Goal: Communication & Community: Answer question/provide support

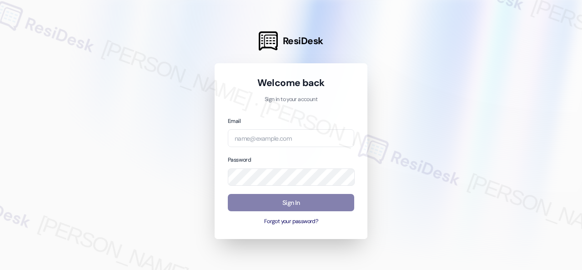
click at [519, 112] on div at bounding box center [291, 135] width 582 height 270
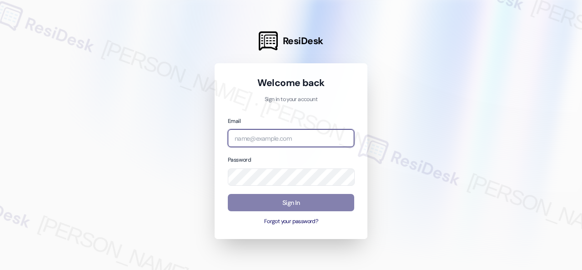
click at [274, 137] on input "email" at bounding box center [291, 138] width 127 height 18
paste input "[EMAIL_ADDRESS][PERSON_NAME][PERSON_NAME][PERSON_NAME][DOMAIN_NAME]"
type input "[EMAIL_ADDRESS][PERSON_NAME][PERSON_NAME][PERSON_NAME][DOMAIN_NAME]"
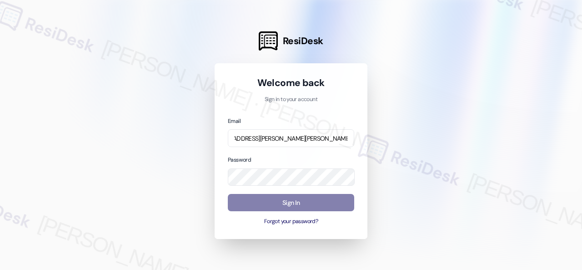
scroll to position [0, 0]
drag, startPoint x: 507, startPoint y: 122, endPoint x: 495, endPoint y: 125, distance: 12.3
click at [507, 122] on div at bounding box center [291, 135] width 582 height 270
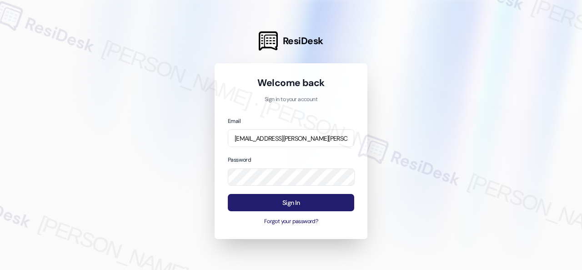
click at [270, 205] on button "Sign In" at bounding box center [291, 203] width 127 height 18
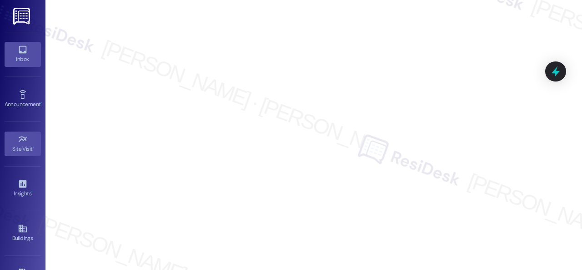
click at [14, 53] on link "Inbox" at bounding box center [23, 54] width 36 height 25
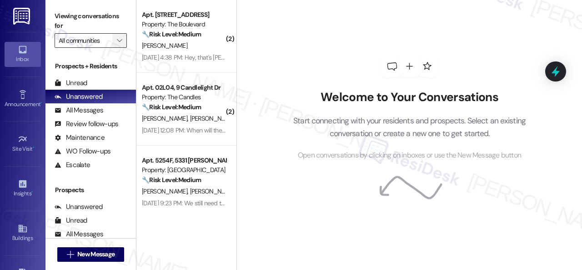
click at [119, 39] on icon "" at bounding box center [119, 40] width 5 height 7
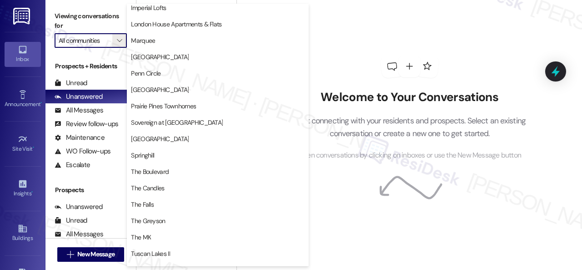
scroll to position [180, 0]
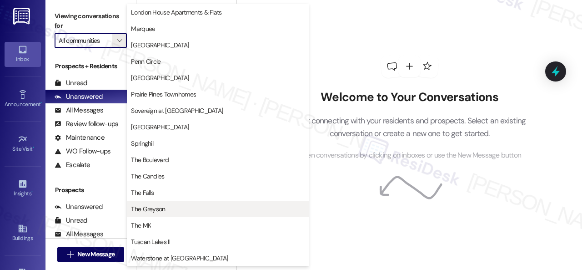
click at [156, 210] on span "The Greyson" at bounding box center [148, 208] width 34 height 9
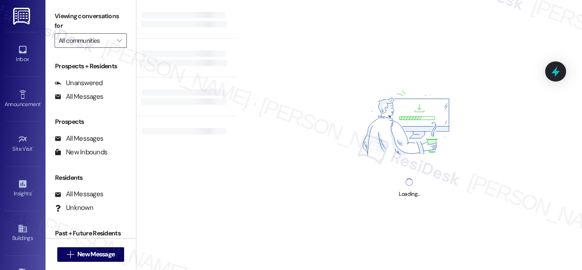
type input "The Greyson"
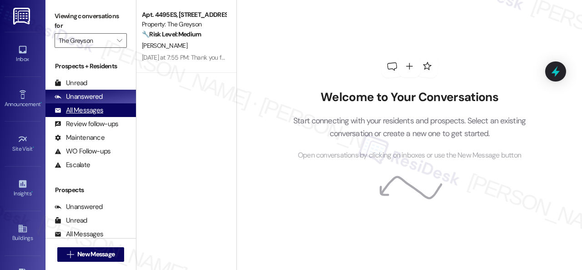
click at [76, 112] on div "All Messages" at bounding box center [79, 111] width 49 height 10
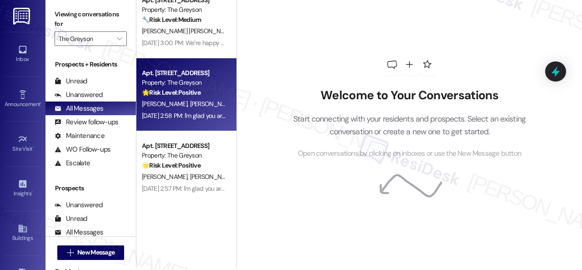
scroll to position [3, 0]
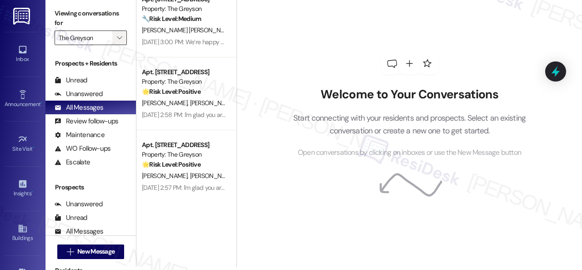
click at [119, 32] on span "" at bounding box center [119, 37] width 9 height 15
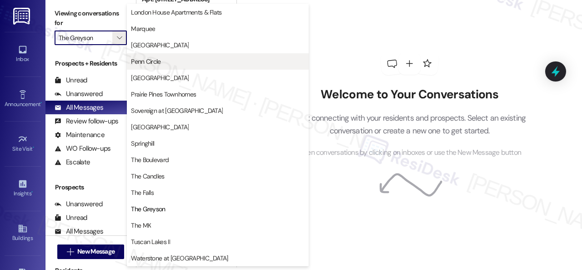
scroll to position [0, 0]
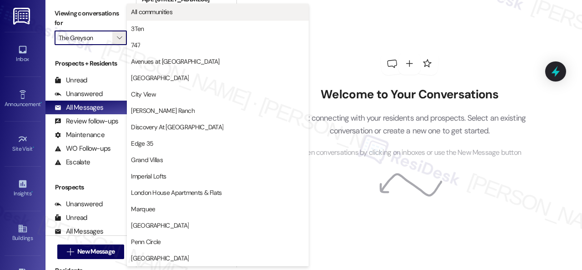
click at [158, 12] on span "All communities" at bounding box center [151, 11] width 41 height 9
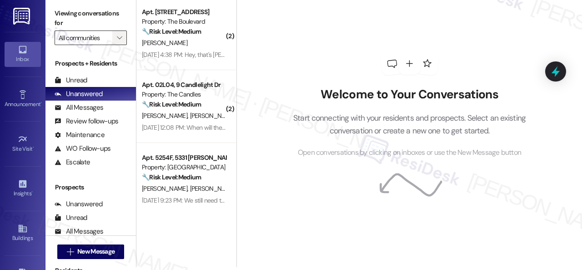
click at [119, 35] on icon "" at bounding box center [119, 37] width 5 height 7
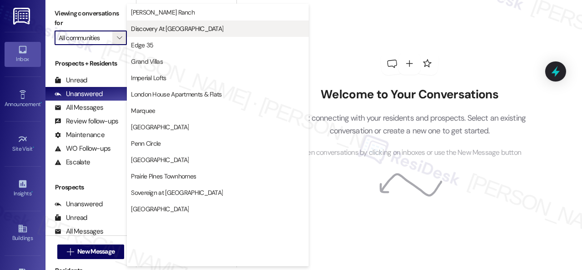
scroll to position [180, 0]
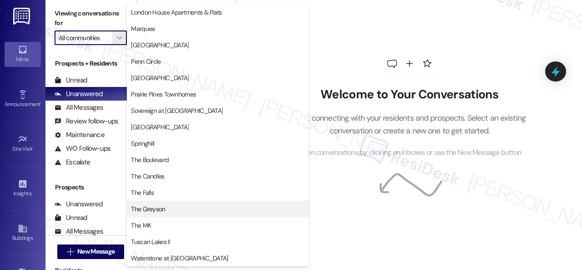
click at [143, 213] on span "The Greyson" at bounding box center [148, 208] width 34 height 9
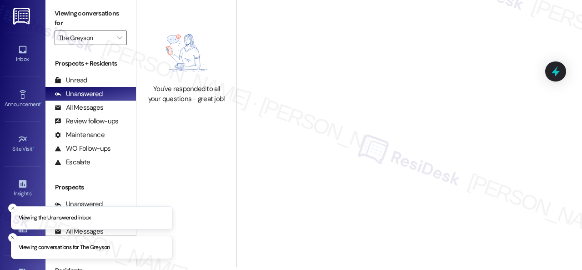
type input "The Greyson"
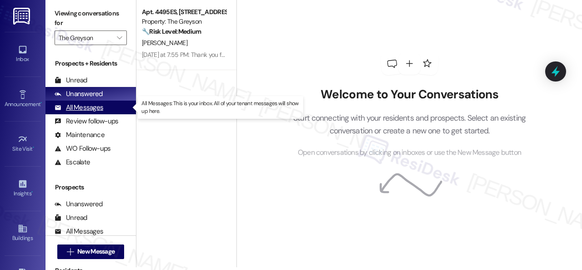
click at [88, 108] on div "All Messages" at bounding box center [79, 108] width 49 height 10
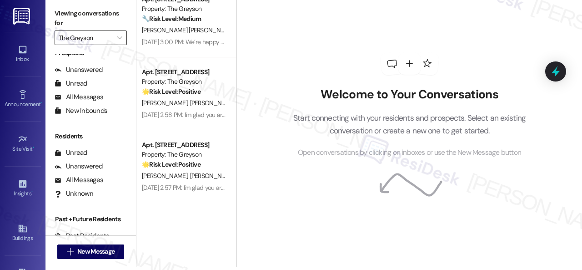
scroll to position [89, 0]
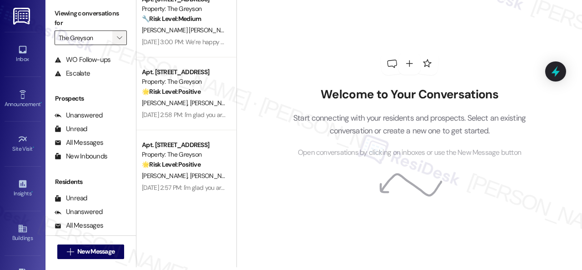
click at [121, 32] on span "" at bounding box center [119, 37] width 9 height 15
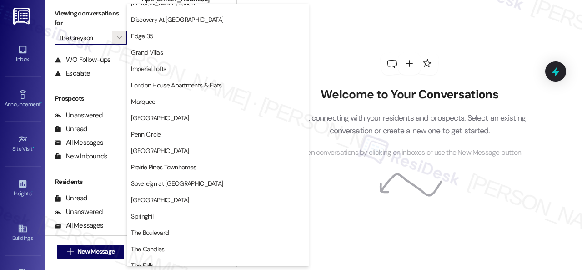
scroll to position [0, 0]
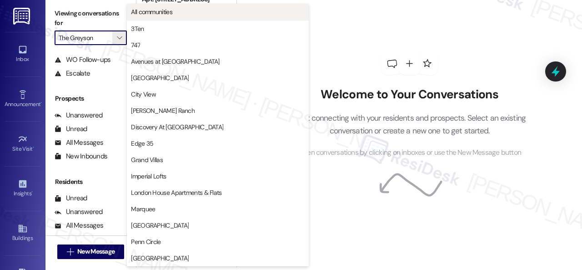
click at [178, 14] on span "All communities" at bounding box center [218, 11] width 174 height 9
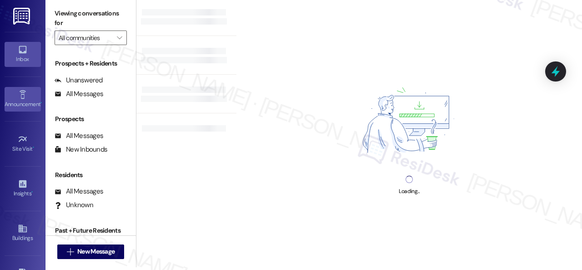
click at [18, 95] on icon at bounding box center [23, 95] width 10 height 10
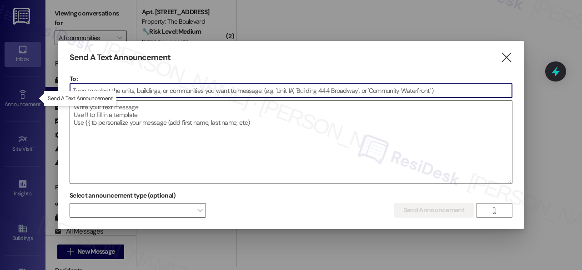
click at [152, 91] on input at bounding box center [291, 91] width 442 height 14
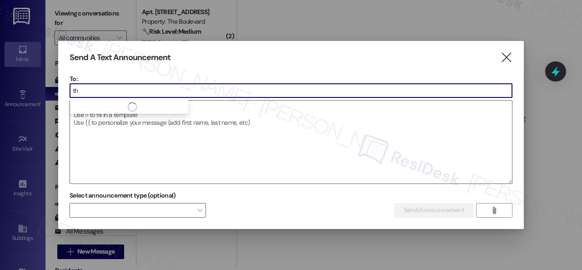
type input "t"
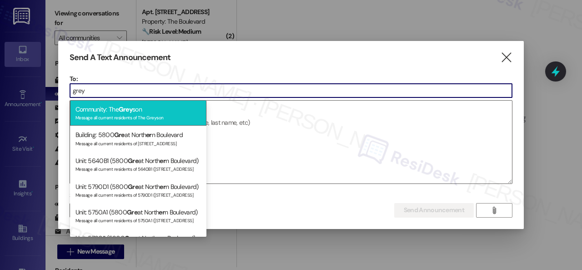
type input "grey"
click at [136, 115] on div "Message all current residents of The Greyson" at bounding box center [139, 117] width 126 height 8
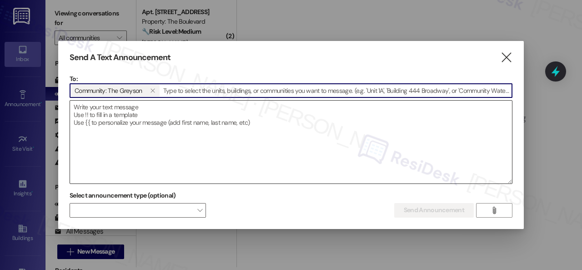
click at [152, 123] on textarea at bounding box center [291, 142] width 442 height 83
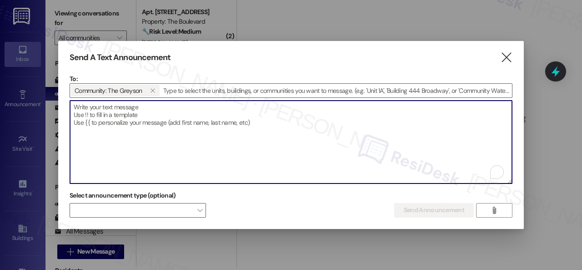
paste textarea "Hi there! :wave: How’s everything going with our team here at {{property}}? We’…"
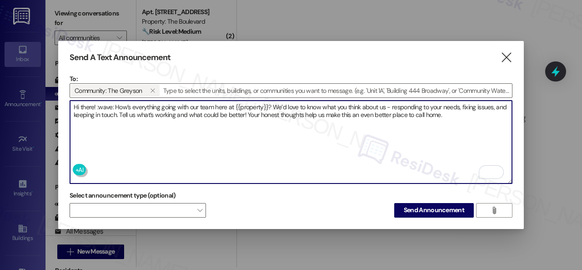
drag, startPoint x: 96, startPoint y: 103, endPoint x: 114, endPoint y: 102, distance: 17.8
click at [114, 102] on textarea "Hi there! :wave: How’s everything going with our team here at {{property}}? We’…" at bounding box center [291, 142] width 442 height 83
click at [96, 104] on textarea "Hi there! How’s everything going with our team here at {{property}}? We’d love …" at bounding box center [291, 142] width 442 height 83
type textarea "Hi there!👋 How’s everything going with our team here at {{property}}? We’d love…"
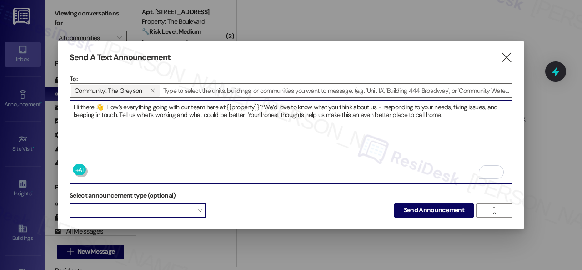
click at [143, 214] on span at bounding box center [138, 210] width 137 height 15
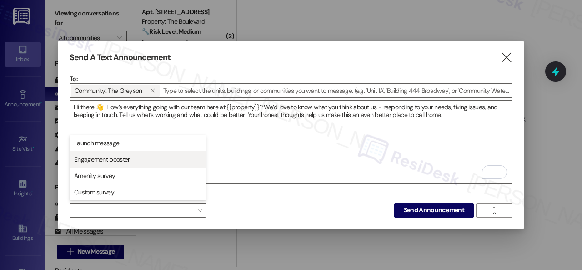
click at [130, 157] on span "Engagement booster" at bounding box center [138, 159] width 128 height 10
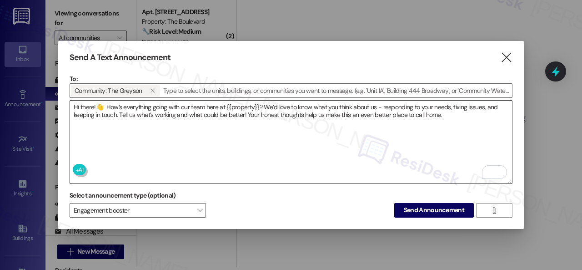
click at [260, 149] on textarea "Hi there!👋 How’s everything going with our team here at {{property}}? We’d love…" at bounding box center [291, 142] width 442 height 83
click at [425, 210] on span "Send Announcement" at bounding box center [434, 210] width 61 height 10
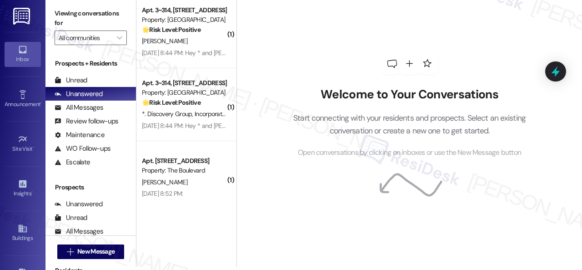
scroll to position [2343, 0]
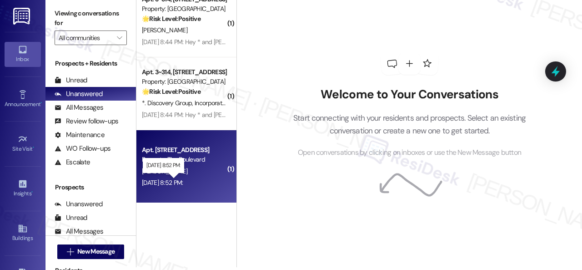
click at [183, 184] on div "Sep 19, 2025 at 8:52 PM: Sep 19, 2025 at 8:52 PM:" at bounding box center [162, 182] width 41 height 8
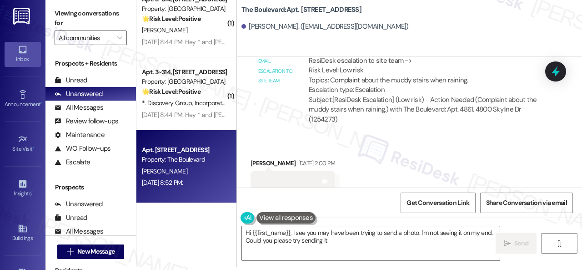
scroll to position [14616, 0]
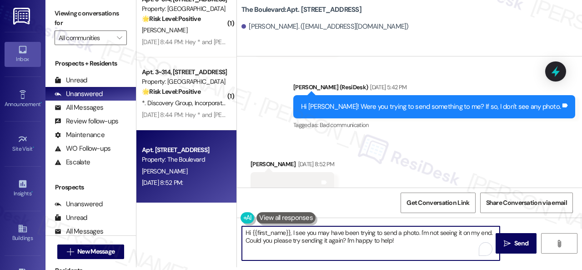
click at [406, 242] on textarea "Hi {{first_name}}, I see you may have been trying to send a photo. I'm not seei…" at bounding box center [371, 243] width 258 height 34
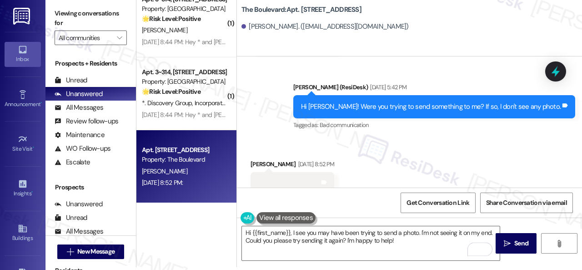
click at [429, 147] on div "Received via SMS Debra Hensley Sep 19, 2025 at 8:52 PM Tags and notes" at bounding box center [409, 169] width 345 height 61
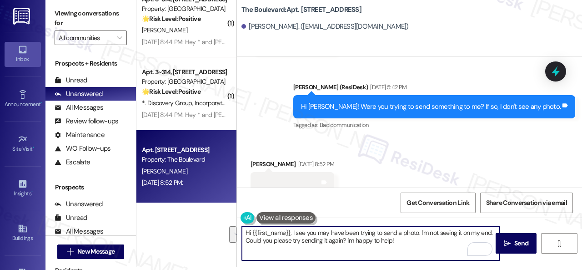
drag, startPoint x: 404, startPoint y: 243, endPoint x: 293, endPoint y: 230, distance: 111.8
click at [293, 230] on textarea "Hi {{first_name}}, I see you may have been trying to send a photo. I'm not seei…" at bounding box center [371, 243] width 258 height 34
paste textarea "apologize for the late reply because I am away during weekends."
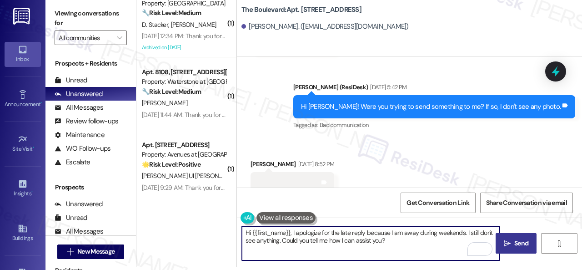
type textarea "Hi {{first_name}}, I apologize for the late reply because I am away during week…"
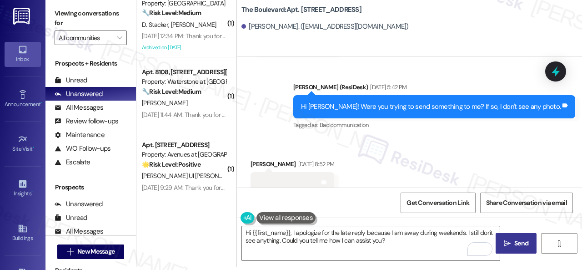
click at [509, 240] on span " Send" at bounding box center [516, 243] width 29 height 10
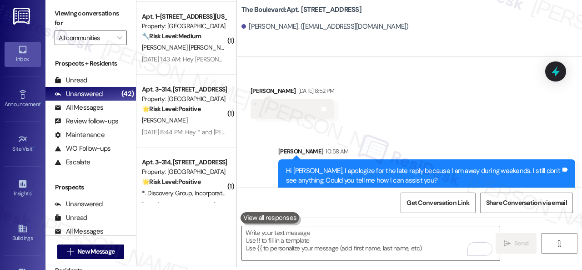
scroll to position [3071, 0]
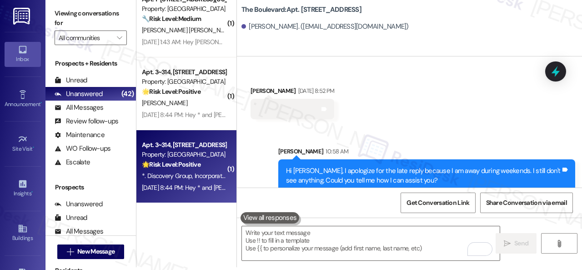
click at [197, 183] on div "Sep 19, 2025 at 8:44 PM: Hey * and Ann, we appreciate your text! We'll be back …" at bounding box center [351, 187] width 419 height 8
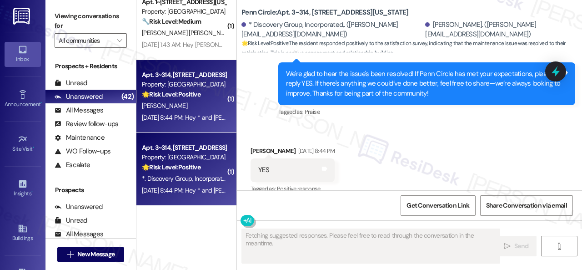
scroll to position [1430, 0]
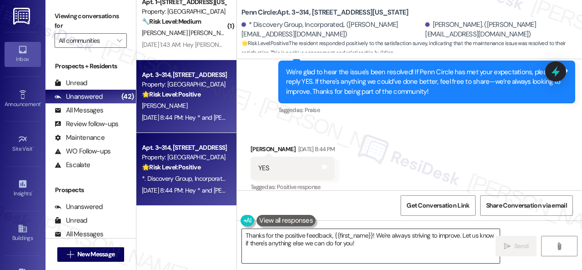
click at [298, 238] on textarea "Thanks for the positive feedback, {{first_name}}! We're always striving to impr…" at bounding box center [371, 246] width 258 height 34
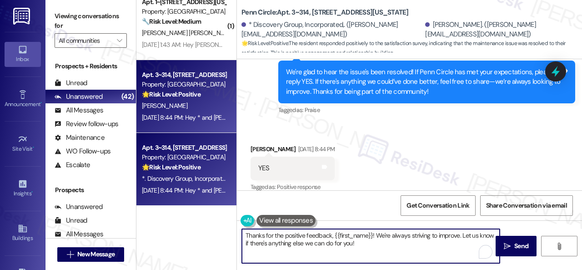
paste textarea "I'm glad you are satisfied with your home. Have you written a review for us bef…"
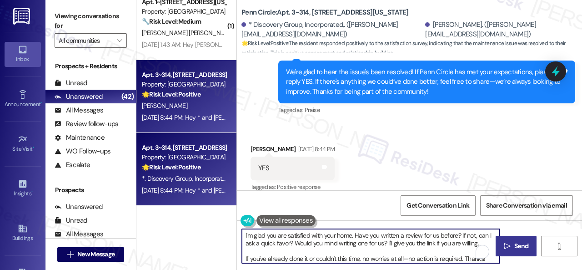
type textarea "I'm glad you are satisfied with your home. Have you written a review for us bef…"
click at [508, 246] on span " Send" at bounding box center [516, 246] width 29 height 10
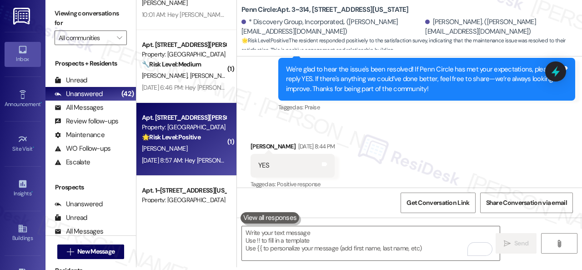
scroll to position [3071, 0]
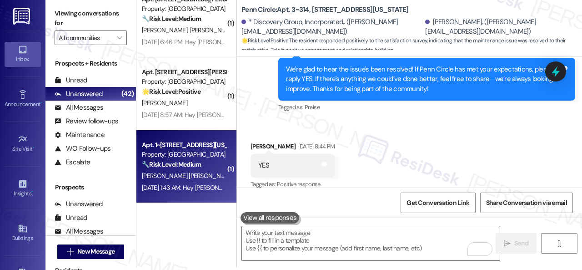
click at [177, 174] on span "W. Perez Brizuela" at bounding box center [189, 176] width 95 height 8
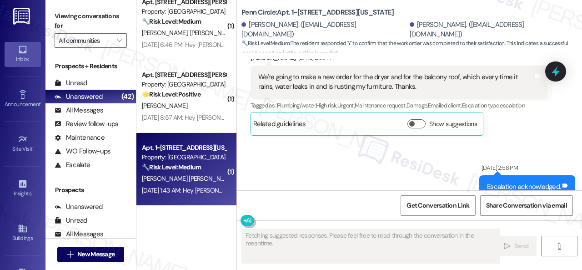
scroll to position [6587, 0]
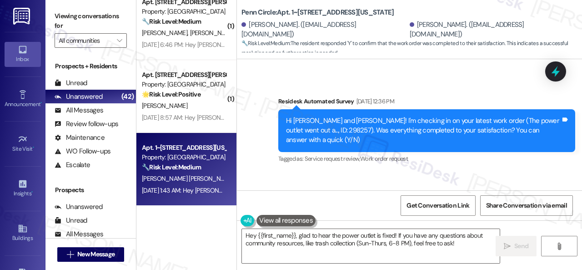
click at [255, 91] on div "Survey, sent via SMS Residesk Automated Survey Sep 19, 2025 at 12:36 PM Hi Wilf…" at bounding box center [409, 124] width 345 height 96
click at [267, 243] on textarea "Hey {{first_name}}, glad to hear the power outlet is fixed! If you have any que…" at bounding box center [371, 246] width 258 height 34
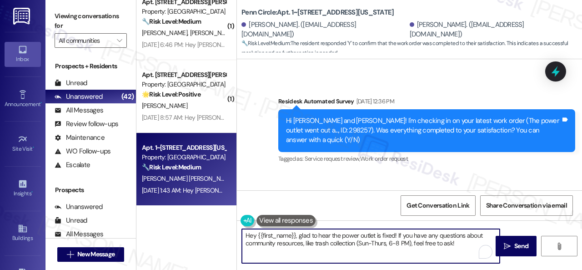
paste textarea "We're glad to hear the issue's been resolved! If {{property}} has met your expe…"
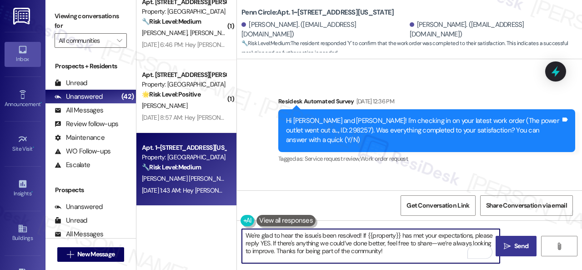
type textarea "We're glad to hear the issue's been resolved! If {{property}} has met your expe…"
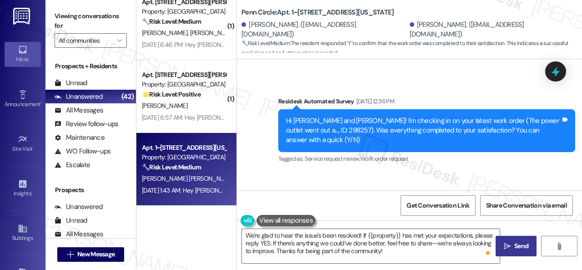
click at [508, 243] on span " Send" at bounding box center [516, 246] width 29 height 10
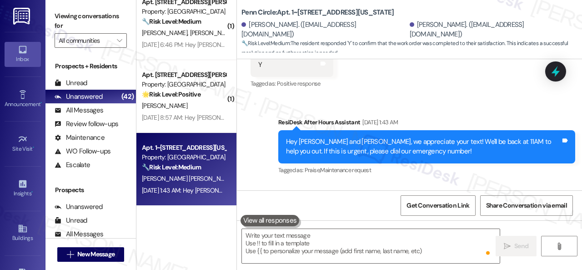
scroll to position [6757, 0]
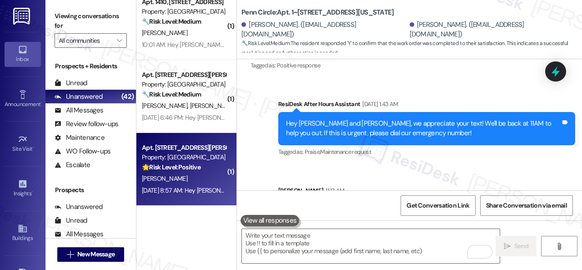
click at [192, 176] on div "L. Jackson" at bounding box center [184, 178] width 86 height 11
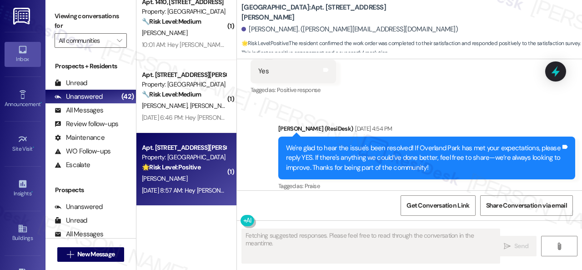
scroll to position [1510, 0]
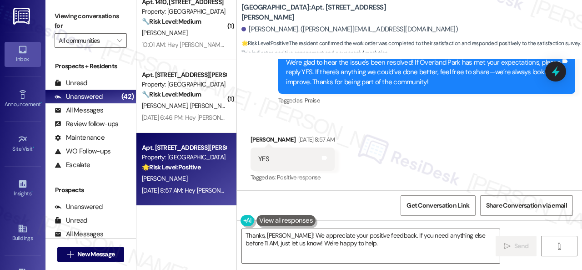
click at [273, 122] on div "Received via SMS Lakiesha Jackson Sep 20, 2025 at 8:57 AM YES Tags and notes Ta…" at bounding box center [409, 152] width 345 height 77
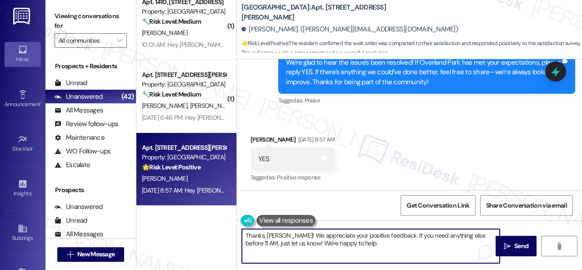
drag, startPoint x: 367, startPoint y: 249, endPoint x: 203, endPoint y: 225, distance: 165.1
click at [203, 225] on div "( 1 ) Apt. 5101, 12501 Broadway St Property: Avenues at Shadow Creek 🌟 Risk Lev…" at bounding box center [360, 135] width 446 height 270
paste textarea "I'm glad you are satisfied with your home. Have you written a review for us bef…"
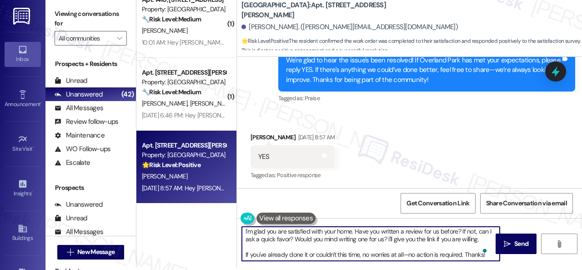
scroll to position [3, 0]
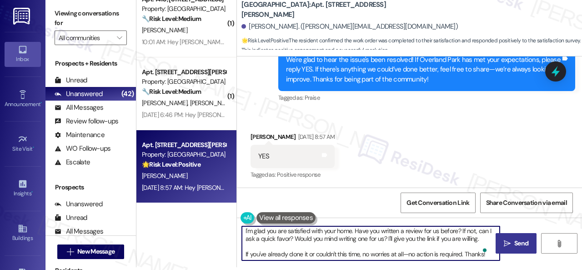
type textarea "I'm glad you are satisfied with your home. Have you written a review for us bef…"
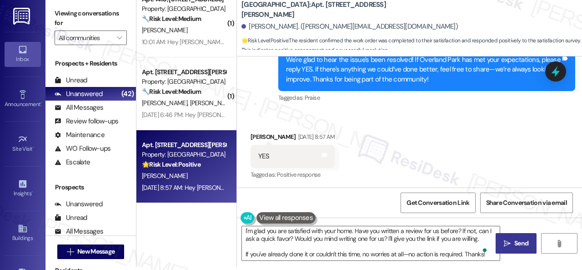
click at [519, 242] on span "Send" at bounding box center [522, 243] width 14 height 10
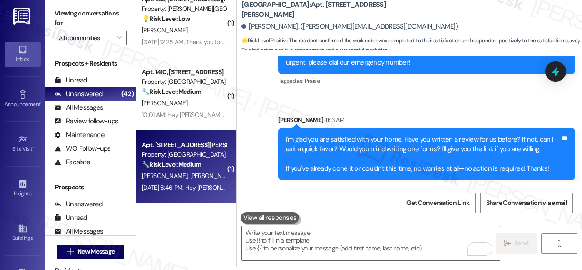
click at [194, 176] on span "G. Maxwell" at bounding box center [213, 176] width 46 height 8
type textarea "Fetching suggested responses. Please feel free to read through the conversation…"
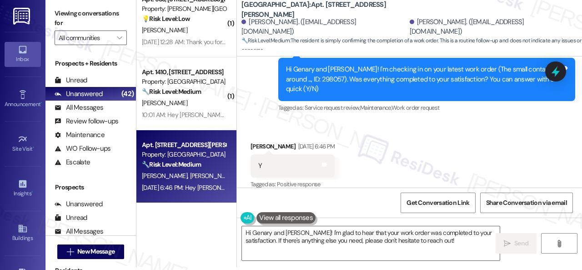
scroll to position [2580, 0]
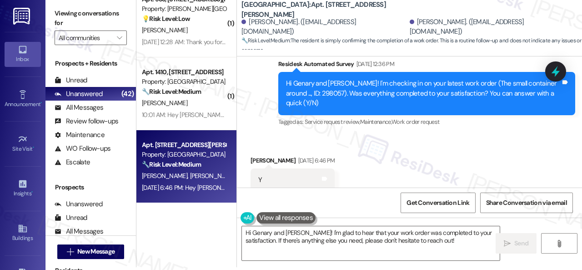
click at [256, 108] on div "Survey, sent via SMS Residesk Automated Survey Sep 19, 2025 at 12:36 PM Hi Gena…" at bounding box center [409, 87] width 345 height 96
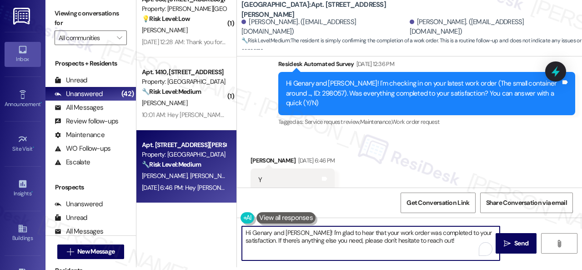
drag, startPoint x: 470, startPoint y: 243, endPoint x: 210, endPoint y: 215, distance: 260.9
click at [210, 215] on div "( 1 ) Apt. 8108, 6855 S Mason Rd Property: Waterstone at Cinco Ranch 🔧 Risk Lev…" at bounding box center [360, 132] width 446 height 270
paste textarea "We're glad to hear the issue's been resolved! If {{property}} has met your expe…"
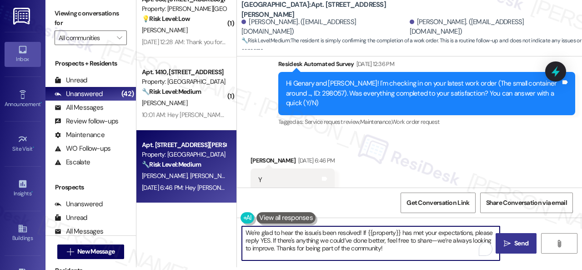
type textarea "We're glad to hear the issue's been resolved! If {{property}} has met your expe…"
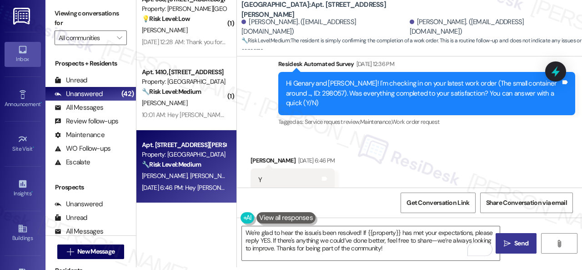
click at [517, 249] on button " Send" at bounding box center [516, 243] width 41 height 20
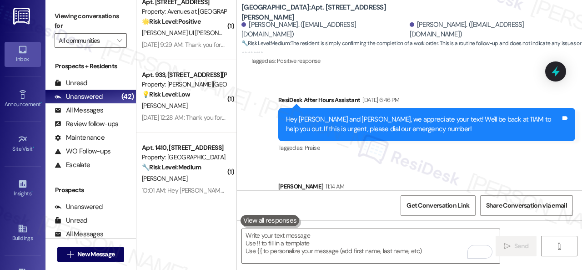
scroll to position [2754, 0]
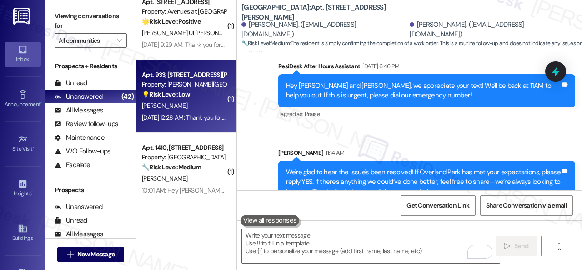
click at [208, 109] on div "J. Jaffee" at bounding box center [184, 105] width 86 height 11
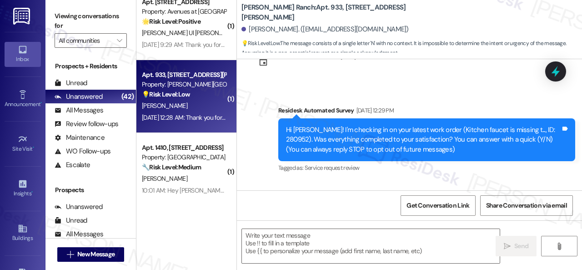
type textarea "Fetching suggested responses. Please feel free to read through the conversation…"
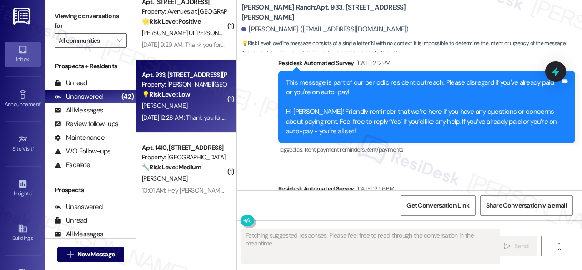
scroll to position [629, 0]
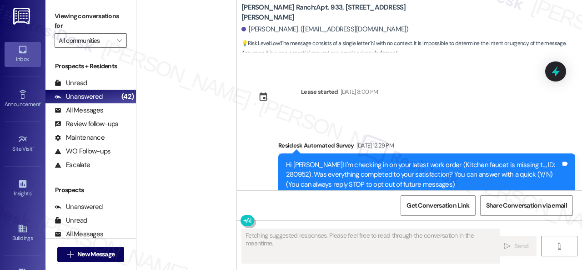
scroll to position [629, 0]
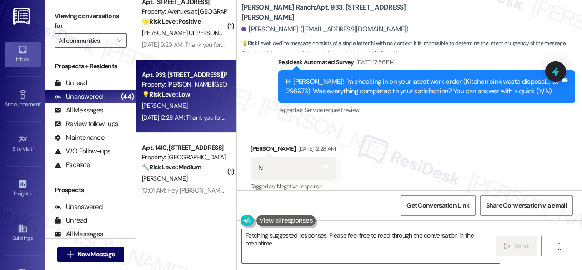
click at [274, 123] on div "Received via SMS [PERSON_NAME] [DATE] 12:28 AM N Tags and notes Tagged as: Nega…" at bounding box center [409, 161] width 345 height 77
click at [270, 238] on textarea "Hi {{first_name}}, I understand your work order wasn't satisfactory. I'll follo…" at bounding box center [371, 246] width 258 height 34
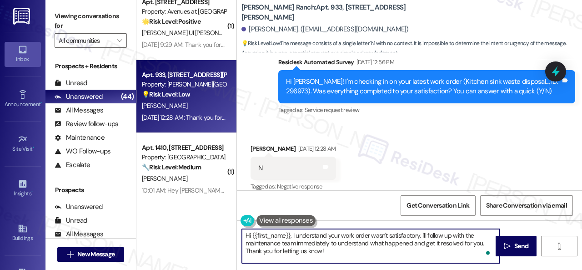
paste textarea "I'm sorry that the work order wasn't completed to your satisfaction. Can you pl…"
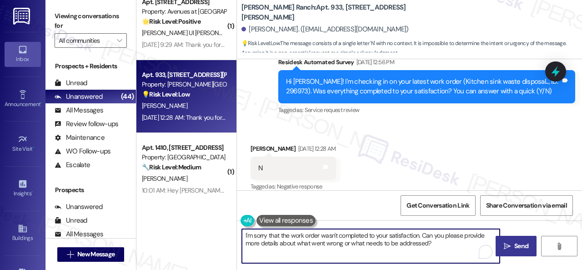
type textarea "I'm sorry that the work order wasn't completed to your satisfaction. Can you pl…"
click at [508, 246] on span " Send" at bounding box center [516, 246] width 29 height 10
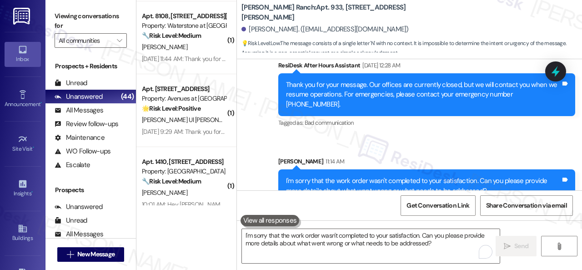
scroll to position [3071, 0]
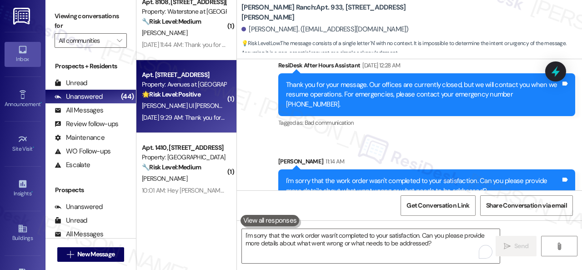
click at [175, 101] on div "M. Shafiq Ul Hassan F. Saeed" at bounding box center [184, 105] width 86 height 11
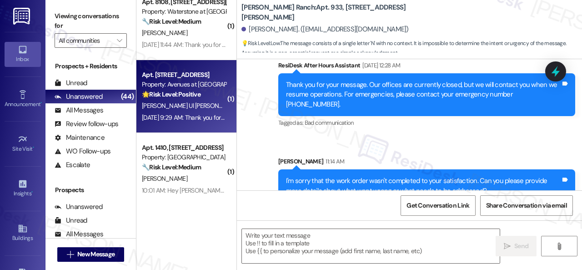
type textarea "Fetching suggested responses. Please feel free to read through the conversation…"
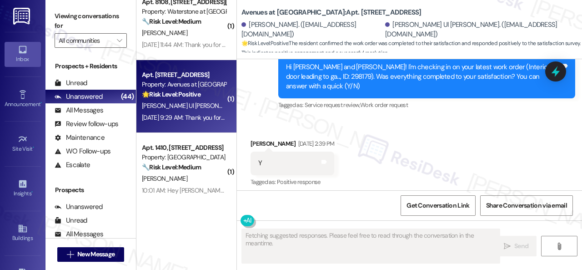
scroll to position [3083, 0]
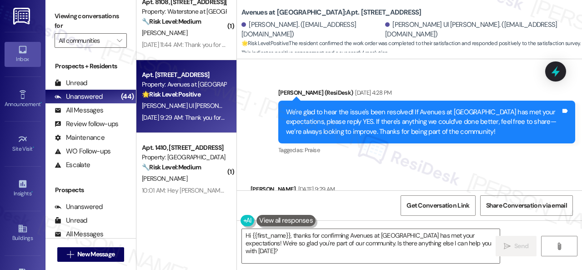
drag, startPoint x: 304, startPoint y: 117, endPoint x: 328, endPoint y: 161, distance: 49.5
click at [304, 164] on div "Received via SMS Farhana Saeed Sep 20, 2025 at 9:29 AM Yes Tags and notes Tagge…" at bounding box center [409, 202] width 345 height 77
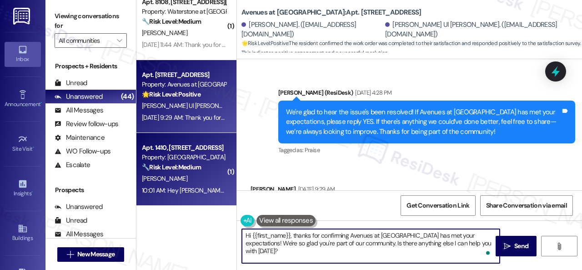
drag, startPoint x: 490, startPoint y: 245, endPoint x: 171, endPoint y: 202, distance: 321.9
click at [171, 202] on div "( 1 ) Apt. 4904, 4800 Skyline Dr Property: The Boulevard 🔧 Risk Level: Medium T…" at bounding box center [360, 135] width 446 height 270
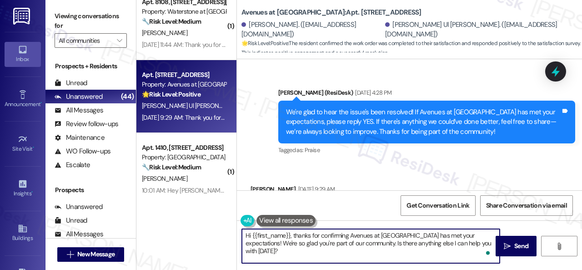
paste textarea "I'm glad you are satisfied with your home. Have you written a review for us bef…"
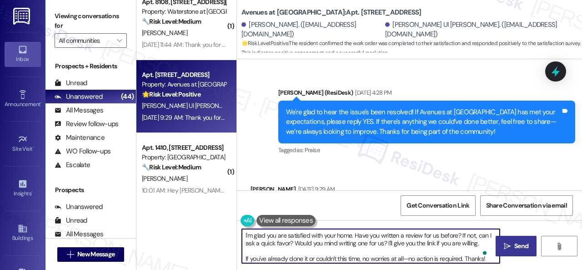
type textarea "I'm glad you are satisfied with your home. Have you written a review for us bef…"
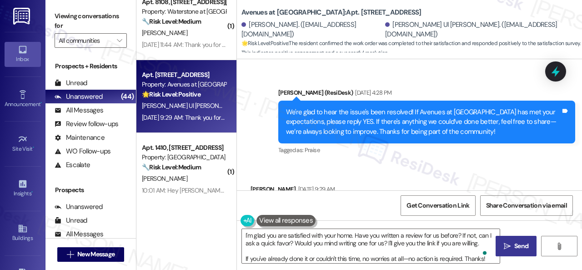
click at [513, 245] on span "Send" at bounding box center [522, 246] width 18 height 10
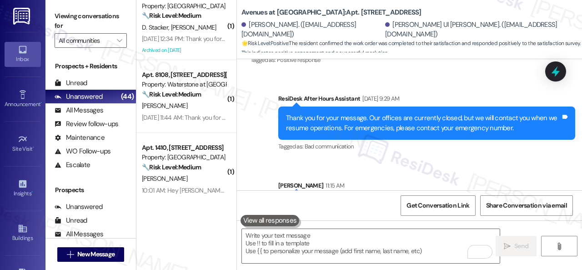
scroll to position [3263, 0]
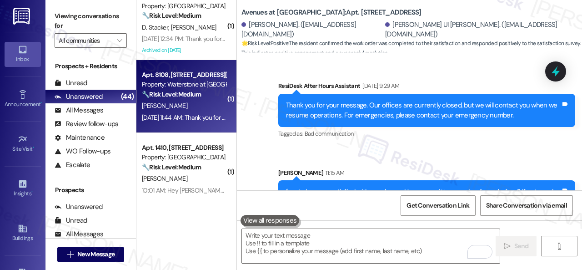
click at [191, 106] on div "T. Renfro" at bounding box center [184, 105] width 86 height 11
type textarea "Fetching suggested responses. Please feel free to read through the conversation…"
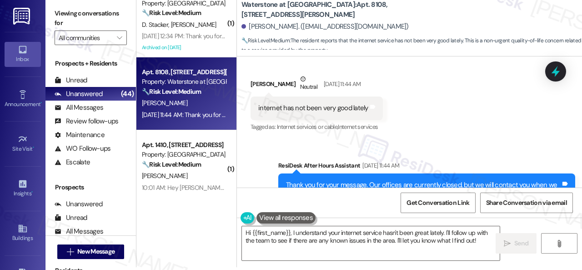
scroll to position [7839, 0]
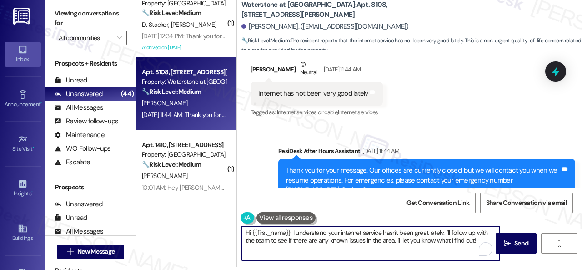
drag, startPoint x: 482, startPoint y: 240, endPoint x: 189, endPoint y: 227, distance: 293.8
click at [189, 227] on div "( 1 ) Apt. 13W04, 9 Candlelight Dr Property: The Candles J. Carradine Sep 20, 2…" at bounding box center [360, 132] width 446 height 270
paste textarea "I'm sorry to hear that. What issues do you encounter?"
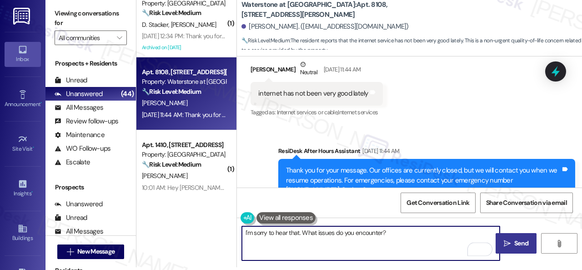
type textarea "I'm sorry to hear that. What issues do you encounter?"
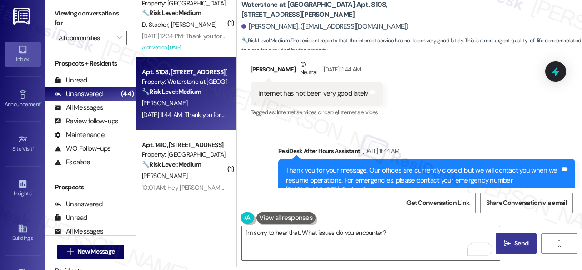
click at [516, 242] on span "Send" at bounding box center [522, 243] width 14 height 10
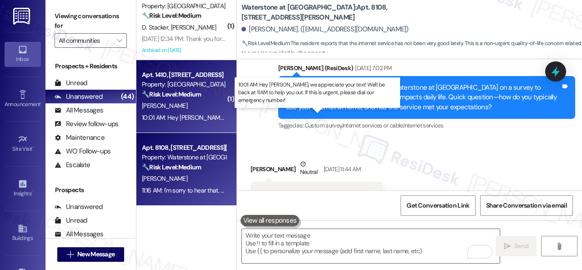
scroll to position [3025, 0]
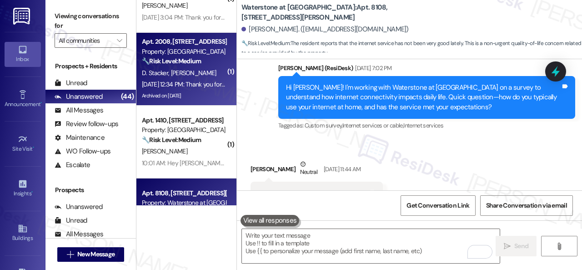
click at [206, 69] on div "D. Stacker E. Thames" at bounding box center [184, 72] width 86 height 11
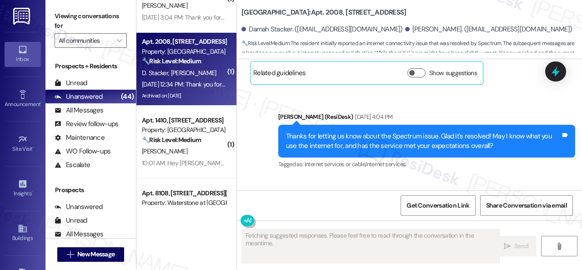
scroll to position [954, 0]
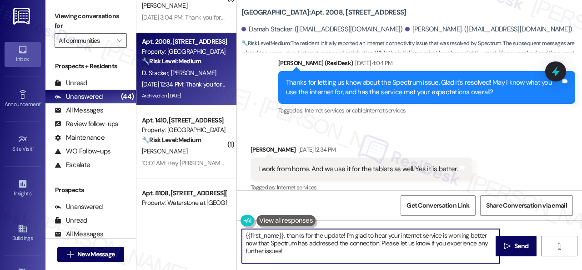
drag, startPoint x: 307, startPoint y: 257, endPoint x: 179, endPoint y: 208, distance: 137.0
click at [168, 213] on div "( 1 ) Apt. 522, 4101 S Custer Rd Property: Craig Ranch 🔧 Risk Level: Medium The…" at bounding box center [360, 135] width 446 height 270
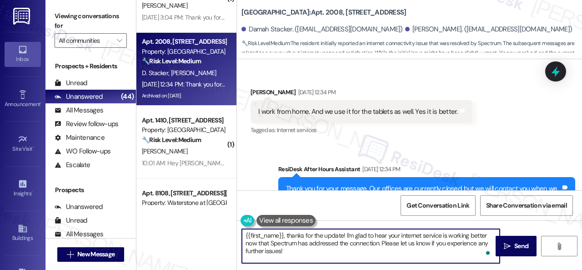
scroll to position [1051, 0]
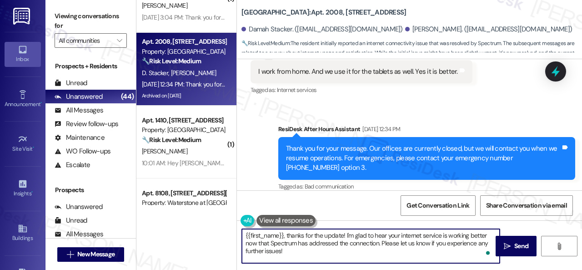
paste textarea "That’s great to hear! How does this compare to internet service at your previou…"
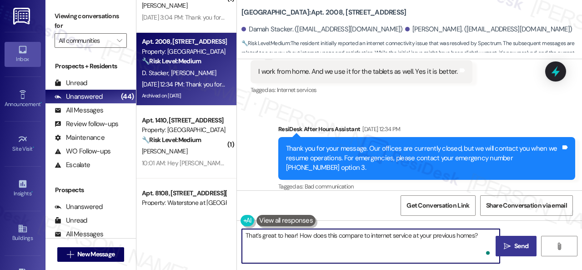
type textarea "That’s great to hear! How does this compare to internet service at your previou…"
click at [515, 246] on span "Send" at bounding box center [522, 246] width 14 height 10
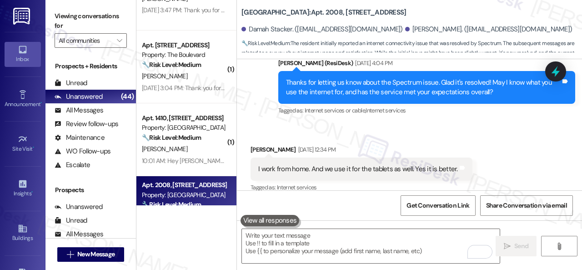
scroll to position [2643, 0]
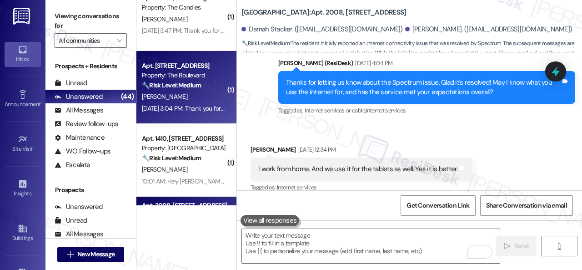
click at [204, 98] on div "[PERSON_NAME]" at bounding box center [184, 96] width 86 height 11
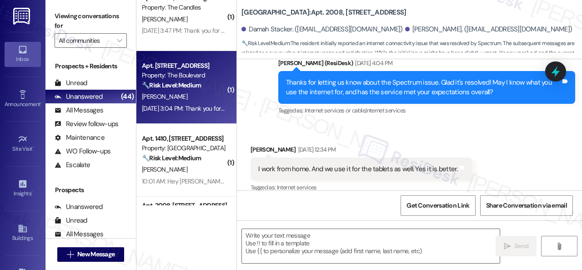
type textarea "Fetching suggested responses. Please feel free to read through the conversation…"
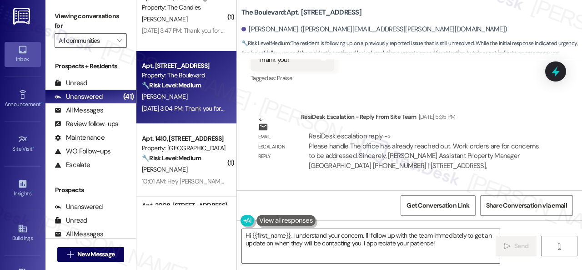
scroll to position [12774, 0]
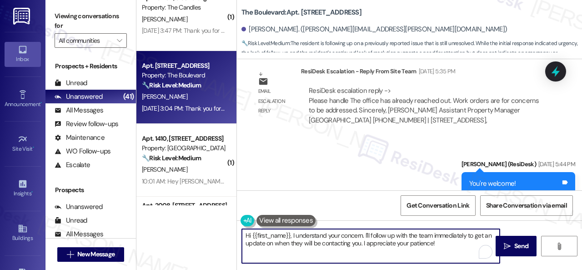
drag, startPoint x: 292, startPoint y: 235, endPoint x: 450, endPoint y: 248, distance: 158.0
click at [450, 248] on textarea "Hi {{first_name}}, I understand your concern. I'll follow up with the team imme…" at bounding box center [371, 246] width 258 height 34
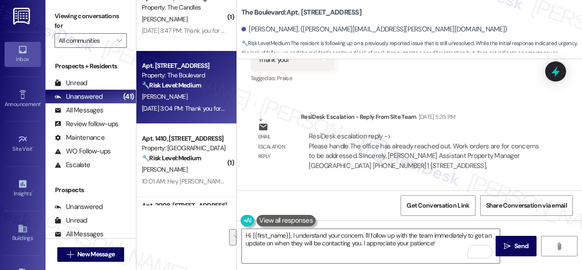
click at [333, 184] on div "Sent via SMS Sarah (ResiDesk) Sep 19, 2025 at 5:44 PM You're welcome! Tags and …" at bounding box center [409, 222] width 345 height 77
click at [322, 244] on textarea "Hi {{first_name}}, I understand your concern. I'll follow up with the team imme…" at bounding box center [371, 246] width 258 height 34
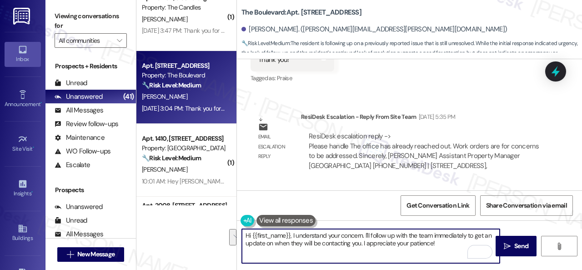
drag, startPoint x: 293, startPoint y: 234, endPoint x: 440, endPoint y: 248, distance: 147.2
click at [440, 248] on textarea "Hi {{first_name}}, I understand your concern. I'll follow up with the team imme…" at bounding box center [371, 246] width 258 height 34
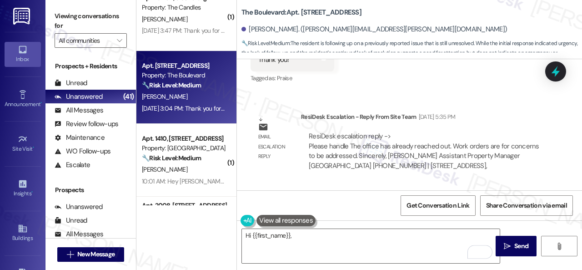
click at [403, 184] on div "Sent via SMS Sarah (ResiDesk) Sep 19, 2025 at 5:44 PM You're welcome! Tags and …" at bounding box center [409, 222] width 345 height 77
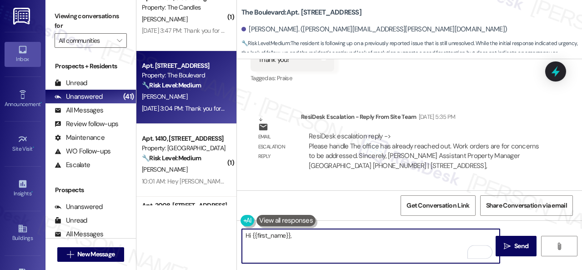
click at [374, 233] on textarea "Hi {{first_name}}," at bounding box center [371, 246] width 258 height 34
paste textarea "I apologize for the late reply because I am away during weekends."
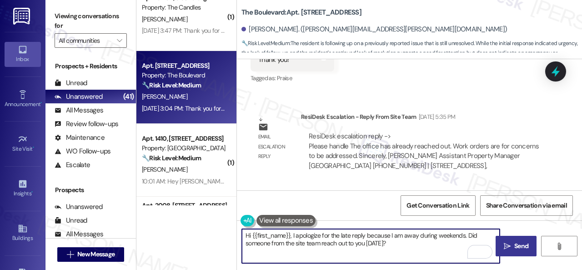
type textarea "Hi {{first_name}}, I apologize for the late reply because I am away during week…"
click at [508, 243] on span " Send" at bounding box center [516, 246] width 29 height 10
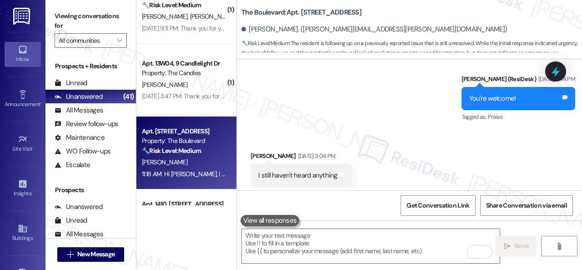
scroll to position [2552, 0]
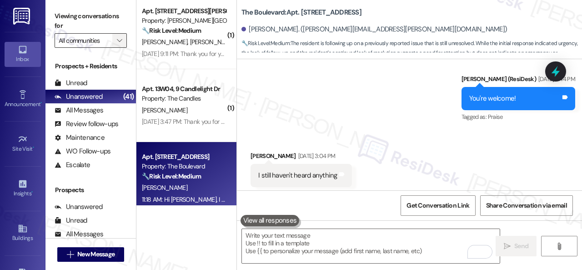
click at [124, 40] on button "" at bounding box center [119, 40] width 15 height 15
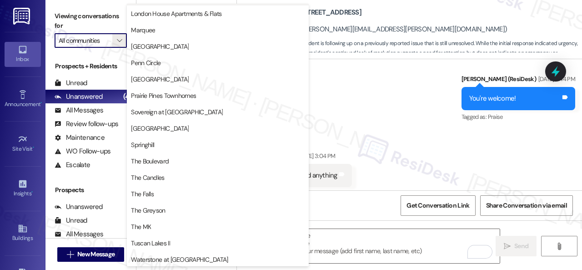
scroll to position [180, 0]
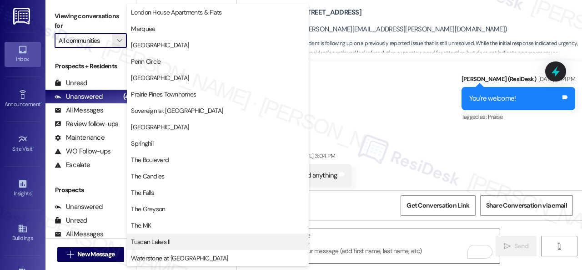
click at [156, 236] on button "Tuscan Lakes II" at bounding box center [218, 241] width 182 height 16
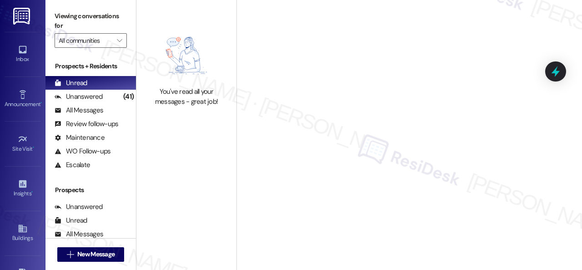
type input "Tuscan Lakes II"
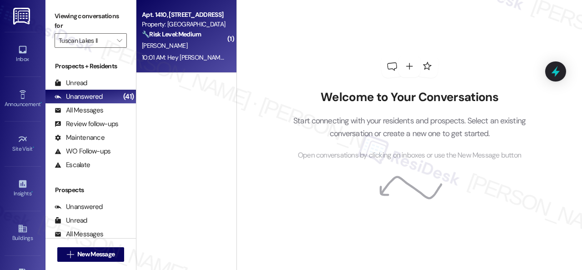
click at [190, 45] on div "[PERSON_NAME]" at bounding box center [184, 45] width 86 height 11
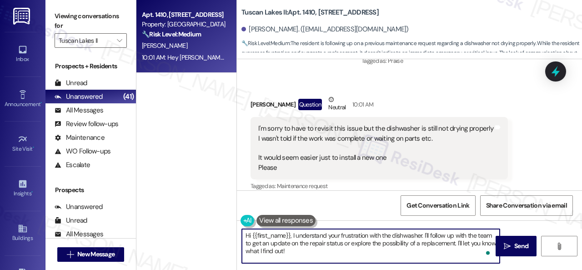
scroll to position [3, 0]
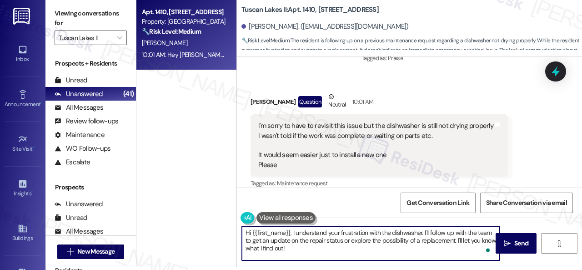
drag, startPoint x: 424, startPoint y: 233, endPoint x: 422, endPoint y: 288, distance: 54.2
click at [422, 269] on html "Inbox Go to Inbox Announcement • Send A Text Announcement Site Visit • Go to Si…" at bounding box center [291, 135] width 582 height 270
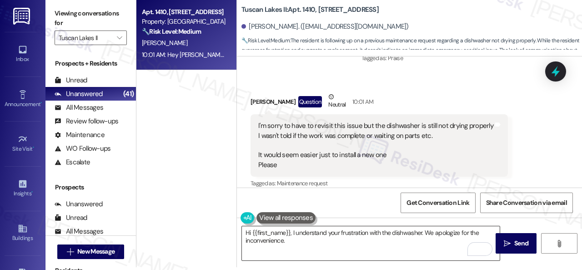
click at [405, 239] on textarea "Hi {{first_name}}, I understand your frustration with the dishwasher. We apolog…" at bounding box center [371, 243] width 258 height 34
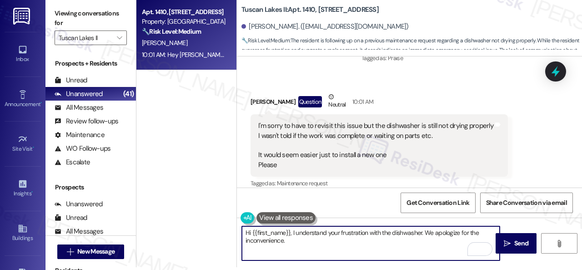
paste textarea "Do you have a maintenance request for the issue? If so, is the work order still…"
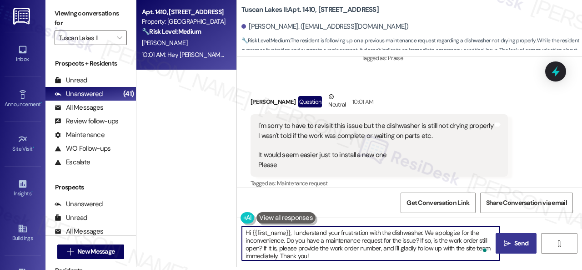
type textarea "Hi {{first_name}}, I understand your frustration with the dishwasher. We apolog…"
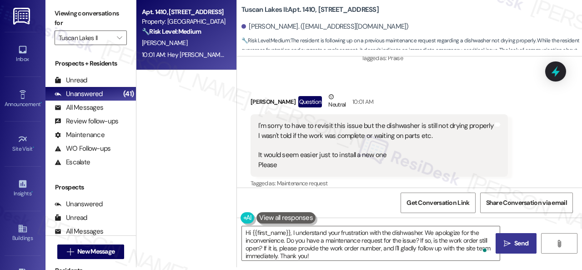
click at [526, 243] on span "Send" at bounding box center [522, 243] width 18 height 10
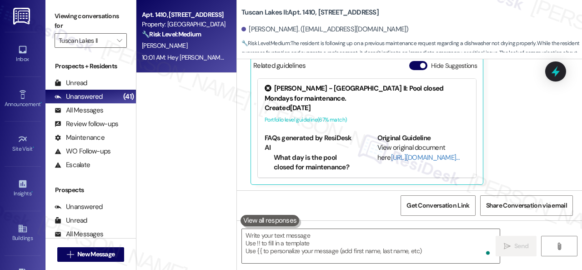
scroll to position [1860, 0]
click at [119, 41] on icon "" at bounding box center [119, 40] width 5 height 7
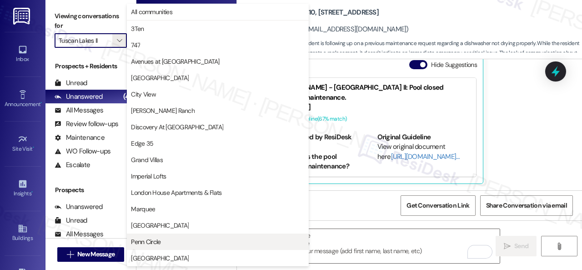
scroll to position [180, 0]
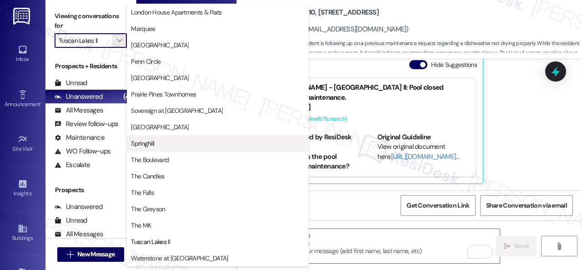
click at [134, 140] on span "Springhill" at bounding box center [142, 143] width 23 height 9
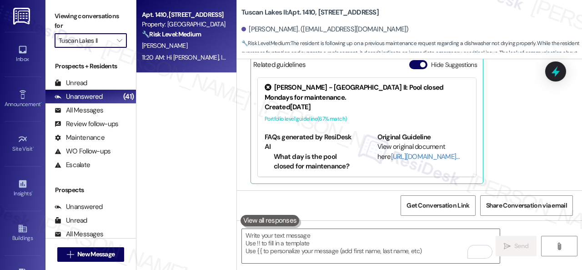
type input "Springhill"
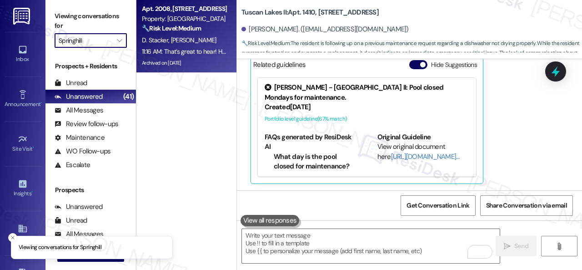
click at [219, 47] on div "11:16 AM: That’s great to hear! How does this compare to internet service at yo…" at bounding box center [184, 51] width 86 height 11
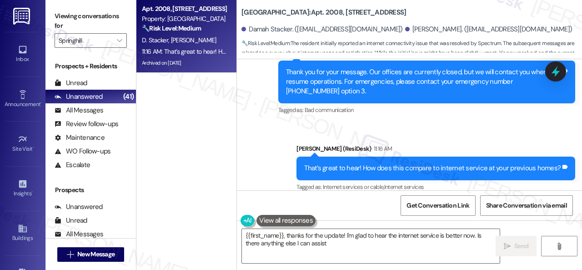
scroll to position [3, 0]
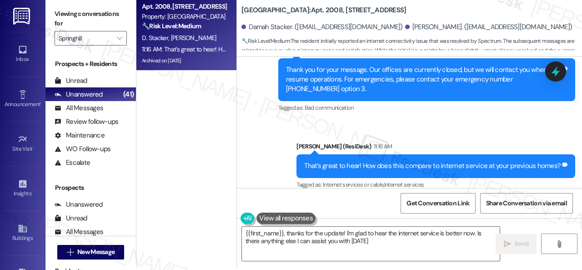
type textarea "{{first_name}}, thanks for the update! I'm glad to hear the internet service is…"
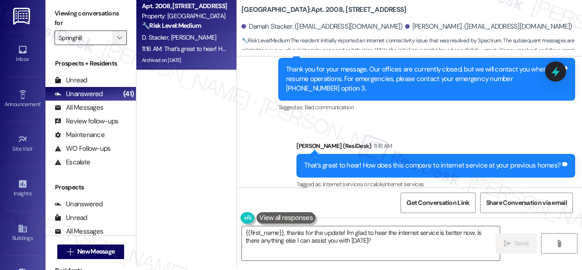
click at [119, 33] on span "" at bounding box center [119, 37] width 9 height 15
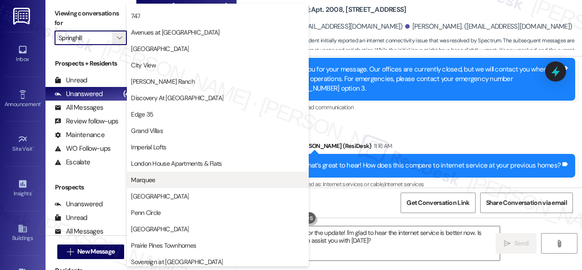
scroll to position [0, 0]
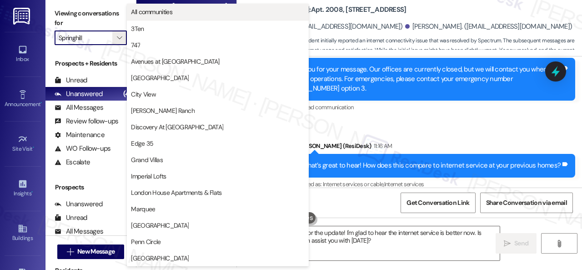
click at [156, 11] on span "All communities" at bounding box center [151, 11] width 41 height 9
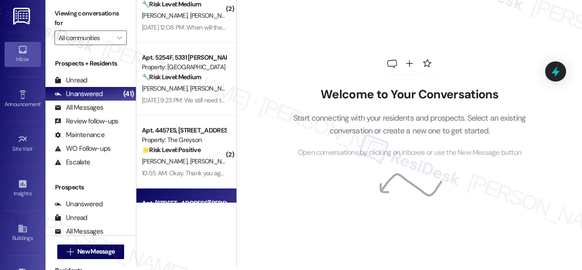
scroll to position [319, 0]
click at [190, 92] on span "[PERSON_NAME]" at bounding box center [213, 88] width 46 height 8
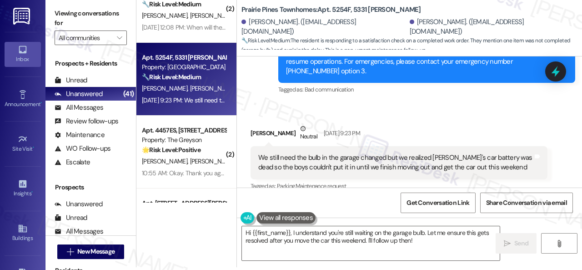
scroll to position [683, 0]
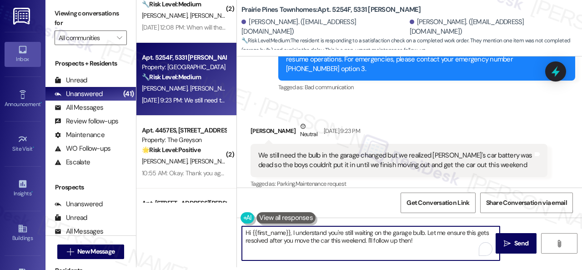
drag, startPoint x: 245, startPoint y: 233, endPoint x: 431, endPoint y: 257, distance: 188.1
click at [431, 257] on textarea "Hi {{first_name}}, I understand you're still waiting on the garage bulb. Let me…" at bounding box center [371, 243] width 258 height 34
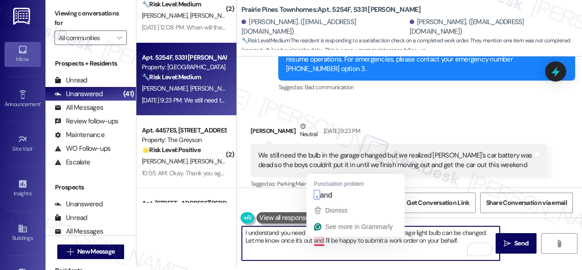
click at [321, 243] on textarea "I understand you need to get the car out first, so that the garage light bulb c…" at bounding box center [371, 243] width 258 height 34
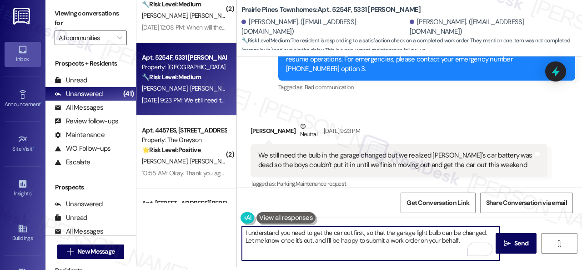
click at [465, 239] on textarea "I understand you need to get the car out first, so that the garage light bulb c…" at bounding box center [371, 243] width 258 height 34
click at [467, 241] on textarea "I understand you need to get the car out first, so that the garage light bulb c…" at bounding box center [371, 243] width 258 height 34
drag, startPoint x: 486, startPoint y: 243, endPoint x: 468, endPoint y: 247, distance: 18.3
click at [468, 247] on textarea "I understand you need to get the car out first, so that the garage light bulb c…" at bounding box center [371, 243] width 258 height 34
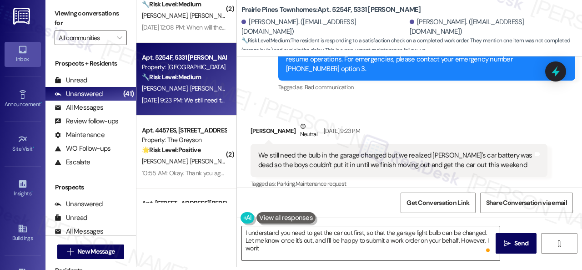
drag, startPoint x: 469, startPoint y: 249, endPoint x: 472, endPoint y: 243, distance: 7.3
click at [469, 249] on textarea "I understand you need to get the car out first, so that the garage light bulb c…" at bounding box center [371, 243] width 258 height 34
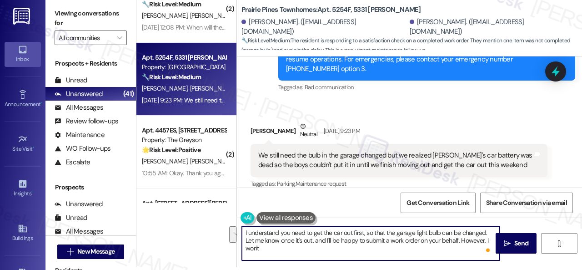
drag, startPoint x: 485, startPoint y: 240, endPoint x: 479, endPoint y: 251, distance: 12.4
click at [479, 251] on textarea "I understand you need to get the car out first, so that the garage light bulb c…" at bounding box center [371, 243] width 258 height 34
paste textarea "apologize if I cannot confirm when the maintenance team will visit your apartme…"
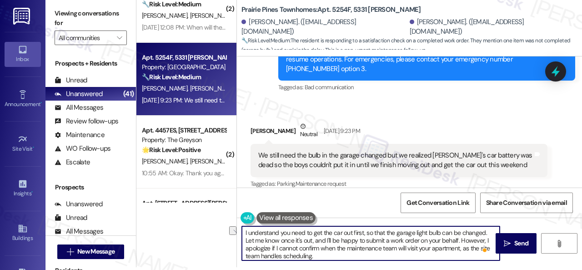
drag, startPoint x: 410, startPoint y: 246, endPoint x: 454, endPoint y: 251, distance: 44.9
click at [454, 251] on textarea "I understand you need to get the car out first, so that the garage light bulb c…" at bounding box center [371, 243] width 258 height 34
drag, startPoint x: 409, startPoint y: 248, endPoint x: 461, endPoint y: 244, distance: 52.0
click at [461, 244] on textarea "I understand you need to get the car out first, so that the garage light bulb c…" at bounding box center [371, 243] width 258 height 34
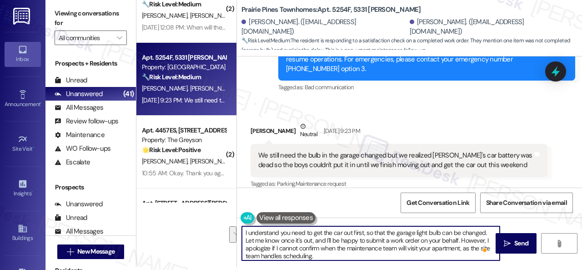
click at [433, 246] on textarea "I understand you need to get the car out first, so that the garage light bulb c…" at bounding box center [371, 243] width 258 height 34
click at [406, 249] on textarea "I understand you need to get the car out first, so that the garage light bulb c…" at bounding box center [371, 243] width 258 height 34
drag, startPoint x: 408, startPoint y: 247, endPoint x: 461, endPoint y: 249, distance: 53.7
click at [461, 249] on textarea "I understand you need to get the car out first, so that the garage light bulb c…" at bounding box center [371, 243] width 258 height 34
click at [329, 254] on textarea "I understand you need to get the car out first, so that the garage light bulb c…" at bounding box center [371, 243] width 258 height 34
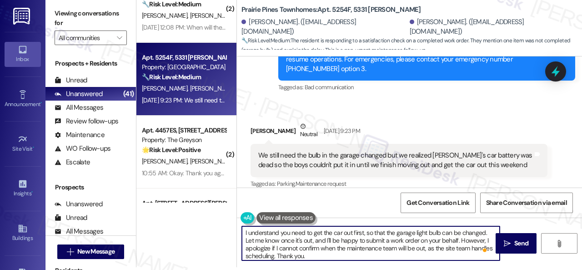
click at [484, 233] on textarea "I understand you need to get the car out first, so that the garage light bulb c…" at bounding box center [371, 243] width 258 height 34
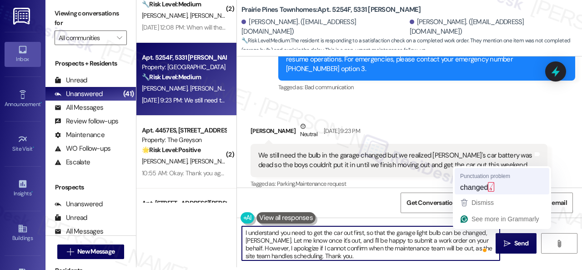
type textarea "I understand you need to get the car out first, so that the garage light bulb c…"
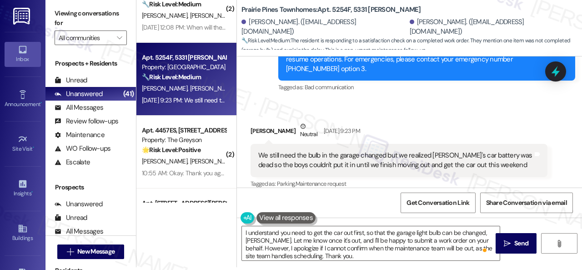
click at [485, 182] on div "Received via SMS Bailey Griffin Neutral Sep 19, 2025 at 9:23 PM We still need t…" at bounding box center [399, 156] width 311 height 82
click at [521, 244] on span "Send" at bounding box center [522, 243] width 14 height 10
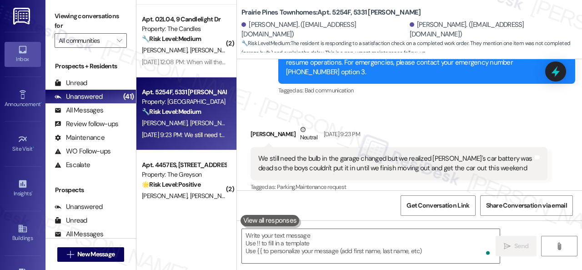
scroll to position [273, 0]
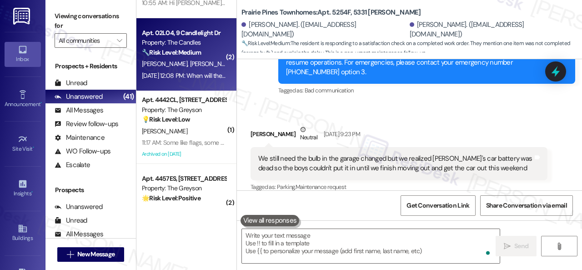
click at [200, 61] on span "[PERSON_NAME]" at bounding box center [213, 64] width 46 height 8
type textarea "Fetching suggested responses. Please feel free to read through the conversation…"
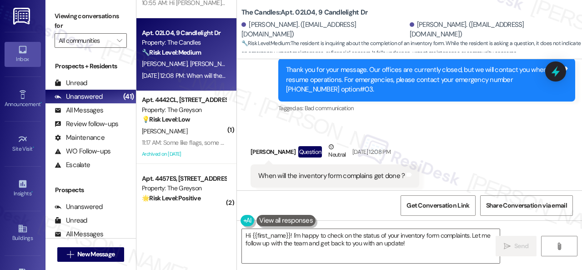
scroll to position [2547, 0]
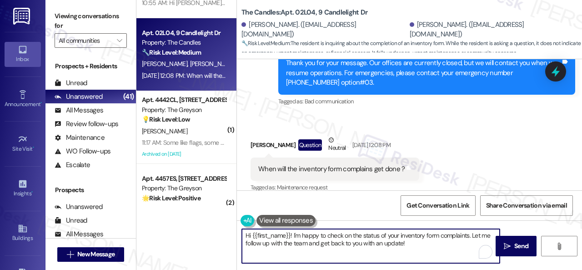
drag, startPoint x: 400, startPoint y: 242, endPoint x: 361, endPoint y: 243, distance: 39.6
click at [361, 243] on textarea "Hi {{first_name}}! I'm happy to check on the status of your inventory form comp…" at bounding box center [371, 246] width 258 height 34
type textarea "Hi {{first_name}}! I'm happy to check on the status of your inventory form comp…"
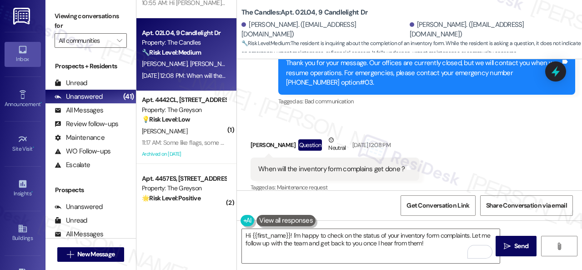
drag, startPoint x: 489, startPoint y: 132, endPoint x: 424, endPoint y: 174, distance: 76.7
click at [489, 132] on div "Received via SMS Keerthi Sajja Question Neutral Sep 20, 2025 at 12:08 PM When w…" at bounding box center [409, 158] width 345 height 86
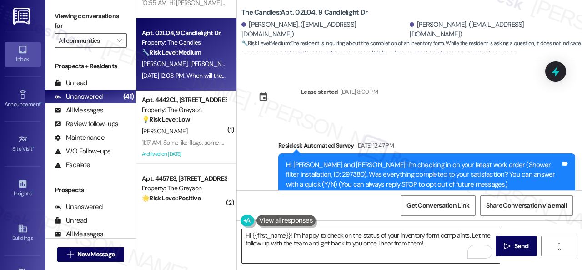
scroll to position [2547, 0]
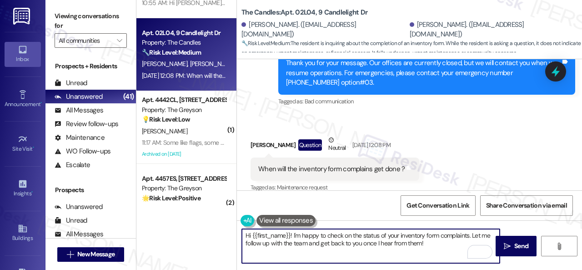
click at [292, 234] on textarea "Hi {{first_name}}! I'm happy to check on the status of your inventory form comp…" at bounding box center [371, 246] width 258 height 34
paste textarea "apologize for the late reply because I am away during weekends.I"
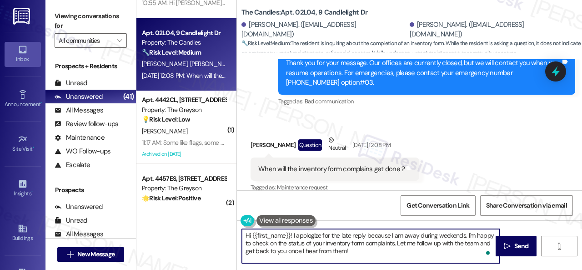
drag, startPoint x: 252, startPoint y: 232, endPoint x: 289, endPoint y: 235, distance: 37.9
click at [289, 235] on textarea "Hi {{first_name}}! I apologize for the late reply because I am away during week…" at bounding box center [371, 246] width 258 height 34
click at [366, 251] on textarea "Hi Keerthi! I apologize for the late reply because I am away during weekends. I…" at bounding box center [371, 246] width 258 height 34
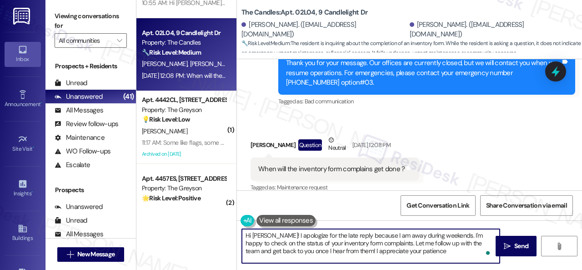
type textarea "Hi Keerthi! I apologize for the late reply because I am away during weekends. I…"
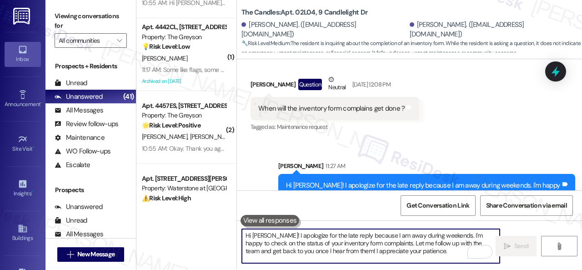
scroll to position [2630, 0]
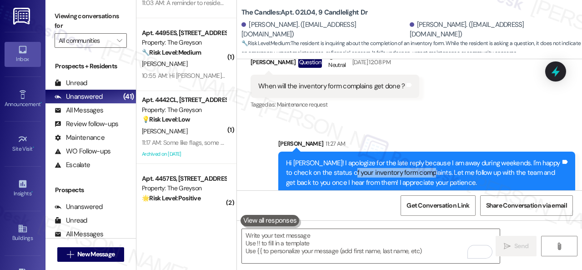
drag, startPoint x: 344, startPoint y: 160, endPoint x: 419, endPoint y: 159, distance: 75.1
click at [419, 159] on div "Hi Keerthi! I apologize for the late reply because I am away during weekends. I…" at bounding box center [423, 172] width 275 height 29
copy div "inventory form complaints"
click at [426, 118] on div "Sent via SMS Sarah 11:27 AM Hi Keerthi! I apologize for the late reply because …" at bounding box center [409, 159] width 345 height 83
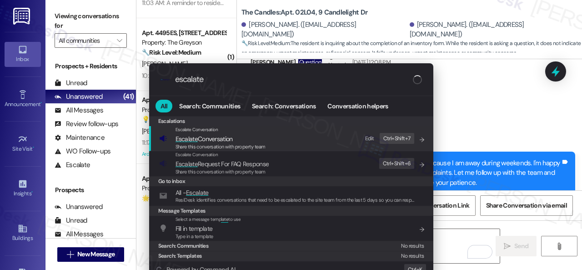
click at [369, 137] on div "Edit" at bounding box center [369, 139] width 9 height 10
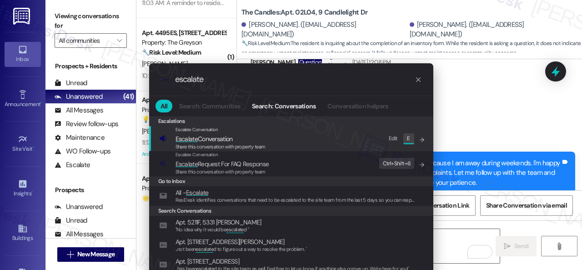
click at [392, 137] on div "Edit" at bounding box center [393, 139] width 9 height 10
drag, startPoint x: 223, startPoint y: 77, endPoint x: 65, endPoint y: 62, distance: 159.0
click at [158, 75] on div ".cls-1{fill:#0a055f;}.cls-2{fill:#0cc4c4;} resideskLogoBlueOrange escalate" at bounding box center [291, 79] width 284 height 32
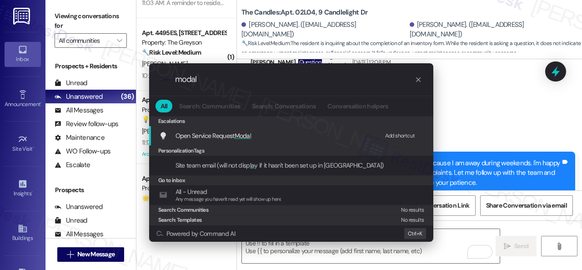
click at [390, 133] on div "Add shortcut" at bounding box center [400, 136] width 30 height 10
drag, startPoint x: 209, startPoint y: 80, endPoint x: 157, endPoint y: 72, distance: 53.3
click at [157, 72] on div ".cls-1{fill:#0a055f;}.cls-2{fill:#0cc4c4;} resideskLogoBlueOrange modal" at bounding box center [291, 79] width 284 height 32
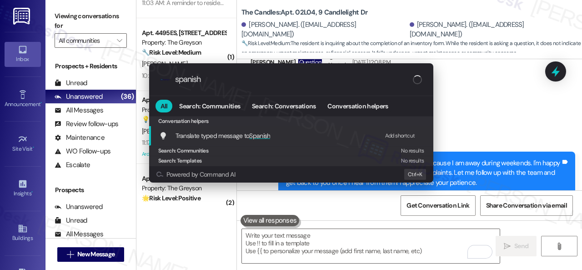
click at [390, 136] on div "Add shortcut" at bounding box center [400, 136] width 30 height 10
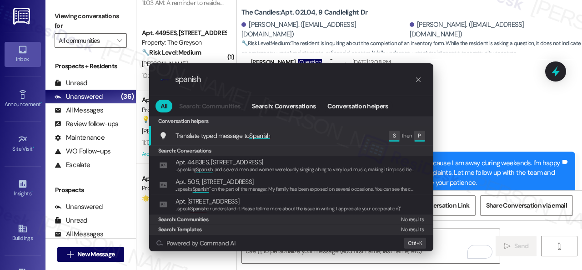
drag, startPoint x: 175, startPoint y: 75, endPoint x: 58, endPoint y: 61, distance: 118.2
click at [95, 73] on div ".cls-1{fill:#0a055f;}.cls-2{fill:#0cc4c4;} resideskLogoBlueOrange spanish All S…" at bounding box center [291, 135] width 582 height 270
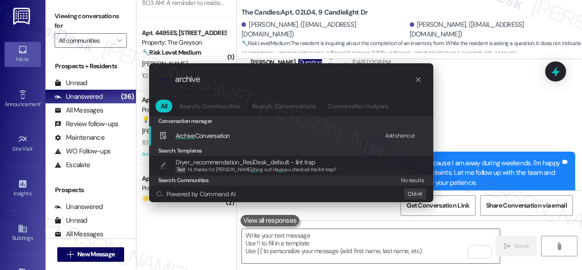
click at [401, 132] on div "Add shortcut" at bounding box center [400, 136] width 30 height 10
click at [473, 106] on div ".cls-1{fill:#0a055f;}.cls-2{fill:#0cc4c4;} resideskLogoBlueOrange archive All S…" at bounding box center [291, 135] width 582 height 270
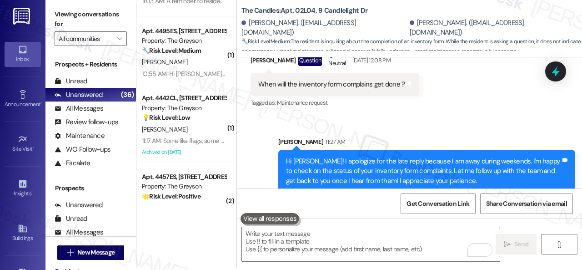
scroll to position [3, 0]
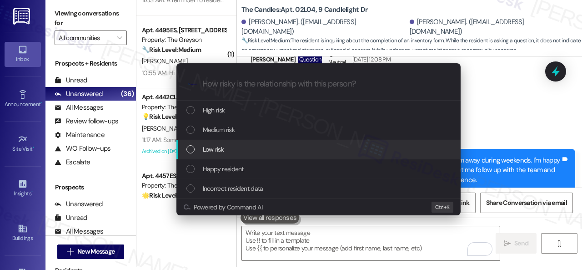
click at [213, 145] on span "Low risk" at bounding box center [213, 149] width 21 height 10
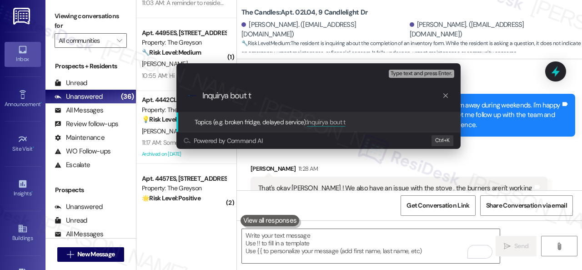
scroll to position [2693, 0]
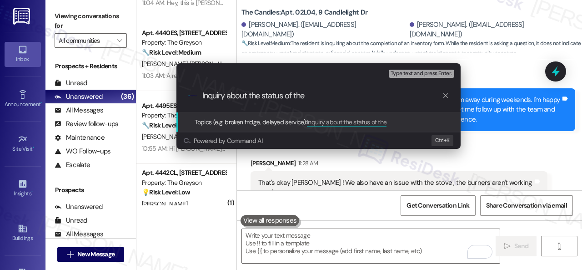
paste input "inventory form complaints"
click at [310, 93] on input "Inquiry about the status of the inventory form complaints." at bounding box center [323, 96] width 240 height 10
click at [306, 97] on input "Inquiry about the status of the inventory form complaints." at bounding box center [323, 96] width 240 height 10
click at [359, 99] on input "Inquiry about the status of the inventory form complaints." at bounding box center [323, 96] width 240 height 10
type input "Inquiry about the status of the inventory form for complaints."
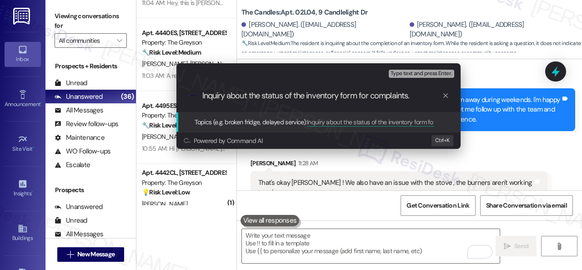
click at [424, 95] on input "Inquiry about the status of the inventory form for complaints." at bounding box center [323, 96] width 240 height 10
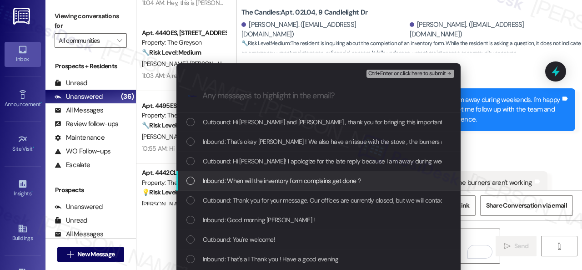
click at [236, 179] on span "Inbound: When will the inventory form complains get done ?" at bounding box center [282, 181] width 158 height 10
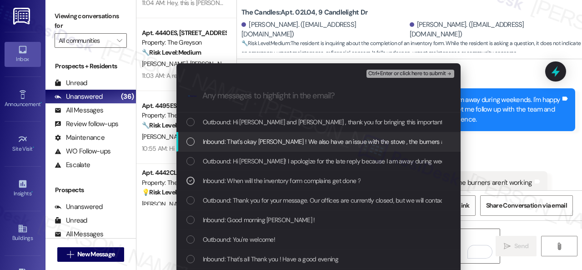
click at [250, 140] on span "Inbound: That's okay Sarah ! We also have an issue with the stove , the burners…" at bounding box center [348, 142] width 290 height 10
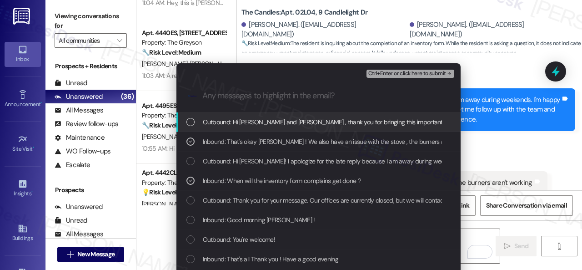
click at [423, 71] on div "Ctrl+Enter or click here to submit" at bounding box center [412, 74] width 90 height 12
click at [488, 152] on div "Escalate Conversation Low risk Inquiry about the status of the inventory form f…" at bounding box center [291, 135] width 582 height 270
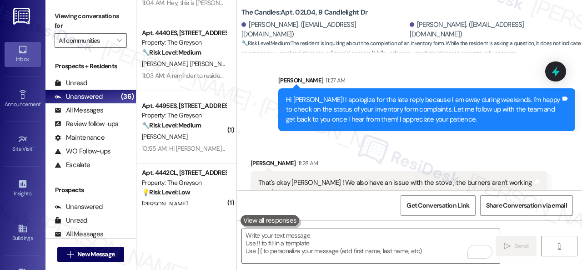
click at [428, 158] on div "Keerthi Sajja 11:28 AM" at bounding box center [399, 164] width 297 height 13
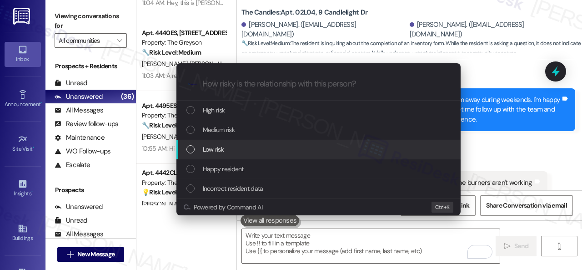
click at [203, 149] on span "Low risk" at bounding box center [213, 149] width 21 height 10
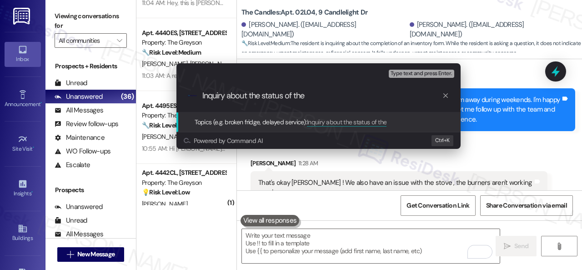
paste input "inventory form complaints"
click at [360, 95] on input "Inquiry about the status of the inventory form complaints" at bounding box center [323, 96] width 240 height 10
click at [415, 96] on input "Inquiry about the status of the inventory form for complaints" at bounding box center [323, 96] width 240 height 10
type input "Inquiry about the status of the inventory form for complaints."
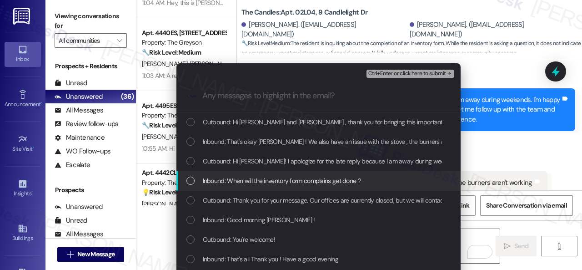
click at [273, 181] on span "Inbound: When will the inventory form complains get done ?" at bounding box center [282, 181] width 158 height 10
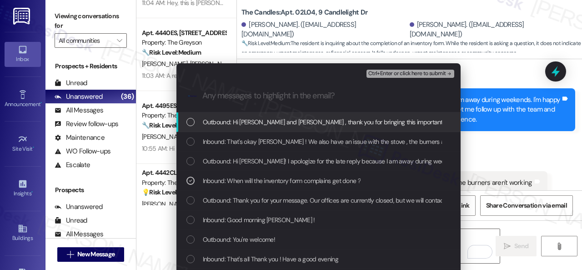
click at [385, 78] on div "Ctrl+Enter or click here to submit" at bounding box center [412, 74] width 90 height 12
click at [395, 72] on span "Ctrl+Enter or click here to submit" at bounding box center [408, 74] width 78 height 6
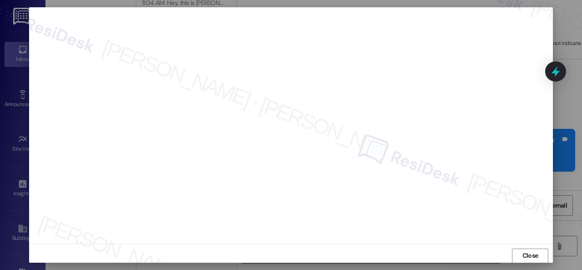
scroll to position [2839, 0]
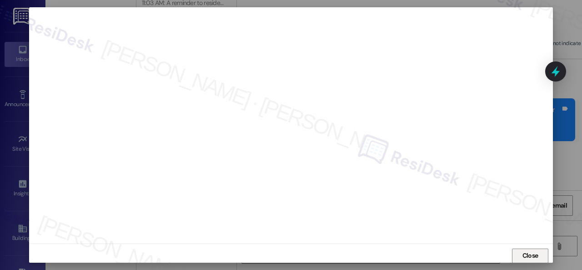
click at [521, 254] on span "Close" at bounding box center [531, 256] width 20 height 10
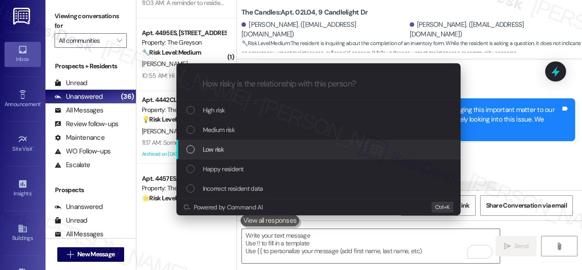
click at [204, 151] on span "Low risk" at bounding box center [213, 149] width 21 height 10
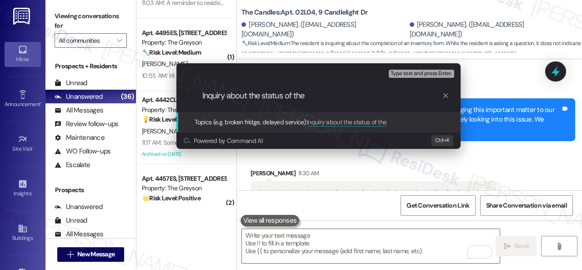
paste input "inventory form complaints"
click at [361, 96] on input "Inquiry about the status of the inventory form complaints" at bounding box center [323, 96] width 240 height 10
click at [416, 98] on input "Inquiry about the status of the inventory form for complaints" at bounding box center [323, 96] width 240 height 10
type input "Inquiry about the status of the inventory form for complaints."
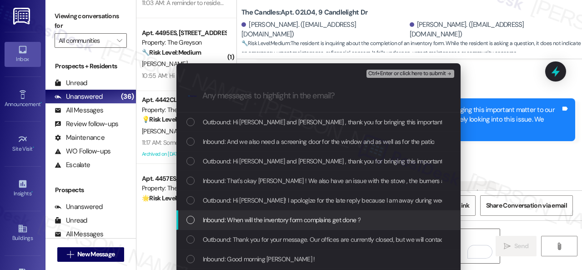
click at [274, 221] on span "Inbound: When will the inventory form complains get done ?" at bounding box center [282, 220] width 158 height 10
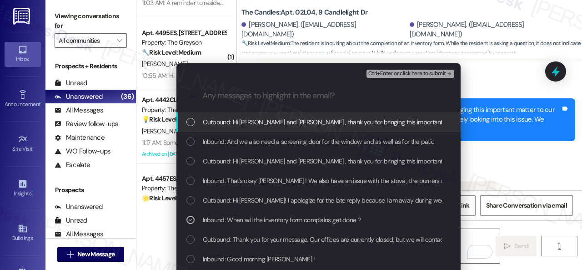
click at [383, 74] on span "Ctrl+Enter or click here to submit" at bounding box center [408, 74] width 78 height 6
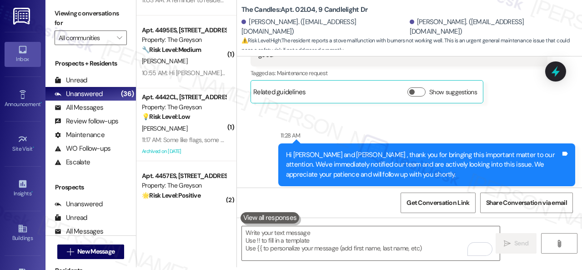
scroll to position [2805, 0]
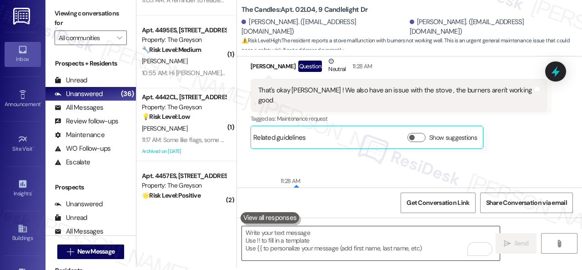
click at [262, 239] on textarea "To enrich screen reader interactions, please activate Accessibility in Grammarl…" at bounding box center [371, 243] width 258 height 34
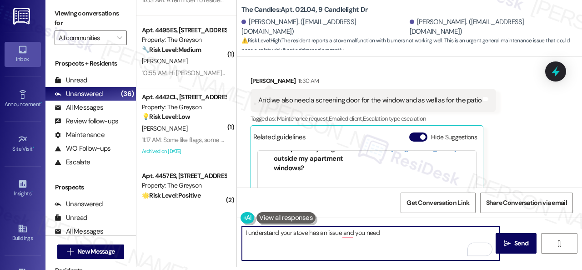
scroll to position [3078, 0]
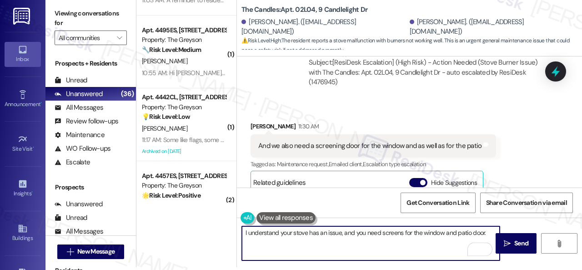
click at [487, 234] on textarea "I understand your stove has an issue, and you need screens for the window and p…" at bounding box center [371, 243] width 258 height 34
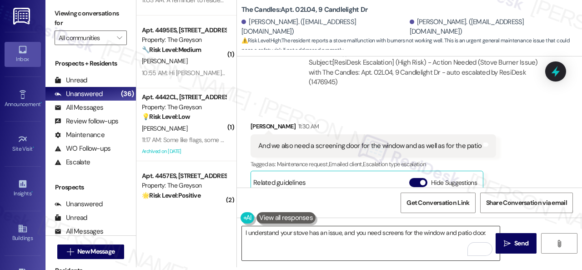
click at [390, 238] on textarea "I understand your stove has an issue, and you need screens for the window and p…" at bounding box center [371, 243] width 258 height 34
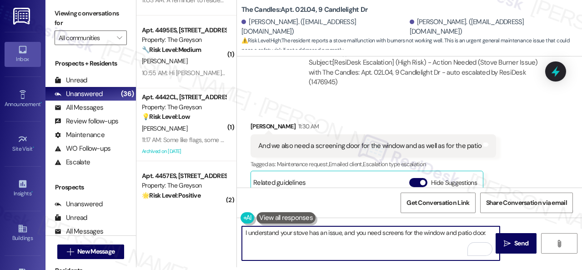
click at [488, 231] on textarea "I understand your stove has an issue, and you need screens for the window and p…" at bounding box center [371, 243] width 258 height 34
paste textarea "Are there already work orders for the issues? If so, may I have the work order …"
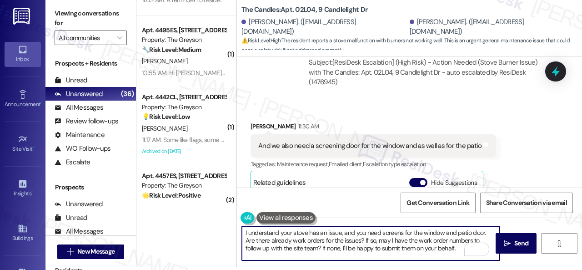
scroll to position [0, 0]
click at [460, 249] on textarea "I understand your stove has an issue, and you need screens for the window and p…" at bounding box center [371, 243] width 258 height 34
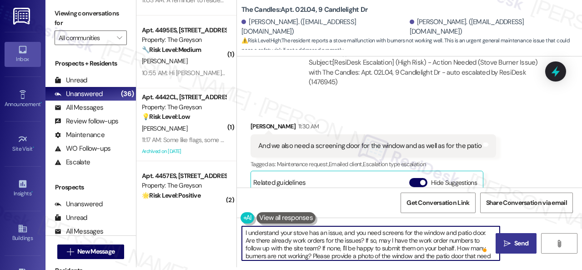
type textarea "I understand your stove has an issue, and you need screens for the window and p…"
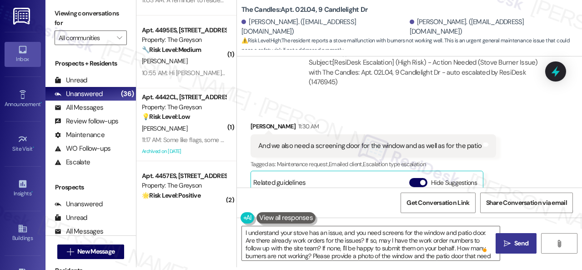
click at [515, 239] on span "Send" at bounding box center [522, 243] width 14 height 10
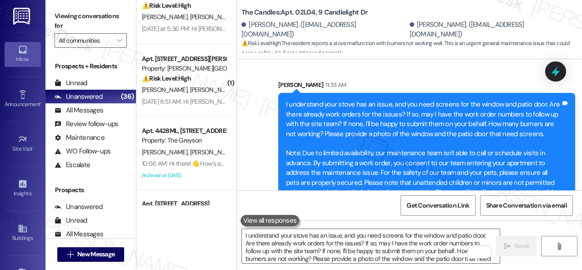
scroll to position [683, 0]
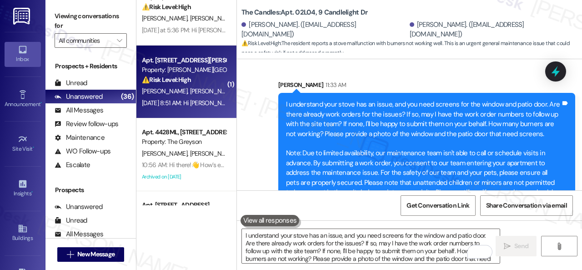
click at [190, 87] on span "A. Llamas" at bounding box center [213, 91] width 46 height 8
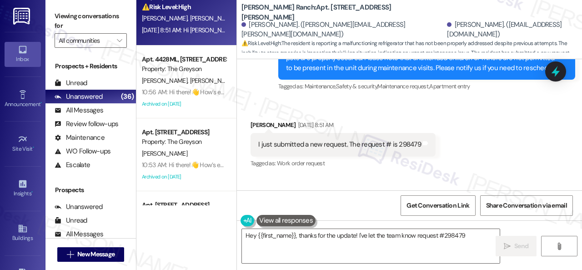
scroll to position [3068, 0]
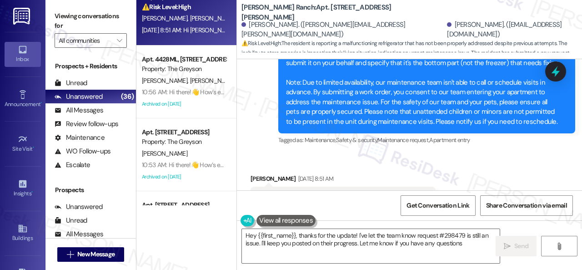
type textarea "Hey {{first_name}}, thanks for the update! I've let the team know request #2984…"
drag, startPoint x: 396, startPoint y: 148, endPoint x: 416, endPoint y: 149, distance: 20.0
click at [416, 193] on div "I just submitted a new request. The request # is 298479" at bounding box center [339, 198] width 163 height 10
copy div "298479"
click at [515, 153] on div "Received via SMS Alexis Llamas Sep 20, 2025 at 8:51 AM I just submitted a new r…" at bounding box center [409, 191] width 345 height 77
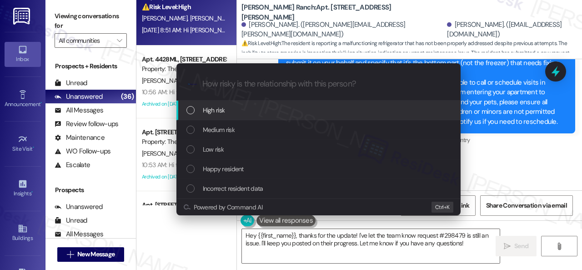
click at [217, 111] on span "High risk" at bounding box center [214, 110] width 22 height 10
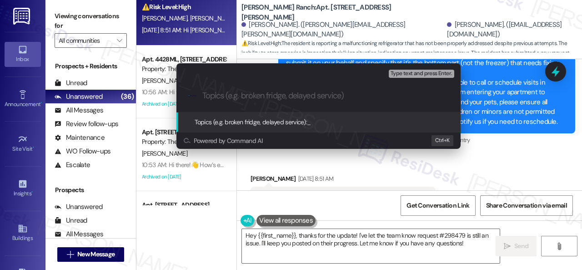
paste input "Follow-up on work order 298479"
type input "Follow-up on work order 298479"
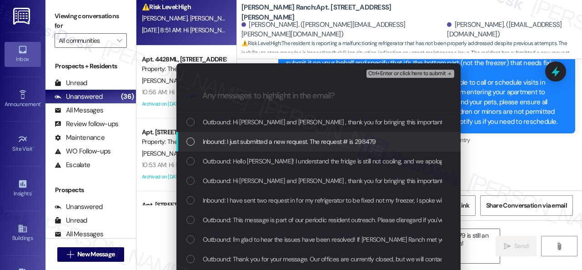
click at [297, 142] on span "Inbound: I just submitted a new request. The request # is 298479" at bounding box center [289, 142] width 173 height 10
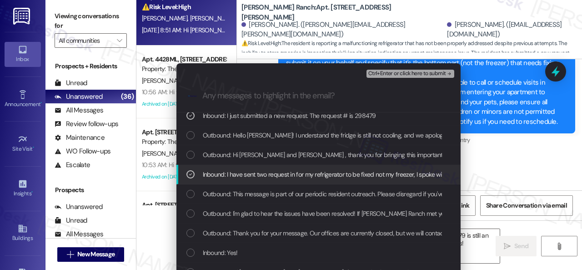
scroll to position [46, 0]
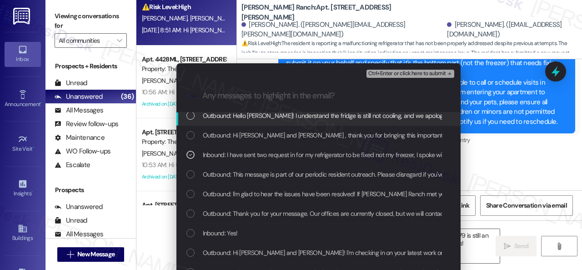
click at [391, 76] on span "Ctrl+Enter or click here to submit" at bounding box center [408, 74] width 78 height 6
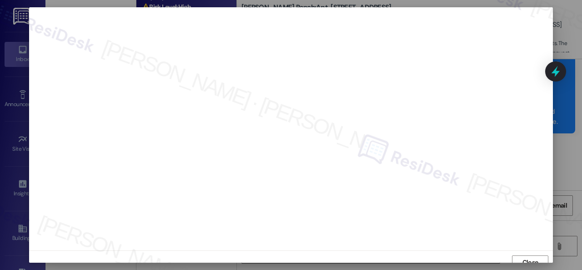
scroll to position [7, 0]
click at [523, 256] on span "Close" at bounding box center [531, 256] width 16 height 10
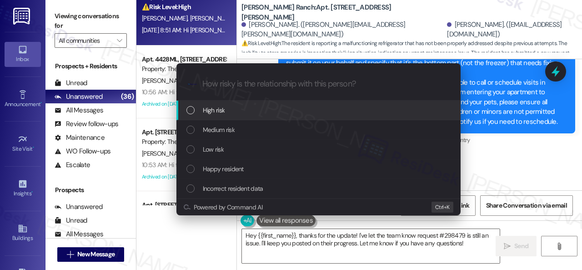
click at [197, 110] on div "High risk" at bounding box center [320, 110] width 266 height 10
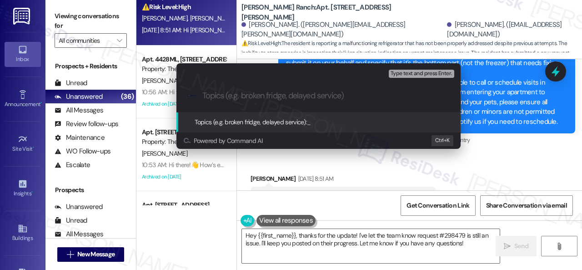
paste input "Follow-up on work order 298479"
type input "Follow-up on work order 298479"
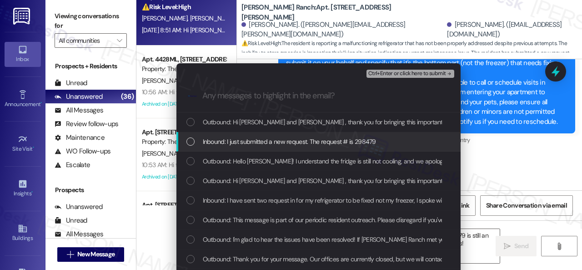
click at [239, 138] on span "Inbound: I just submitted a new request. The request # is 298479" at bounding box center [289, 142] width 173 height 10
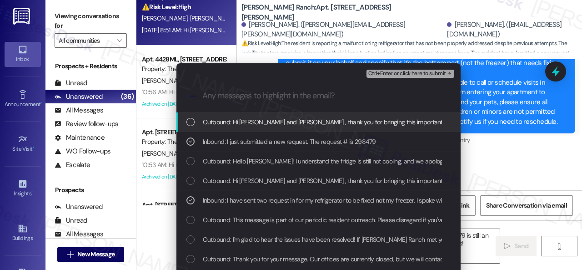
click at [395, 72] on span "Ctrl+Enter or click here to submit" at bounding box center [408, 74] width 78 height 6
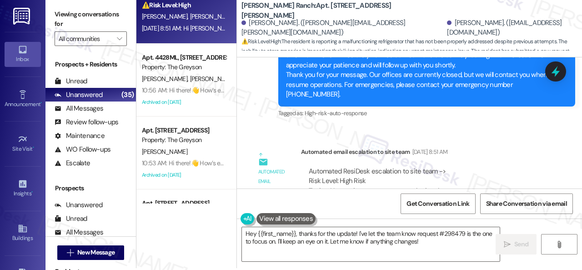
scroll to position [3, 0]
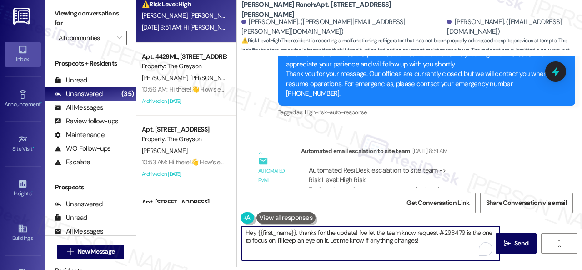
drag, startPoint x: 334, startPoint y: 236, endPoint x: 202, endPoint y: 225, distance: 132.4
click at [202, 225] on div "Apt. 1102, 6855 S Mason Rd Property: Waterstone at Cinco Ranch ⚠️ Risk Level: H…" at bounding box center [360, 132] width 446 height 270
paste textarea "Thank you. I've followed up with the site team regarding your work order. Let m…"
type textarea "Thank you. I've followed up with the site team regarding your work order. Let m…"
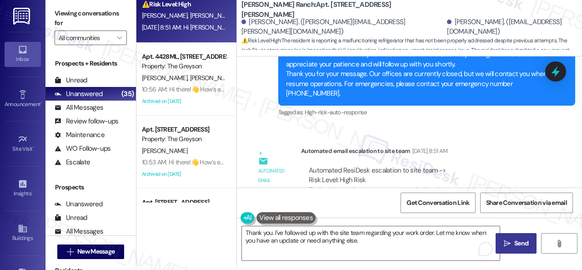
click at [513, 238] on button " Send" at bounding box center [516, 243] width 41 height 20
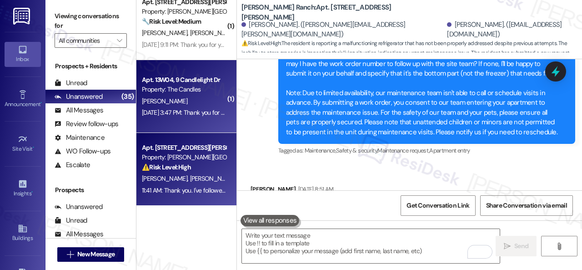
scroll to position [2324, 0]
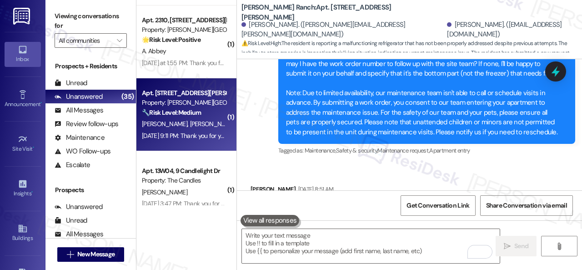
click at [174, 116] on div "🔧 Risk Level: Medium The resident responded 'N' to a follow-up question about a…" at bounding box center [184, 113] width 84 height 10
type textarea "Fetching suggested responses. Please feel free to read through the conversation…"
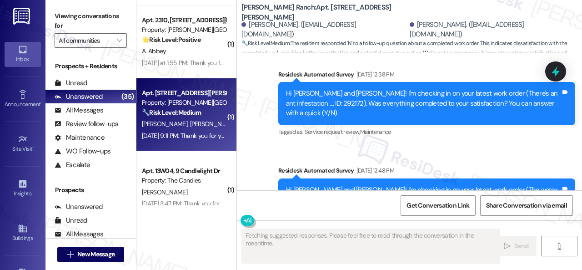
scroll to position [276, 0]
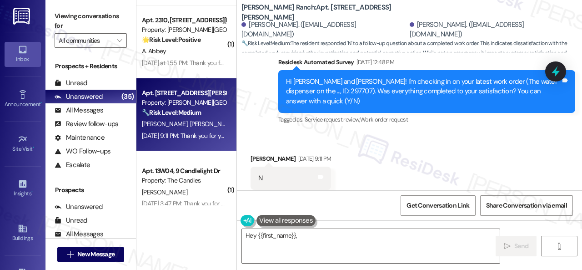
drag, startPoint x: 295, startPoint y: 116, endPoint x: 285, endPoint y: 133, distance: 19.2
click at [295, 133] on div "Received via SMS Jordan Jackson Sep 20, 2025 at 9:11 PM N Tags and notes Tagged…" at bounding box center [409, 171] width 345 height 77
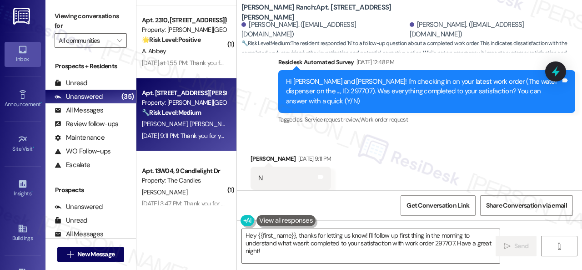
drag, startPoint x: 268, startPoint y: 255, endPoint x: 210, endPoint y: 224, distance: 65.6
click at [185, 223] on div "( 1 ) Apt. 5241F, 5331 Findley Property: Prairie Pines Townhomes 🔧 Risk Level: …" at bounding box center [360, 135] width 446 height 270
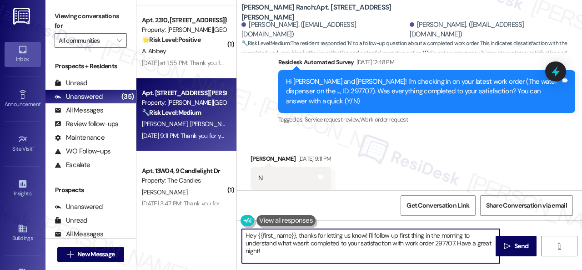
paste textarea "I'm sorry that the work order wasn't completed to your satisfaction. Can you pl…"
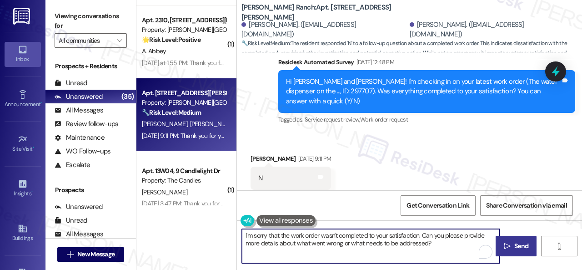
type textarea "I'm sorry that the work order wasn't completed to your satisfaction. Can you pl…"
click at [505, 244] on icon "" at bounding box center [507, 246] width 7 height 7
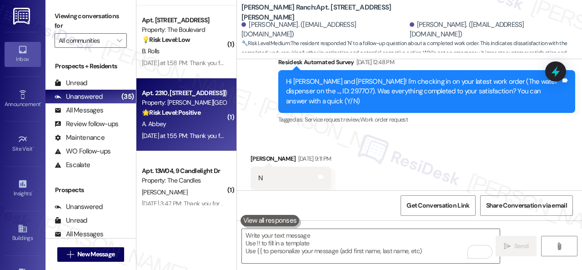
scroll to position [2370, 0]
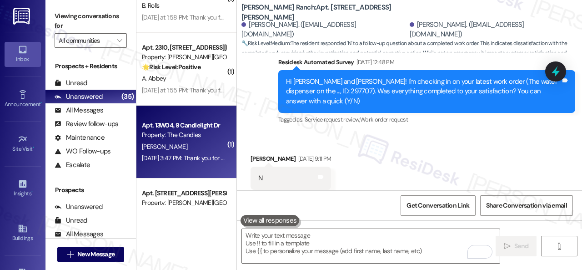
click at [192, 146] on div "J. Carradine" at bounding box center [184, 146] width 86 height 11
type textarea "Fetching suggested responses. Please feel free to read through the conversation…"
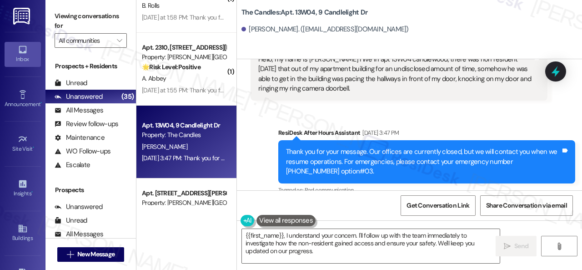
scroll to position [74, 0]
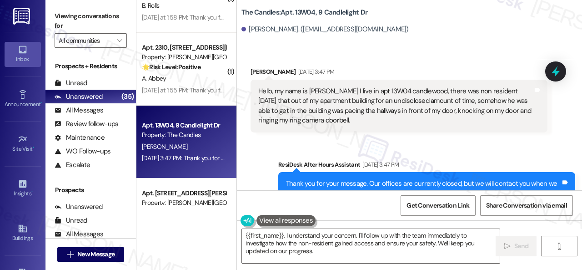
click at [441, 146] on div "Sent via SMS ResiDesk After Hours Assistant Sep 20, 2025 at 3:47 PM Thank you f…" at bounding box center [409, 187] width 345 height 96
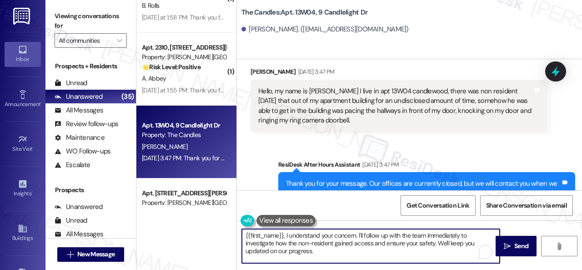
drag, startPoint x: 322, startPoint y: 250, endPoint x: 213, endPoint y: 228, distance: 111.7
click at [213, 228] on div "( 1 ) Apt. 5241F, 5331 Findley Property: Prairie Pines Townhomes 🔧 Risk Level: …" at bounding box center [360, 135] width 446 height 270
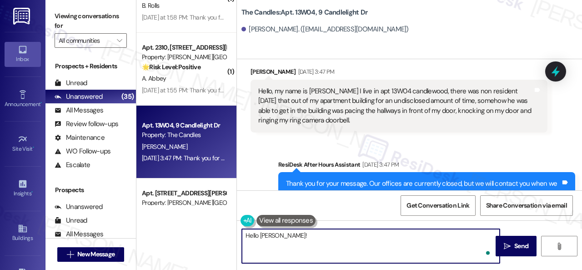
paste textarea "I apologize for the late reply because I am away during weekends."
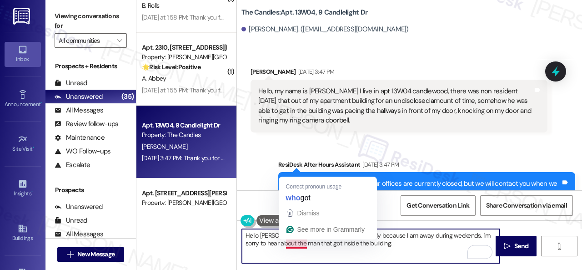
click at [294, 244] on textarea "Hello Jayla! I apologize for the late reply because I am away during weekends. …" at bounding box center [371, 246] width 258 height 34
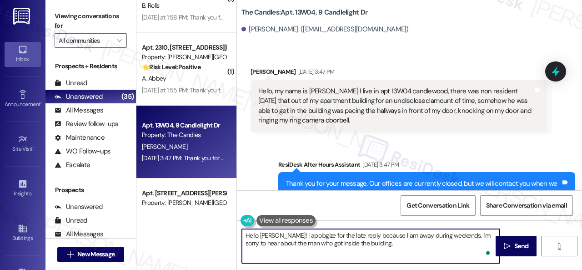
click at [369, 246] on textarea "Hello Jayla! I apologize for the late reply because I am away during weekends. …" at bounding box center [371, 246] width 258 height 34
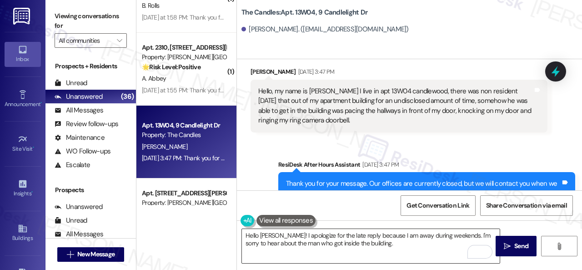
click at [400, 247] on textarea "Hello Jayla! I apologize for the late reply because I am away during weekends. …" at bounding box center [371, 246] width 258 height 34
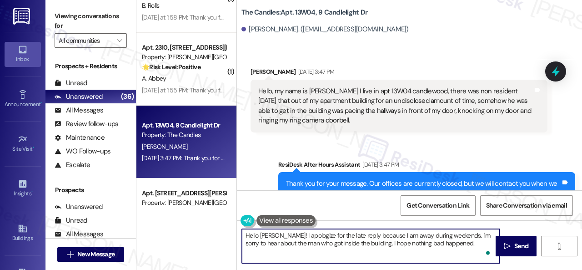
paste textarea "Please don’t hesitate to confirm if you require further assistance. Thank you!"
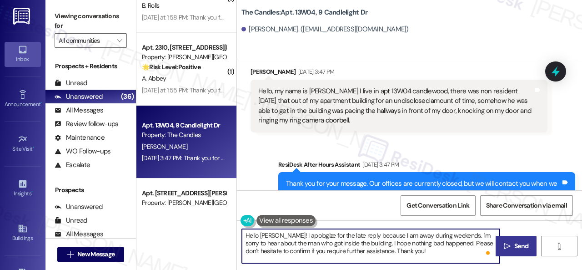
type textarea "Hello Jayla! I apologize for the late reply because I am away during weekends. …"
click at [517, 248] on span "Send" at bounding box center [522, 246] width 14 height 10
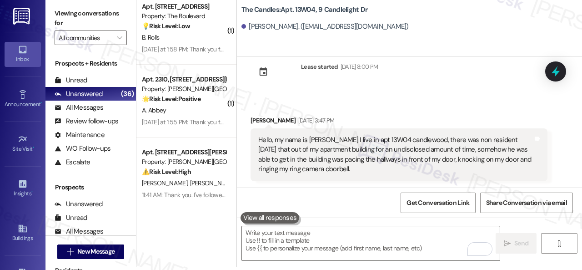
scroll to position [2415, 0]
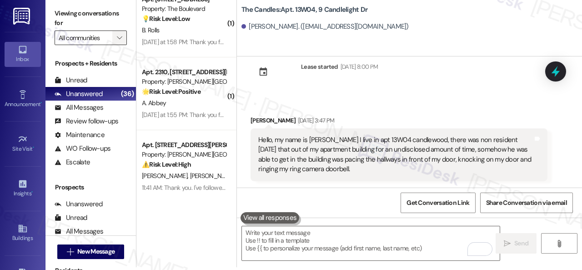
click at [124, 38] on button "" at bounding box center [119, 37] width 15 height 15
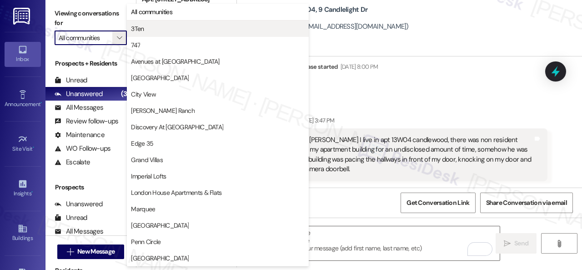
click at [164, 26] on span "3Ten" at bounding box center [218, 28] width 174 height 9
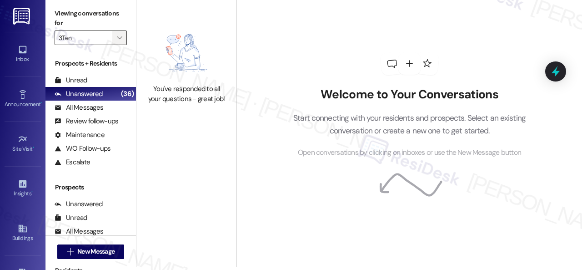
click at [120, 40] on icon "" at bounding box center [119, 37] width 5 height 7
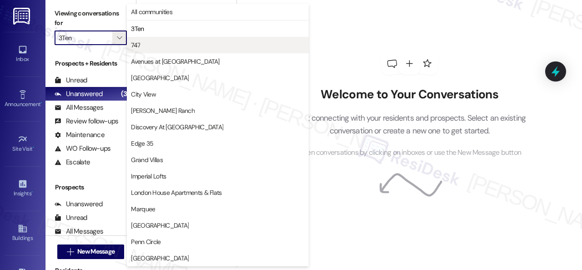
click at [161, 46] on span "747" at bounding box center [218, 45] width 174 height 9
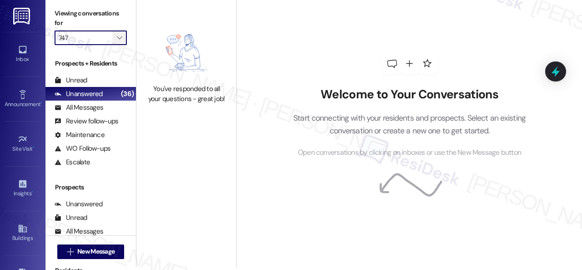
click at [122, 40] on span "" at bounding box center [119, 37] width 9 height 15
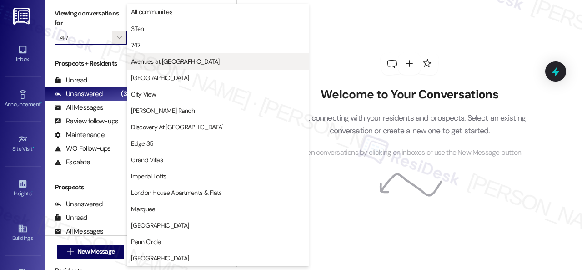
click at [142, 58] on span "Avenues at Shadow Creek" at bounding box center [175, 61] width 88 height 9
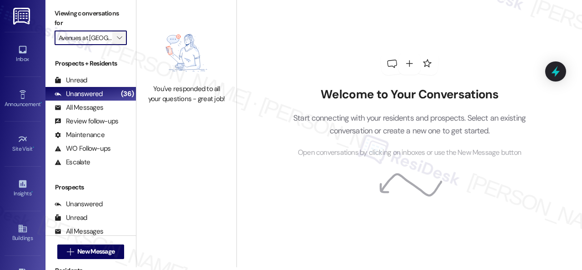
click at [120, 37] on icon "" at bounding box center [119, 37] width 5 height 7
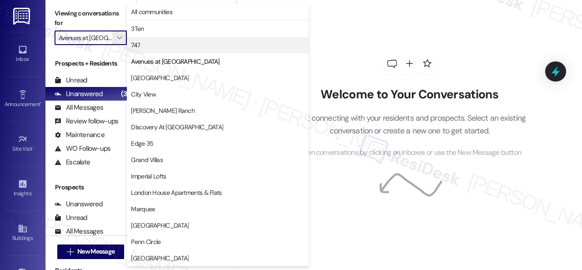
scroll to position [0, 15]
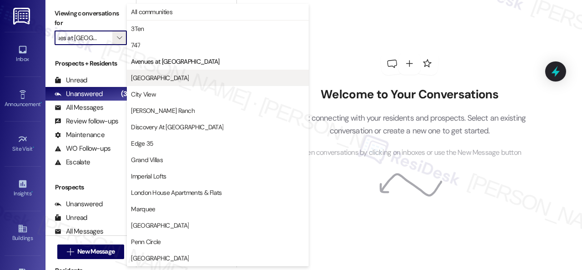
click at [150, 77] on span "Butternut Ridge" at bounding box center [160, 77] width 58 height 9
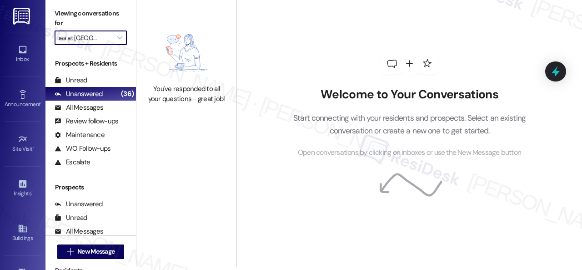
type input "Butternut Ridge"
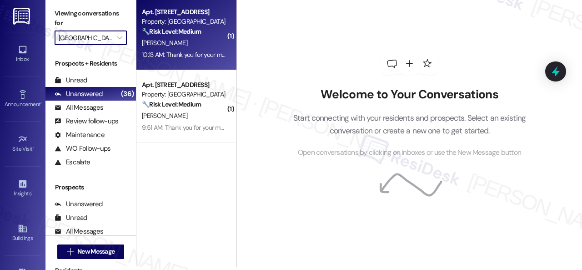
click at [192, 37] on div "Apt. 5690B1, 5800 Great Northern Boulevard Property: Butternut Ridge 🔧 Risk Lev…" at bounding box center [187, 33] width 100 height 73
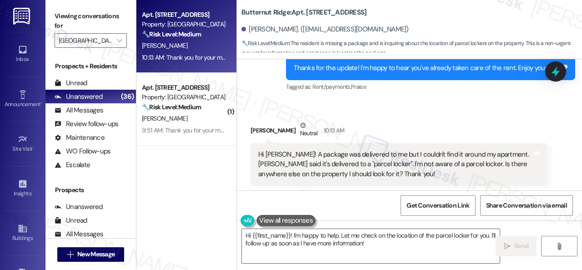
scroll to position [2749, 0]
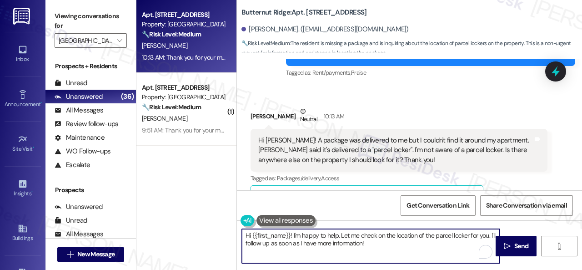
drag, startPoint x: 294, startPoint y: 235, endPoint x: 381, endPoint y: 245, distance: 87.4
click at [375, 245] on textarea "Hi {{first_name}}! I'm happy to help. Let me check on the location of the parce…" at bounding box center [371, 246] width 258 height 34
click at [479, 233] on textarea "Hi {{first_name}}! I understand you are looking for the parcel locker for your …" at bounding box center [371, 246] width 258 height 34
paste textarea "I will forward your inquiry to the site team and get back to you as soon as I r…"
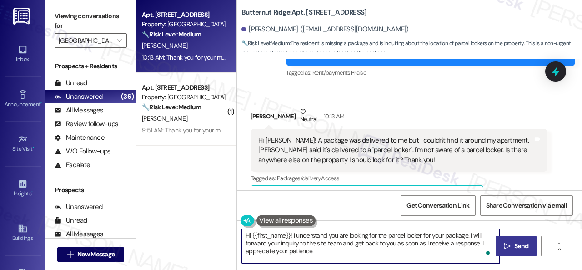
type textarea "Hi {{first_name}}! I understand you are looking for the parcel locker for your …"
drag, startPoint x: 515, startPoint y: 249, endPoint x: 487, endPoint y: 179, distance: 75.8
click at [515, 249] on span "Send" at bounding box center [522, 246] width 14 height 10
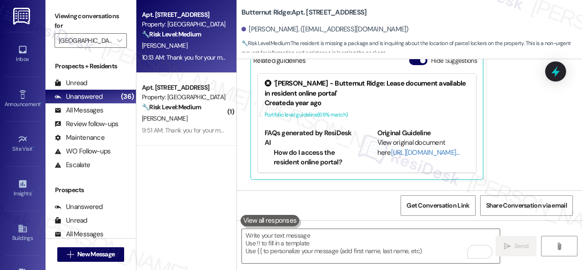
scroll to position [2976, 0]
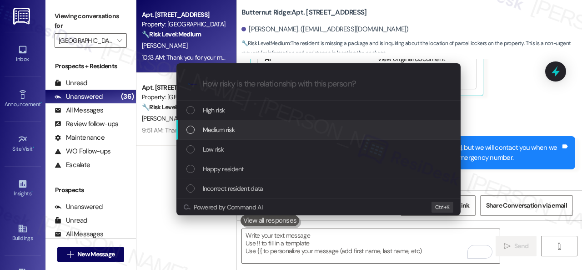
click at [217, 132] on span "Medium risk" at bounding box center [219, 130] width 32 height 10
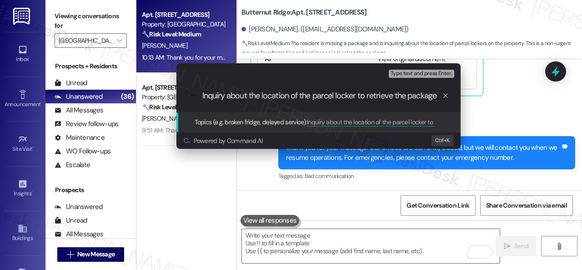
type input "Inquiry about the location of the parcel locker to retrieve the package."
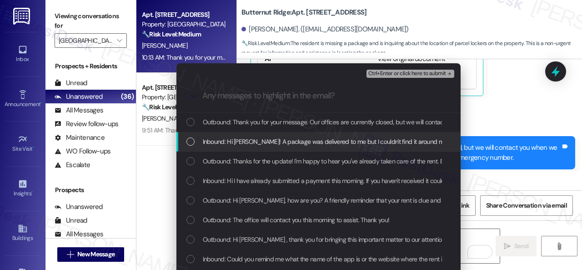
click at [246, 145] on span "Inbound: Hi Sarah! A package was delivered to me but I couldn't find it around …" at bounding box center [547, 142] width 688 height 10
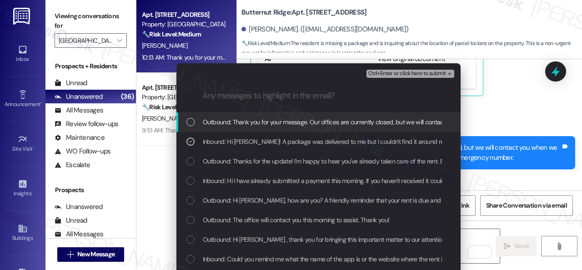
click at [380, 71] on span "Ctrl+Enter or click here to submit" at bounding box center [408, 74] width 78 height 6
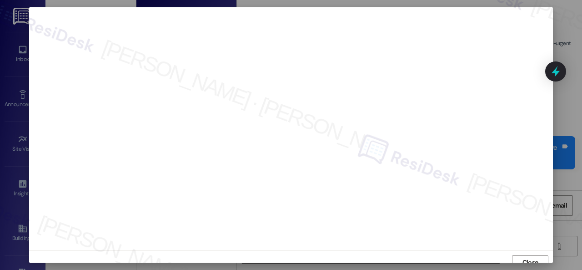
scroll to position [7, 0]
click at [529, 257] on span "Close" at bounding box center [531, 256] width 16 height 10
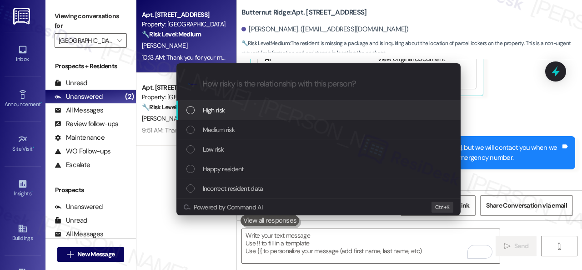
click at [218, 132] on span "Medium risk" at bounding box center [219, 130] width 32 height 10
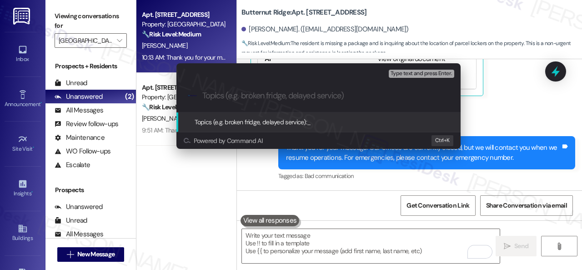
paste input "Inquiry about the location of the parcel locker to retrieve the package."
type input "Inquiry about the location of the parcel locker to retrieve the package."
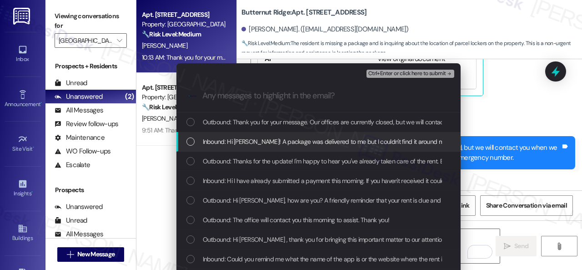
click at [248, 141] on span "Inbound: Hi Sarah! A package was delivered to me but I couldn't find it around …" at bounding box center [547, 142] width 688 height 10
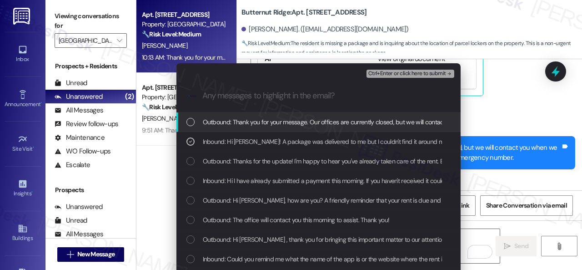
click at [377, 76] on span "Ctrl+Enter or click here to submit" at bounding box center [408, 74] width 78 height 6
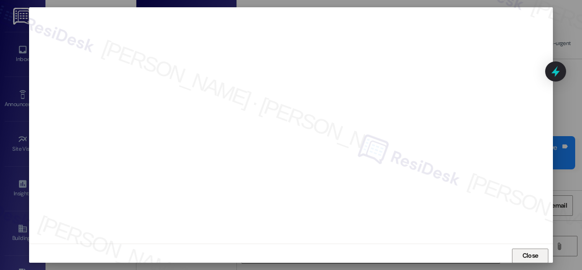
click at [533, 253] on span "Close" at bounding box center [531, 256] width 16 height 10
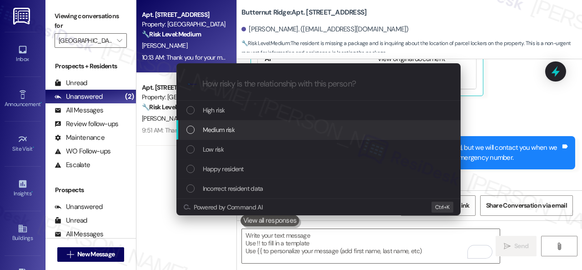
click at [213, 128] on span "Medium risk" at bounding box center [219, 130] width 32 height 10
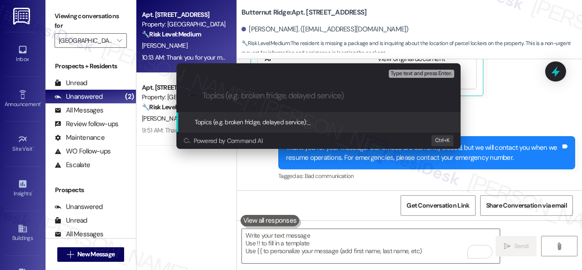
paste input "Inquiry about the location of the parcel locker to retrieve the package."
type input "Inquiry about the location of the parcel locker to retrieve the package."
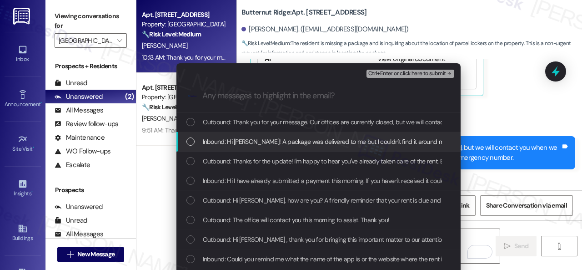
click at [213, 142] on span "Inbound: Hi Sarah! A package was delivered to me but I couldn't find it around …" at bounding box center [547, 142] width 688 height 10
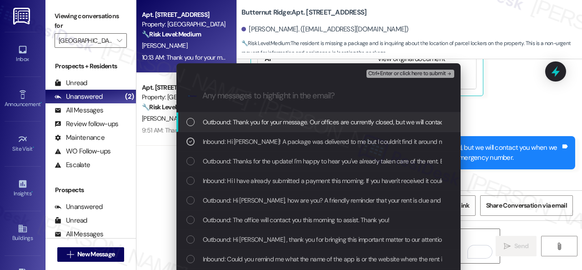
click at [382, 73] on span "Ctrl+Enter or click here to submit" at bounding box center [408, 74] width 78 height 6
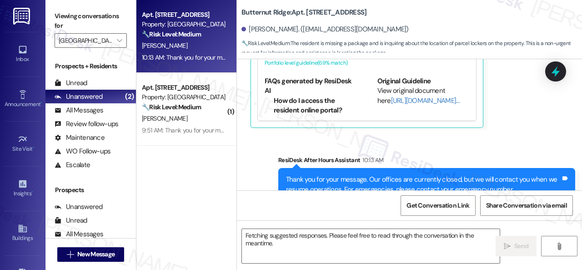
scroll to position [2889, 0]
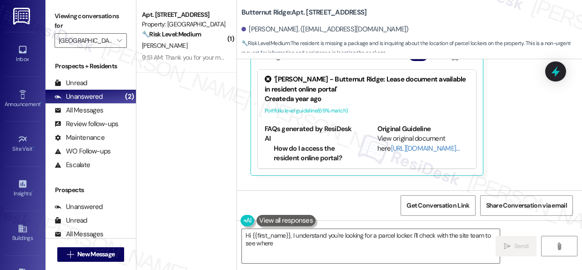
type textarea "Hi {{first_name}}, I understand you're looking for a parcel locker. I'll check …"
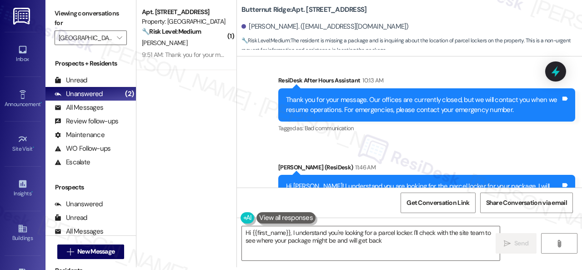
scroll to position [3059, 0]
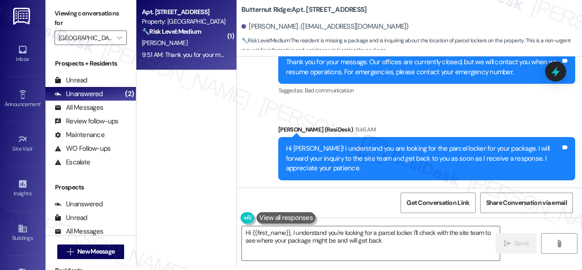
click at [156, 37] on div "Apt. 5690D1, 5800 Great Northern Boulevard Property: Butternut Ridge 🔧 Risk Lev…" at bounding box center [184, 21] width 86 height 31
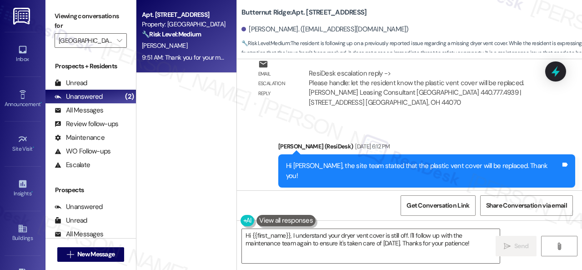
scroll to position [5525, 0]
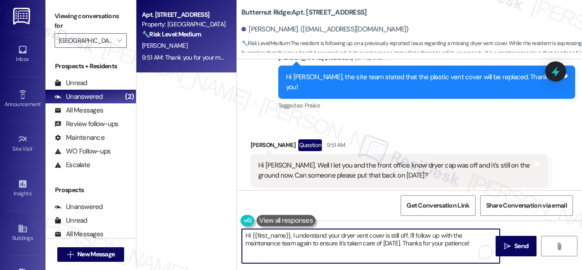
drag, startPoint x: 291, startPoint y: 234, endPoint x: 281, endPoint y: 241, distance: 11.9
click at [306, 241] on textarea "Hi {{first_name}}, I understand your dryer vent cover is still off. I'll follow…" at bounding box center [371, 246] width 258 height 34
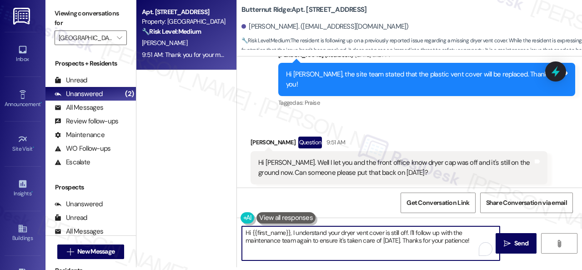
drag, startPoint x: 243, startPoint y: 236, endPoint x: 572, endPoint y: 288, distance: 333.5
click at [572, 269] on html "Inbox Go to Inbox Announcement • Send A Text Announcement Site Visit • Go to Si…" at bounding box center [291, 135] width 582 height 270
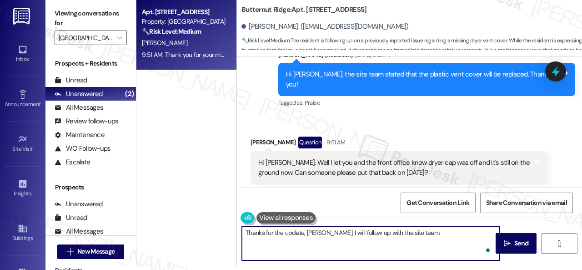
type textarea "Thanks for the update, Carol. I will follow up with the site team."
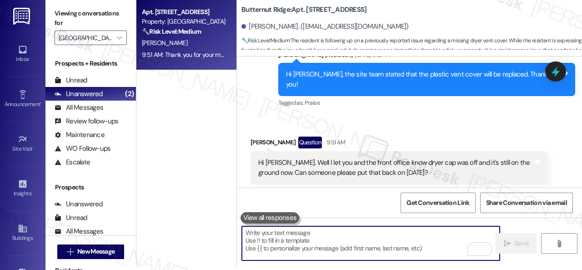
scroll to position [5661, 0]
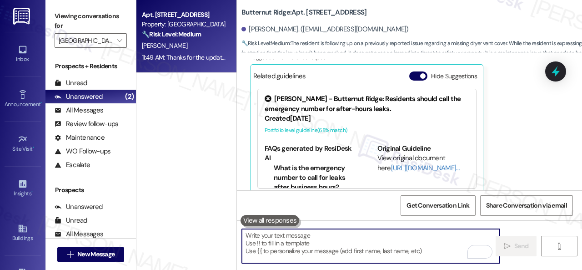
click at [311, 8] on b "Butternut Ridge: Apt. 5690D1, 5800 Great Northern Boulevard" at bounding box center [304, 13] width 125 height 10
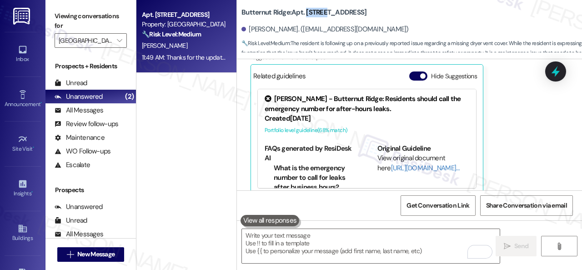
click at [311, 8] on b "Butternut Ridge: Apt. 5690D1, 5800 Great Northern Boulevard" at bounding box center [304, 13] width 125 height 10
copy b "5690D1"
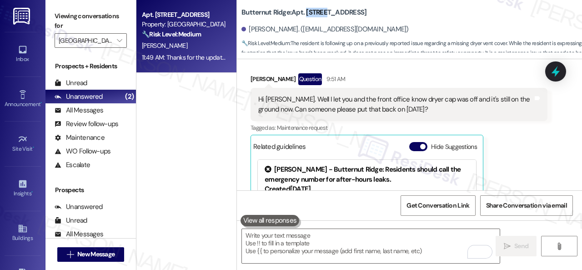
scroll to position [5570, 0]
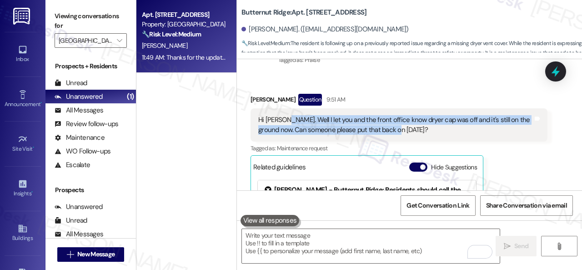
drag, startPoint x: 284, startPoint y: 106, endPoint x: 406, endPoint y: 116, distance: 121.9
click at [406, 116] on div "Hi Sarah. Well I let you and the front office know dryer cap was off and it's s…" at bounding box center [395, 125] width 275 height 20
copy div "Well I let you and the front office know dryer cap was off and it's still on th…"
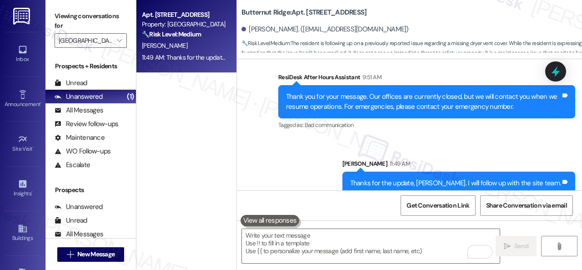
scroll to position [5812, 0]
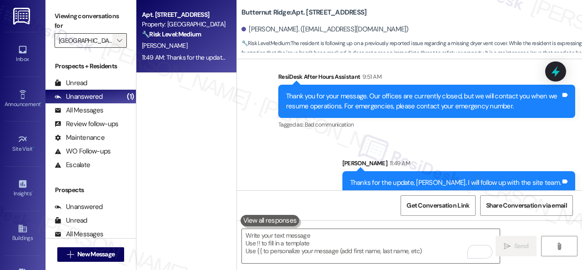
click at [122, 41] on icon "" at bounding box center [119, 40] width 5 height 7
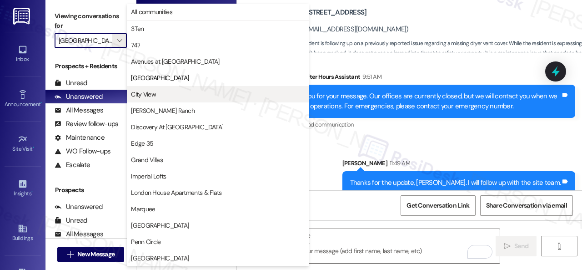
click at [137, 98] on span "City View" at bounding box center [143, 94] width 25 height 9
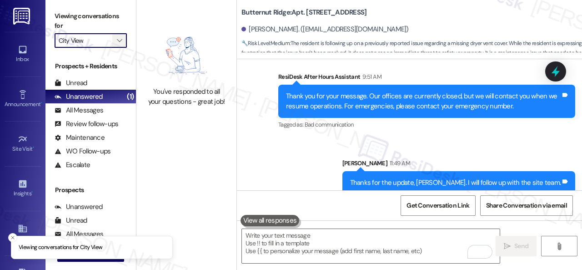
click at [121, 38] on icon "" at bounding box center [119, 40] width 5 height 7
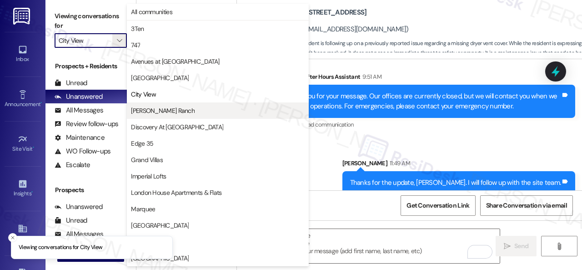
click at [139, 111] on span "[PERSON_NAME] Ranch" at bounding box center [163, 110] width 64 height 9
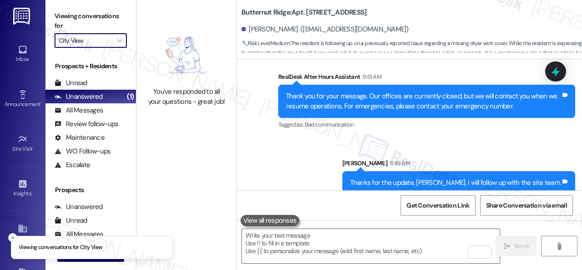
type input "[PERSON_NAME] Ranch"
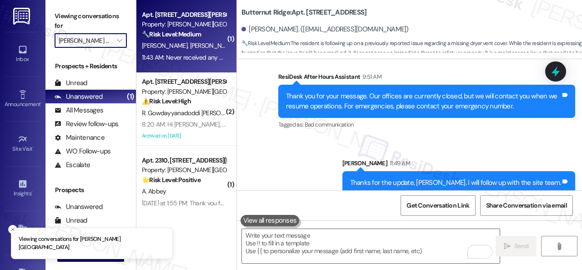
scroll to position [13, 0]
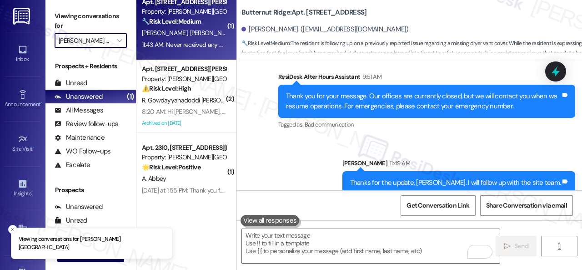
click at [208, 41] on div "11:43 AM: Never received any confirmation that repair has been completed, and f…" at bounding box center [349, 45] width 414 height 8
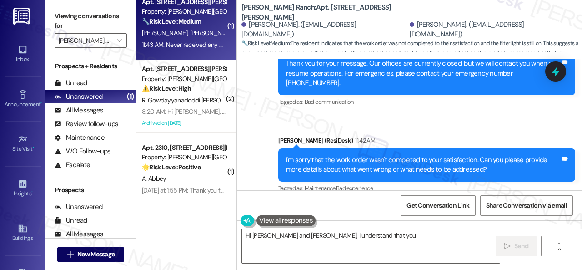
scroll to position [545, 0]
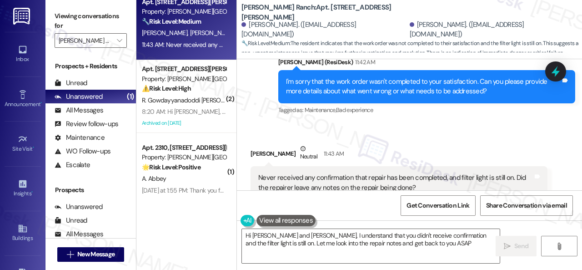
type textarea "Hi Brandon and Jordan, I understand that you didn't receive confirmation and th…"
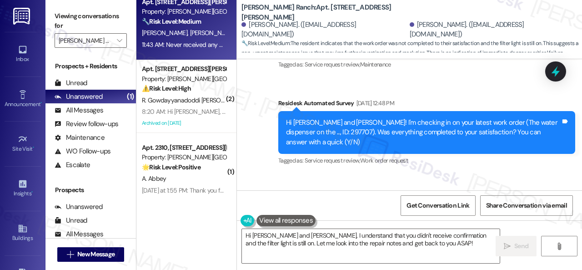
scroll to position [227, 0]
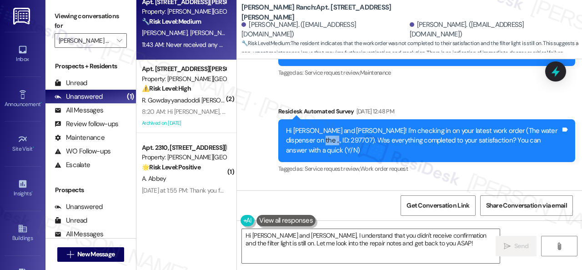
drag, startPoint x: 294, startPoint y: 129, endPoint x: 314, endPoint y: 127, distance: 19.7
click at [314, 127] on div "Hi Brandon and Jordan! I'm checking in on your latest work order (The water dis…" at bounding box center [423, 140] width 275 height 29
copy div "297707"
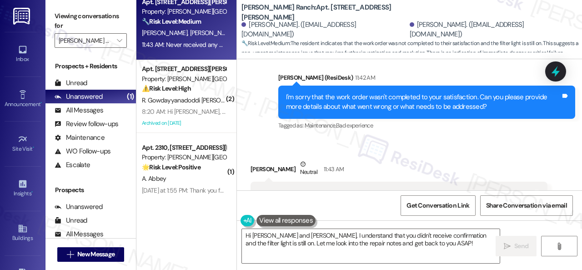
scroll to position [546, 0]
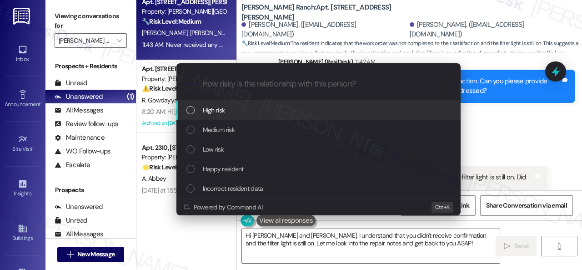
click at [218, 107] on span "High risk" at bounding box center [214, 110] width 22 height 10
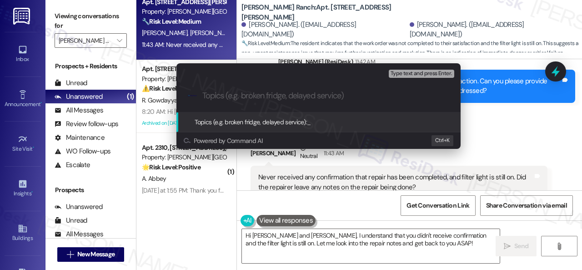
paste input "Follow-up on the closed work order 297707"
type input "Follow-up on the closed work order 297707"
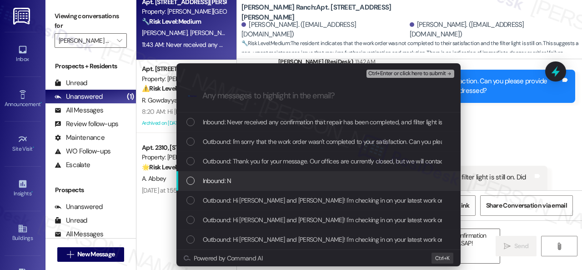
click at [210, 182] on span "Inbound: N" at bounding box center [217, 181] width 29 height 10
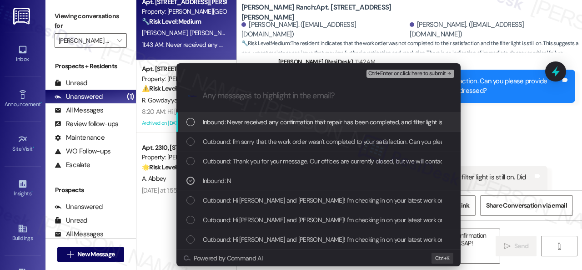
click at [236, 119] on span "Inbound: Never received any confirmation that repair has been completed, and fi…" at bounding box center [410, 122] width 414 height 10
click at [392, 71] on span "Ctrl+Enter or click here to submit" at bounding box center [408, 74] width 78 height 6
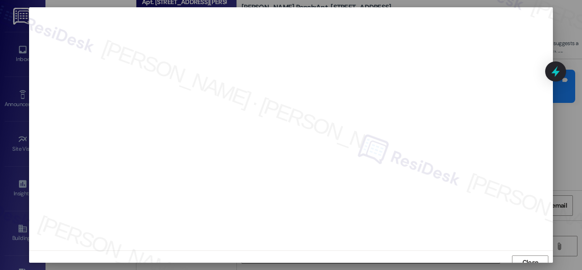
scroll to position [7, 0]
click at [530, 257] on span "Close" at bounding box center [531, 256] width 16 height 10
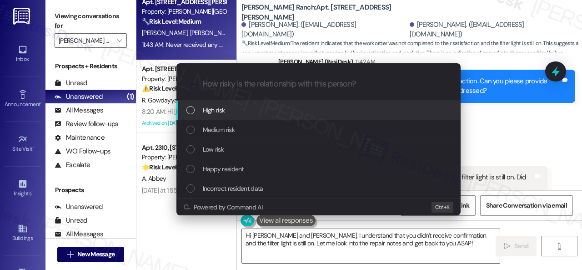
click at [216, 110] on span "High risk" at bounding box center [214, 110] width 22 height 10
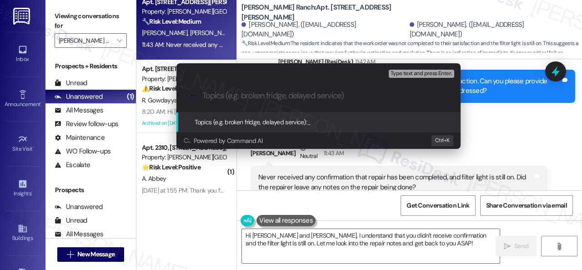
paste input "Follow-up on the closed work order 297707"
type input "Follow-up on the closed work order 297707"
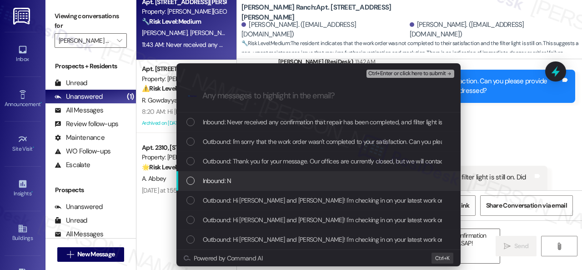
click at [208, 178] on span "Inbound: N" at bounding box center [217, 181] width 29 height 10
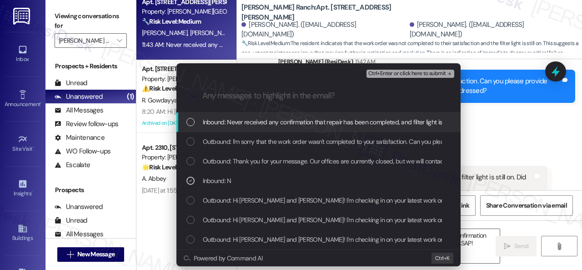
click at [210, 122] on span "Inbound: Never received any confirmation that repair has been completed, and fi…" at bounding box center [410, 122] width 414 height 10
click at [394, 71] on span "Ctrl+Enter or click here to submit" at bounding box center [408, 74] width 78 height 6
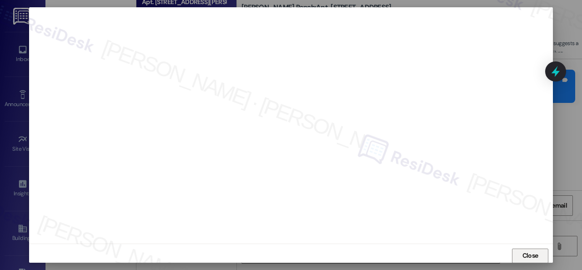
click at [525, 252] on span "Close" at bounding box center [531, 256] width 16 height 10
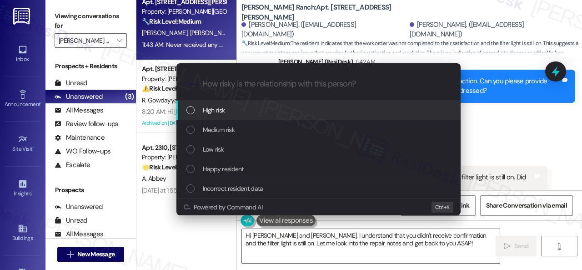
click at [215, 110] on span "High risk" at bounding box center [214, 110] width 22 height 10
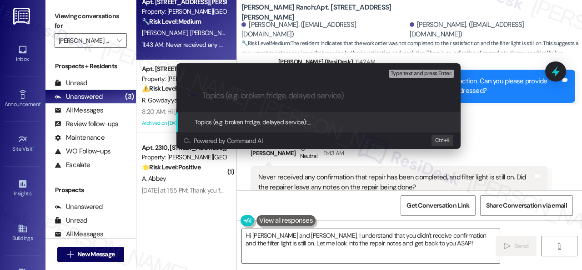
paste input "Follow-up on the closed work order 297707"
type input "Follow-up on the closed work order 297707"
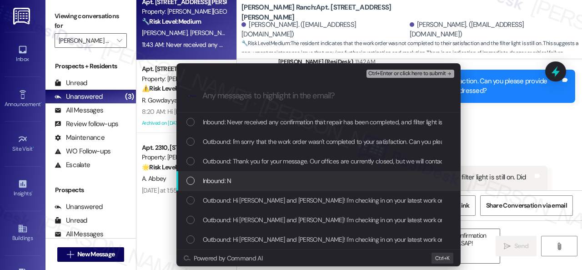
click at [216, 179] on span "Inbound: N" at bounding box center [217, 181] width 29 height 10
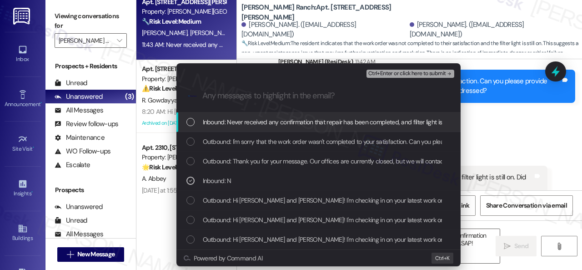
click at [227, 124] on span "Inbound: Never received any confirmation that repair has been completed, and fi…" at bounding box center [410, 122] width 414 height 10
click at [381, 73] on span "Ctrl+Enter or click here to submit" at bounding box center [408, 74] width 78 height 6
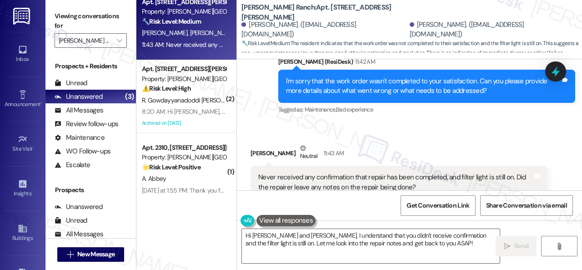
scroll to position [545, 0]
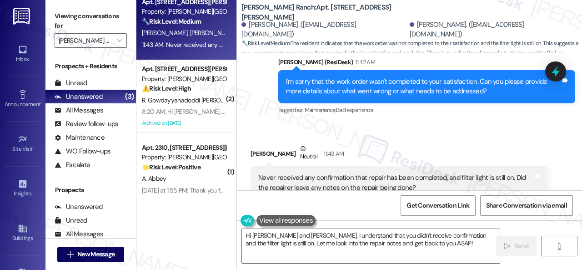
click at [413, 144] on div "Jordan Jackson Neutral 11:43 AM" at bounding box center [399, 155] width 297 height 22
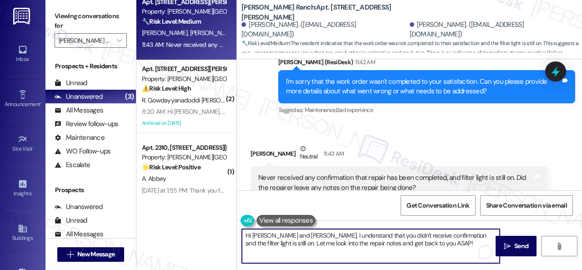
drag, startPoint x: 383, startPoint y: 243, endPoint x: 173, endPoint y: 213, distance: 211.9
click at [173, 213] on div "Apt. 522, 4101 S Custer Rd Property: Craig Ranch 🔧 Risk Level: Medium The resid…" at bounding box center [360, 135] width 446 height 270
paste textarea "I'm sorry to hear the issue hasn't been resolved yet. We apologize for the dela…"
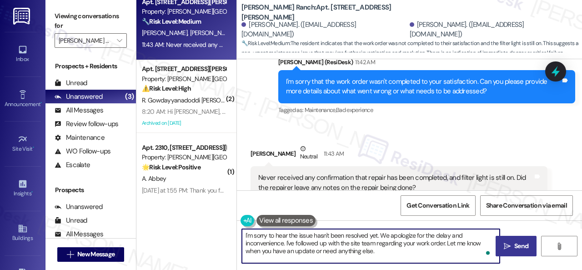
type textarea "I'm sorry to hear the issue hasn't been resolved yet. We apologize for the dela…"
click at [508, 243] on span " Send" at bounding box center [516, 246] width 29 height 10
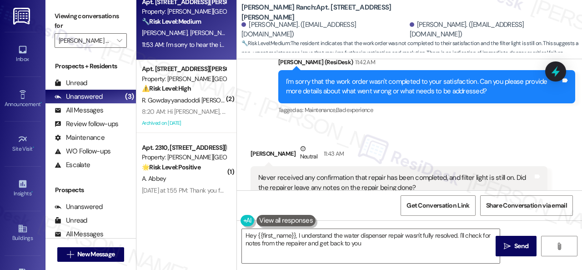
scroll to position [628, 0]
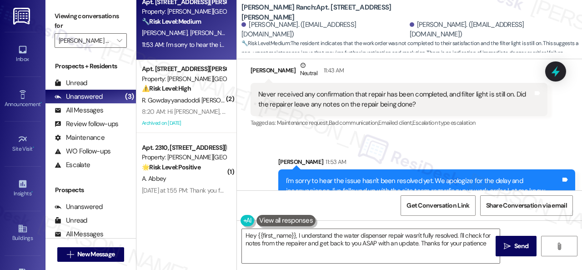
type textarea "Hey {{first_name}}, I understand the water dispenser repair wasn't fully resolv…"
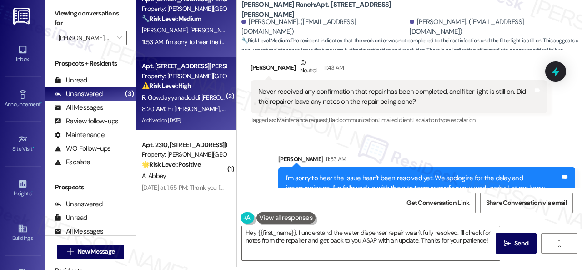
click at [199, 95] on span "R. Gowdayyanadoddi [PERSON_NAME]" at bounding box center [195, 97] width 107 height 8
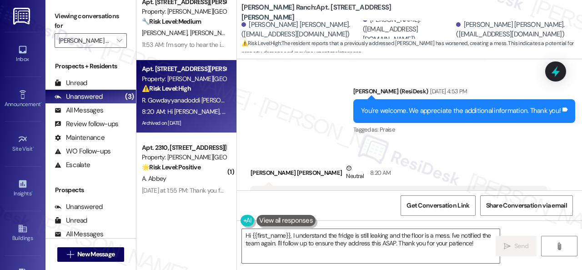
scroll to position [9498, 0]
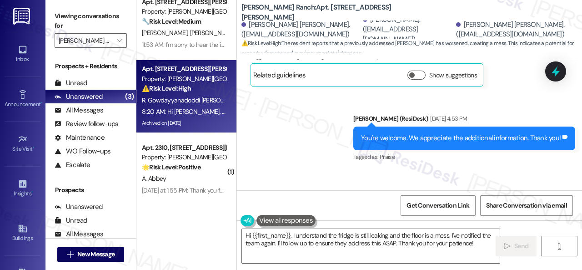
click at [266, 191] on div "Ruchitha Gowdayyanadoddi Krishnaiah Neutral 8:20 AM" at bounding box center [399, 202] width 297 height 22
click at [258, 191] on div "Ruchitha Gowdayyanadoddi Krishnaiah Neutral 8:20 AM" at bounding box center [399, 202] width 297 height 22
copy div "Ruchitha"
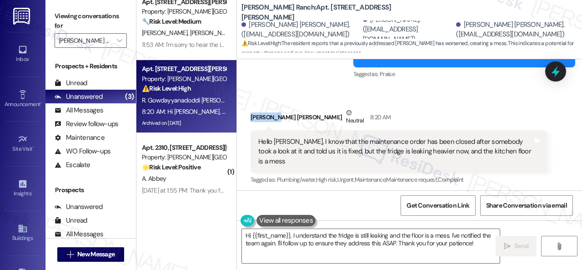
scroll to position [9589, 0]
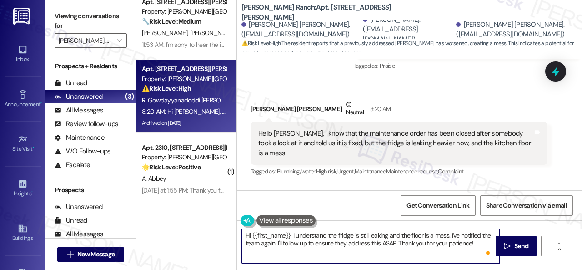
drag, startPoint x: 251, startPoint y: 235, endPoint x: 326, endPoint y: 234, distance: 74.6
click at [326, 234] on textarea "Hi {{first_name}}, I understand the fridge is still leaking and the floor is a …" at bounding box center [371, 246] width 258 height 34
paste textarea "Ruchitha"
drag, startPoint x: 445, startPoint y: 235, endPoint x: 476, endPoint y: 248, distance: 33.9
click at [476, 248] on textarea "Hi Ruchitha! I'm sorry to hear the fridge is still leaking and the floor is a m…" at bounding box center [371, 246] width 258 height 34
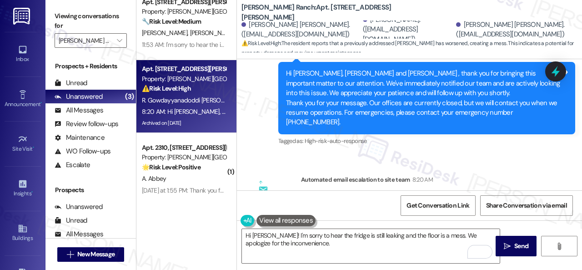
scroll to position [9953, 0]
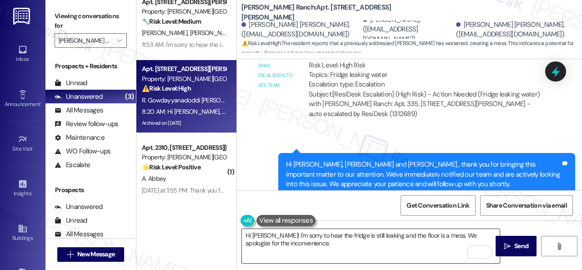
click at [380, 248] on textarea "Hi Ruchitha! I'm sorry to hear the fridge is still leaking and the floor is a m…" at bounding box center [371, 246] width 258 height 34
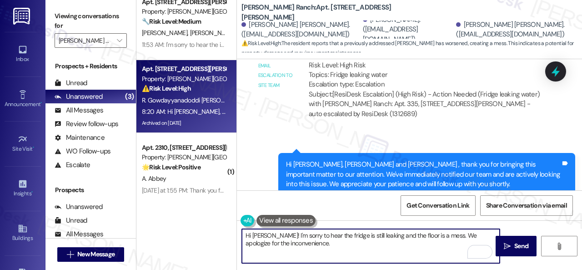
paste textarea "Is there already a work order for the issue? If so, may I have the work order n…"
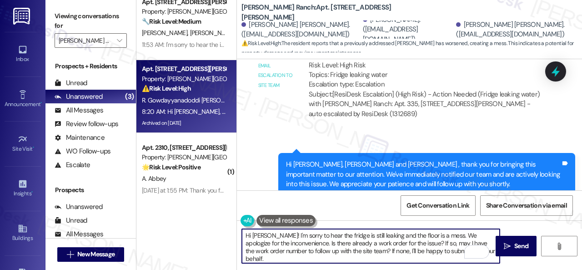
scroll to position [0, 0]
click at [342, 243] on textarea "Hi Ruchitha! I'm sorry to hear the fridge is still leaking and the floor is a m…" at bounding box center [371, 246] width 258 height 34
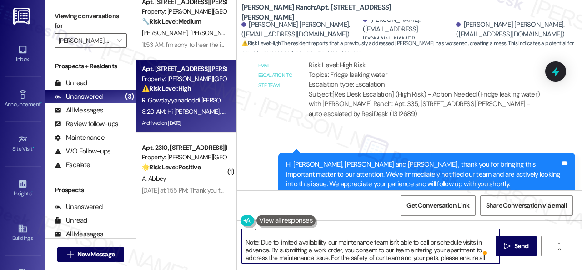
scroll to position [46, 0]
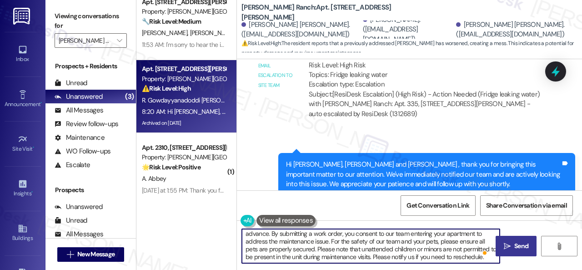
type textarea "Hi Ruchitha! I'm sorry to hear the fridge is still leaking and the floor is a m…"
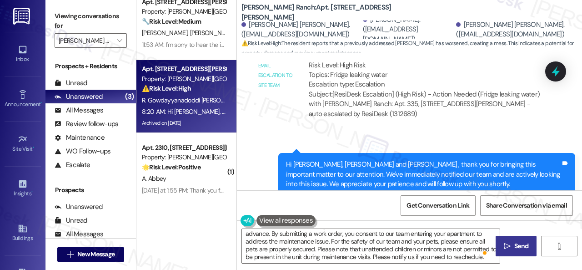
click at [520, 243] on span "Send" at bounding box center [522, 246] width 14 height 10
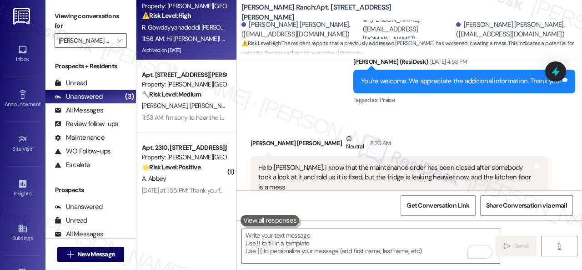
click at [205, 178] on div "A. Abbey" at bounding box center [184, 178] width 86 height 11
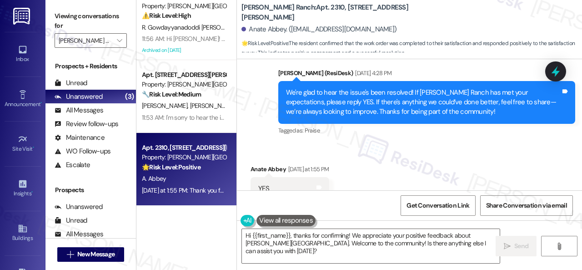
click at [262, 144] on div "Received via SMS Anate Abbey Yesterday at 1:55 PM YES Tags and notes Tagged as:…" at bounding box center [409, 182] width 345 height 77
click at [272, 238] on textarea "Hi {{first_name}}, thanks for confirming! We appreciate your positive feedback …" at bounding box center [371, 246] width 258 height 34
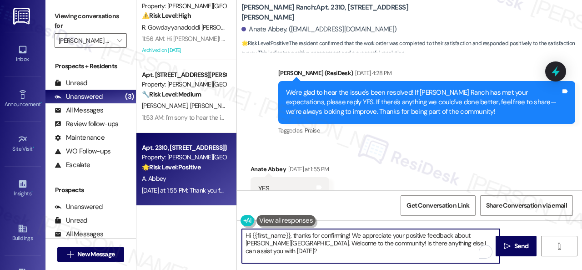
paste textarea "I'm glad you are satisfied with your home. Have you written a review for us bef…"
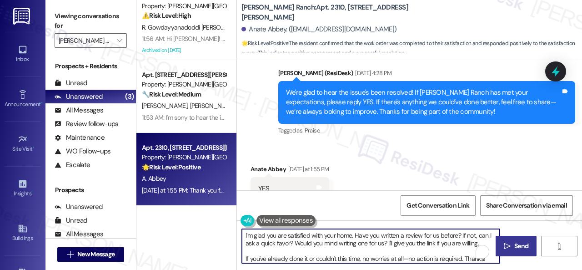
type textarea "I'm glad you are satisfied with your home. Have you written a review for us bef…"
click at [515, 245] on span "Send" at bounding box center [522, 246] width 14 height 10
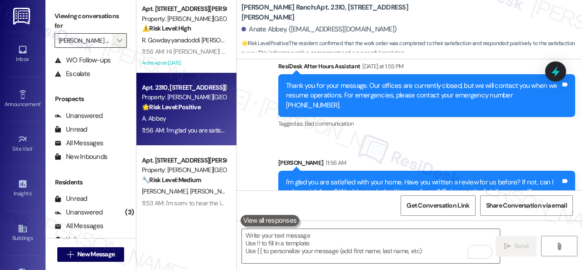
click at [122, 43] on icon "" at bounding box center [119, 40] width 5 height 7
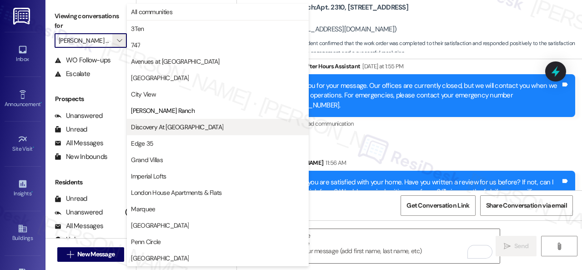
click at [142, 127] on span "Discovery At [GEOGRAPHIC_DATA]" at bounding box center [177, 126] width 92 height 9
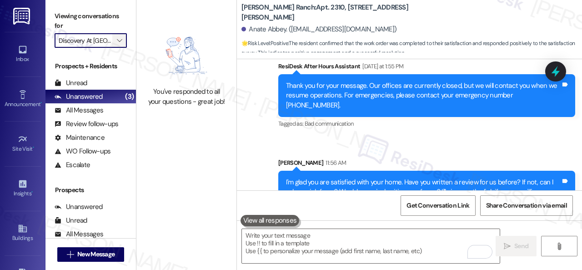
click at [125, 38] on button "" at bounding box center [119, 40] width 15 height 15
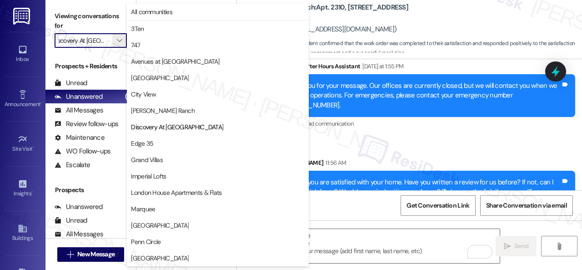
click at [153, 139] on span "Edge 35" at bounding box center [218, 143] width 174 height 9
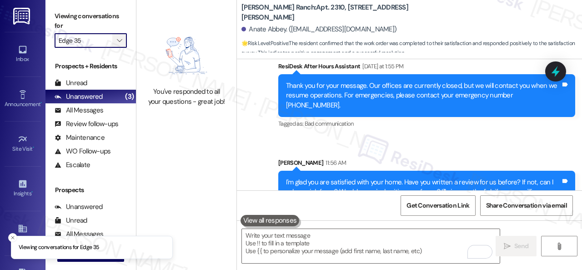
click at [122, 36] on span "" at bounding box center [119, 40] width 9 height 15
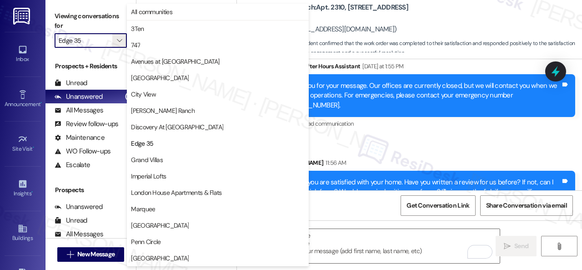
drag, startPoint x: 150, startPoint y: 159, endPoint x: 148, endPoint y: 152, distance: 7.5
click at [151, 159] on span "Grand Villas" at bounding box center [147, 159] width 32 height 9
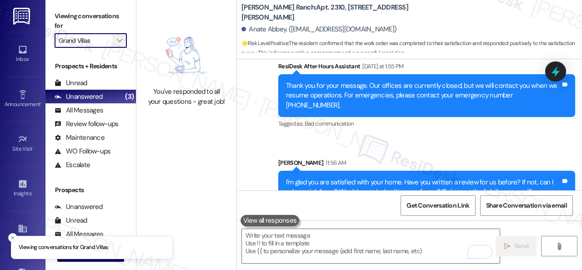
click at [120, 44] on span "" at bounding box center [119, 40] width 9 height 15
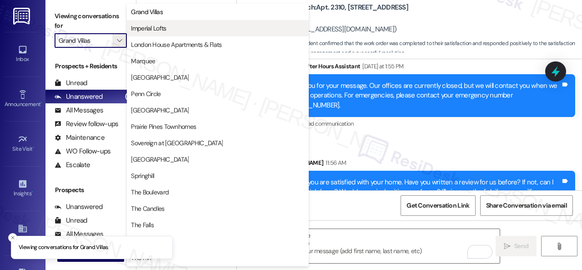
click at [152, 34] on button "Imperial Lofts" at bounding box center [218, 28] width 182 height 16
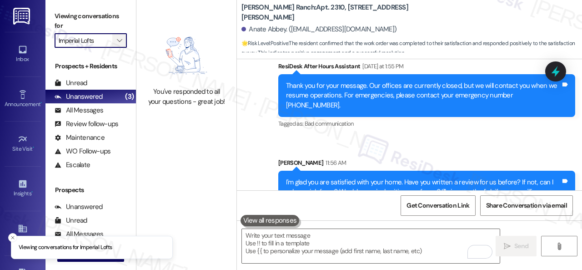
click at [125, 41] on button "" at bounding box center [119, 40] width 15 height 15
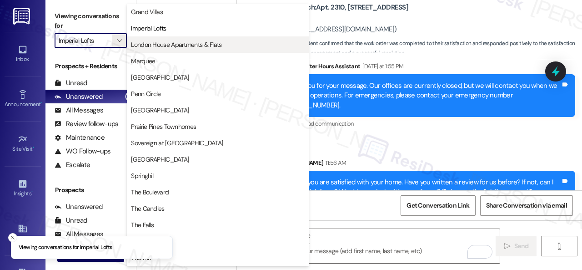
click at [148, 40] on button "London House Apartments & Flats" at bounding box center [218, 44] width 182 height 16
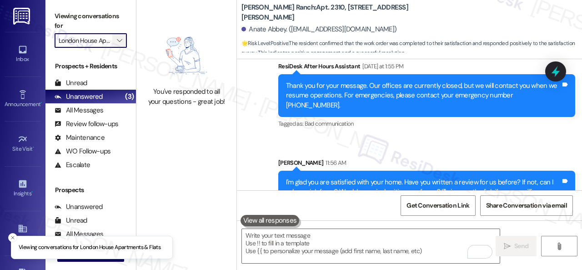
click at [125, 41] on button "" at bounding box center [119, 40] width 15 height 15
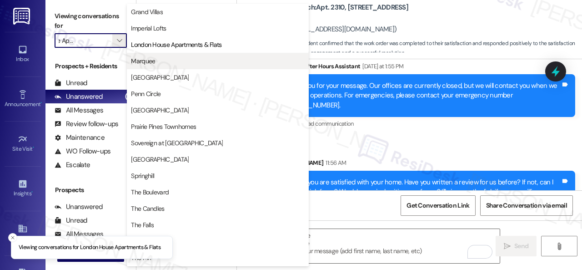
click at [141, 61] on span "Marquee" at bounding box center [143, 60] width 24 height 9
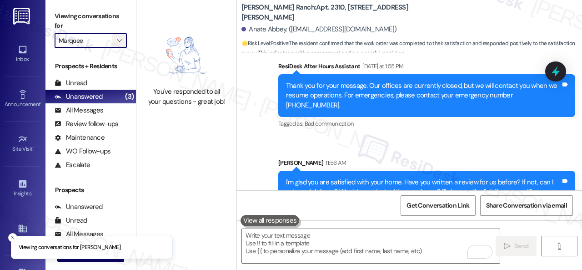
click at [121, 42] on icon "" at bounding box center [119, 40] width 5 height 7
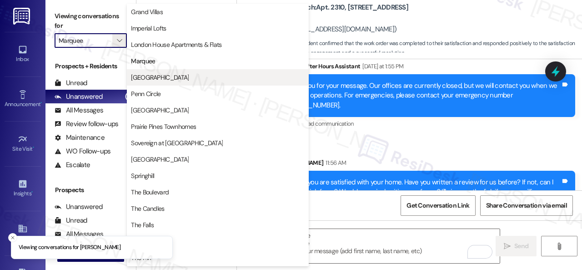
click at [139, 78] on span "[GEOGRAPHIC_DATA]" at bounding box center [160, 77] width 58 height 9
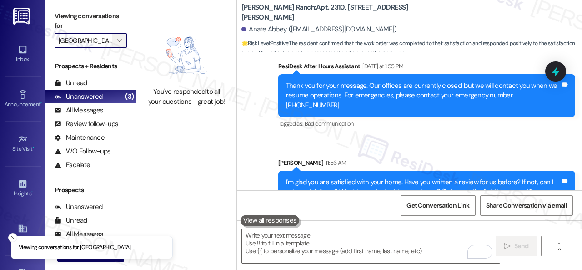
click at [121, 43] on icon "" at bounding box center [119, 40] width 5 height 7
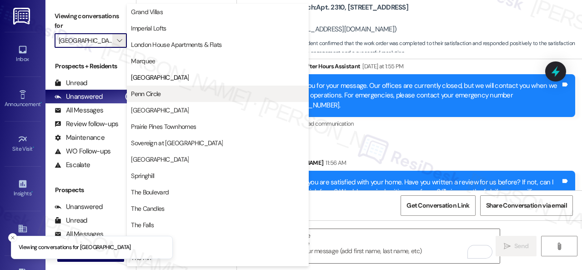
click at [142, 94] on span "Penn Circle" at bounding box center [146, 93] width 30 height 9
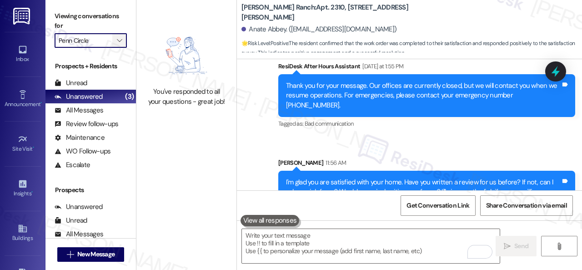
click at [118, 41] on icon "" at bounding box center [119, 40] width 5 height 7
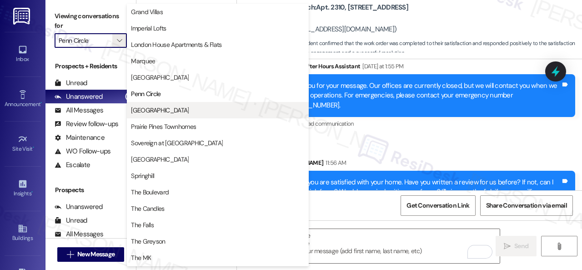
click at [158, 112] on span "[GEOGRAPHIC_DATA]" at bounding box center [160, 110] width 58 height 9
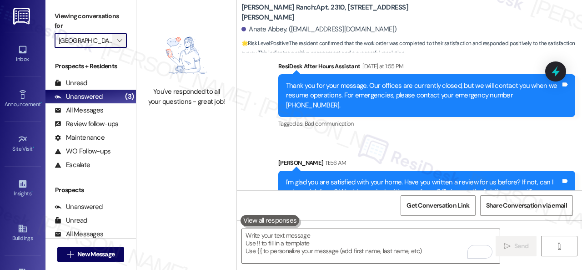
click at [122, 38] on span "" at bounding box center [119, 40] width 9 height 15
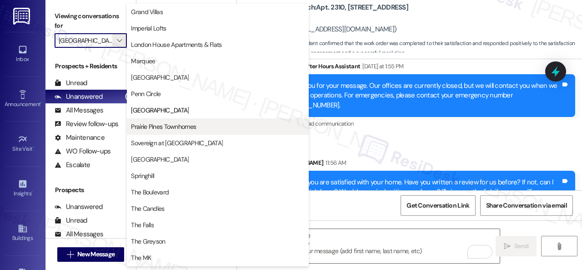
click at [151, 124] on span "Prairie Pines Townhomes" at bounding box center [163, 126] width 65 height 9
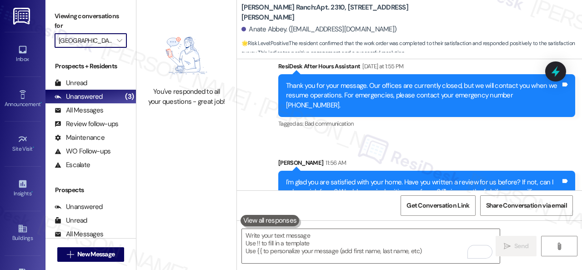
type input "Prairie Pines Townhomes"
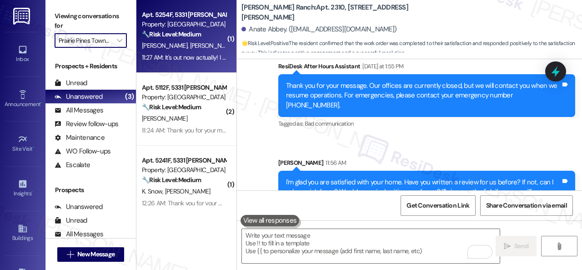
click at [207, 41] on div "M. Jahnke B. Griffin" at bounding box center [184, 45] width 86 height 11
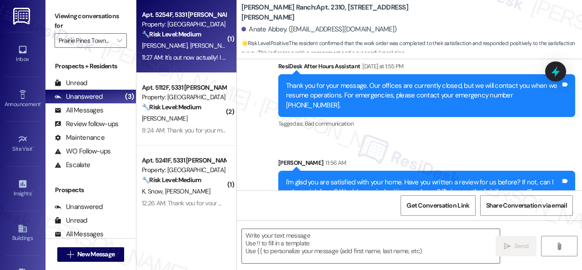
type textarea "Fetching suggested responses. Please feel free to read through the conversation…"
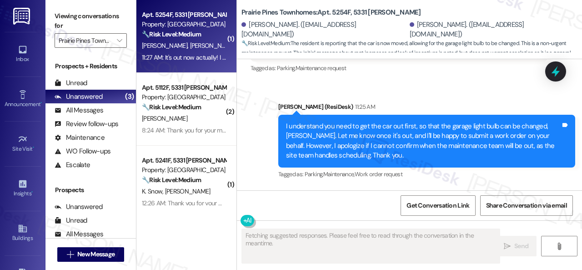
scroll to position [865, 0]
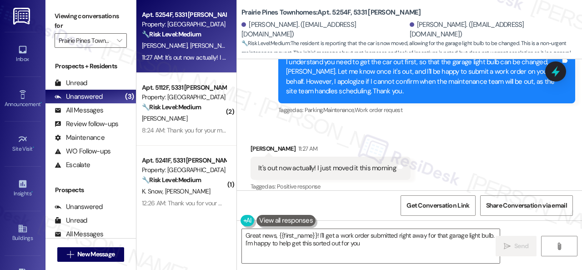
type textarea "Great news, {{first_name}}! I'll get a work order submitted right away for that…"
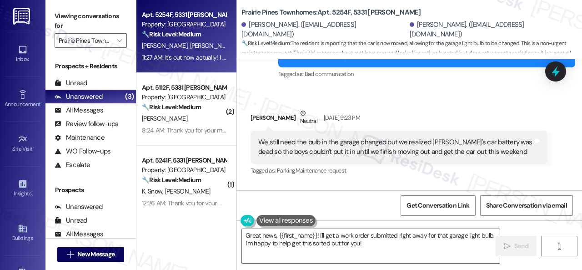
scroll to position [684, 0]
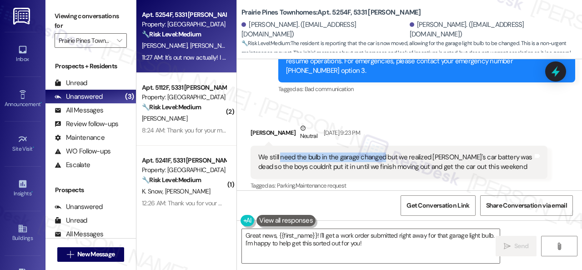
drag, startPoint x: 279, startPoint y: 146, endPoint x: 383, endPoint y: 146, distance: 103.3
click at [383, 152] on div "We still need the bulb in the garage changed but we realized Madison's car batt…" at bounding box center [395, 162] width 275 height 20
copy div "need the bulb in the garage changed"
click at [404, 103] on div "Received via SMS Bailey Griffin Neutral Sep 19, 2025 at 9:23 PM We still need t…" at bounding box center [409, 151] width 345 height 96
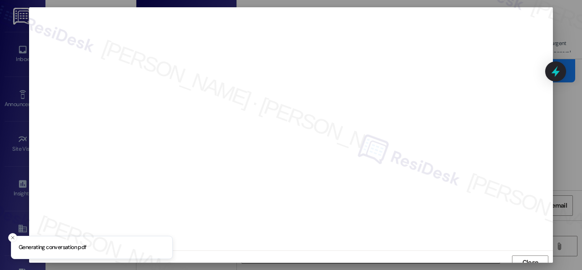
scroll to position [7, 0]
click at [543, 258] on button "Close" at bounding box center [530, 255] width 36 height 15
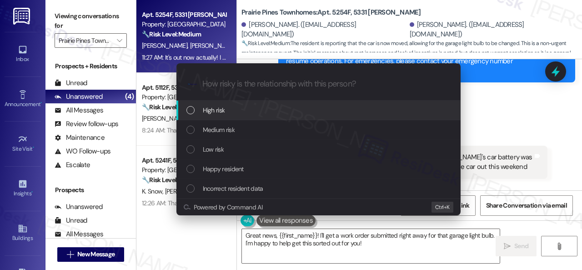
click at [212, 112] on span "High risk" at bounding box center [214, 110] width 22 height 10
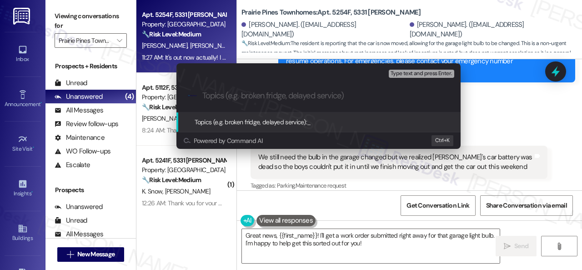
paste input "Work Order filed by ResiDesk 298671"
type input "Work Order filed by ResiDesk 298671"
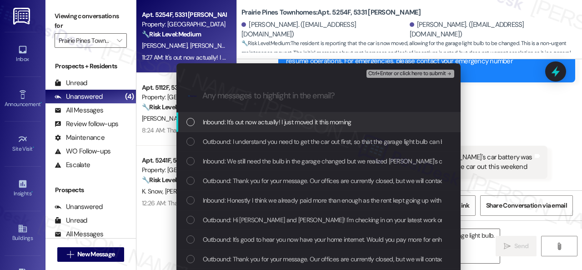
click at [263, 122] on span "Inbound: It's out now actually! I just moved it this morning" at bounding box center [277, 122] width 149 height 10
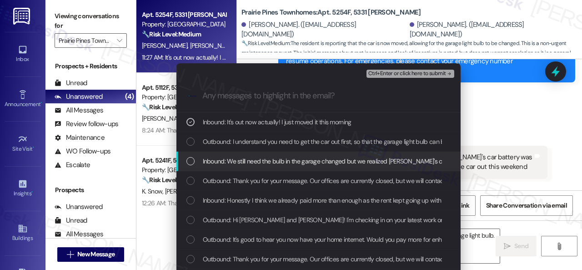
click at [255, 161] on span "Inbound: We still need the bulb in the garage changed but we realized Madison's…" at bounding box center [465, 161] width 525 height 10
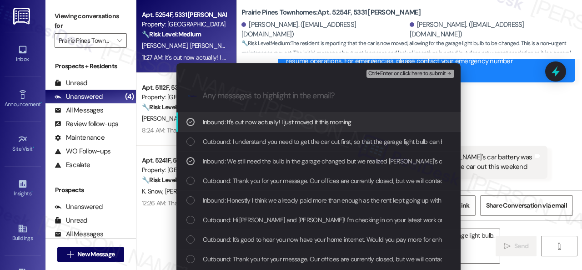
click at [375, 74] on span "Ctrl+Enter or click here to submit" at bounding box center [408, 74] width 78 height 6
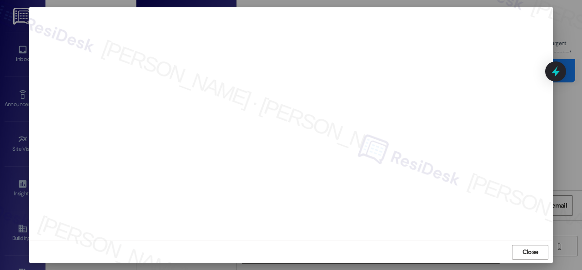
scroll to position [11, 0]
click at [523, 248] on span "Close" at bounding box center [531, 251] width 16 height 10
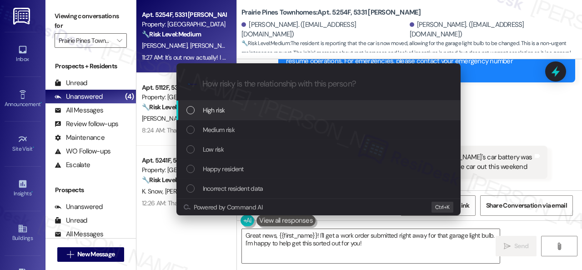
click at [216, 107] on span "High risk" at bounding box center [214, 110] width 22 height 10
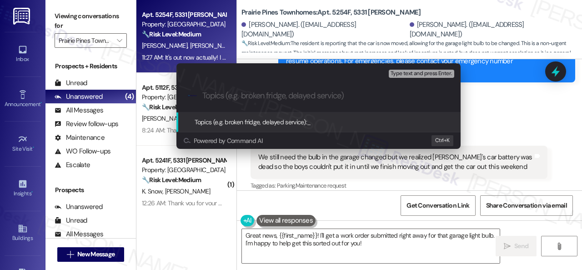
paste input "Work Order filed by ResiDesk 298671"
type input "Work Order filed by ResiDesk 298671"
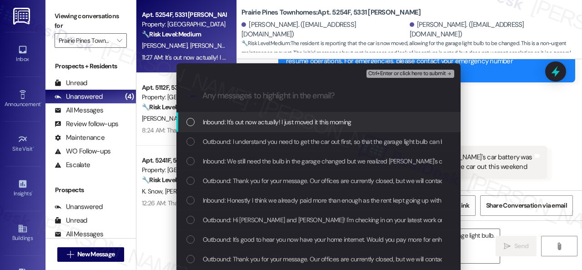
click at [223, 118] on span "Inbound: It's out now actually! I just moved it this morning" at bounding box center [277, 122] width 149 height 10
click at [223, 160] on span "Inbound: We still need the bulb in the garage changed but we realized Madison's…" at bounding box center [465, 161] width 525 height 10
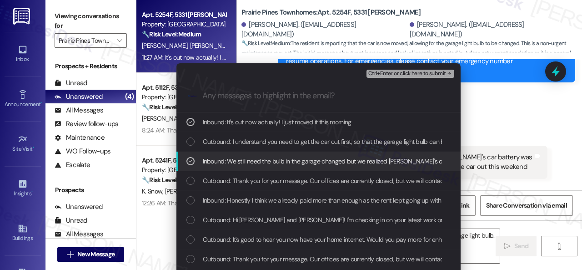
click at [383, 71] on span "Ctrl+Enter or click here to submit" at bounding box center [408, 74] width 78 height 6
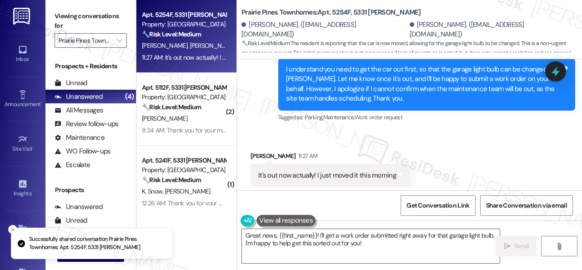
scroll to position [865, 0]
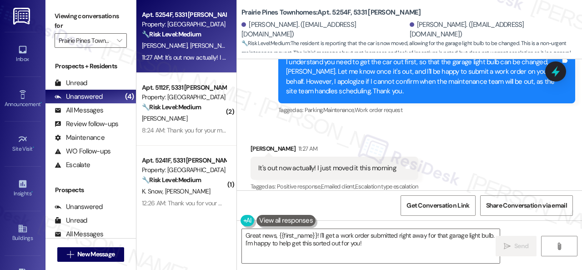
click at [461, 144] on div "Received via SMS Bailey Griffin 11:27 AM It's out now actually! I just moved it…" at bounding box center [409, 161] width 345 height 77
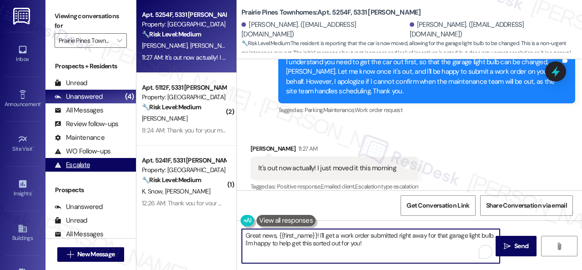
drag, startPoint x: 376, startPoint y: 249, endPoint x: 106, endPoint y: 170, distance: 281.2
click at [191, 193] on div "Apt. 5254F, 5331 Findley Property: Prairie Pines Townhomes 🔧 Risk Level: Medium…" at bounding box center [360, 135] width 446 height 270
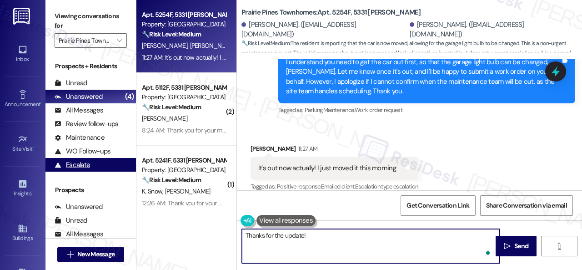
paste textarea "I've submitted a work order on your behalf and notified the site team. Please n…"
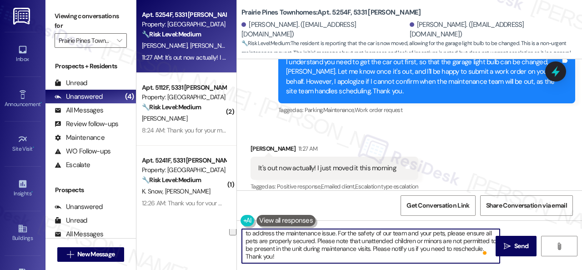
scroll to position [3, 0]
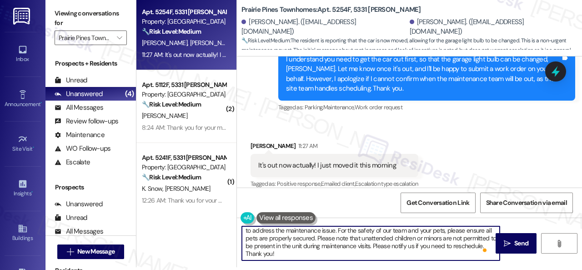
drag, startPoint x: 243, startPoint y: 258, endPoint x: 273, endPoint y: 233, distance: 39.4
click at [273, 233] on textarea "Thanks for the update! I've submitted a work order on your behalf and notified …" at bounding box center [371, 243] width 258 height 34
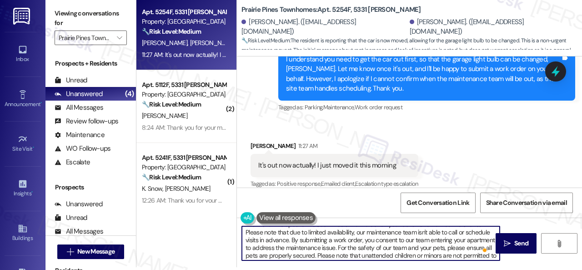
scroll to position [0, 0]
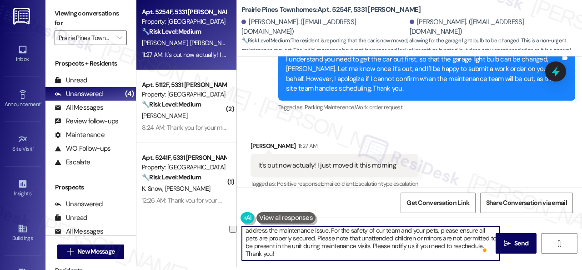
drag, startPoint x: 338, startPoint y: 243, endPoint x: 368, endPoint y: 258, distance: 33.6
click at [368, 258] on textarea "Thanks for the update! I've submitted a work order on your behalf and notified …" at bounding box center [371, 243] width 258 height 34
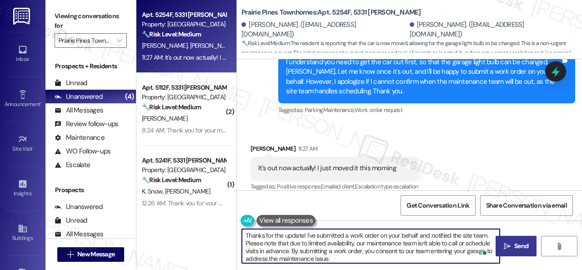
type textarea "Thanks for the update! I've submitted a work order on your behalf and notified …"
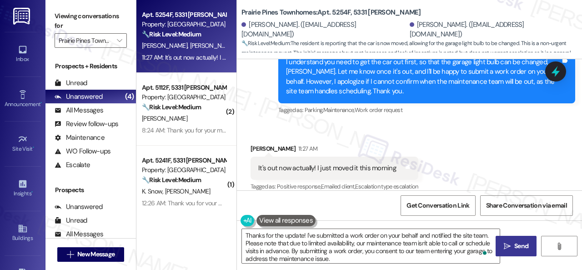
click at [513, 242] on span "Send" at bounding box center [522, 246] width 18 height 10
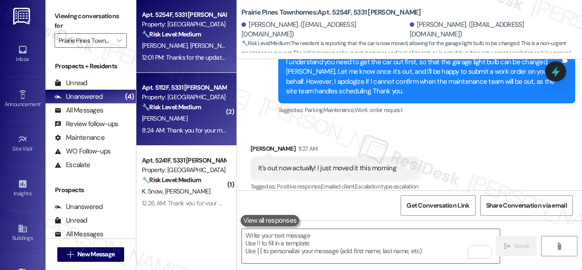
click at [208, 108] on div "🔧 Risk Level: Medium The resident is expressing confusion about a construction …" at bounding box center [184, 107] width 84 height 10
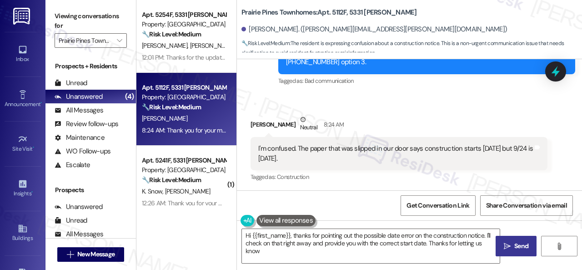
type textarea "Hi {{first_name}}, thanks for pointing out the possible date error on the const…"
click at [312, 106] on div "Received via SMS Dalena Mcgrew Neutral 8:24 AM I'm confused. The paper that was…" at bounding box center [409, 142] width 345 height 96
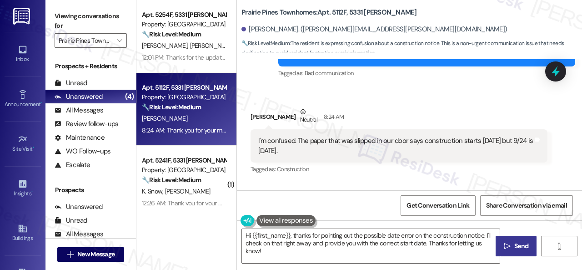
scroll to position [1175, 0]
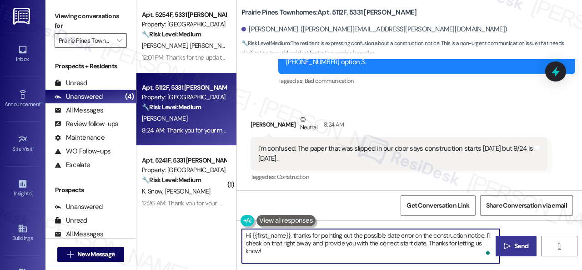
drag, startPoint x: 487, startPoint y: 235, endPoint x: 430, endPoint y: 240, distance: 57.6
click at [430, 240] on textarea "Hi {{first_name}}, thanks for pointing out the possible date error on the const…" at bounding box center [371, 246] width 258 height 34
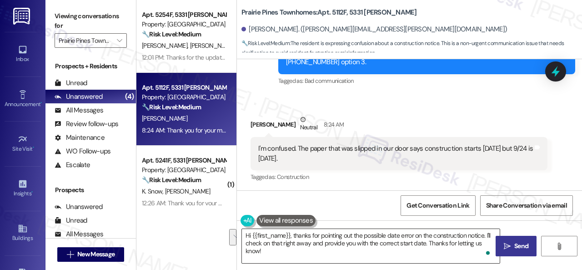
click at [445, 243] on textarea "Hi {{first_name}}, thanks for pointing out the possible date error on the const…" at bounding box center [371, 246] width 258 height 34
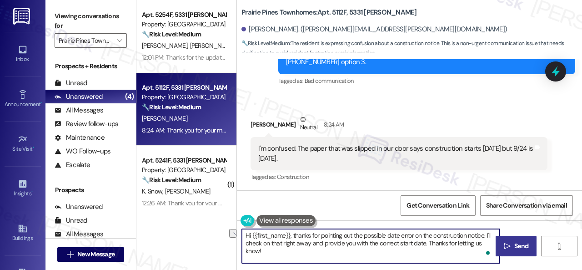
drag, startPoint x: 283, startPoint y: 245, endPoint x: 425, endPoint y: 241, distance: 142.5
click at [425, 241] on textarea "Hi {{first_name}}, thanks for pointing out the possible date error on the const…" at bounding box center [371, 246] width 258 height 34
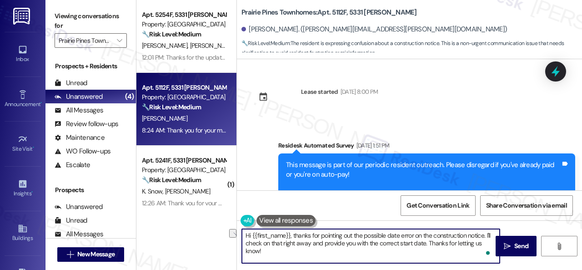
scroll to position [1175, 0]
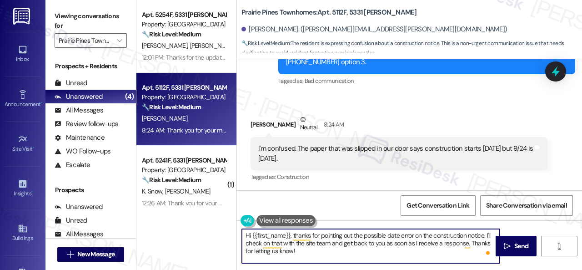
click at [269, 249] on textarea "Hi {{first_name}}, thanks for pointing out the possible date error on the const…" at bounding box center [371, 246] width 258 height 34
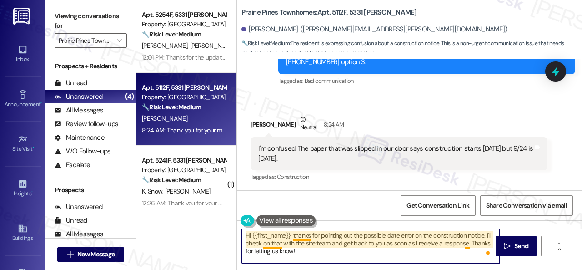
click at [268, 243] on textarea "Hi {{first_name}}, thanks for pointing out the possible date error on the const…" at bounding box center [371, 246] width 258 height 34
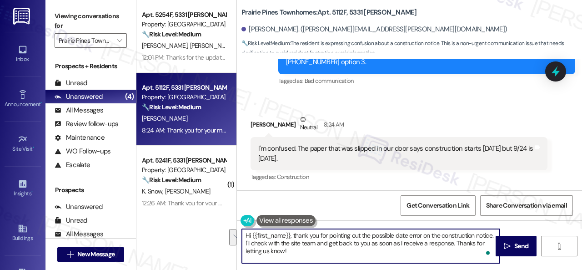
drag, startPoint x: 473, startPoint y: 241, endPoint x: 476, endPoint y: 248, distance: 7.6
click at [476, 248] on textarea "Hi {{first_name}}, thank you for pointing out the possible date error on the co…" at bounding box center [371, 246] width 258 height 34
type textarea "Hi {{first_name}}, thank you for pointing out the possible date error on the co…"
click at [507, 250] on span " Send" at bounding box center [516, 246] width 29 height 10
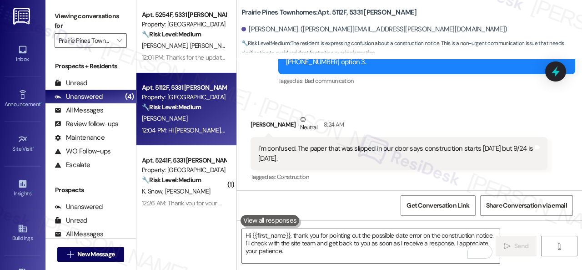
click at [375, 107] on div "Received via SMS [PERSON_NAME] Neutral 8:24 AM I'm confused. The paper that was…" at bounding box center [409, 142] width 345 height 96
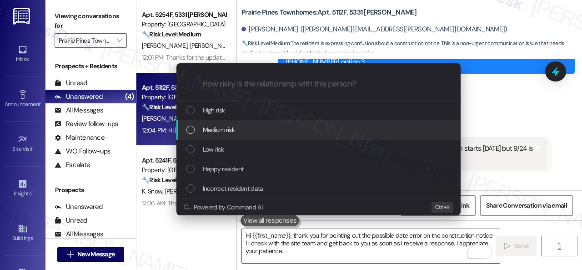
click at [218, 129] on span "Medium risk" at bounding box center [219, 130] width 32 height 10
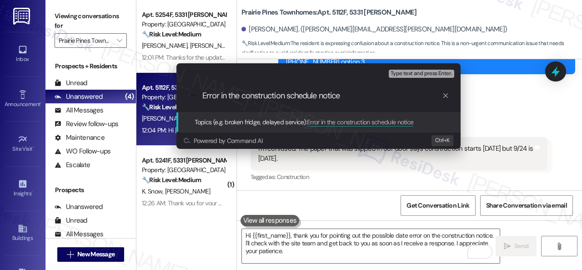
type input "Error in the construction schedule notice."
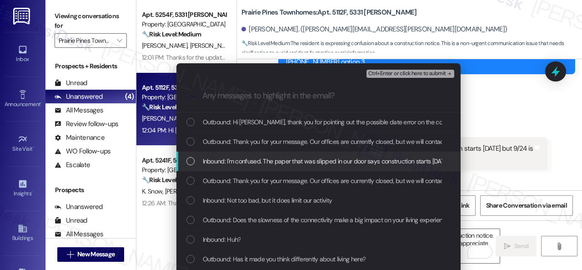
click at [249, 160] on span "Inbound: I'm confused. The paper that was slipped in our door says construction…" at bounding box center [351, 161] width 296 height 10
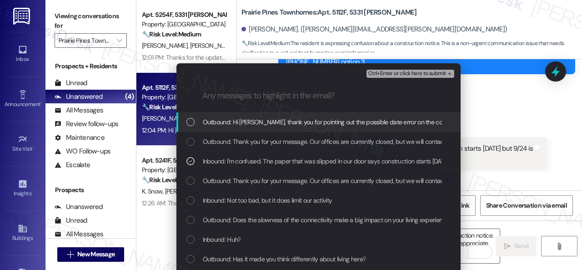
click at [375, 71] on span "Ctrl+Enter or click here to submit" at bounding box center [408, 74] width 78 height 6
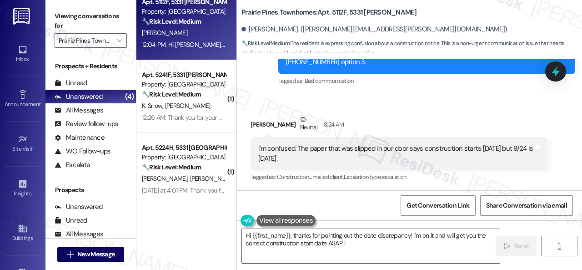
scroll to position [3, 0]
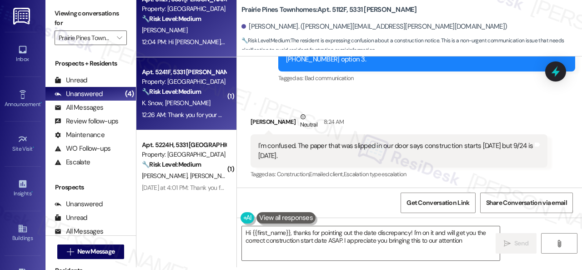
type textarea "Hi {{first_name}}, thanks for pointing out the date discrepancy! I'm on it and …"
click at [221, 107] on div "K. Snow J. Snow" at bounding box center [184, 102] width 86 height 11
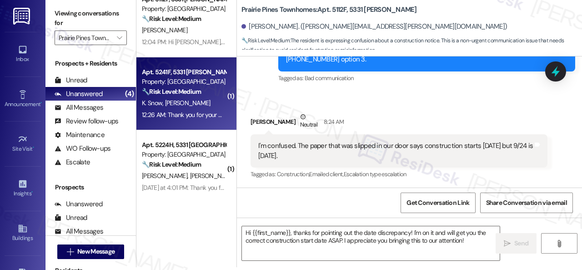
type textarea "Fetching suggested responses. Please feel free to read through the conversation…"
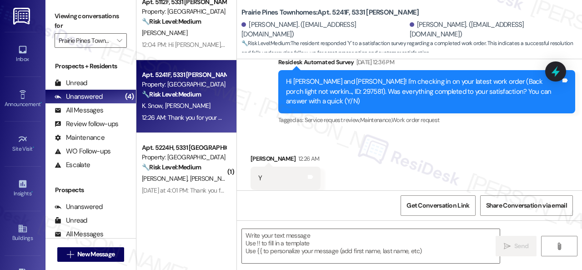
scroll to position [324, 0]
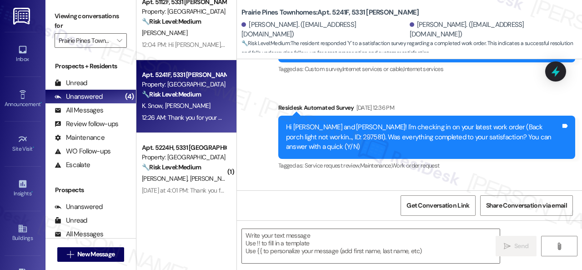
click at [251, 96] on div "Announcement, sent via SMS Sarah (ResiDesk) Sep 18, 2025 at 7:06 PM Hi Justin a…" at bounding box center [409, 82] width 345 height 192
drag, startPoint x: 253, startPoint y: 102, endPoint x: 253, endPoint y: 107, distance: 5.0
click at [253, 102] on div "Announcement, sent via SMS Sarah (ResiDesk) Sep 18, 2025 at 7:06 PM Hi Justin a…" at bounding box center [409, 82] width 345 height 192
drag, startPoint x: 278, startPoint y: 238, endPoint x: 391, endPoint y: 248, distance: 114.2
click at [278, 238] on textarea at bounding box center [371, 246] width 258 height 34
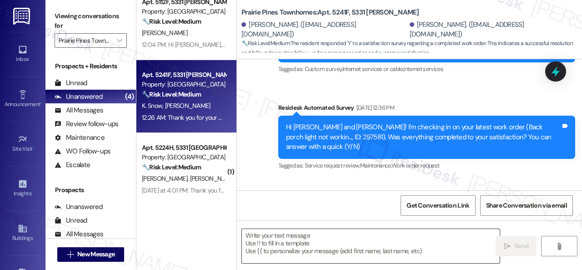
paste textarea "We're glad to hear the issue's been resolved! If {{property}} has met your expe…"
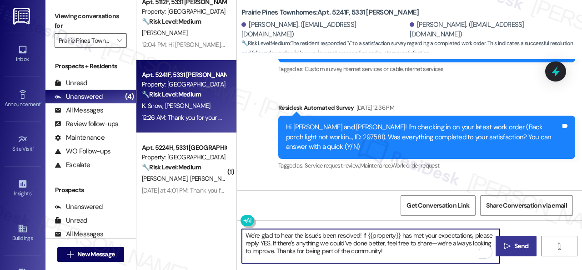
type textarea "We're glad to hear the issue's been resolved! If {{property}} has met your expe…"
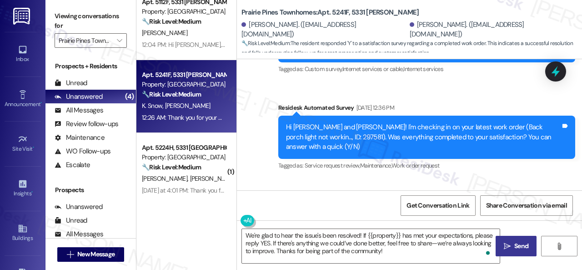
click at [515, 250] on span "Send" at bounding box center [522, 246] width 14 height 10
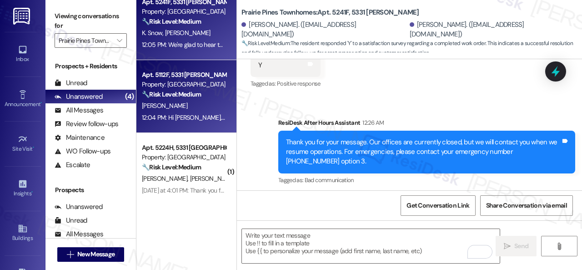
scroll to position [3, 0]
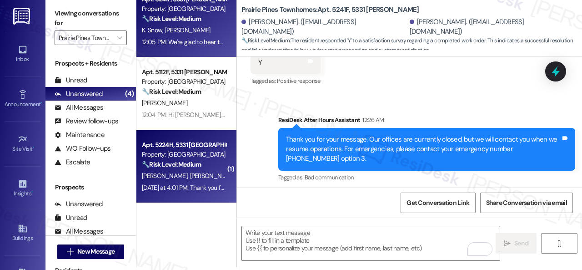
click at [211, 174] on div "M. Ashton V. Ashton" at bounding box center [184, 175] width 86 height 11
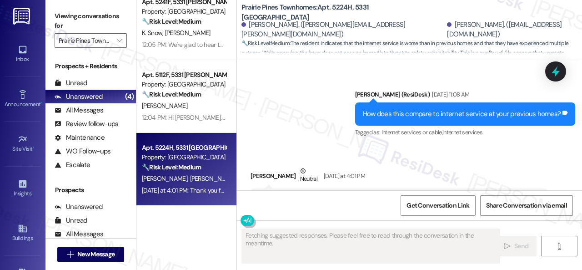
scroll to position [415, 0]
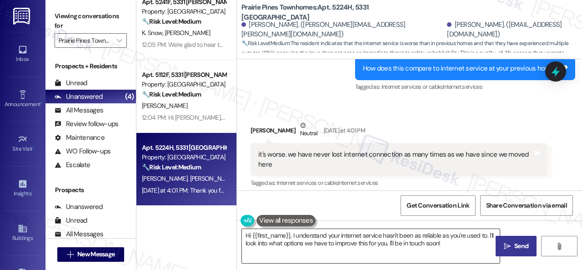
click at [326, 252] on textarea "Hi {{first_name}}, I understand your internet service hasn't been as reliable a…" at bounding box center [371, 246] width 258 height 34
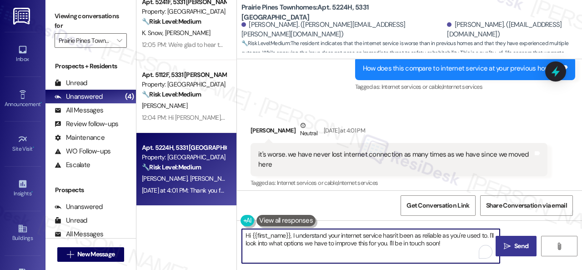
paste textarea "Thanks so much for sharing your experience—it really helps us understand what m…"
type textarea "Thanks so much for sharing your experience—it really helps us understand what m…"
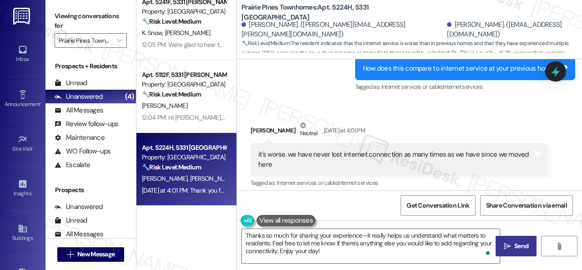
click at [507, 245] on icon "" at bounding box center [507, 246] width 7 height 7
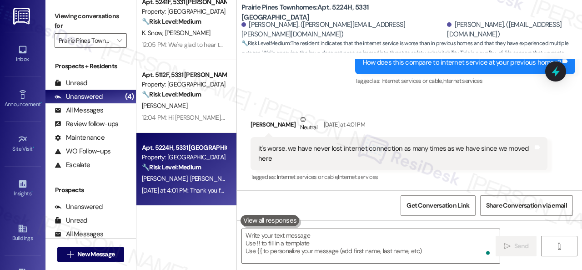
scroll to position [0, 0]
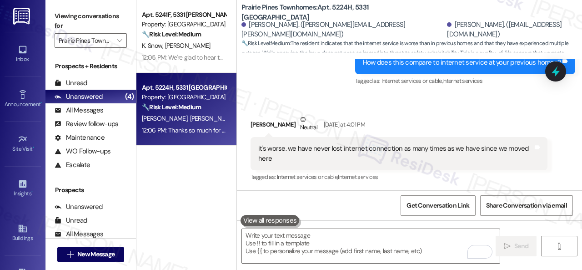
click at [128, 35] on div "Viewing conversations for Prairie Pines Townhomes " at bounding box center [91, 28] width 91 height 57
click at [117, 35] on span "" at bounding box center [119, 40] width 9 height 15
click at [125, 46] on button "" at bounding box center [119, 40] width 15 height 15
click at [120, 37] on icon "" at bounding box center [119, 40] width 5 height 7
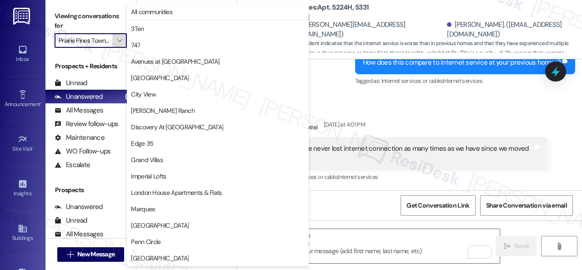
scroll to position [148, 0]
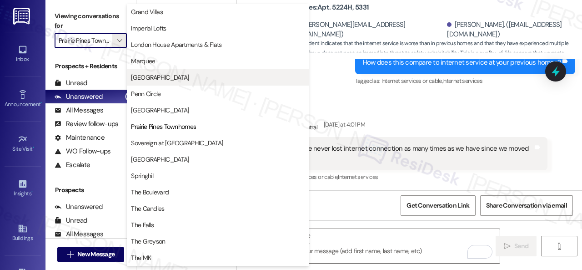
click at [157, 79] on span "[GEOGRAPHIC_DATA]" at bounding box center [160, 77] width 58 height 9
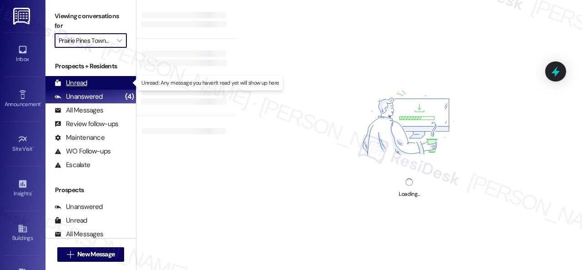
type input "[GEOGRAPHIC_DATA]"
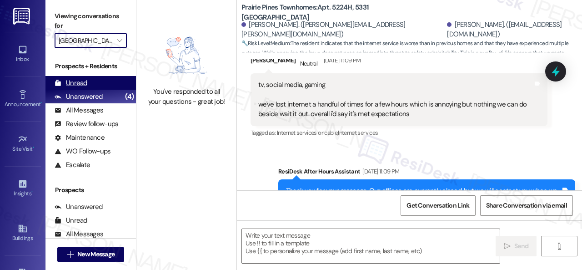
click at [76, 82] on div "Unread" at bounding box center [71, 83] width 33 height 10
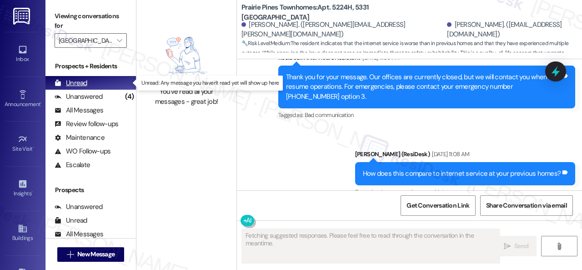
type textarea "Fetching suggested responses. Please feel free to read through the conversation…"
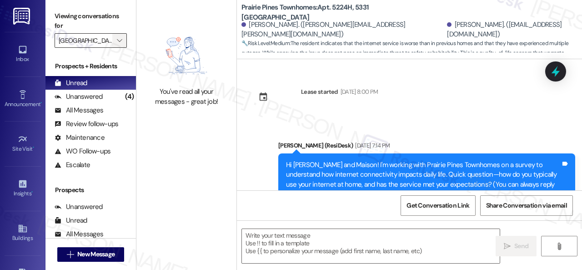
click at [118, 44] on icon "" at bounding box center [119, 40] width 5 height 7
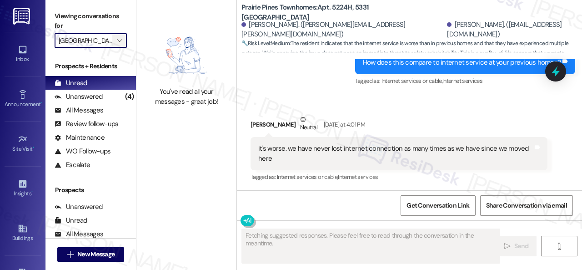
click at [127, 40] on button "" at bounding box center [119, 40] width 15 height 15
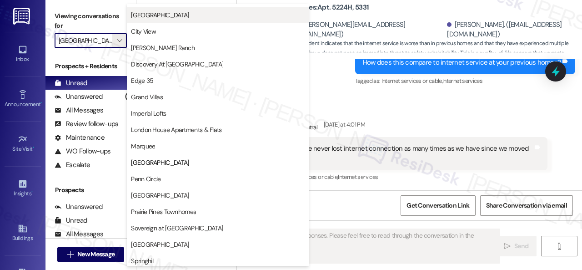
scroll to position [0, 0]
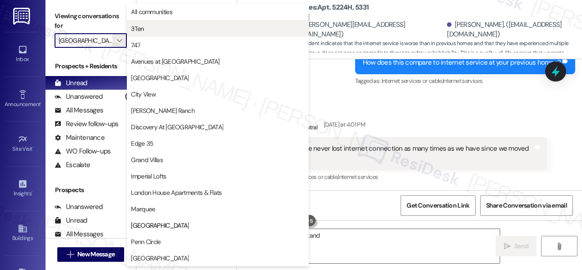
click at [150, 28] on span "3Ten" at bounding box center [218, 28] width 174 height 9
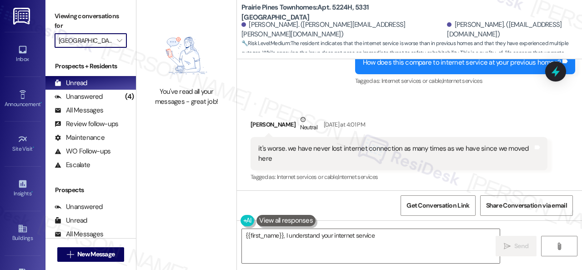
type textarea "{{first_name}}, I understand your internet service hasn't"
type input "3Ten"
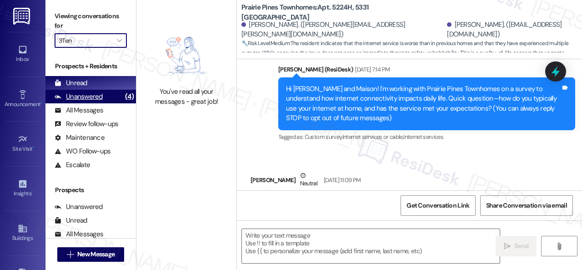
click at [85, 95] on div "Unanswered" at bounding box center [79, 97] width 48 height 10
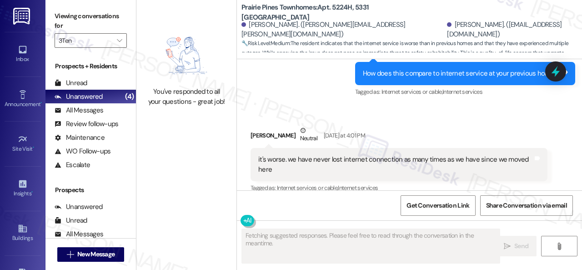
scroll to position [420, 0]
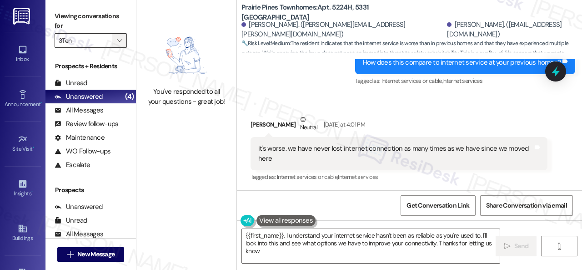
type textarea "{{first_name}}, I understand your internet service hasn't been as reliable as y…"
click at [121, 41] on icon "" at bounding box center [119, 40] width 5 height 7
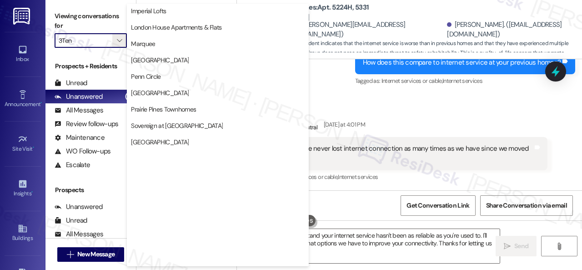
scroll to position [180, 0]
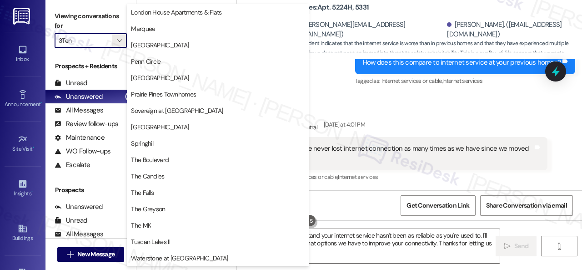
click at [155, 108] on span "Sovereign at [GEOGRAPHIC_DATA]" at bounding box center [177, 110] width 92 height 9
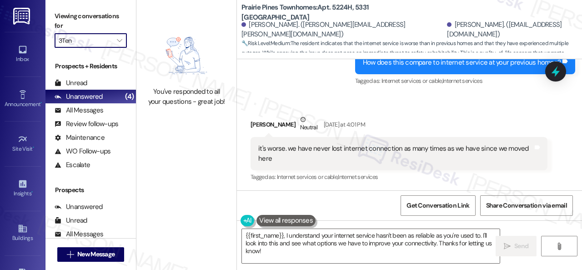
type input "Sovereign at [GEOGRAPHIC_DATA]"
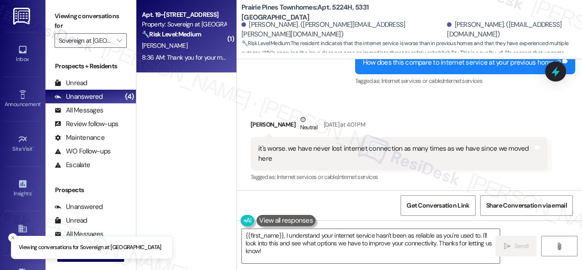
click at [187, 50] on div "C. Tanenbaum" at bounding box center [184, 45] width 86 height 11
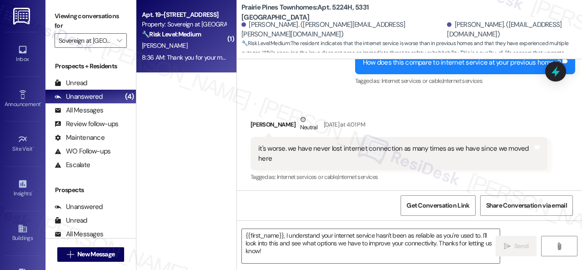
type textarea "Fetching suggested responses. Please feel free to read through the conversation…"
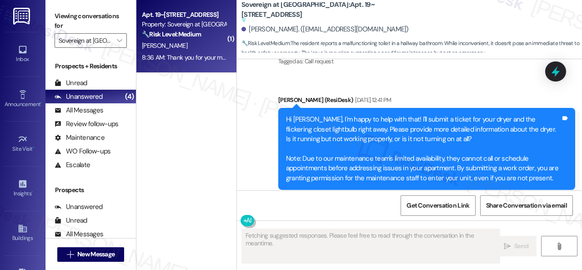
scroll to position [6519, 0]
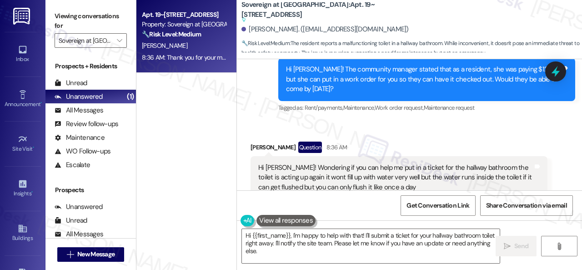
click at [435, 88] on div "Sent via SMS Sarah (ResiDesk) Aug 22, 2025 at 4:31 PM Hi Carly! The community m…" at bounding box center [427, 79] width 311 height 83
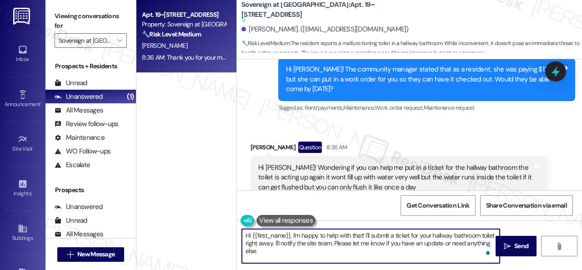
drag, startPoint x: 289, startPoint y: 243, endPoint x: 311, endPoint y: 256, distance: 25.9
click at [311, 256] on textarea "Hi {{first_name}}, I'm happy to help with that! I'll submit a ticket for your h…" at bounding box center [371, 246] width 258 height 34
paste textarea "Can the maintenance team enter your apartment even if you are not home? Are the…"
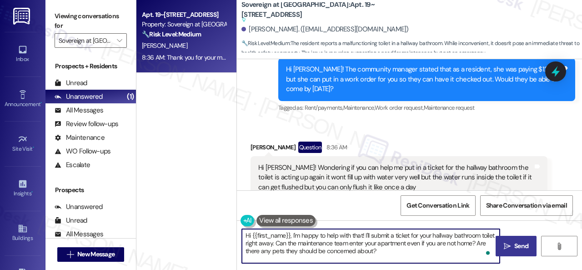
type textarea "Hi {{first_name}}, I'm happy to help with that! I'll submit a ticket for your h…"
click at [509, 248] on span " Send" at bounding box center [516, 246] width 29 height 10
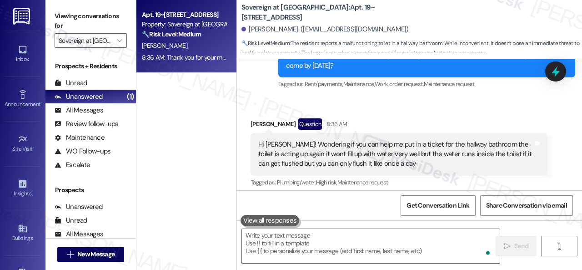
scroll to position [6496, 0]
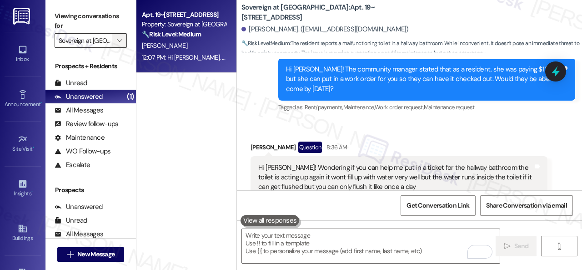
click at [119, 37] on icon "" at bounding box center [119, 40] width 5 height 7
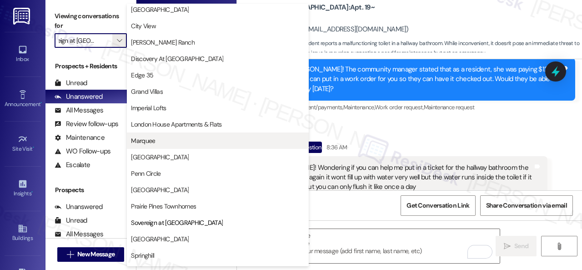
scroll to position [0, 0]
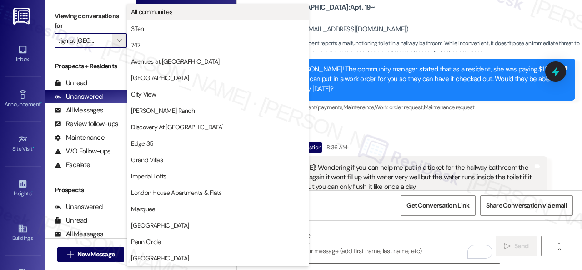
click at [145, 13] on span "All communities" at bounding box center [151, 11] width 41 height 9
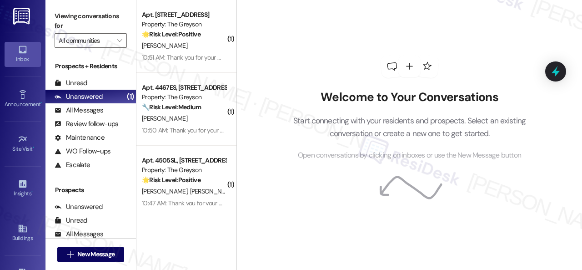
scroll to position [1906, 0]
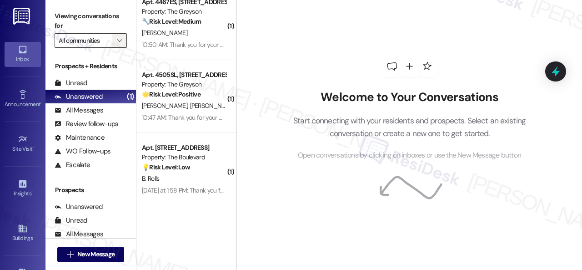
click at [123, 42] on span "" at bounding box center [119, 40] width 9 height 15
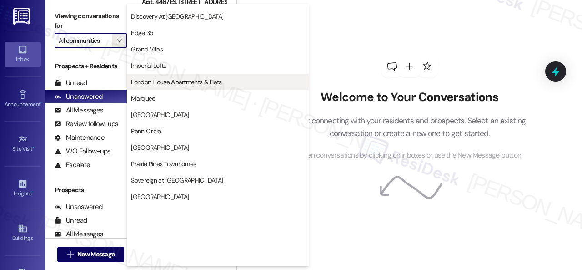
scroll to position [137, 0]
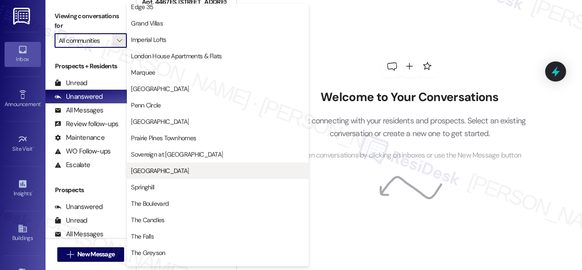
click at [154, 169] on span "[GEOGRAPHIC_DATA]" at bounding box center [160, 170] width 58 height 9
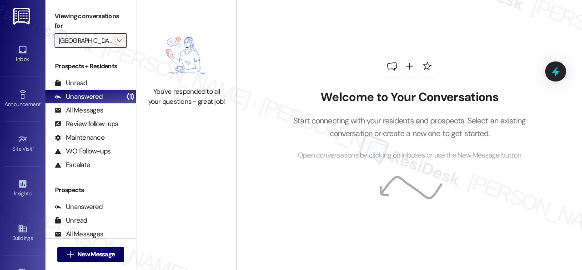
click at [123, 43] on span "" at bounding box center [119, 40] width 9 height 15
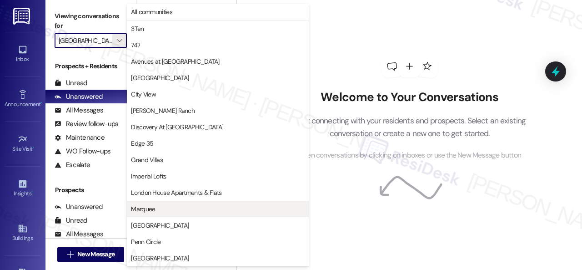
scroll to position [148, 0]
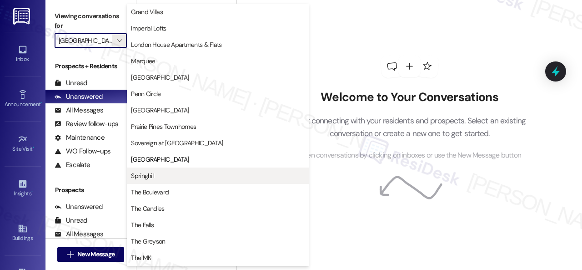
click at [146, 174] on span "Springhill" at bounding box center [142, 175] width 23 height 9
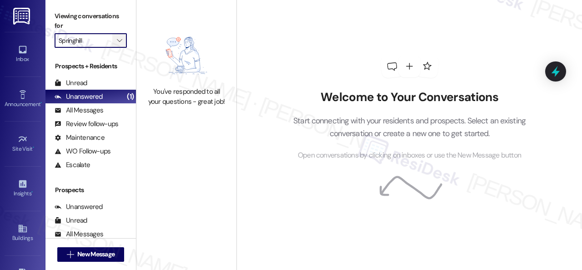
click at [119, 40] on icon "" at bounding box center [119, 40] width 5 height 7
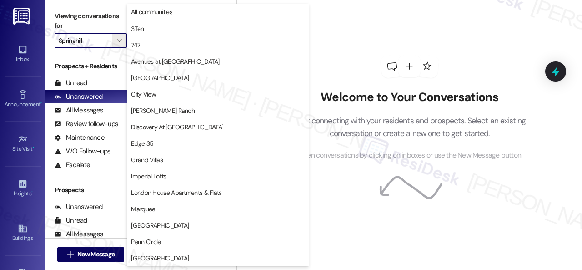
scroll to position [180, 0]
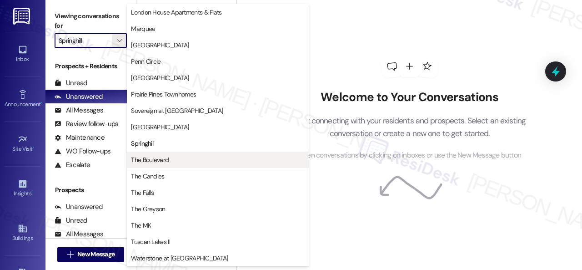
click at [147, 163] on span "The Boulevard" at bounding box center [150, 159] width 38 height 9
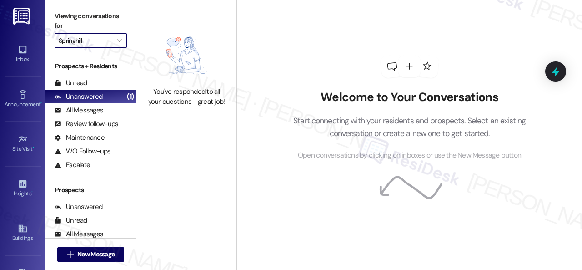
type input "The Boulevard"
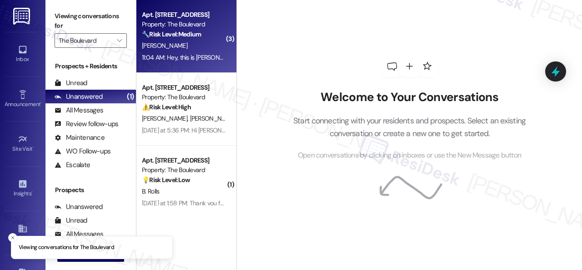
click at [192, 41] on div "[PERSON_NAME]" at bounding box center [184, 45] width 86 height 11
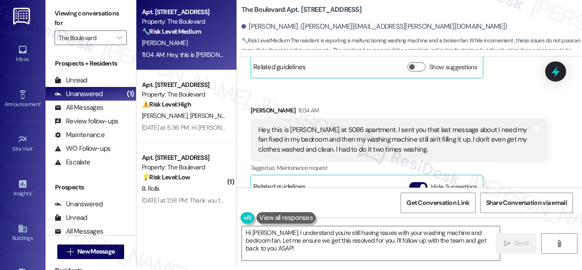
scroll to position [785, 0]
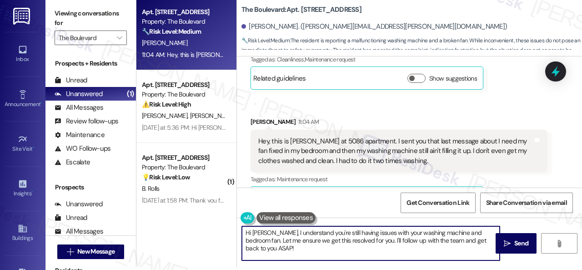
drag, startPoint x: 246, startPoint y: 240, endPoint x: 303, endPoint y: 259, distance: 59.6
click at [303, 259] on textarea "Hi Joseph, I understand you're still having issues with your washing machine an…" at bounding box center [371, 243] width 258 height 34
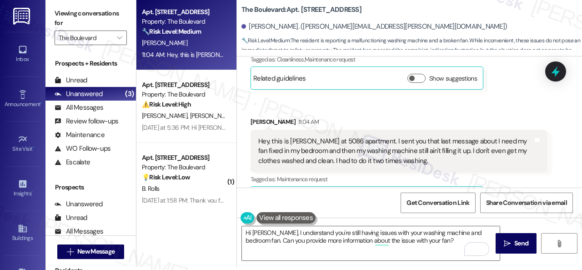
click at [391, 193] on div "Get Conversation Link Share Conversation via email" at bounding box center [409, 202] width 345 height 30
click at [439, 236] on textarea "Hi Joseph, I understand you're still having issues with your washing machine an…" at bounding box center [371, 243] width 258 height 34
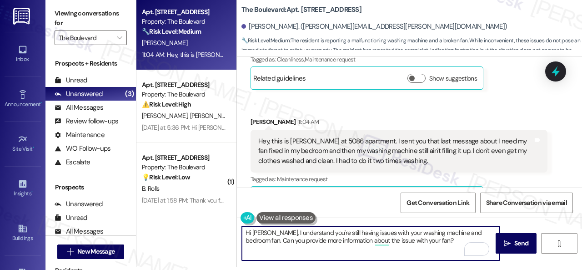
click at [424, 260] on textarea "Hi Joseph, I understand you're still having issues with your washing machine an…" at bounding box center [371, 243] width 258 height 34
paste textarea "Note: Due to limited availability, our maintenance team isn't able to call or s…"
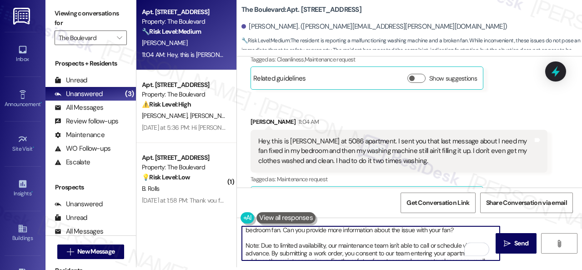
scroll to position [0, 0]
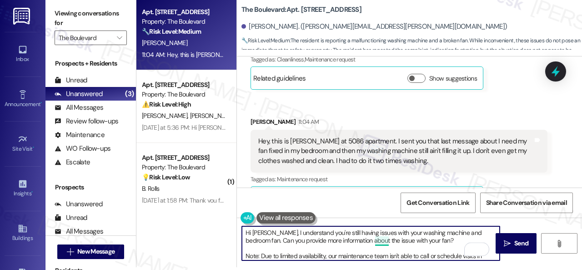
click at [376, 239] on textarea "Hi Joseph, I understand you're still having issues with your washing machine an…" at bounding box center [371, 243] width 258 height 34
type textarea "Hi Joseph, I understand you're still having issues with your washing machine an…"
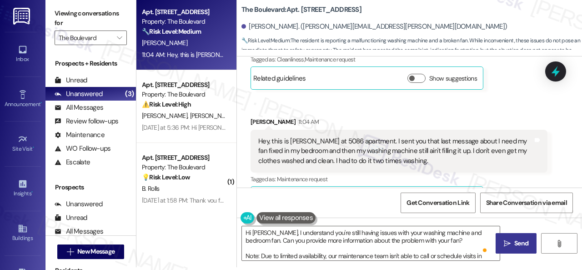
click at [509, 239] on span " Send" at bounding box center [516, 243] width 29 height 10
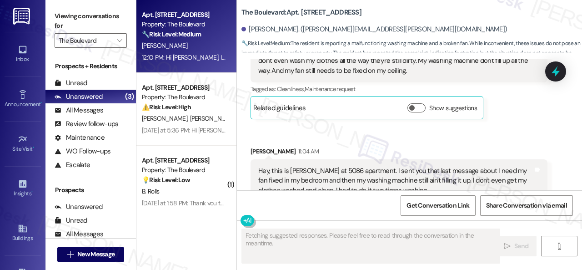
scroll to position [739, 0]
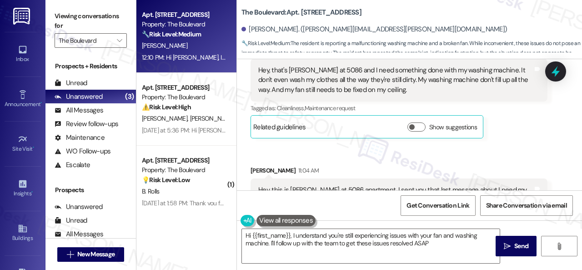
type textarea "Hi {{first_name}}, I understand you're still experiencing issues with your fan …"
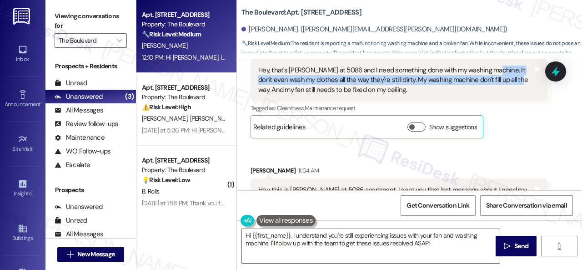
drag, startPoint x: 490, startPoint y: 69, endPoint x: 508, endPoint y: 79, distance: 20.6
click at [508, 79] on div "Hey, that's [PERSON_NAME] at 5086 and I need something done with my washing mac…" at bounding box center [395, 80] width 275 height 29
copy div "It don't even wash my clothes all the way they're still dirty. My washing machi…"
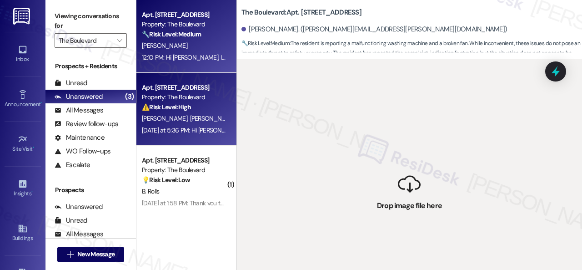
click at [210, 111] on div "⚠️ Risk Level: High The resident responded that the work order has not been sta…" at bounding box center [184, 107] width 84 height 10
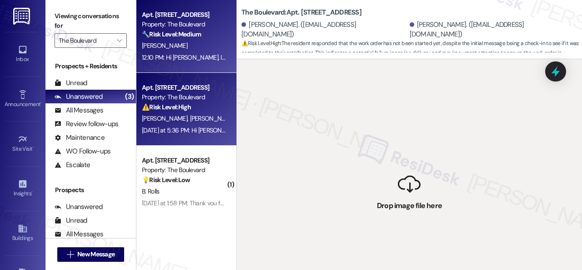
click at [207, 44] on div "[PERSON_NAME]" at bounding box center [184, 45] width 86 height 11
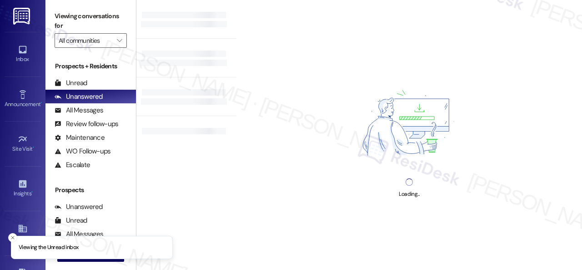
type input "The Boulevard"
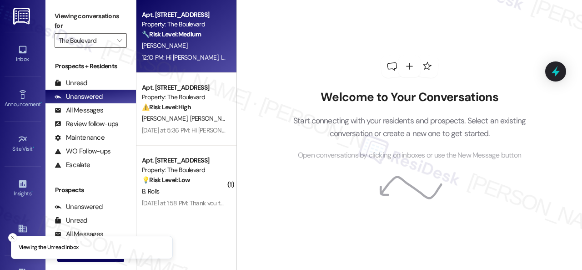
click at [201, 37] on strong "🔧 Risk Level: Medium" at bounding box center [171, 34] width 59 height 8
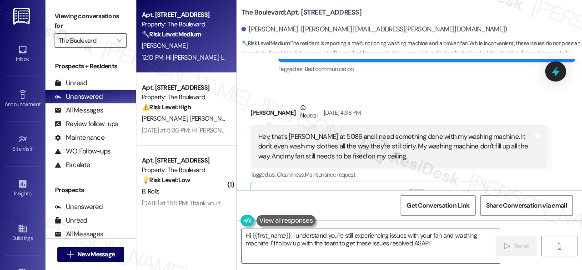
scroll to position [694, 0]
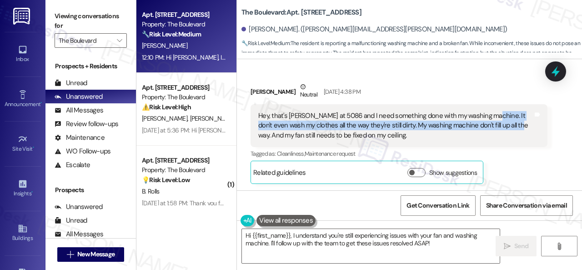
drag, startPoint x: 490, startPoint y: 114, endPoint x: 509, endPoint y: 127, distance: 23.2
click at [509, 127] on div "Hey, that's [PERSON_NAME] at 5086 and I need something done with my washing mac…" at bounding box center [395, 125] width 275 height 29
copy div "It don't even wash my clothes all the way they're still dirty. My washing machi…"
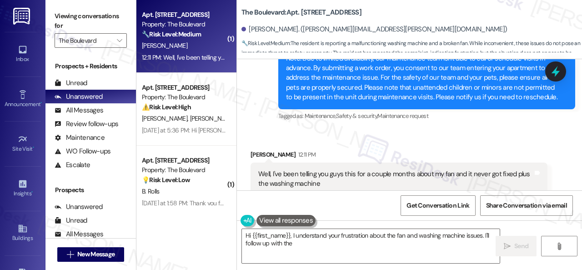
scroll to position [1139, 0]
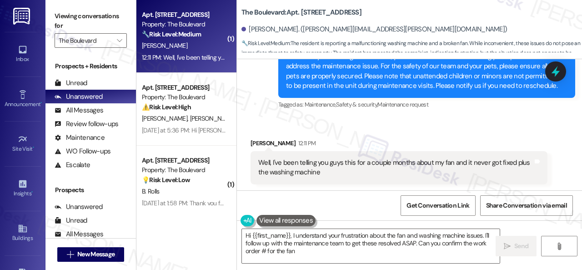
type textarea "Hi {{first_name}}, I understand your frustration about the fan and washing mach…"
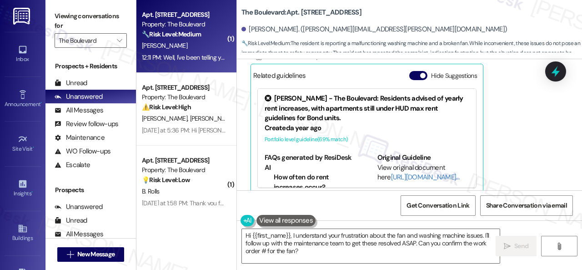
scroll to position [775, 0]
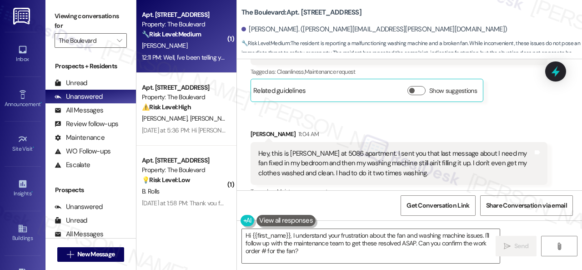
click at [341, 115] on div "Received via SMS [PERSON_NAME] [DATE] 4:38 PM Hey, that's [PERSON_NAME] at 5086…" at bounding box center [409, 158] width 345 height 357
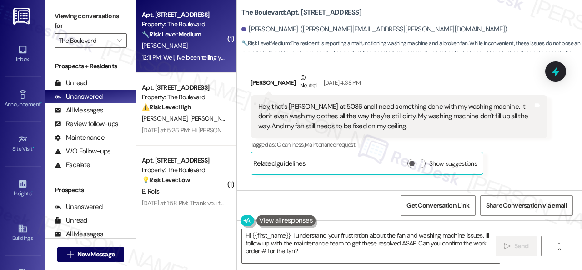
scroll to position [639, 0]
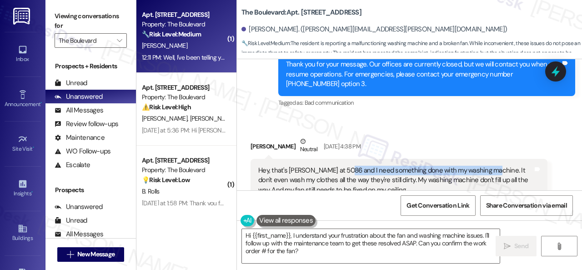
drag, startPoint x: 347, startPoint y: 172, endPoint x: 490, endPoint y: 172, distance: 142.9
click at [490, 172] on div "Hey, that's [PERSON_NAME] at 5086 and I need something done with my washing mac…" at bounding box center [395, 180] width 275 height 29
copy div "I need something done with my washing machine."
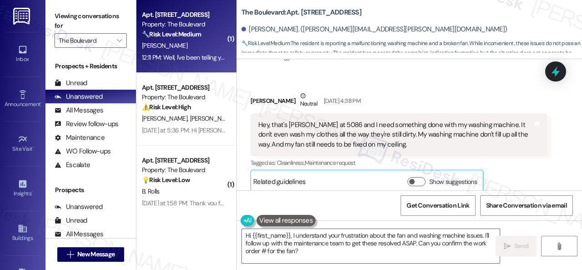
click at [409, 87] on div "Received via SMS [PERSON_NAME] [DATE] 4:38 PM Hey, that's [PERSON_NAME] at 5086…" at bounding box center [399, 142] width 311 height 116
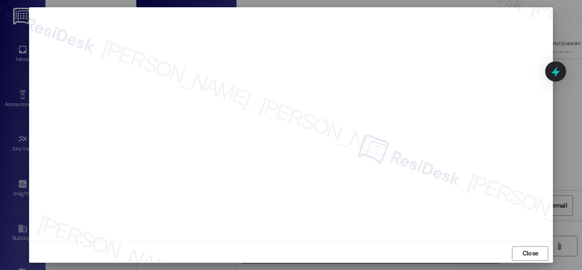
scroll to position [11, 0]
click at [537, 252] on span "Close" at bounding box center [531, 251] width 16 height 10
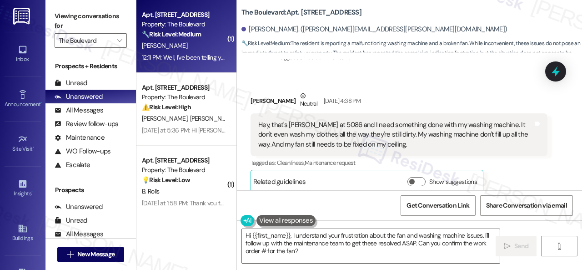
click at [459, 82] on div "Received via SMS [PERSON_NAME] [DATE] 4:38 PM Hey, that's [PERSON_NAME] at 5086…" at bounding box center [409, 249] width 345 height 357
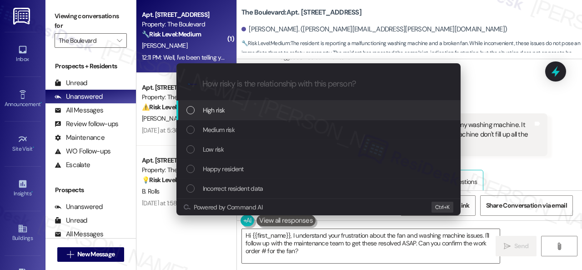
click at [218, 110] on span "High risk" at bounding box center [214, 110] width 22 height 10
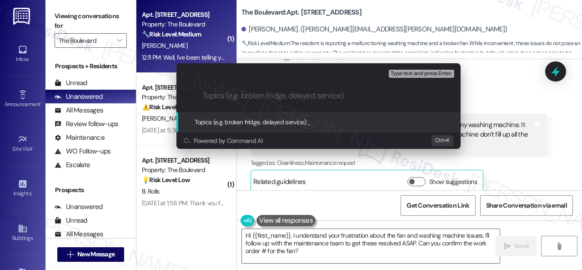
paste input "Work Order filed by ResiDesk 298678"
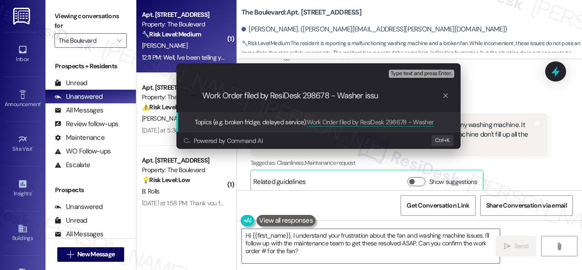
type input "Work Order filed by ResiDesk 298678 - Washer issue"
click at [407, 95] on input "Work Order filed by ResiDesk 298678 - Washer issue" at bounding box center [323, 96] width 240 height 10
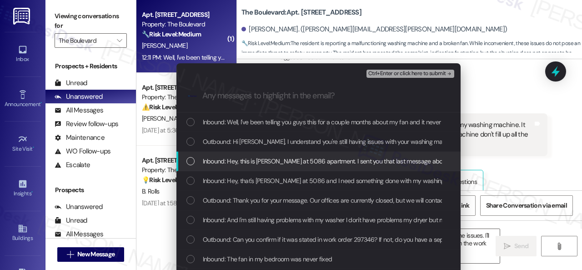
click at [264, 163] on span "Inbound: Hey, this is [PERSON_NAME] at 5086 apartment. I sent you that last mes…" at bounding box center [543, 161] width 681 height 10
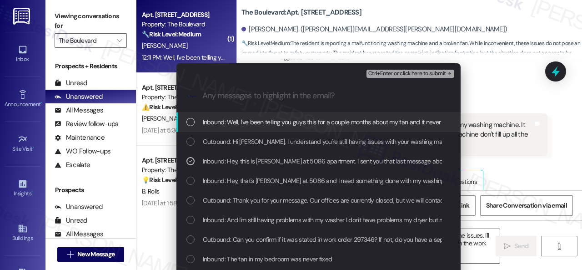
click at [386, 73] on span "Ctrl+Enter or click here to submit" at bounding box center [408, 74] width 78 height 6
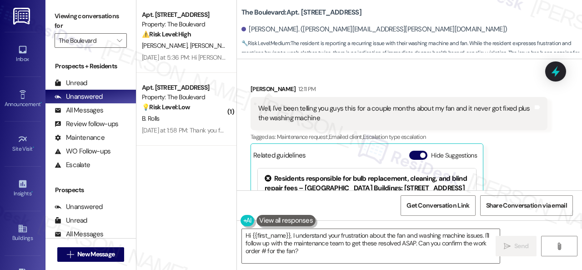
scroll to position [1176, 0]
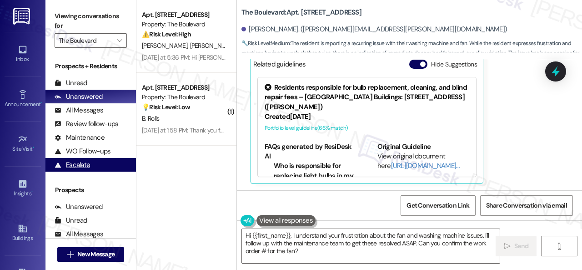
click at [169, 209] on div "Apt. 4875, 4800 Skyline Dr Property: The Boulevard ⚠️ Risk Level: High The resi…" at bounding box center [360, 135] width 446 height 270
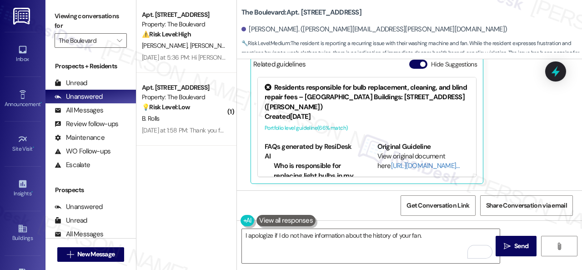
click at [510, 124] on div "Joseph Everhart 12:11 PM Well, I've been telling you guys this for a couple mon…" at bounding box center [399, 88] width 297 height 191
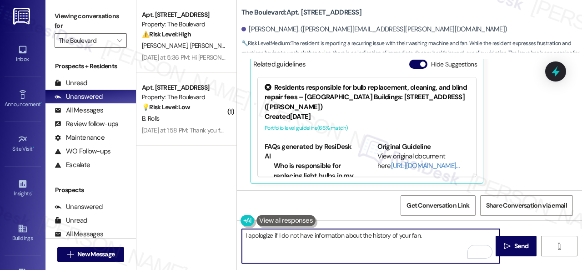
click at [433, 237] on textarea "I apologize if I do not have information about the history of your fan." at bounding box center [371, 246] width 258 height 34
paste textarea "Please provide as much detail as possible about the issue and include photos if…"
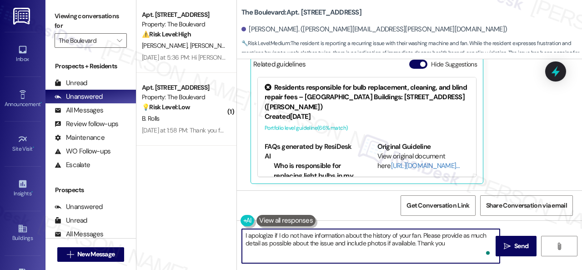
type textarea "I apologize if I do not have information about the history of your fan. Please …"
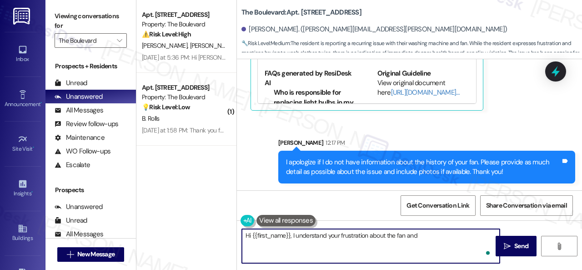
scroll to position [3, 0]
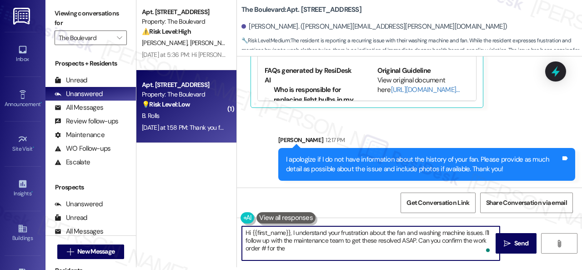
type textarea "Hi {{first_name}}, I understand your frustration about the fan and washing mach…"
click at [203, 95] on div "Property: The Boulevard" at bounding box center [184, 95] width 84 height 10
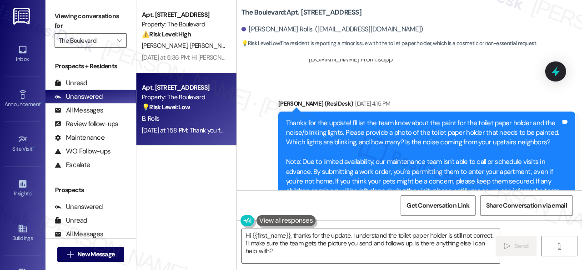
scroll to position [10765, 0]
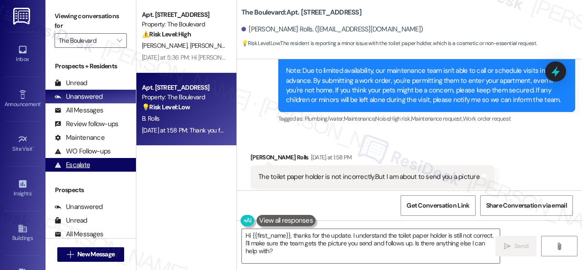
drag, startPoint x: 278, startPoint y: 258, endPoint x: 116, endPoint y: 171, distance: 183.8
click at [189, 204] on div "Apt. 4875, 4800 Skyline Dr Property: The Boulevard ⚠️ Risk Level: High The resi…" at bounding box center [360, 135] width 446 height 270
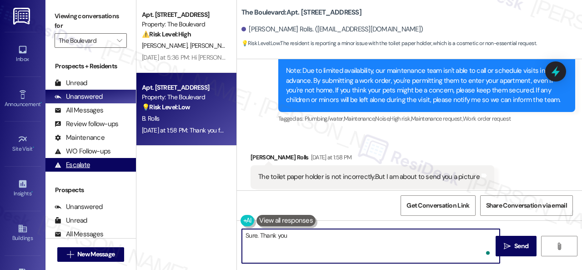
type textarea "Sure. Thank you."
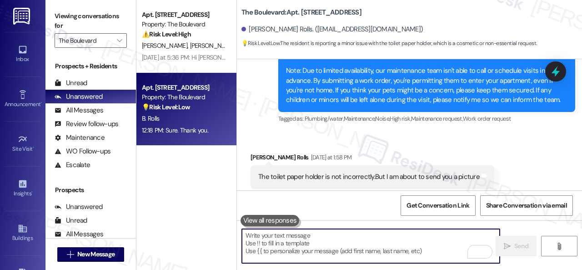
scroll to position [10759, 0]
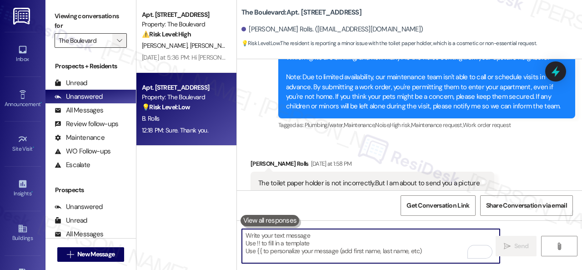
click at [125, 41] on button "" at bounding box center [119, 40] width 15 height 15
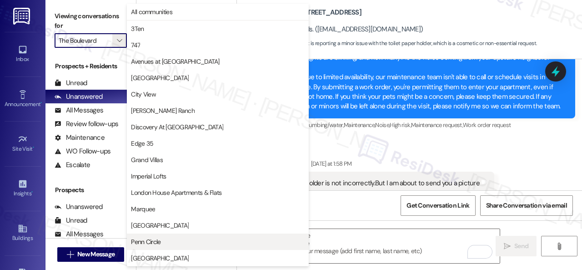
scroll to position [180, 0]
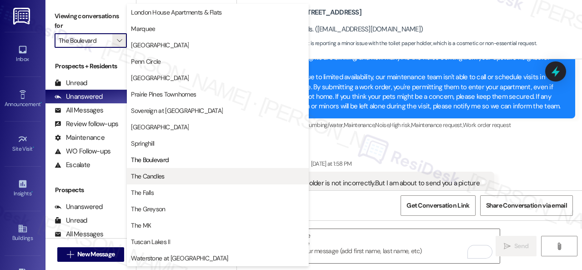
click at [152, 180] on span "The Candles" at bounding box center [147, 176] width 33 height 9
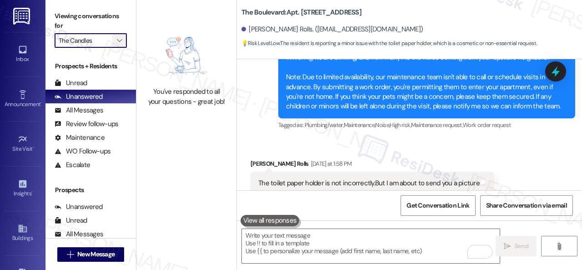
click at [115, 37] on button "" at bounding box center [119, 40] width 15 height 15
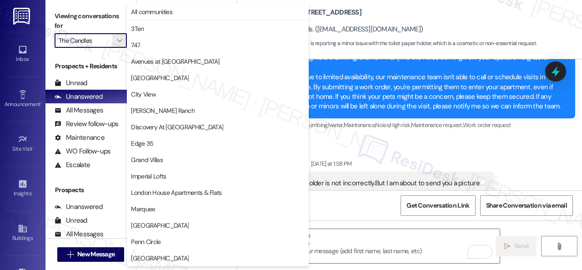
scroll to position [180, 0]
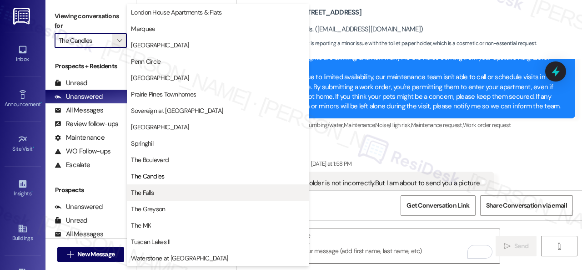
click at [143, 192] on span "The Falls" at bounding box center [142, 192] width 23 height 9
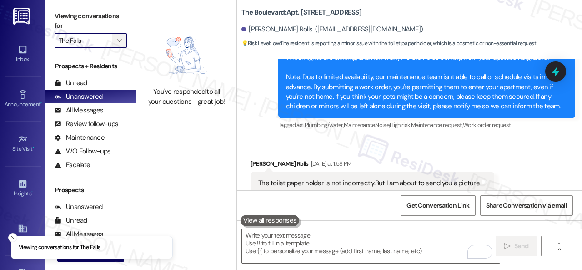
click at [123, 37] on span "" at bounding box center [119, 40] width 9 height 15
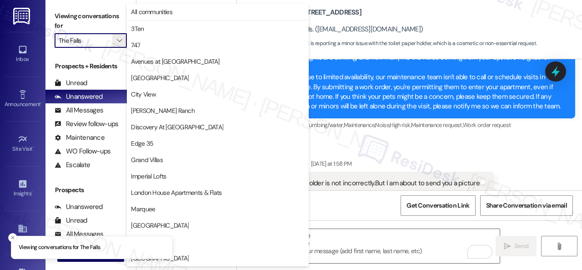
scroll to position [180, 0]
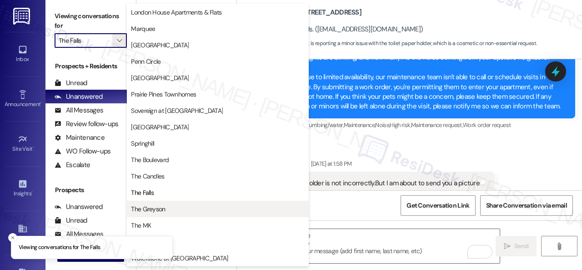
click at [144, 208] on span "The Greyson" at bounding box center [148, 208] width 34 height 9
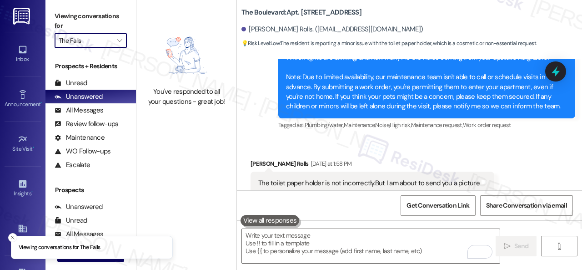
type input "The Greyson"
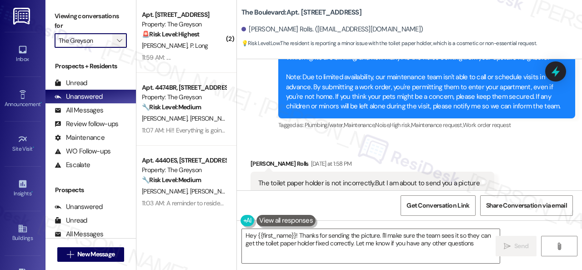
type textarea "Hey {{first_name}}! Thanks for sending the picture. I'll make sure the team see…"
click at [122, 39] on span "" at bounding box center [119, 40] width 9 height 15
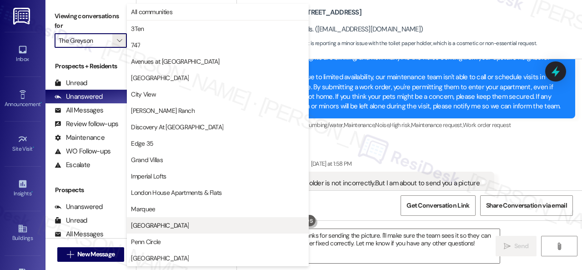
scroll to position [180, 0]
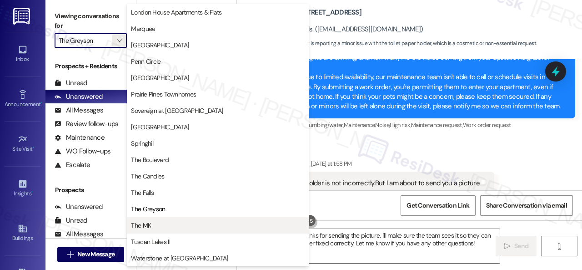
click at [149, 227] on span "The MK" at bounding box center [141, 225] width 20 height 9
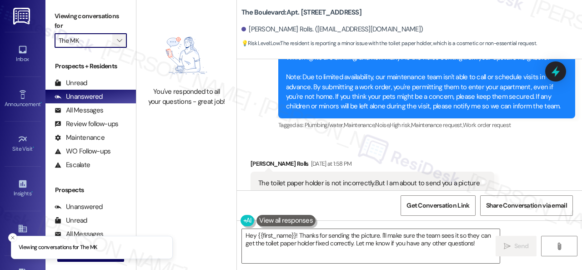
click at [122, 39] on icon "" at bounding box center [119, 40] width 5 height 7
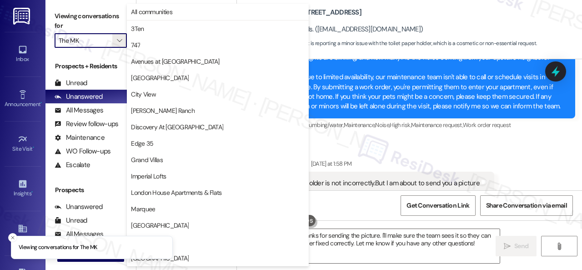
scroll to position [180, 0]
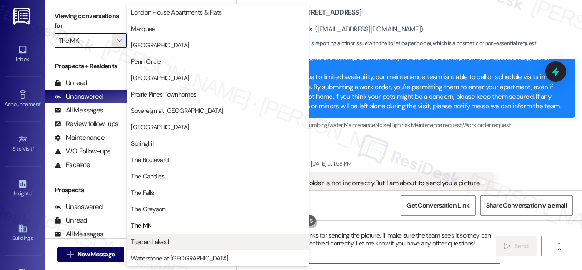
click at [206, 238] on span "Tuscan Lakes II" at bounding box center [218, 241] width 174 height 9
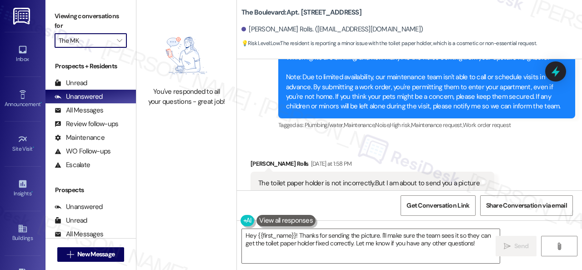
type input "Tuscan Lakes II"
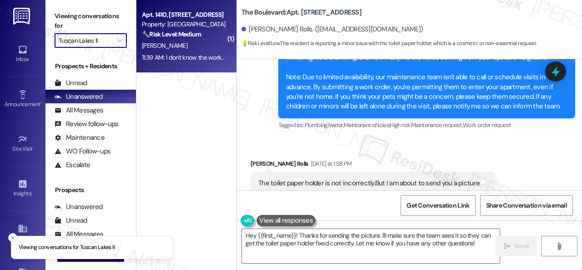
click at [183, 51] on div "J. Mier" at bounding box center [184, 45] width 86 height 11
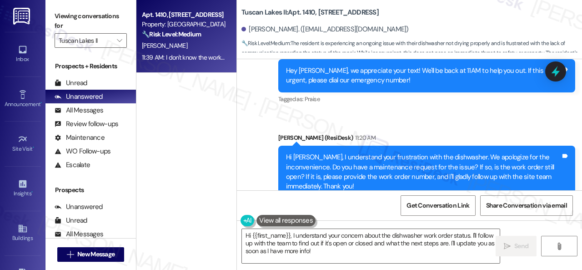
scroll to position [1917, 0]
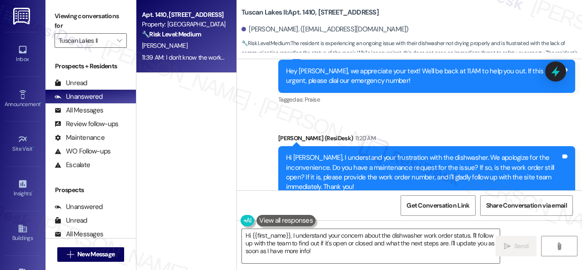
click at [155, 205] on div "Apt. 1410, 1805 S Egret Bay Blvd Property: Tuscan Lakes II 🔧 Risk Level: Medium…" at bounding box center [360, 135] width 446 height 270
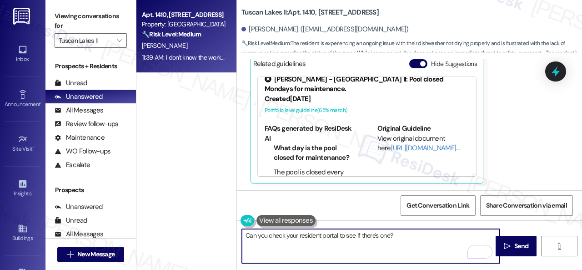
scroll to position [10, 0]
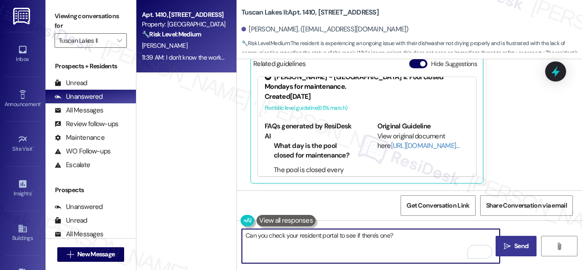
type textarea "Can you check your resident portal to see if there's one?"
click at [512, 251] on button " Send" at bounding box center [516, 246] width 41 height 20
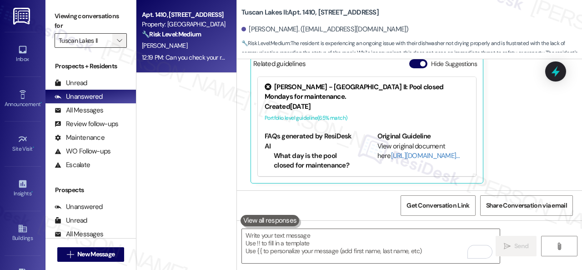
click at [122, 41] on icon "" at bounding box center [119, 40] width 5 height 7
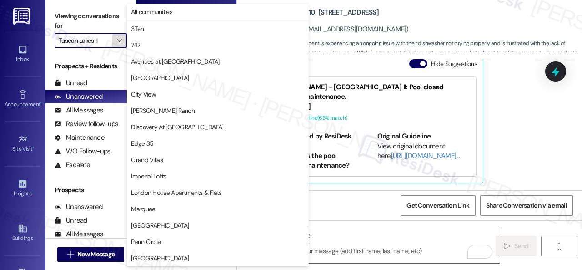
scroll to position [180, 0]
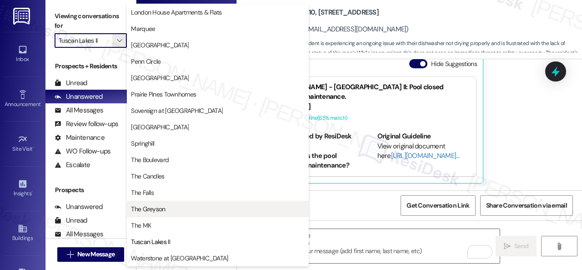
click at [163, 209] on span "The Greyson" at bounding box center [148, 208] width 34 height 9
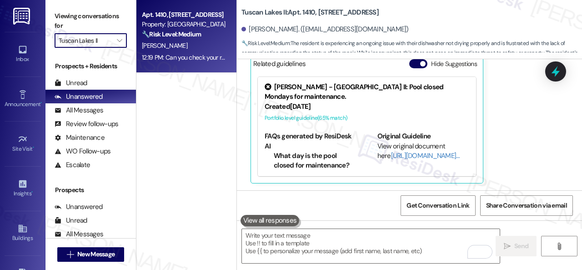
type input "The Greyson"
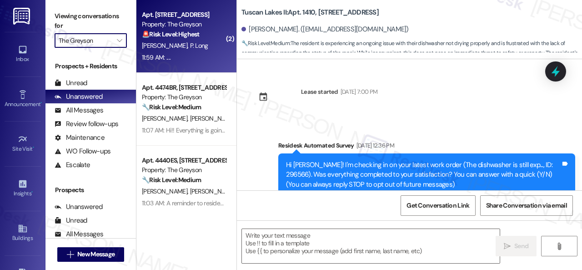
click at [190, 50] on div "R. Siefker P. Long" at bounding box center [184, 45] width 86 height 11
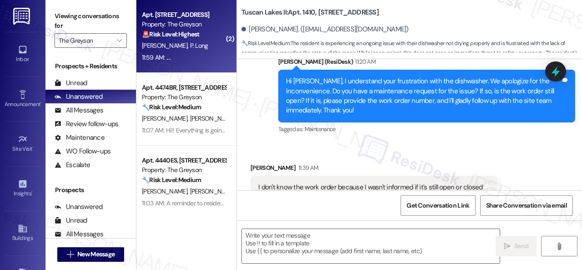
type textarea "Fetching suggested responses. Please feel free to read through the conversation…"
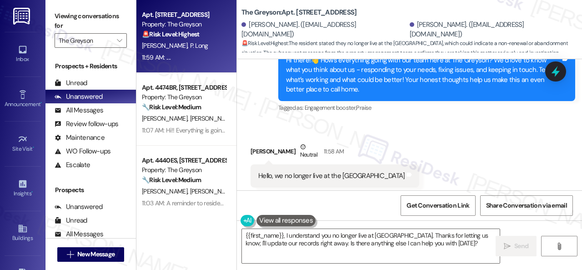
scroll to position [3019, 0]
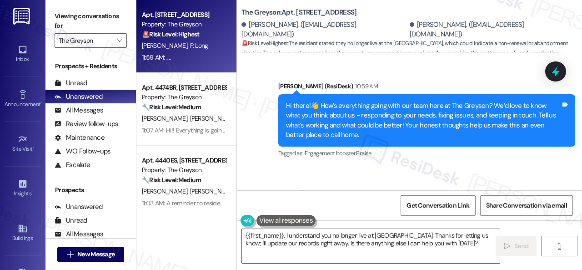
click at [294, 167] on div "Received via SMS Paul Long Neutral 11:58 AM Hello, we no longer live at the Gre…" at bounding box center [409, 222] width 345 height 110
click at [285, 239] on textarea "{{first_name}}, I understand you no longer live at The Greyson. Thanks for lett…" at bounding box center [371, 246] width 258 height 34
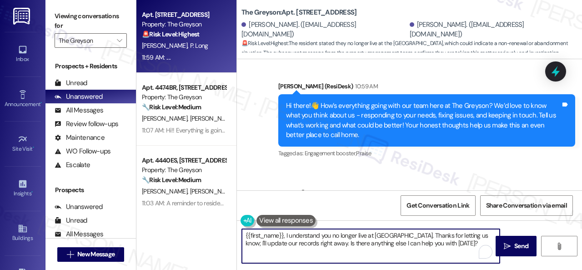
paste textarea "We apologize if you were bothered by our text. Please reply STOP (all capital l…"
type textarea "We apologize if you were bothered by our text. Please reply STOP (all capital l…"
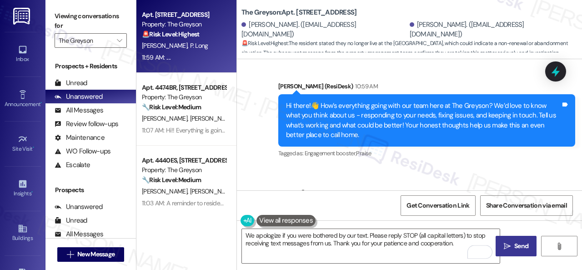
click at [513, 249] on span "Send" at bounding box center [522, 246] width 18 height 10
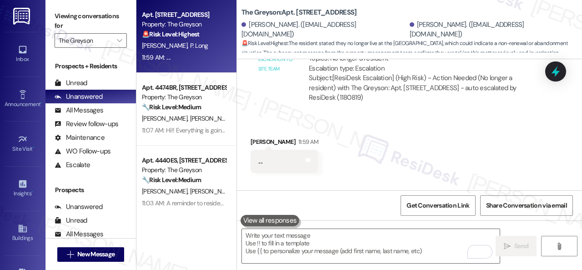
scroll to position [3411, 0]
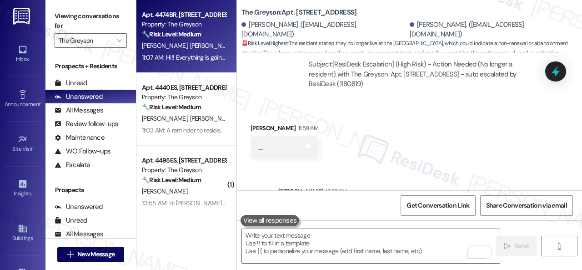
click at [227, 38] on div "Apt. 4474BR, 4460 Mountain Laurel Road Property: The Greyson 🔧 Risk Level: Medi…" at bounding box center [187, 36] width 100 height 73
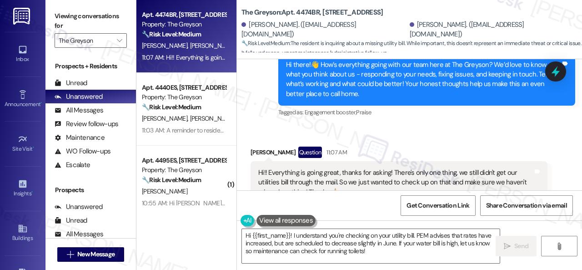
scroll to position [273, 0]
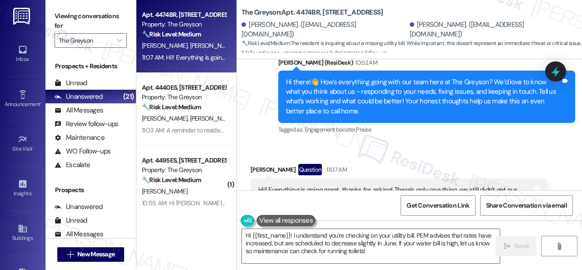
click at [418, 142] on div "Announcement, sent via SMS Sarah (ResiDesk) 10:52 AM Hi there!👋 How’s everythin…" at bounding box center [427, 97] width 311 height 92
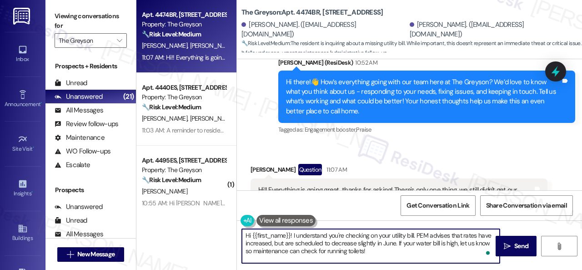
drag, startPoint x: 292, startPoint y: 236, endPoint x: 215, endPoint y: 228, distance: 77.8
click at [215, 228] on div "Apt. 4474BR, 4460 Mountain Laurel Road Property: The Greyson 🔧 Risk Level: Medi…" at bounding box center [360, 135] width 446 height 270
drag, startPoint x: 370, startPoint y: 236, endPoint x: 385, endPoint y: 254, distance: 23.3
click at [385, 254] on textarea "I understand you're checking on your utility bill. PEM advises that rates have …" at bounding box center [371, 246] width 258 height 34
paste textarea "I will forward your inquiry to the site team and get back to you as soon as I r…"
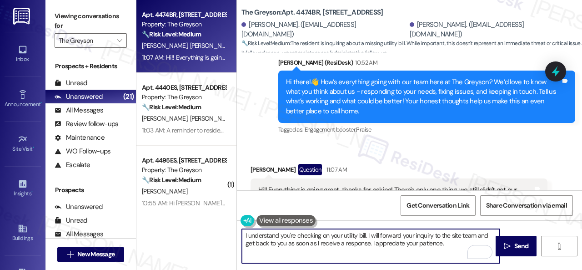
scroll to position [318, 0]
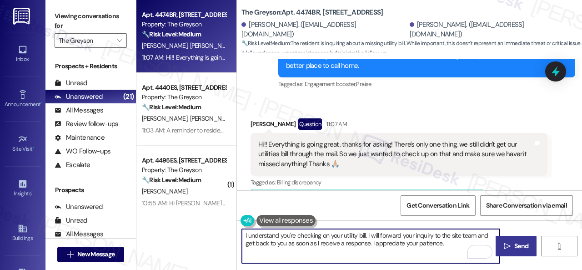
type textarea "I understand you're checking on your utility bill. I will forward your inquiry …"
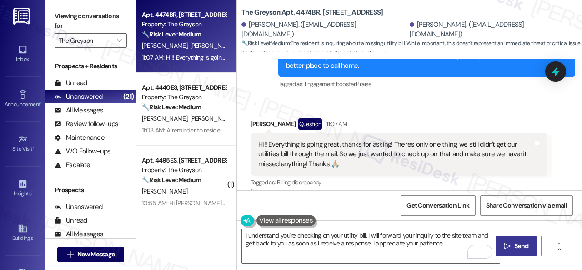
click at [531, 246] on button " Send" at bounding box center [516, 246] width 41 height 20
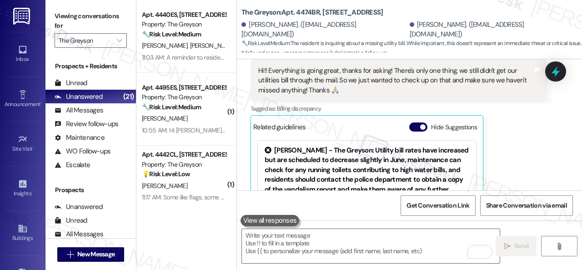
scroll to position [346, 0]
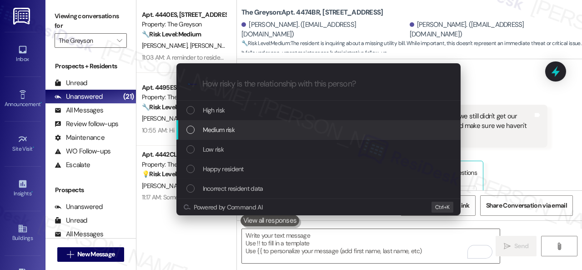
click at [228, 132] on span "Medium risk" at bounding box center [219, 130] width 32 height 10
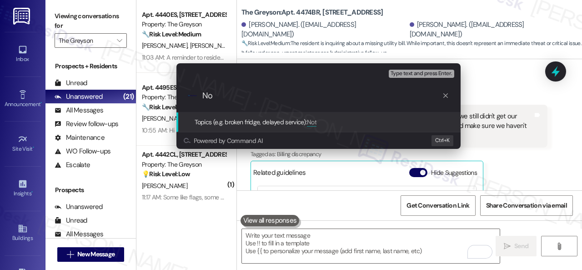
type input "N"
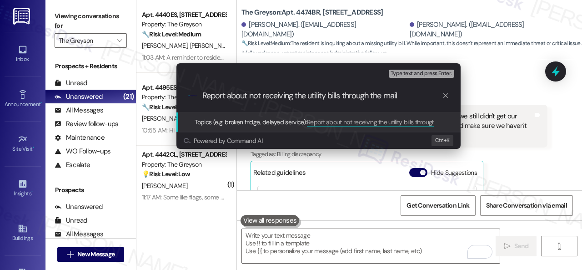
type input "Report about not receiving the utility bills through the mail."
click at [423, 96] on input "Report about not receiving the utility bills through the mail." at bounding box center [323, 96] width 240 height 10
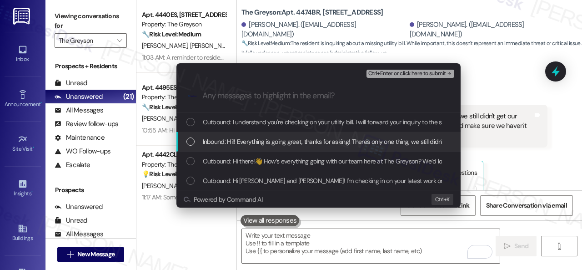
click at [335, 141] on span "Inbound: Hi!! Everything is going great, thanks for asking! There's only one th…" at bounding box center [495, 142] width 584 height 10
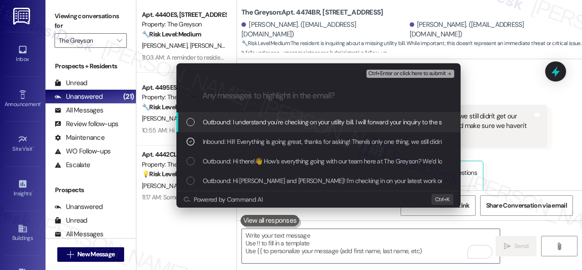
click at [400, 71] on span "Ctrl+Enter or click here to submit" at bounding box center [408, 74] width 78 height 6
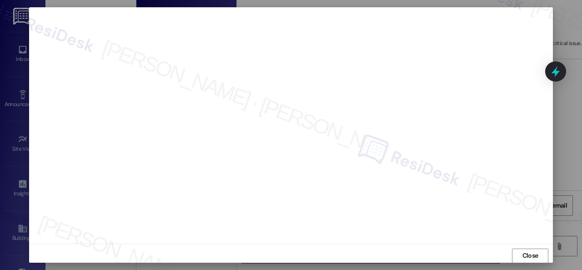
scroll to position [591, 0]
click at [532, 258] on span "Close" at bounding box center [531, 256] width 16 height 10
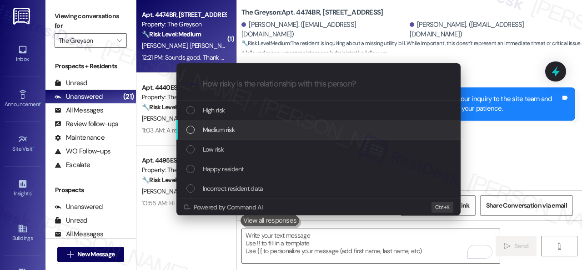
click at [218, 132] on span "Medium risk" at bounding box center [219, 130] width 32 height 10
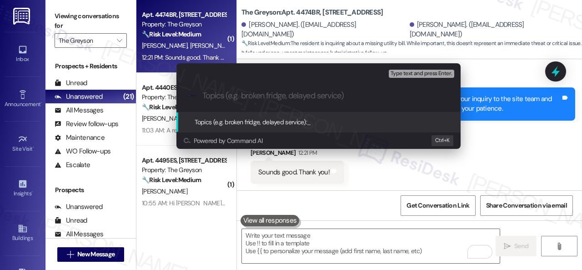
paste input "Report about not receiving the utility bills through the mail."
type input "Report about not receiving the utility bills through the mail."
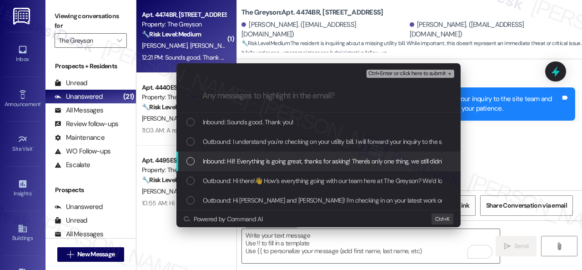
click at [244, 157] on span "Inbound: Hi!! Everything is going great, thanks for asking! There's only one th…" at bounding box center [495, 161] width 584 height 10
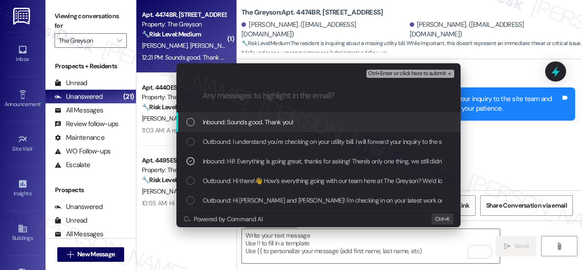
click at [392, 71] on span "Ctrl+Enter or click here to submit" at bounding box center [408, 74] width 78 height 6
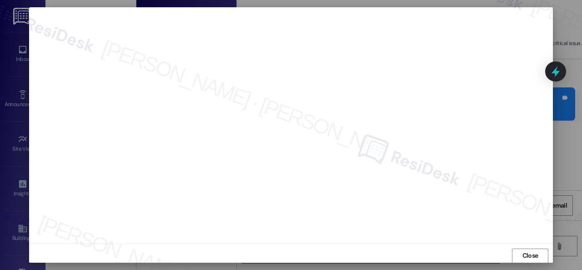
scroll to position [483, 0]
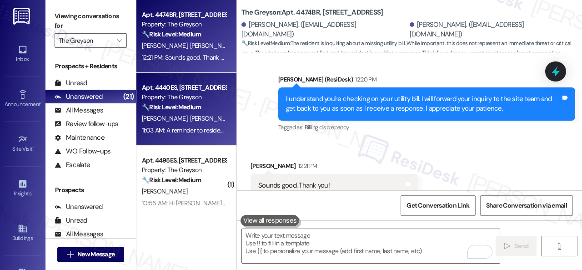
click at [216, 121] on div "R. Wroblewski S. Lee" at bounding box center [184, 118] width 86 height 11
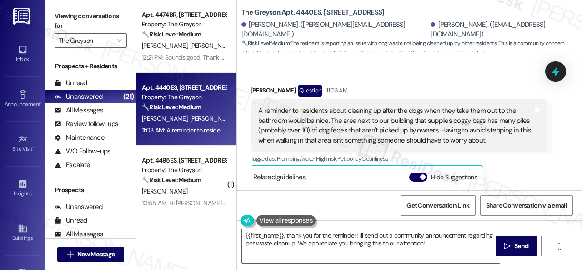
scroll to position [2453, 0]
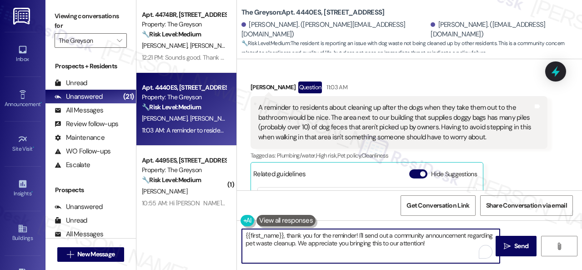
drag, startPoint x: 297, startPoint y: 245, endPoint x: 236, endPoint y: 220, distance: 65.9
click at [236, 220] on div "Apt. 4474BR, 4460 Mountain Laurel Road Property: The Greyson 🔧 Risk Level: Medi…" at bounding box center [360, 135] width 446 height 270
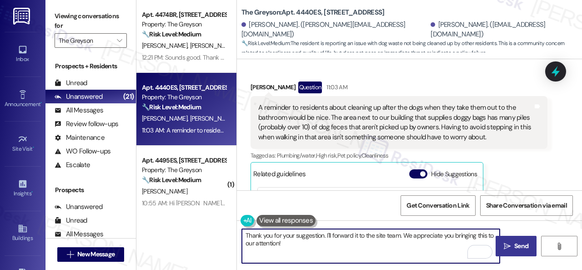
type textarea "Thank you for your suggestion. I'll forward it to the site team. We appreciate …"
click at [506, 245] on icon "" at bounding box center [507, 246] width 7 height 7
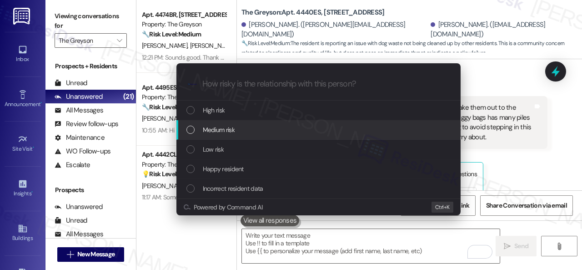
click at [213, 131] on span "Medium risk" at bounding box center [219, 130] width 32 height 10
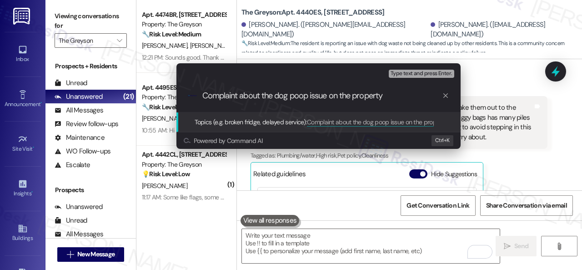
type input "Complaint about the dog poop issue on the property."
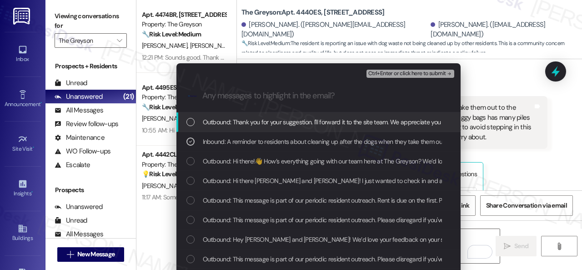
click at [398, 73] on span "Ctrl+Enter or click here to submit" at bounding box center [408, 74] width 78 height 6
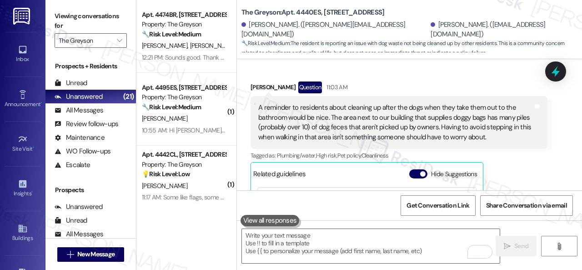
scroll to position [2543, 0]
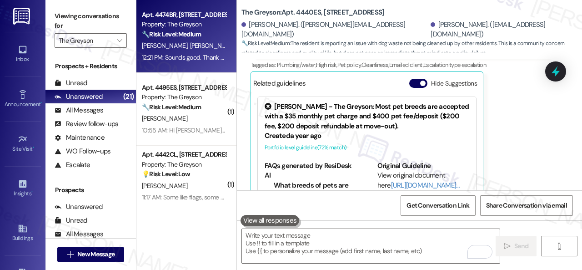
click at [203, 47] on div "J. Louwers A. Louwers" at bounding box center [184, 45] width 86 height 11
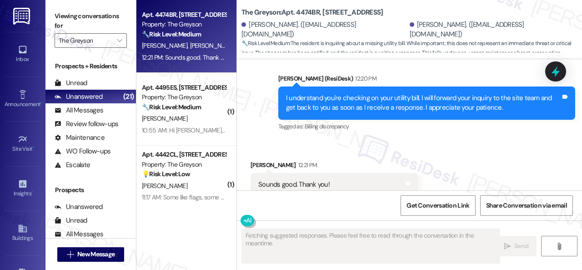
scroll to position [510, 0]
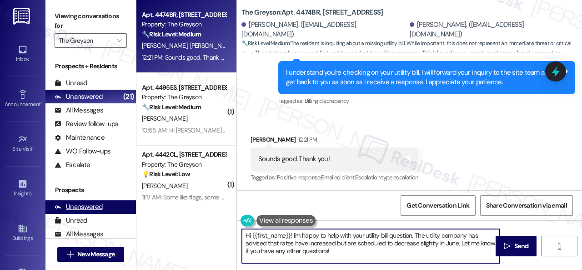
drag, startPoint x: 348, startPoint y: 255, endPoint x: 116, endPoint y: 200, distance: 238.6
click at [137, 212] on div "Apt. 4474BR, 4460 Mountain Laurel Road Property: The Greyson 🔧 Risk Level: Medi…" at bounding box center [360, 135] width 446 height 270
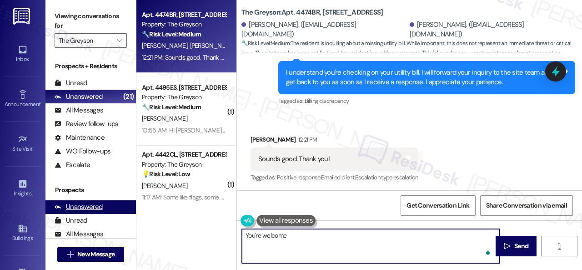
type textarea "You're welcome!"
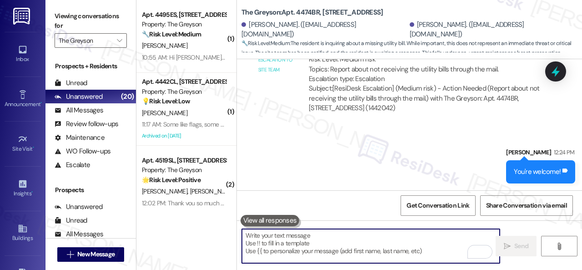
scroll to position [3, 0]
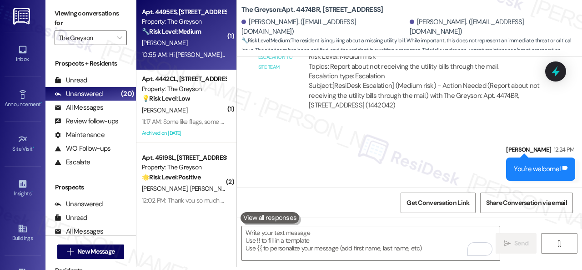
click at [201, 30] on strong "🔧 Risk Level: Medium" at bounding box center [171, 31] width 59 height 8
type textarea "Fetching suggested responses. Please feel free to read through the conversation…"
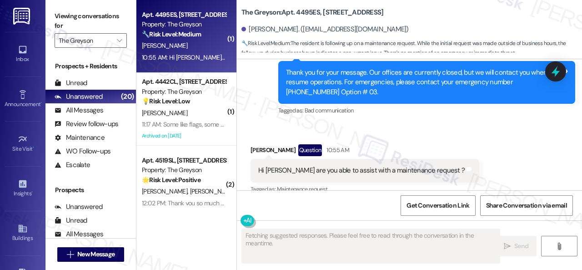
scroll to position [2426, 0]
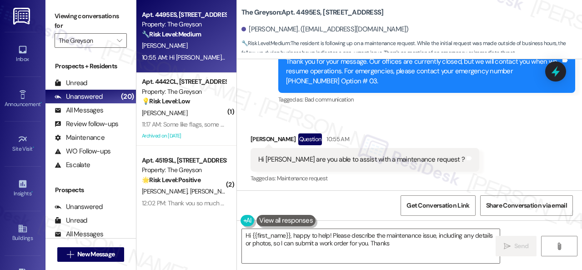
type textarea "Hi {{first_name}}, happy to help! Please describe the maintenance issue, includ…"
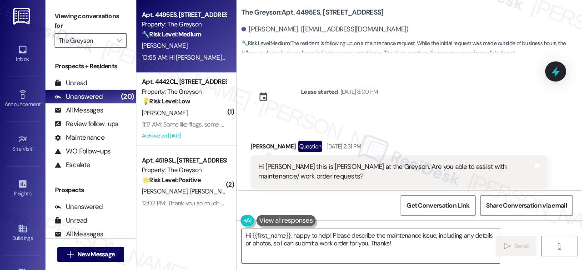
scroll to position [2426, 0]
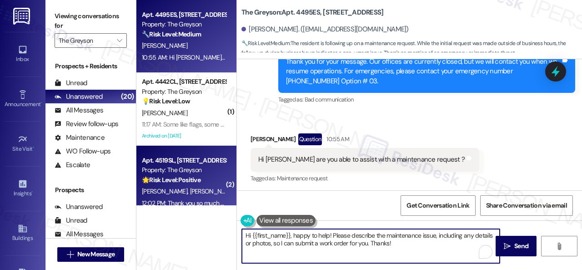
drag, startPoint x: 264, startPoint y: 231, endPoint x: 154, endPoint y: 184, distance: 119.5
click at [170, 210] on div "Apt. 4495ES, [STREET_ADDRESS] Property: The Greyson 🔧 Risk Level: Medium The re…" at bounding box center [360, 135] width 446 height 270
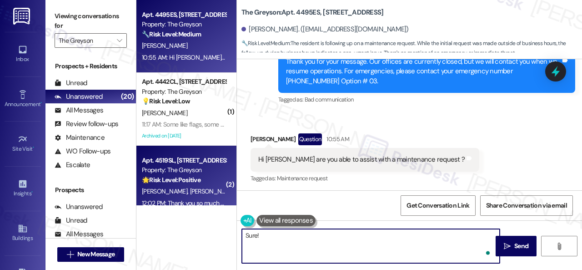
paste textarea "Is there already a work order for the issue? If so, may I have the work order n…"
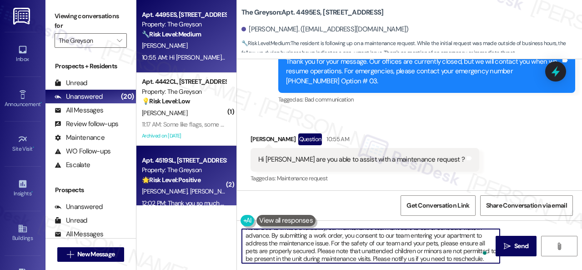
scroll to position [31, 0]
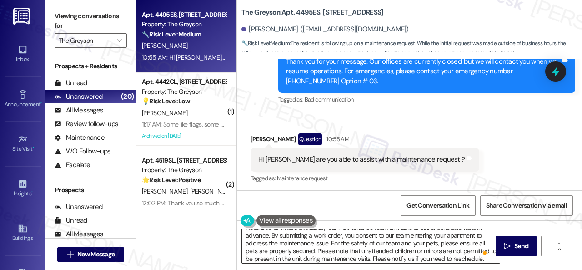
click at [376, 243] on textarea "Sure! Is there already a work order for the issue? If so, may I have the work o…" at bounding box center [371, 246] width 258 height 34
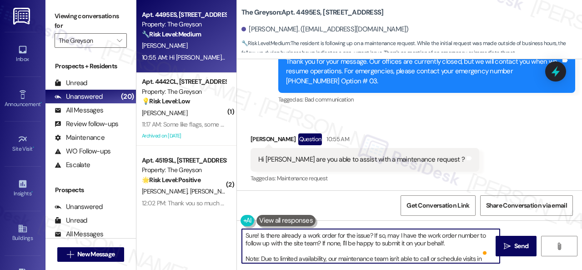
scroll to position [0, 0]
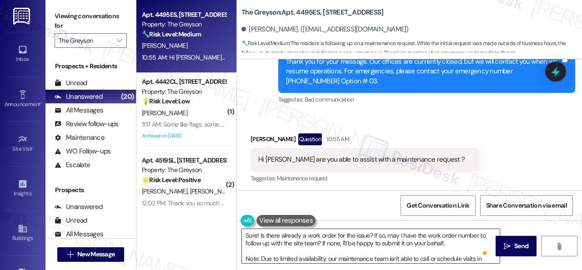
click at [455, 242] on textarea "Sure! Is there already a work order for the issue? If so, may I have the work o…" at bounding box center [371, 246] width 258 height 34
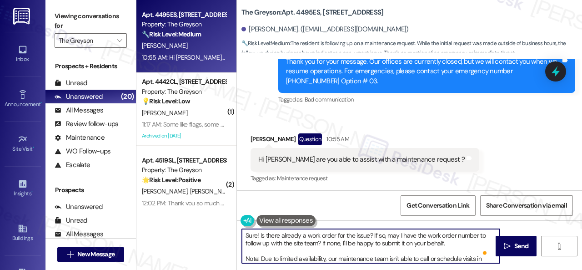
paste textarea "Please provide as much detail as possible about the issue and include photos if…"
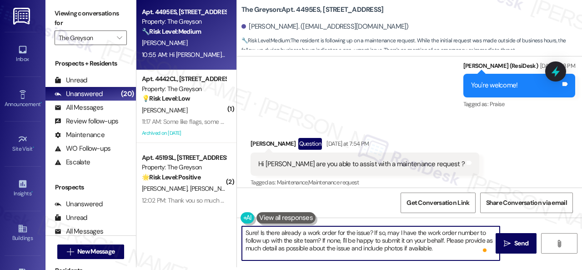
click at [246, 233] on textarea "Sure! Is there already a work order for the issue? If so, may I have the work o…" at bounding box center [371, 243] width 258 height 34
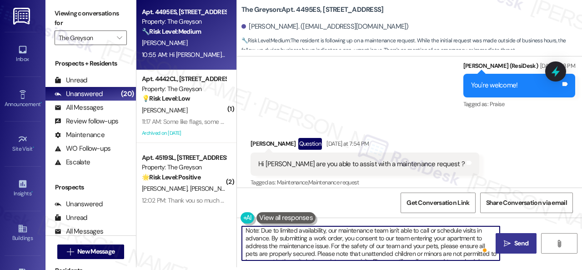
type textarea "Hello [PERSON_NAME]! Sure! Is there already a work order for the issue? If so, …"
click at [513, 246] on span "Send" at bounding box center [522, 243] width 18 height 10
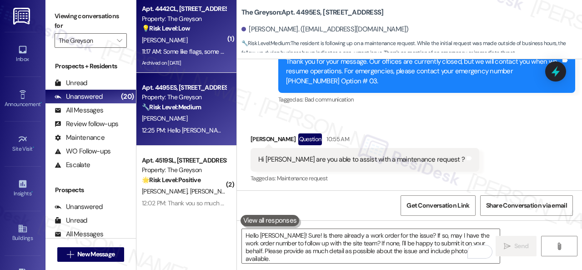
click at [202, 41] on div "[PERSON_NAME]" at bounding box center [184, 40] width 86 height 11
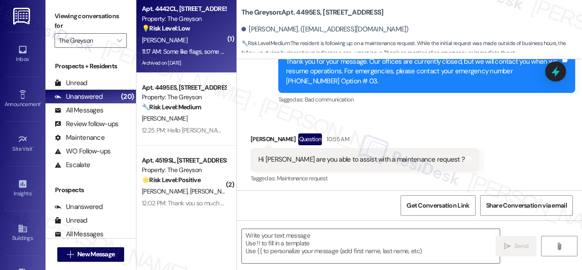
type textarea "Fetching suggested responses. Please feel free to read through the conversation…"
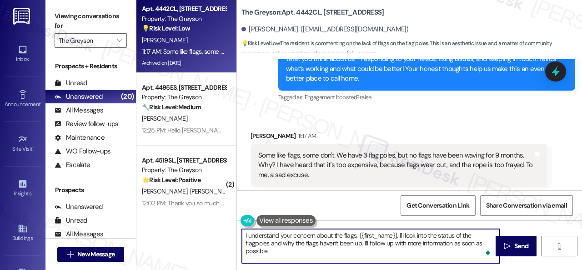
drag, startPoint x: 356, startPoint y: 234, endPoint x: 365, endPoint y: 257, distance: 23.9
click at [365, 257] on textarea "I understand your concern about the flags, {{first_name}}. I'll look into the s…" at bounding box center [371, 246] width 258 height 34
type textarea "I understand your concern about the flags. I will inform the site team about yo…"
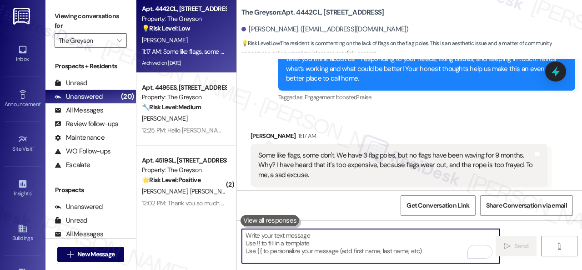
scroll to position [3898, 0]
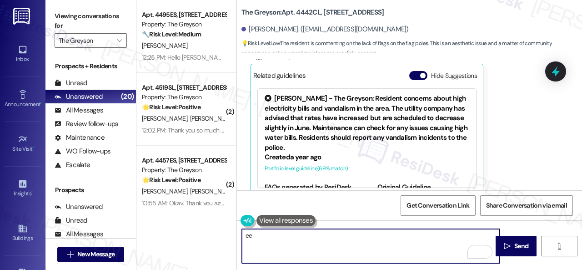
type textarea "ee"
click at [340, 201] on div "Get Conversation Link Share Conversation via email" at bounding box center [409, 205] width 345 height 30
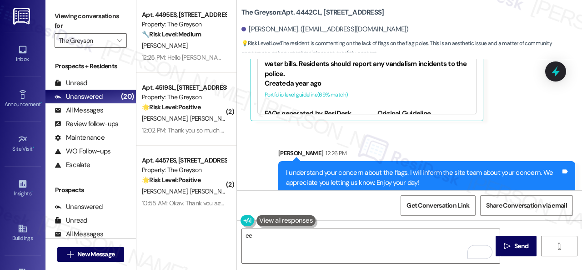
scroll to position [3, 0]
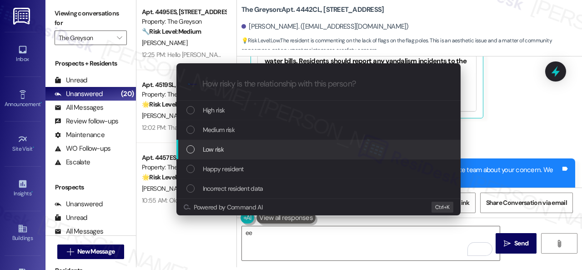
click at [216, 147] on span "Low risk" at bounding box center [213, 149] width 21 height 10
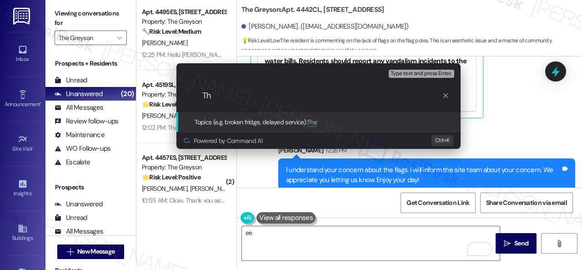
type input "T"
type input "s"
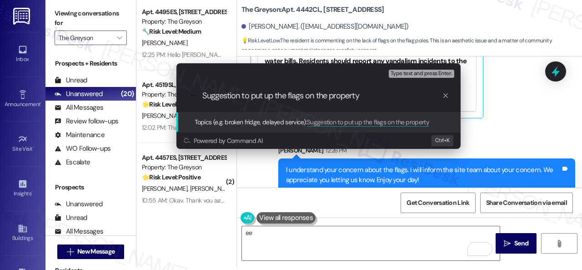
type input "Suggestion to put up the flags on the property."
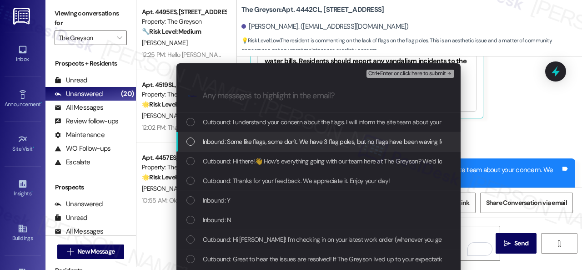
click at [259, 137] on span "Inbound: Some like flags, some don't. We have 3 flag poles, but no flags have b…" at bounding box center [490, 142] width 575 height 10
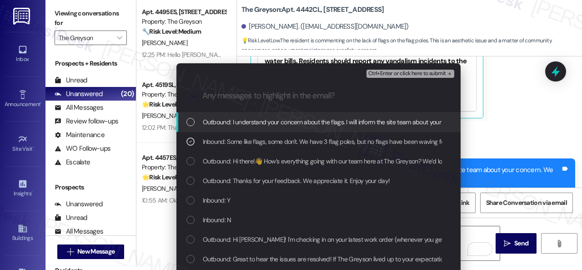
click at [400, 73] on span "Ctrl+Enter or click here to submit" at bounding box center [408, 74] width 78 height 6
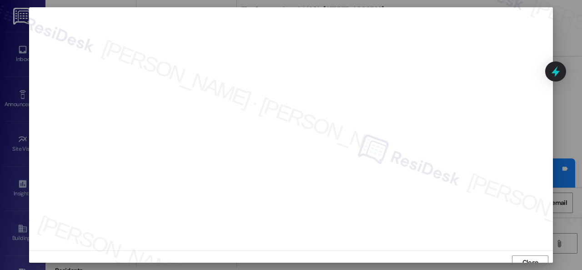
scroll to position [7, 0]
click at [534, 252] on span "Close" at bounding box center [531, 256] width 16 height 10
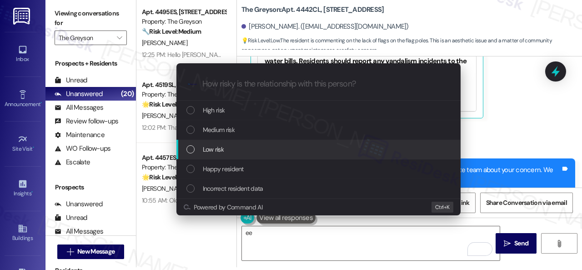
click at [197, 148] on div "Low risk" at bounding box center [320, 149] width 266 height 10
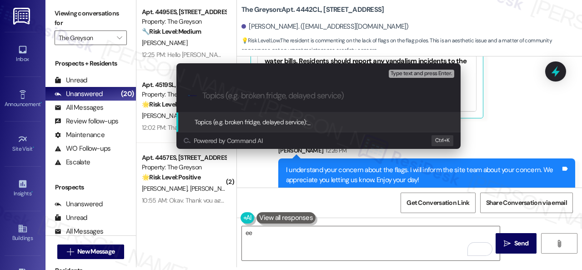
paste input "Suggestion to put up the flags on the property."
type input "Suggestion to put up the flags on the property."
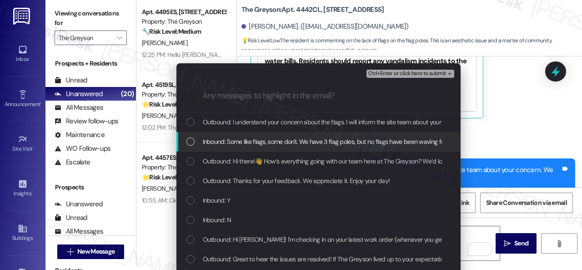
click at [232, 141] on span "Inbound: Some like flags, some don't. We have 3 flag poles, but no flags have b…" at bounding box center [490, 142] width 575 height 10
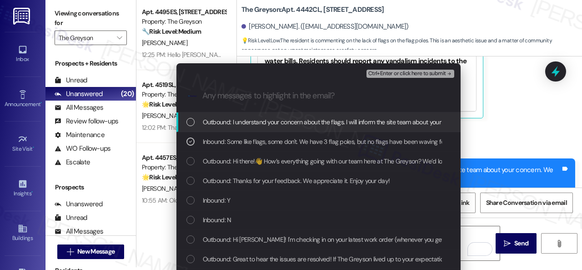
click at [377, 74] on span "Ctrl+Enter or click here to submit" at bounding box center [408, 74] width 78 height 6
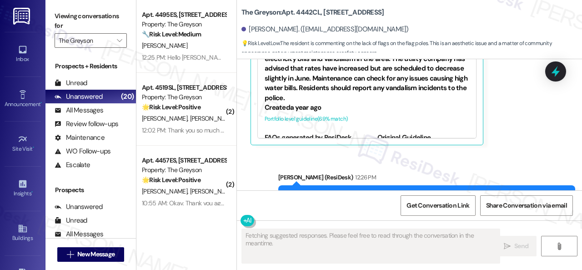
scroll to position [3985, 0]
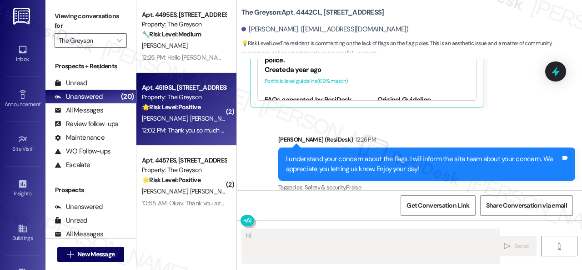
type textarea "Hi"
click at [190, 106] on strong "🌟 Risk Level: Positive" at bounding box center [171, 107] width 59 height 8
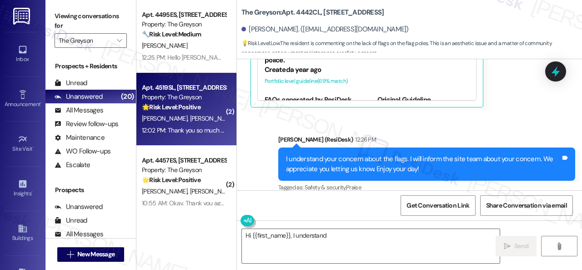
type textarea "Fetching suggested responses. Please feel free to read through the conversation…"
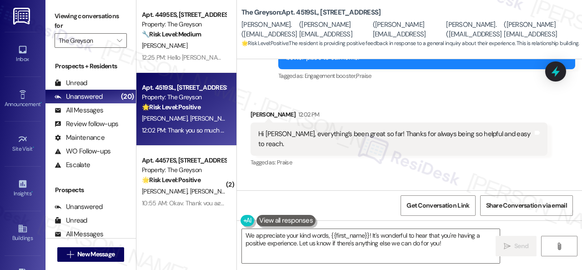
scroll to position [2031, 0]
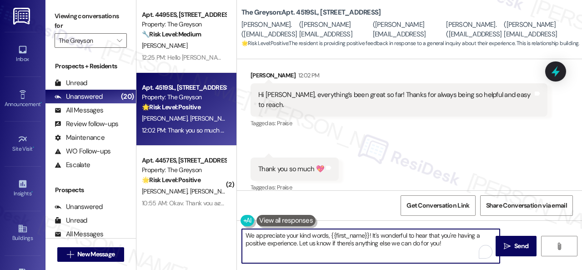
drag, startPoint x: 298, startPoint y: 243, endPoint x: 460, endPoint y: 242, distance: 162.0
click at [460, 242] on textarea "We appreciate your kind words, {{first_name}}! It's wonderful to hear that you'…" at bounding box center [371, 246] width 258 height 34
drag, startPoint x: 328, startPoint y: 236, endPoint x: 368, endPoint y: 232, distance: 40.3
click at [368, 232] on textarea "We appreciate your kind words, {{first_name}}! It's wonderful to hear that you'…" at bounding box center [371, 246] width 258 height 34
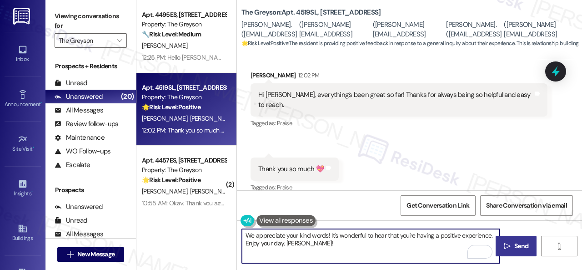
type textarea "We appreciate your kind words! It's wonderful to hear that you're having a posi…"
click at [515, 248] on span "Send" at bounding box center [522, 246] width 14 height 10
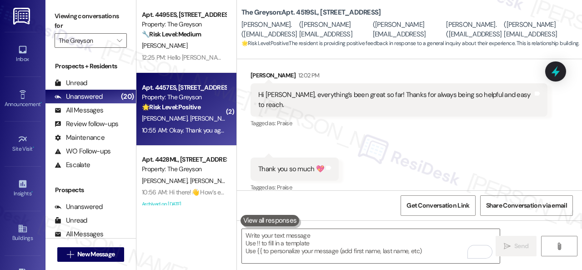
click at [201, 106] on strong "🌟 Risk Level: Positive" at bounding box center [171, 107] width 59 height 8
type textarea "Fetching suggested responses. Please feel free to read through the conversation…"
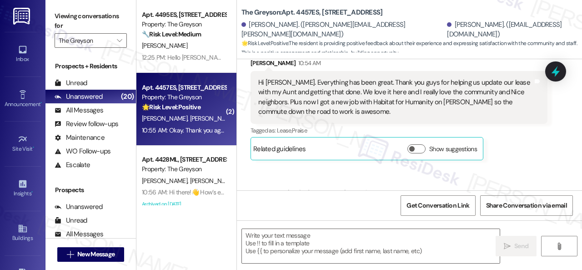
type textarea "Fetching suggested responses. Please feel free to read through the conversation…"
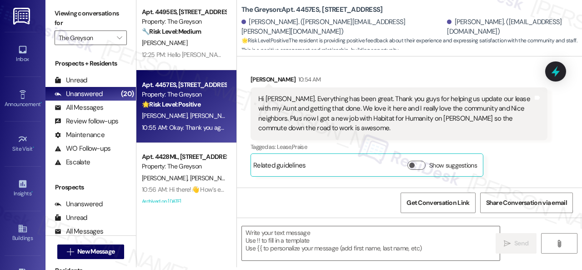
scroll to position [111, 0]
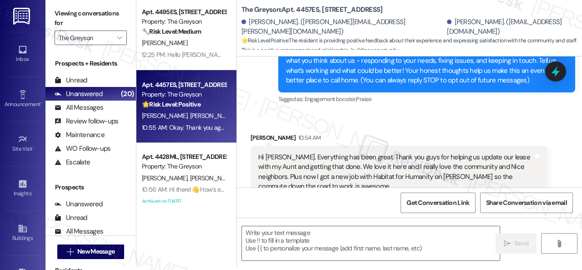
click at [297, 116] on div "Received via SMS [PERSON_NAME] 10:54 AM Hi [PERSON_NAME]. Everything has been g…" at bounding box center [409, 176] width 345 height 129
click at [304, 233] on textarea at bounding box center [371, 243] width 258 height 34
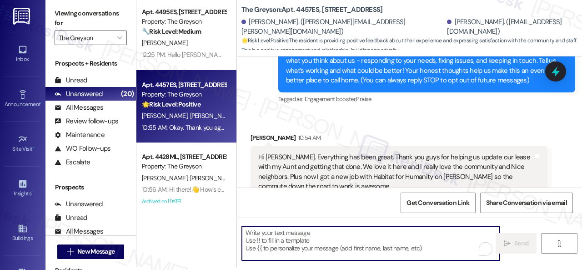
paste textarea "I'm glad you are satisfied with your home. Have you written a review for us bef…"
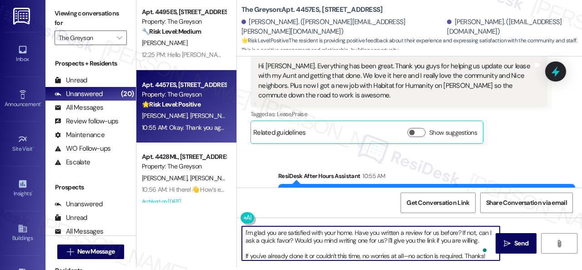
scroll to position [0, 0]
type textarea "I'm glad you are satisfied with your home. Have you written a review for us bef…"
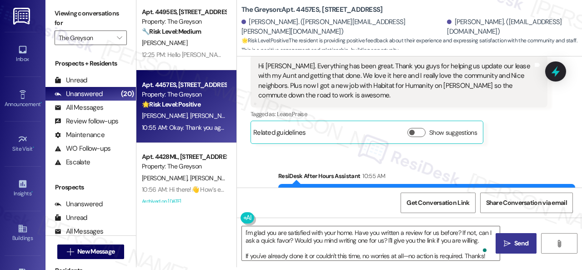
click at [515, 245] on span "Send" at bounding box center [522, 243] width 14 height 10
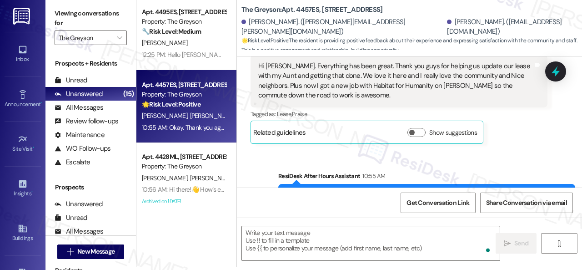
scroll to position [338, 0]
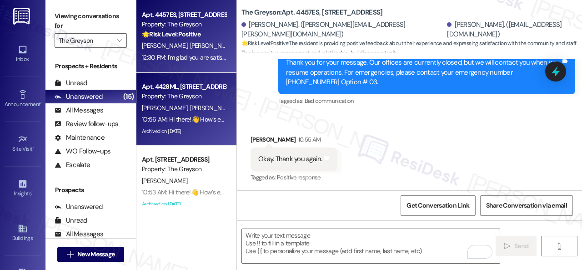
click at [203, 121] on div "10:56 AM: Hi there!👋 How’s everything going with our team here at The Greyson? …" at bounding box center [552, 119] width 821 height 8
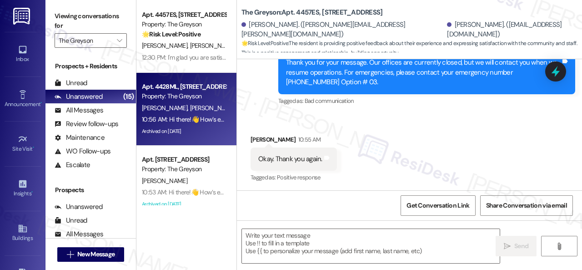
type textarea "Fetching suggested responses. Please feel free to read through the conversation…"
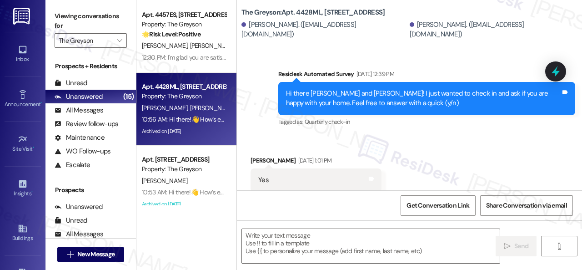
type textarea "Fetching suggested responses. Please feel free to read through the conversation…"
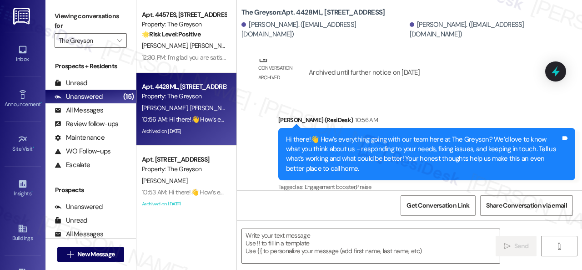
scroll to position [3, 0]
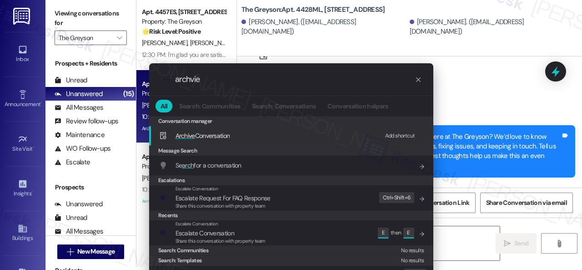
type input "archvie"
click at [392, 134] on div "Add shortcut" at bounding box center [400, 136] width 30 height 10
click at [197, 137] on span "Archive Conversation" at bounding box center [203, 136] width 55 height 8
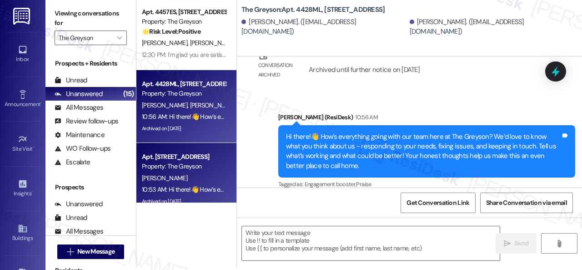
click at [167, 178] on div "[PERSON_NAME]" at bounding box center [184, 177] width 86 height 11
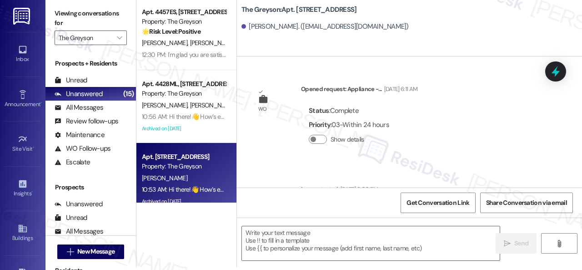
scroll to position [11334, 0]
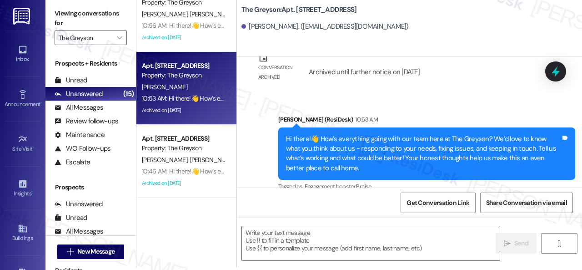
type textarea "Fetching suggested responses. Please feel free to read through the conversation…"
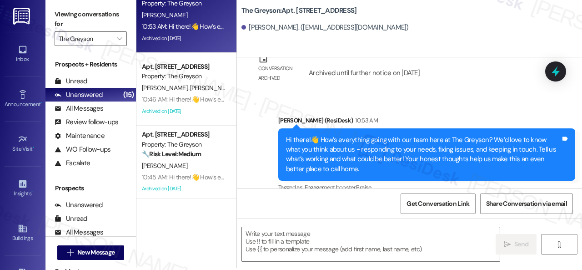
scroll to position [3, 0]
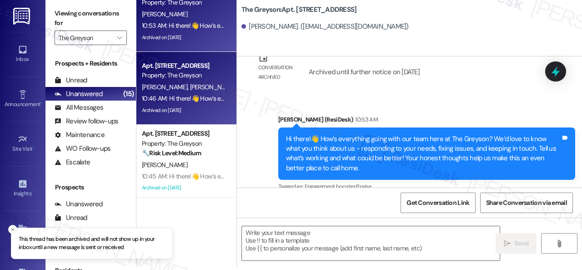
click at [204, 82] on div "[PERSON_NAME] [PERSON_NAME]" at bounding box center [184, 86] width 86 height 11
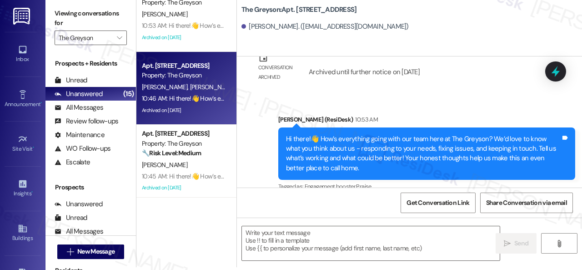
type textarea "Fetching suggested responses. Please feel free to read through the conversation…"
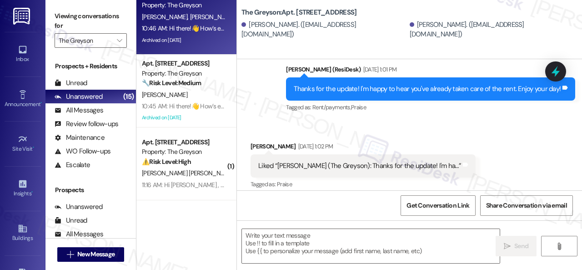
scroll to position [456, 0]
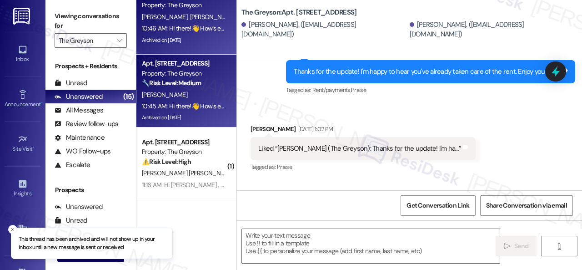
click at [211, 98] on div "[PERSON_NAME]" at bounding box center [184, 94] width 86 height 11
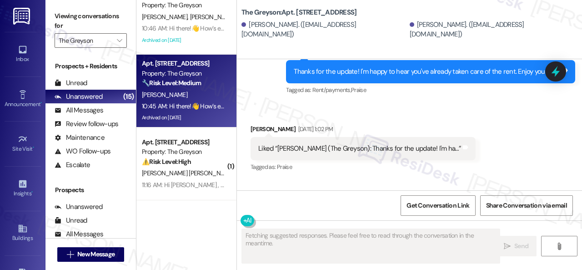
type textarea "Fetching suggested responses. Please feel free to read through the conversation…"
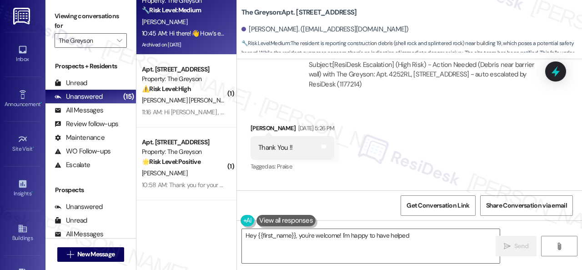
scroll to position [36787, 0]
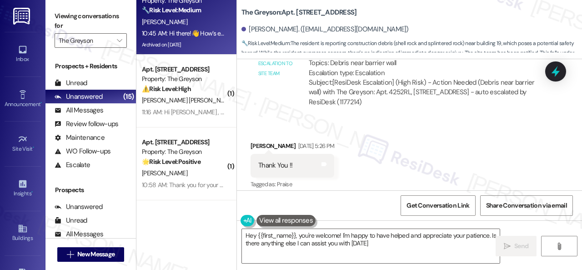
type textarea "Hey {{first_name}}, you're welcome! I'm happy to have helped and appreciate you…"
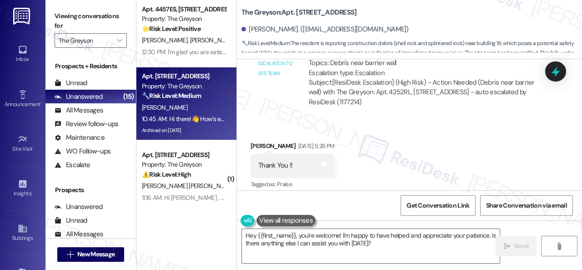
scroll to position [0, 0]
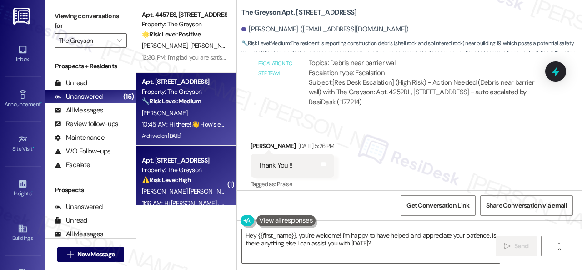
click at [203, 179] on div "⚠️ Risk Level: High The resident reports a broken door handle that prevents the…" at bounding box center [184, 180] width 84 height 10
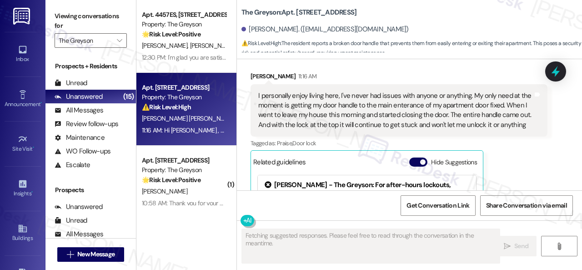
scroll to position [1541, 0]
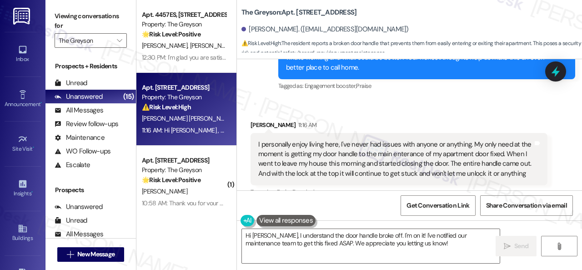
click at [367, 196] on div "Get Conversation Link Share Conversation via email" at bounding box center [409, 205] width 345 height 30
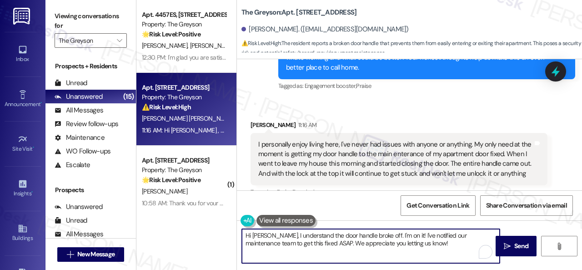
drag, startPoint x: 285, startPoint y: 236, endPoint x: 213, endPoint y: 232, distance: 73.0
click at [213, 232] on div "Apt. 4457ES, [STREET_ADDRESS] Property: The Greyson 🌟 Risk Level: Positive The …" at bounding box center [360, 135] width 446 height 270
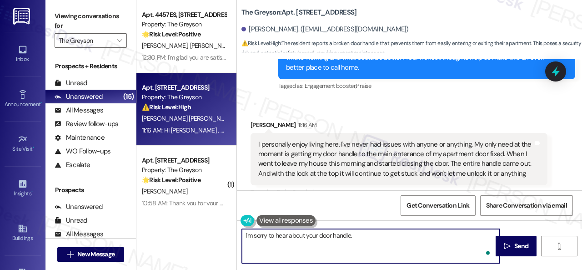
paste textarea "Is there already a work order for the issue? If so, may I have the work order n…"
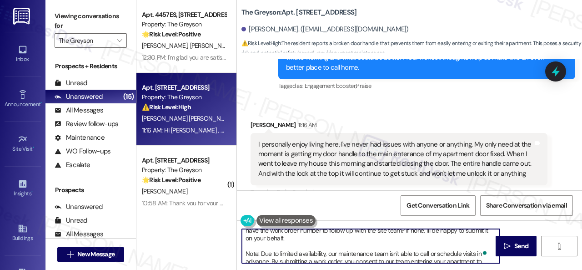
scroll to position [0, 0]
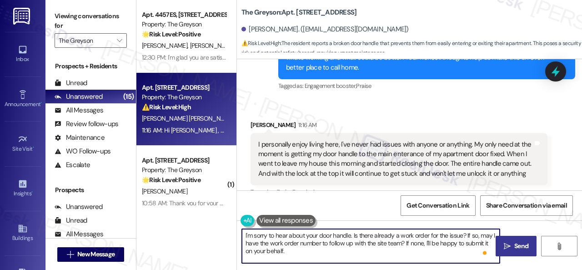
type textarea "I'm sorry to hear about your door handle. Is there already a work order for the…"
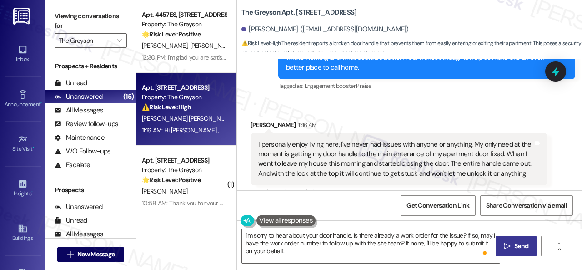
click at [515, 245] on span "Send" at bounding box center [522, 246] width 14 height 10
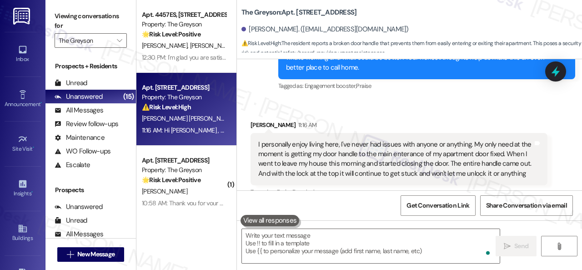
scroll to position [1678, 0]
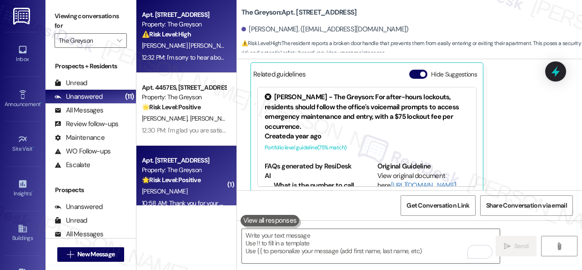
click at [201, 182] on strong "🌟 Risk Level: Positive" at bounding box center [171, 180] width 59 height 8
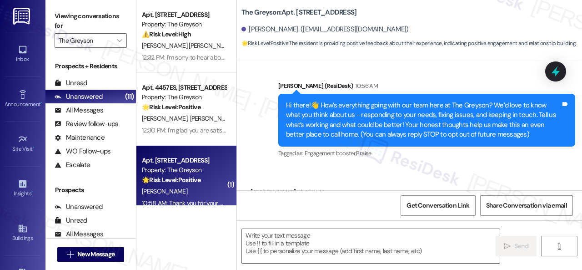
scroll to position [112, 0]
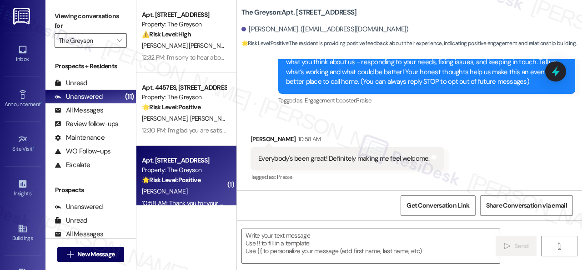
type textarea "Fetching suggested responses. Please feel free to read through the conversation…"
click at [290, 108] on div "Announcement, sent via SMS [PERSON_NAME] (ResiDesk) 10:56 AM Hi there!👋 How’s e…" at bounding box center [427, 67] width 311 height 92
click at [295, 242] on textarea at bounding box center [371, 246] width 258 height 34
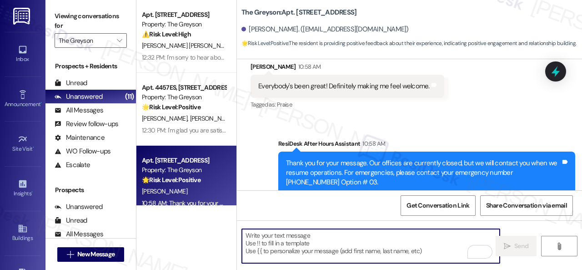
scroll to position [209, 0]
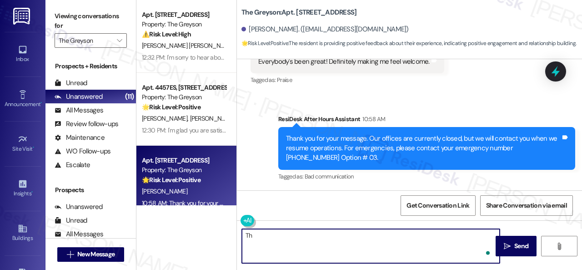
type textarea "T"
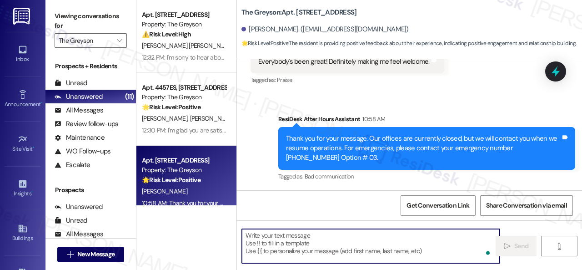
paste textarea "I'm glad you are satisfied with your home. Have you written a review for us bef…"
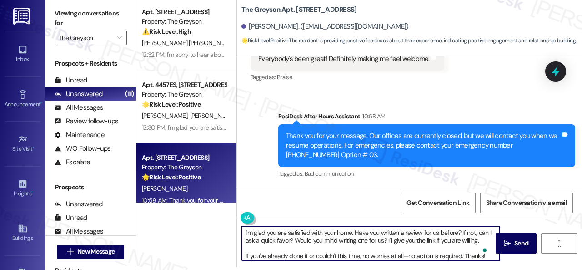
scroll to position [0, 0]
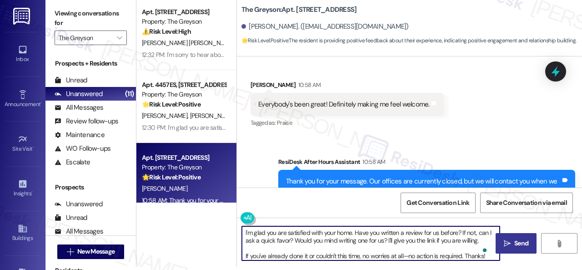
type textarea "I'm glad you are satisfied with your home. Have you written a review for us bef…"
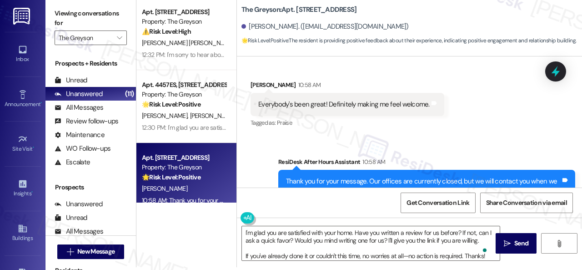
drag, startPoint x: 518, startPoint y: 240, endPoint x: 518, endPoint y: 229, distance: 10.9
click at [518, 240] on span "Send" at bounding box center [522, 243] width 14 height 10
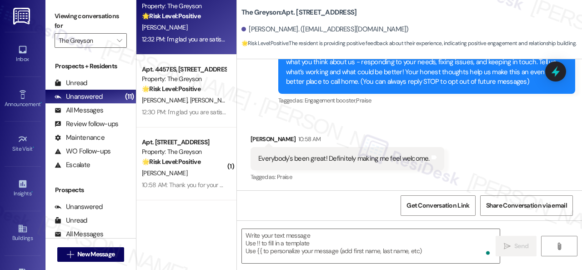
drag, startPoint x: 180, startPoint y: 167, endPoint x: 261, endPoint y: 170, distance: 81.1
click at [180, 167] on div "Apt. [STREET_ADDRESS] Property: The Greyson 🌟 Risk Level: Positive The resident…" at bounding box center [187, 163] width 100 height 73
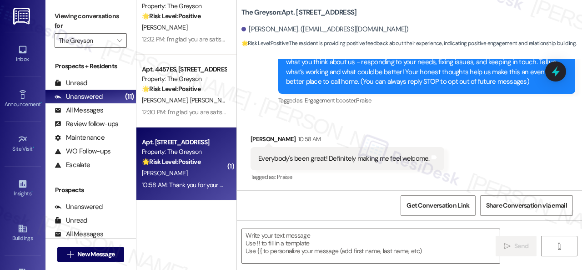
type textarea "Fetching suggested responses. Please feel free to read through the conversation…"
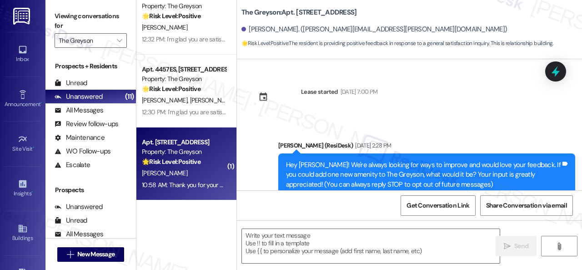
type textarea "Fetching suggested responses. Please feel free to read through the conversation…"
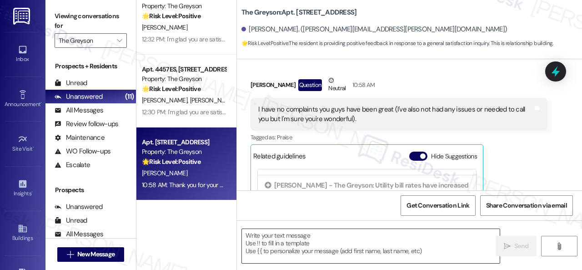
scroll to position [228, 0]
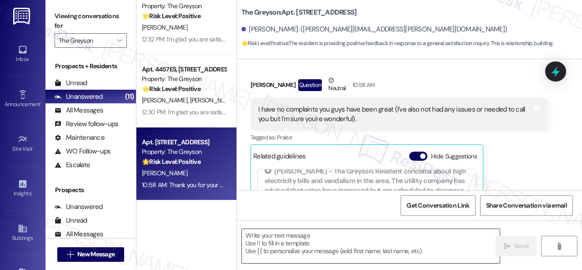
click at [322, 241] on textarea at bounding box center [371, 246] width 258 height 34
paste textarea "I'm glad you are satisfied with your home. Have you written a review for us bef…"
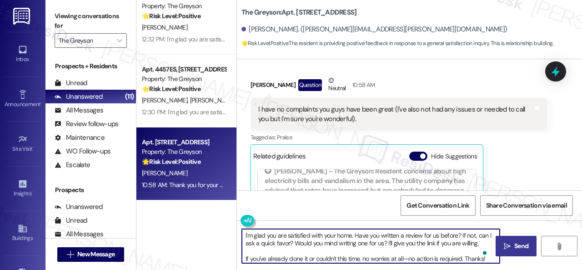
type textarea "I'm glad you are satisfied with your home. Have you written a review for us bef…"
drag, startPoint x: 508, startPoint y: 243, endPoint x: 514, endPoint y: 233, distance: 12.6
click at [510, 243] on span " Send" at bounding box center [516, 246] width 29 height 10
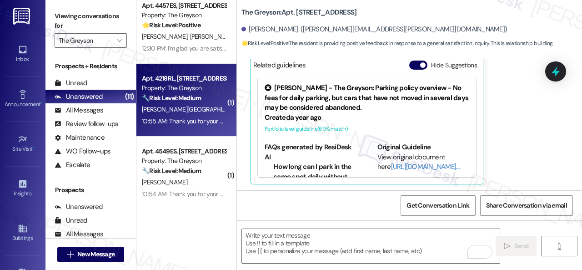
click at [200, 108] on div "[PERSON_NAME][GEOGRAPHIC_DATA]" at bounding box center [184, 109] width 86 height 11
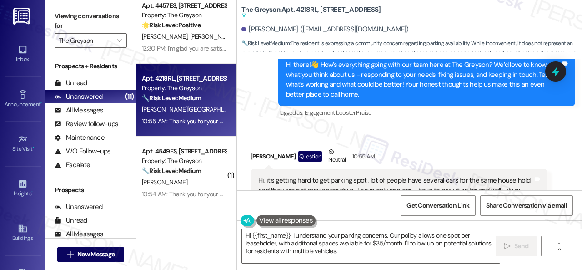
scroll to position [4400, 0]
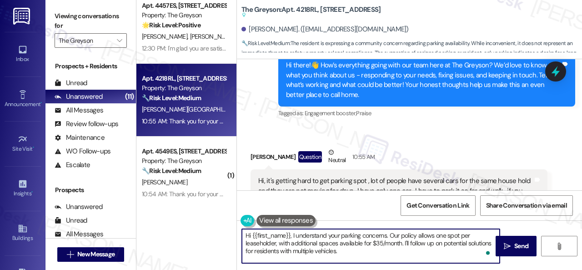
drag, startPoint x: 293, startPoint y: 236, endPoint x: 209, endPoint y: 229, distance: 83.6
click at [209, 229] on div "Apt. [STREET_ADDRESS] Property: The Greyson 🌟 Risk Level: Positive The resident…" at bounding box center [360, 135] width 446 height 270
drag, startPoint x: 342, startPoint y: 234, endPoint x: 353, endPoint y: 257, distance: 25.2
click at [353, 257] on textarea "I understand your parking concerns. Our policy allows one spot per leaseholder,…" at bounding box center [371, 246] width 258 height 34
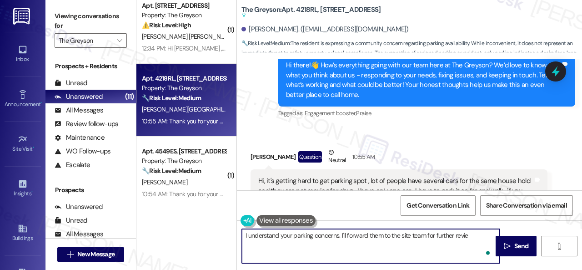
type textarea "I understand your parking concerns. I'll forward them to the site team for furt…"
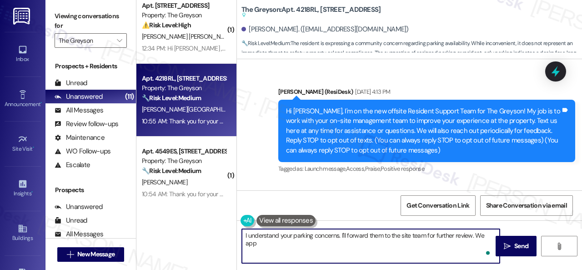
scroll to position [4400, 0]
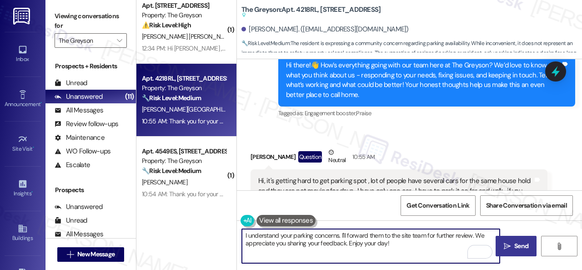
type textarea "I understand your parking concerns. I'll forward them to the site team for furt…"
click at [522, 245] on span "Send" at bounding box center [522, 246] width 14 height 10
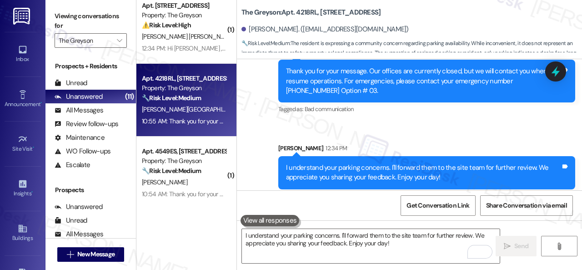
scroll to position [4752, 0]
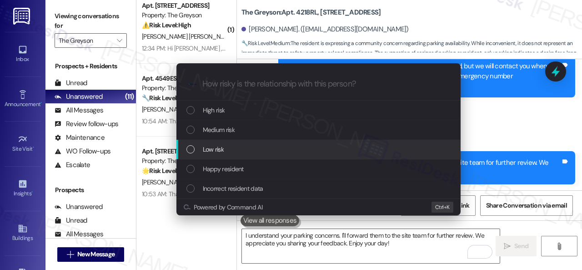
click at [216, 144] on span "Low risk" at bounding box center [213, 149] width 21 height 10
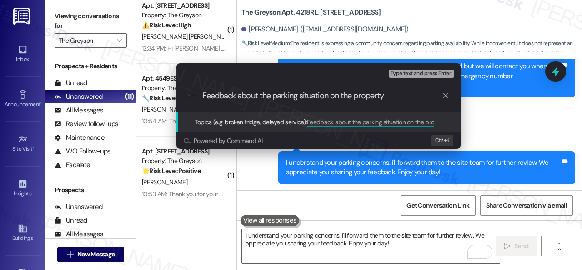
type input "Feedback about the parking situation on the property."
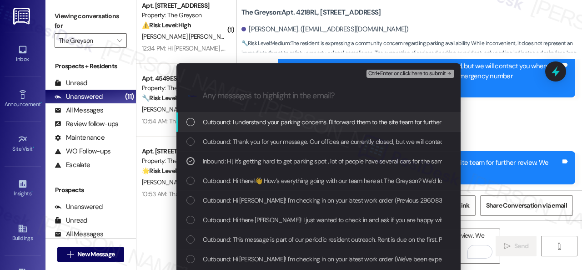
click at [380, 76] on span "Ctrl+Enter or click here to submit" at bounding box center [408, 74] width 78 height 6
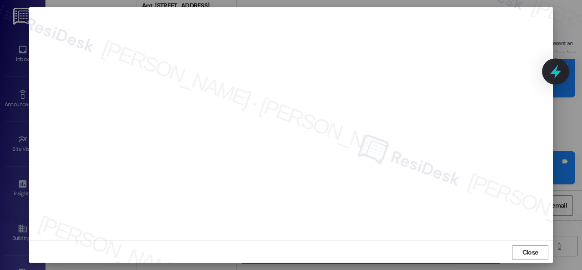
scroll to position [11, 0]
click at [523, 249] on span "Close" at bounding box center [531, 251] width 16 height 10
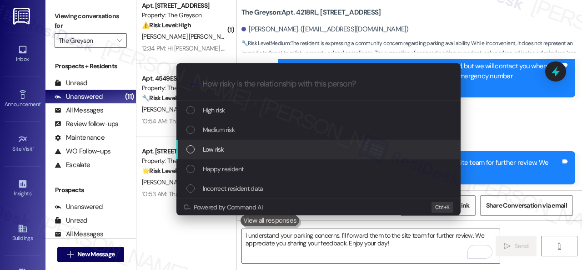
click at [209, 150] on span "Low risk" at bounding box center [213, 149] width 21 height 10
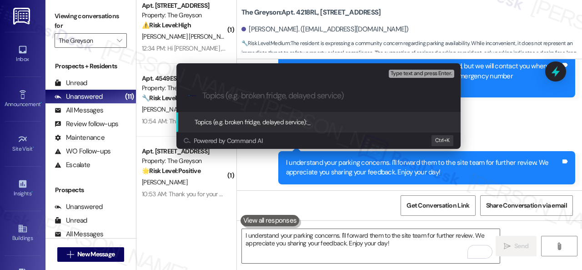
paste input "Feedback about the parking situation on the property."
type input "Feedback about the parking situation on the property."
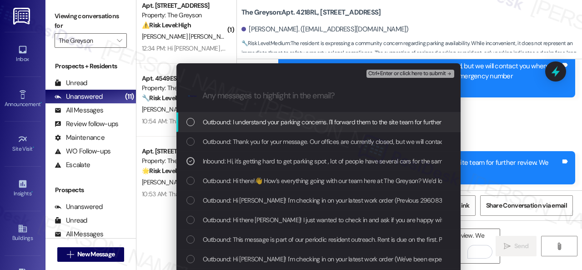
click at [384, 71] on span "Ctrl+Enter or click here to submit" at bounding box center [408, 74] width 78 height 6
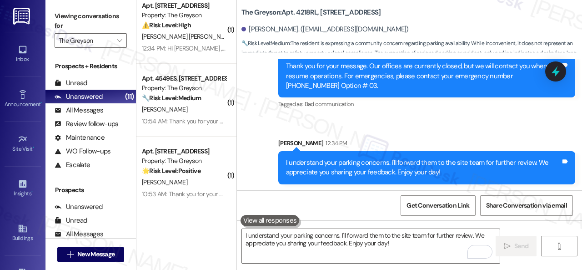
scroll to position [0, 0]
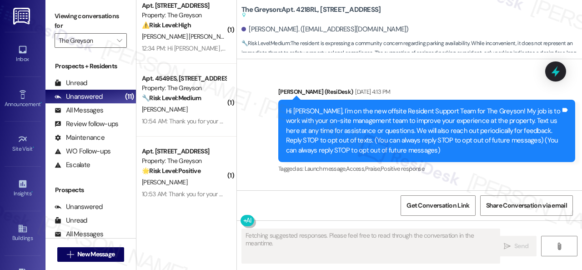
type textarea "Fetching suggested responses. Please feel free to read through the conversation…"
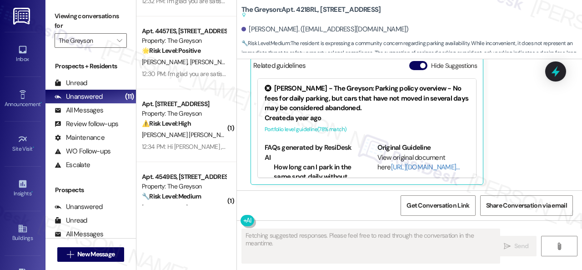
scroll to position [137, 0]
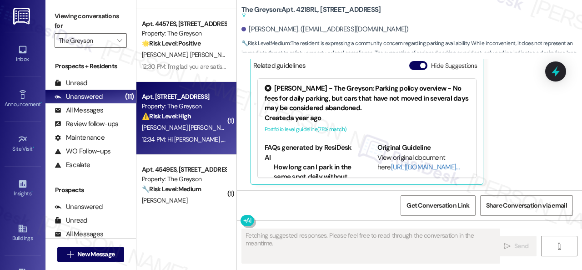
click at [191, 131] on div "[PERSON_NAME] [PERSON_NAME]" at bounding box center [184, 127] width 86 height 11
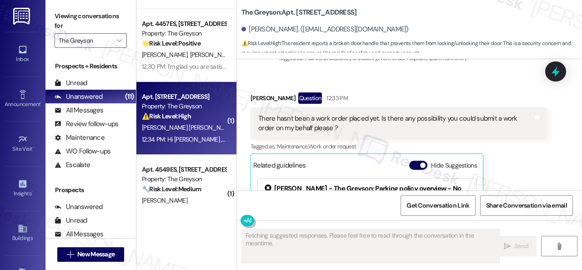
scroll to position [2026, 0]
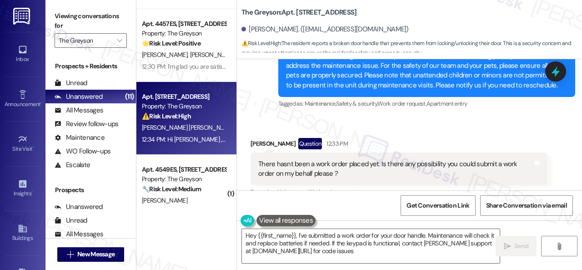
type textarea "Hey {{first_name}}, I've submitted a work order for your door handle. Maintenan…"
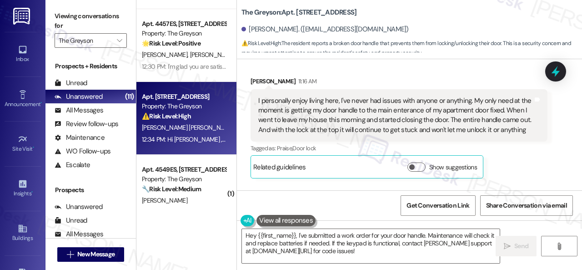
scroll to position [1571, 0]
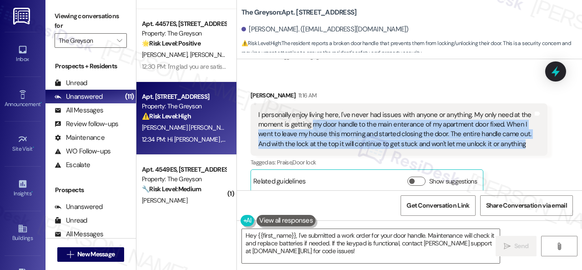
drag, startPoint x: 312, startPoint y: 113, endPoint x: 520, endPoint y: 135, distance: 208.6
click at [520, 135] on div "I personally enjoy living here, I've never had issues with anyone or anything. …" at bounding box center [395, 129] width 275 height 39
copy div "my door handle to the main enterance of my apartment door fixed. When I went to…"
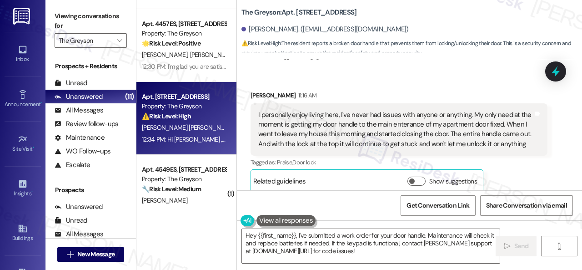
click at [509, 172] on div "[DEMOGRAPHIC_DATA][PERSON_NAME] 11:16 AM I personally enjoy living here, I've n…" at bounding box center [399, 142] width 297 height 102
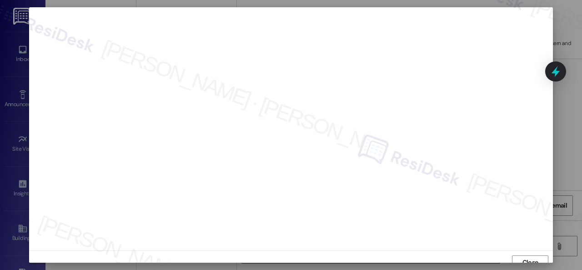
scroll to position [7, 0]
click at [538, 249] on span "Close" at bounding box center [531, 256] width 20 height 14
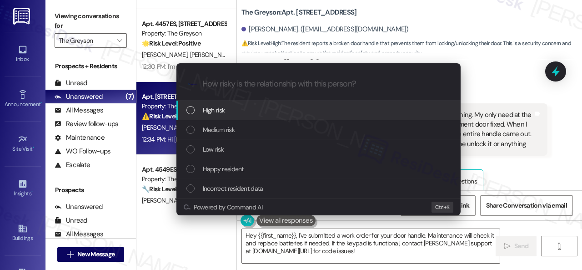
click at [212, 112] on span "High risk" at bounding box center [214, 110] width 22 height 10
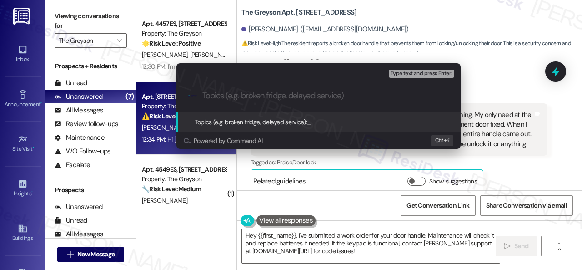
paste input "Work Order filed by ResiDesk 298684"
type input "Work Order filed by ResiDesk 298684"
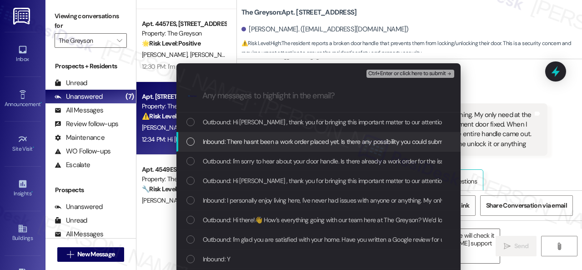
click at [242, 146] on span "Inbound: There hasnt been a work order placed yet. Is there any possibility you…" at bounding box center [372, 142] width 339 height 10
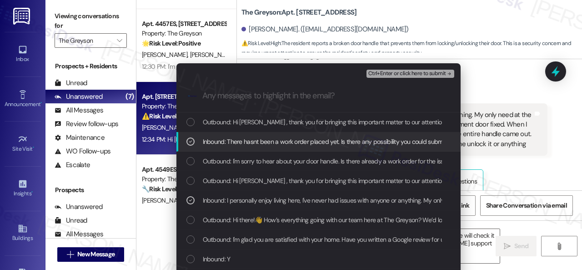
drag, startPoint x: 189, startPoint y: 142, endPoint x: 306, endPoint y: 103, distance: 122.9
click at [189, 142] on icon "List of options" at bounding box center [190, 141] width 6 height 6
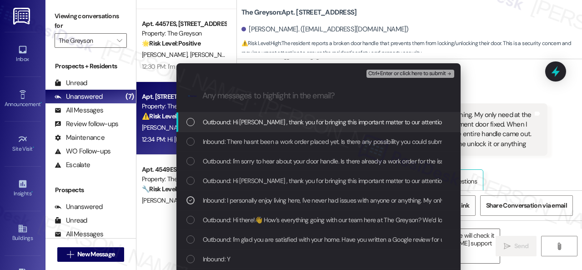
click at [383, 75] on span "Ctrl+Enter or click here to submit" at bounding box center [408, 74] width 78 height 6
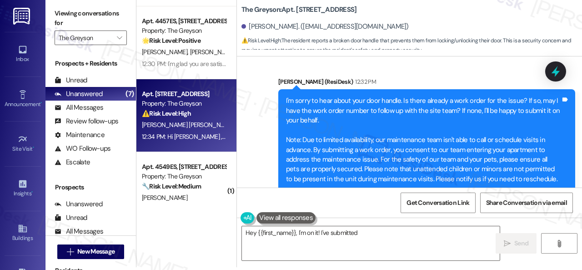
scroll to position [1926, 0]
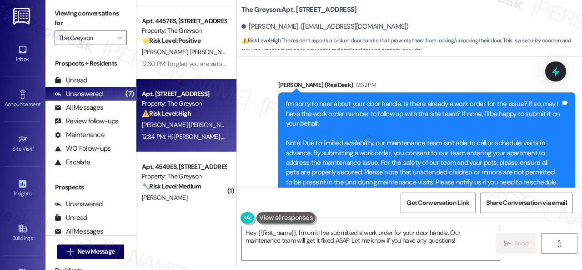
click at [372, 210] on div "Get Conversation Link Share Conversation via email" at bounding box center [409, 202] width 345 height 30
click at [365, 242] on textarea "Hey {{first_name}}, I'm on it! I've submitted a work order for your door handle…" at bounding box center [371, 243] width 258 height 34
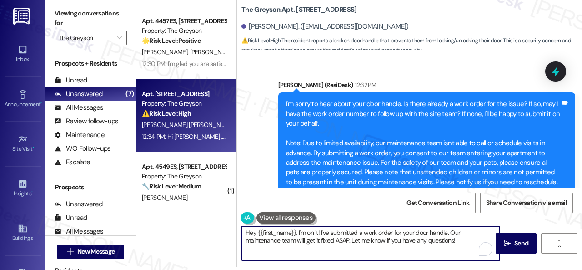
paste textarea "I've submitted a work order on your behalf and notified the site team. Please l…"
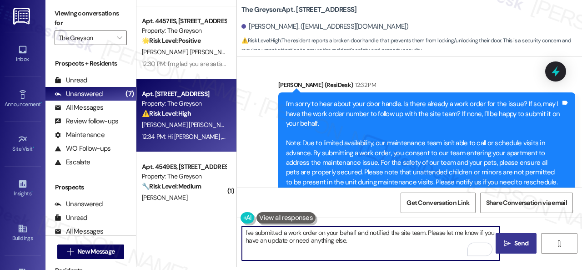
type textarea "I've submitted a work order on your behalf and notified the site team. Please l…"
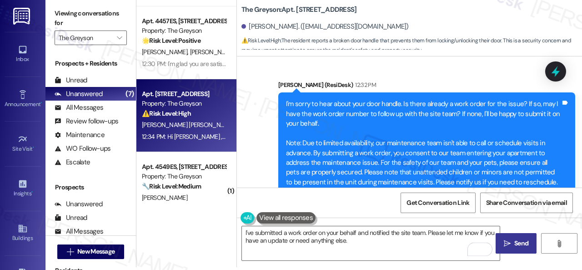
click at [521, 241] on span "Send" at bounding box center [522, 243] width 14 height 10
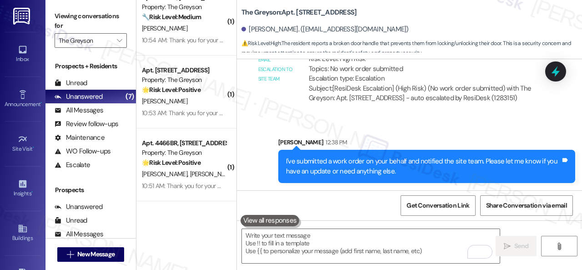
scroll to position [0, 0]
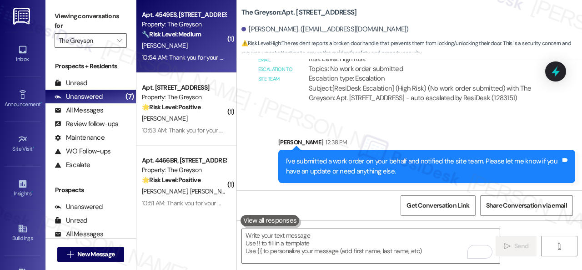
click at [208, 52] on div "10:54 AM: Thank you for your message. Our offices are currently closed, but we …" at bounding box center [184, 57] width 86 height 11
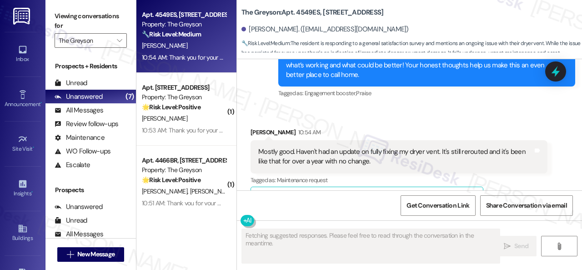
scroll to position [5745, 0]
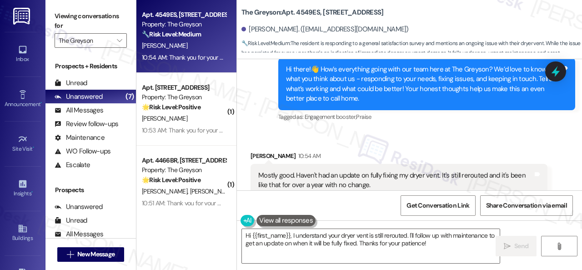
click at [446, 144] on div "Received via SMS [PERSON_NAME] 10:54 AM Mostly good. Haven't had an update on f…" at bounding box center [399, 246] width 311 height 204
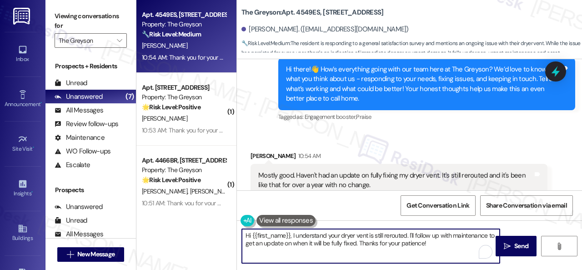
drag, startPoint x: 279, startPoint y: 233, endPoint x: 188, endPoint y: 227, distance: 91.2
click at [192, 229] on div "Apt. [STREET_ADDRESS] Property: The Greyson 🔧 Risk Level: Medium The resident i…" at bounding box center [360, 135] width 446 height 270
drag, startPoint x: 363, startPoint y: 233, endPoint x: 391, endPoint y: 241, distance: 29.3
click at [391, 241] on textarea "I understand your dryer vent is still rerouted. I'll follow up with maintenance…" at bounding box center [371, 246] width 258 height 34
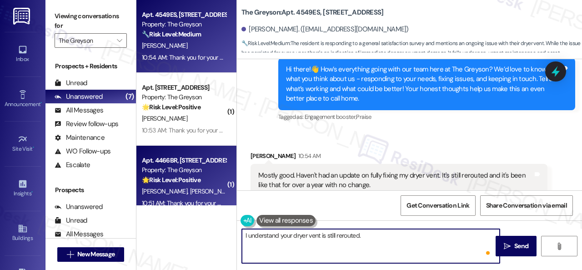
paste textarea "Do you have a maintenance request for the issue? If so, is the work order still…"
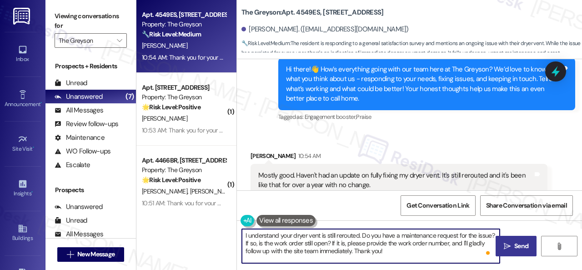
type textarea "I understand your dryer vent is still rerouted. Do you have a maintenance reque…"
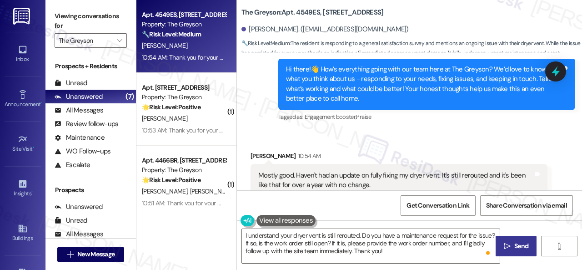
click at [513, 244] on span "Send" at bounding box center [522, 246] width 18 height 10
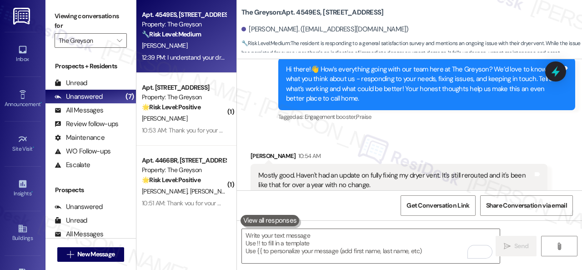
scroll to position [5882, 0]
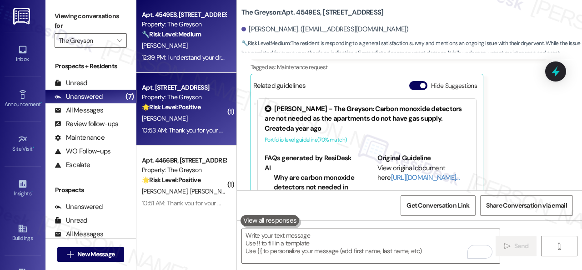
click at [195, 119] on div "[PERSON_NAME]" at bounding box center [184, 118] width 86 height 11
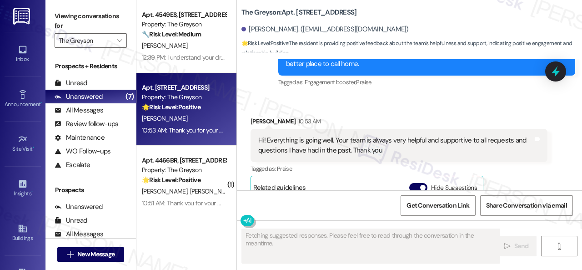
scroll to position [2278, 0]
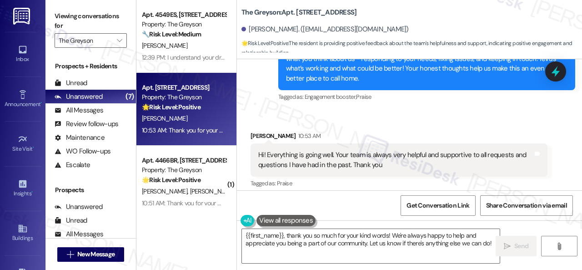
drag, startPoint x: 363, startPoint y: 102, endPoint x: 362, endPoint y: 111, distance: 9.1
click at [363, 102] on div "Tagged as: Engagement booster , Click to highlight conversations about Engageme…" at bounding box center [426, 96] width 297 height 13
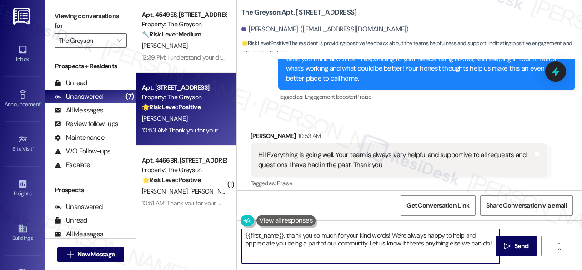
drag, startPoint x: 222, startPoint y: 233, endPoint x: 198, endPoint y: 233, distance: 23.2
click at [198, 233] on div "Apt. [STREET_ADDRESS] Property: The Greyson 🔧 Risk Level: Medium The resident i…" at bounding box center [360, 135] width 446 height 270
drag, startPoint x: 312, startPoint y: 242, endPoint x: 440, endPoint y: 248, distance: 127.5
click at [440, 248] on textarea "Thank you so much for your kind words! We're always happy to help and appreciat…" at bounding box center [371, 246] width 258 height 34
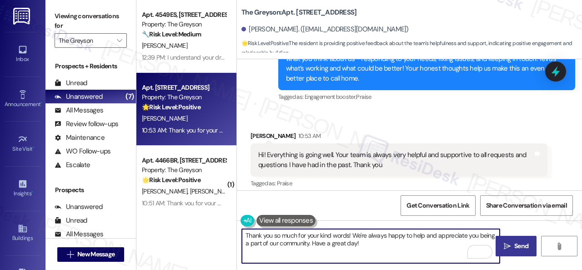
type textarea "Thank you so much for your kind words! We're always happy to help and appreciat…"
click at [519, 250] on span "Send" at bounding box center [522, 246] width 14 height 10
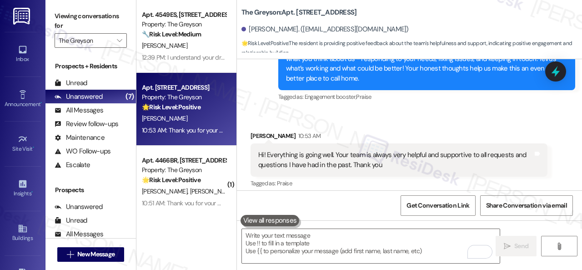
scroll to position [2415, 0]
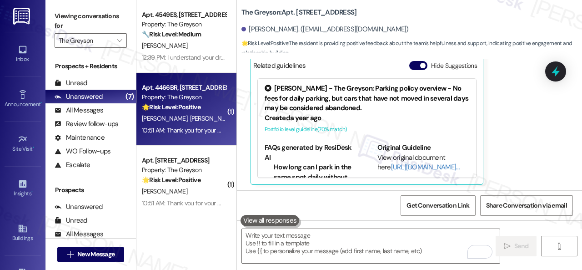
click at [190, 117] on span "[PERSON_NAME]" at bounding box center [213, 118] width 46 height 8
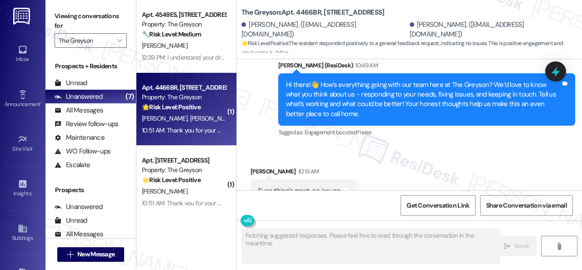
scroll to position [2160, 0]
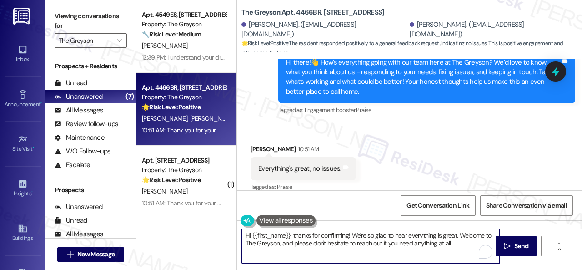
drag, startPoint x: 296, startPoint y: 242, endPoint x: 459, endPoint y: 235, distance: 163.1
click at [459, 235] on textarea "Hi {{first_name}}, thanks for confirming! We're so glad to hear everything is g…" at bounding box center [371, 246] width 258 height 34
click at [387, 244] on textarea "Hi {{first_name}}, thanks for confirming! We're so glad to hear everything is g…" at bounding box center [371, 246] width 258 height 34
drag, startPoint x: 296, startPoint y: 237, endPoint x: 250, endPoint y: 237, distance: 46.4
click at [250, 237] on textarea "Hi {{first_name}}, thanks for confirming! We're so glad to hear everything is g…" at bounding box center [371, 246] width 258 height 34
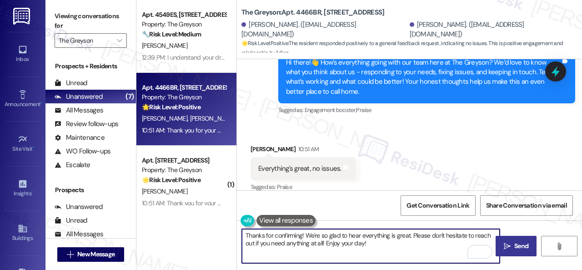
type textarea "Thanks for confirming! We're so glad to hear everything is great. Please don't …"
click at [515, 245] on span "Send" at bounding box center [522, 246] width 14 height 10
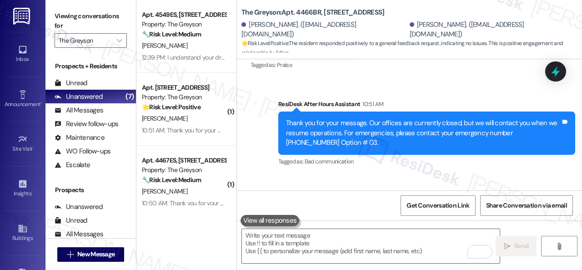
scroll to position [2296, 0]
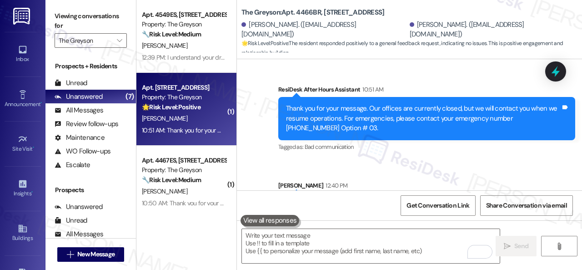
click at [202, 119] on div "[PERSON_NAME]" at bounding box center [184, 118] width 86 height 11
type textarea "Fetching suggested responses. Please feel free to read through the conversation…"
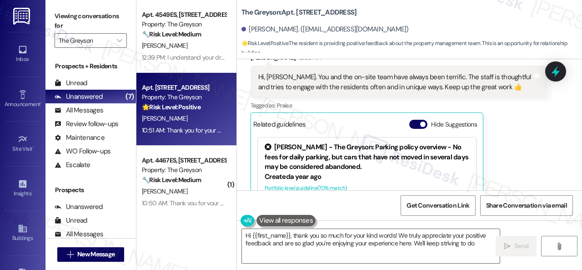
scroll to position [10592, 0]
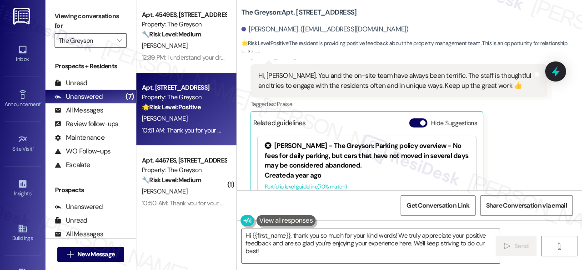
click at [242, 123] on div "Received via SMS [PERSON_NAME] 10:50 AM Hi, [PERSON_NAME]. You and the on-site …" at bounding box center [409, 140] width 345 height 218
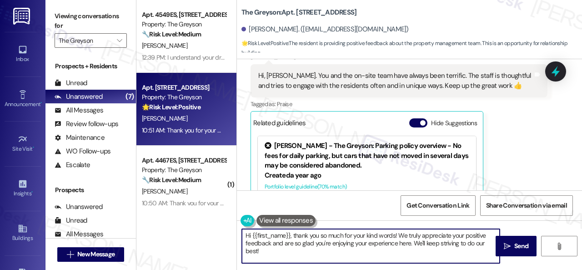
drag, startPoint x: 273, startPoint y: 254, endPoint x: 188, endPoint y: 213, distance: 93.8
click at [190, 213] on div "Apt. [STREET_ADDRESS] Property: The Greyson 🔧 Risk Level: Medium The resident i…" at bounding box center [360, 135] width 446 height 270
paste textarea "I'm glad you are satisfied with your home. Have you written a review for us bef…"
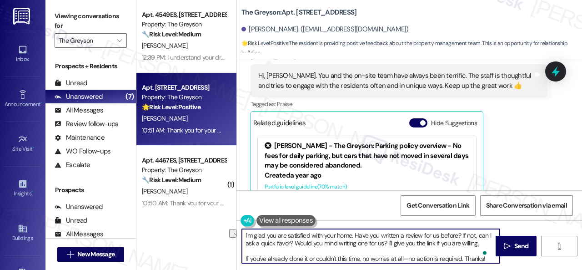
drag, startPoint x: 287, startPoint y: 237, endPoint x: 323, endPoint y: 236, distance: 35.5
click at [323, 236] on textarea "I'm glad you are satisfied with your home. Have you written a review for us bef…" at bounding box center [371, 246] width 258 height 34
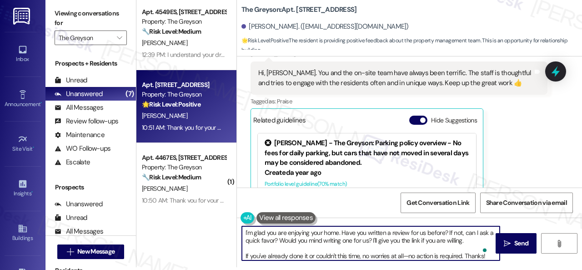
scroll to position [2, 0]
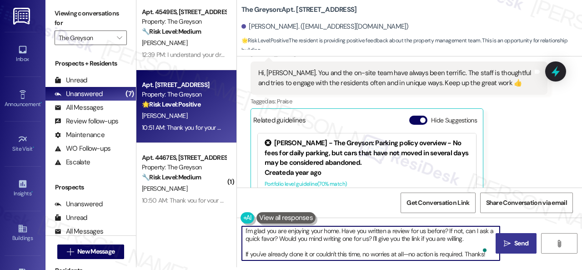
type textarea "I'm glad you are enjoying your home. Have you written a review for us before? I…"
click at [515, 243] on span "Send" at bounding box center [522, 243] width 14 height 10
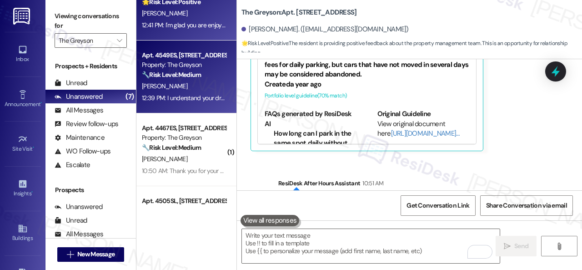
scroll to position [46, 0]
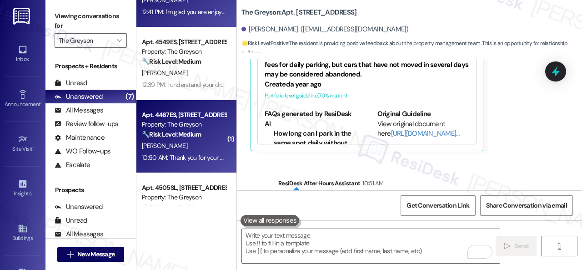
click at [200, 136] on strong "🔧 Risk Level: Medium" at bounding box center [171, 134] width 59 height 8
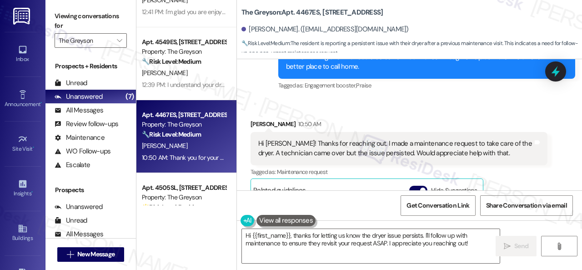
scroll to position [750, 0]
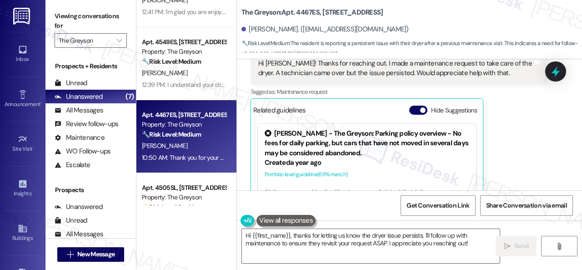
click at [519, 155] on div "[PERSON_NAME] 10:50 AM Hi [PERSON_NAME]! Thanks for reaching out. I made a main…" at bounding box center [399, 134] width 297 height 191
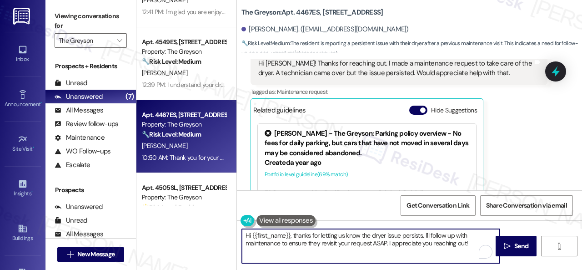
drag, startPoint x: 295, startPoint y: 234, endPoint x: 218, endPoint y: 233, distance: 76.5
click at [218, 233] on div "Apt. [STREET_ADDRESS] Property: The Greyson 🌟 Risk Level: Positive The resident…" at bounding box center [360, 135] width 446 height 270
drag, startPoint x: 379, startPoint y: 233, endPoint x: 420, endPoint y: 242, distance: 41.5
click at [420, 243] on textarea "Thanks for letting us know the dryer issue persists. I'll follow up with mainte…" at bounding box center [371, 246] width 258 height 34
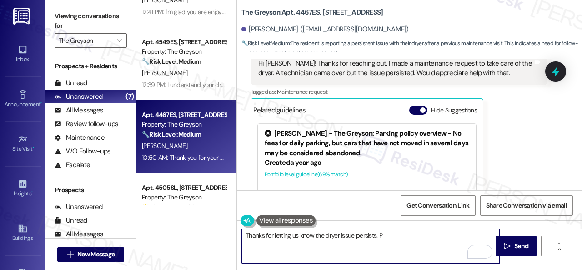
paste textarea "provide the work order number, and I'll gladly follow up with the site team imm…"
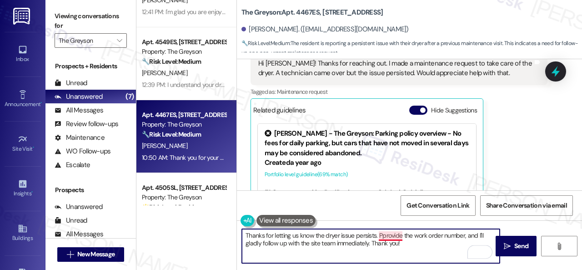
click at [381, 236] on textarea "Thanks for letting us know the dryer issue persists. Pprovide the work order nu…" at bounding box center [371, 246] width 258 height 34
type textarea "Thanks for letting us know the dryer issue persists. Please provide the work or…"
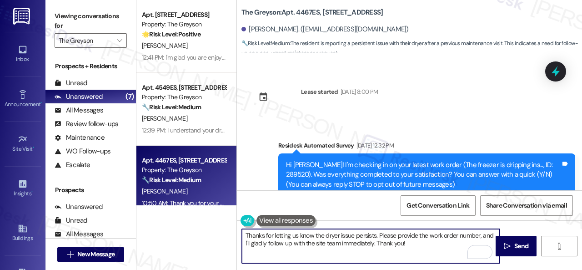
scroll to position [750, 0]
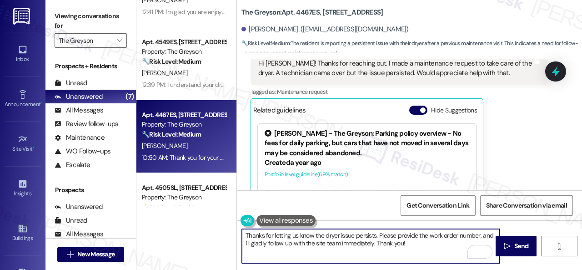
click at [411, 242] on textarea "Thanks for letting us know the dryer issue persists. Please provide the work or…" at bounding box center [371, 246] width 258 height 34
type textarea "Thanks for letting us know the dryer issue persists. Please provide the work or…"
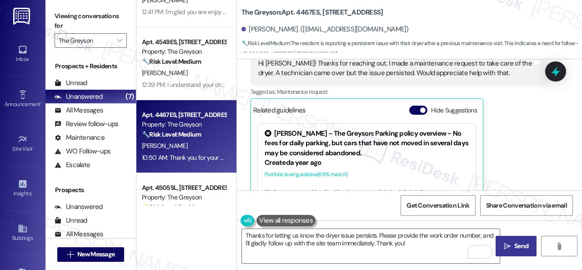
click at [509, 249] on span " Send" at bounding box center [516, 246] width 29 height 10
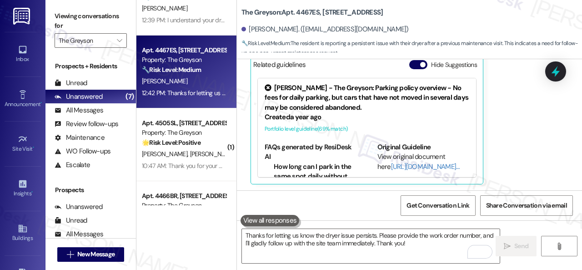
scroll to position [137, 0]
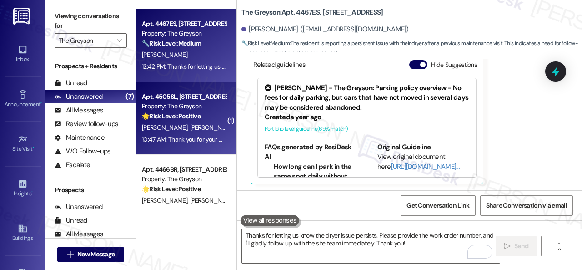
click at [200, 114] on strong "🌟 Risk Level: Positive" at bounding box center [171, 116] width 59 height 8
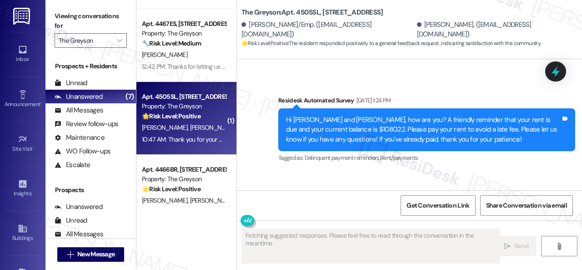
scroll to position [3833, 0]
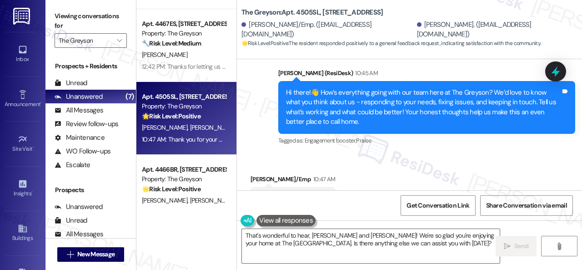
drag, startPoint x: 249, startPoint y: 119, endPoint x: 283, endPoint y: 141, distance: 40.5
click at [249, 154] on div "Received via SMS [PERSON_NAME]/Emp 10:47 AM We love it here Tags and notes Tagg…" at bounding box center [409, 192] width 345 height 77
click at [284, 238] on textarea "That's wonderful to hear, [PERSON_NAME] and [PERSON_NAME]! We're so glad you're…" at bounding box center [371, 246] width 258 height 34
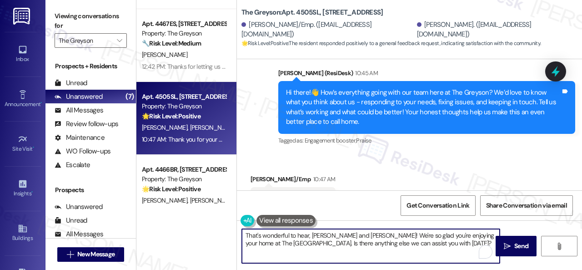
paste textarea "I'm glad you are satisfied with your home. Have you written a review for us bef…"
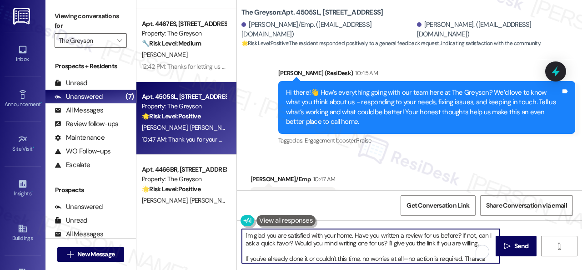
scroll to position [2, 0]
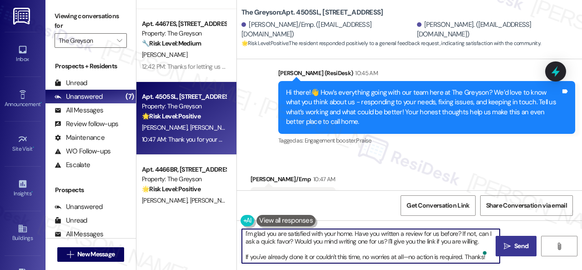
type textarea "I'm glad you are satisfied with your home. Have you written a review for us bef…"
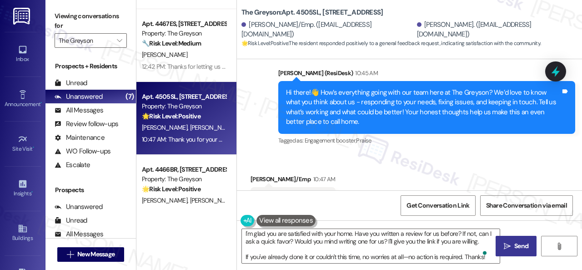
click at [507, 246] on icon "" at bounding box center [507, 246] width 7 height 7
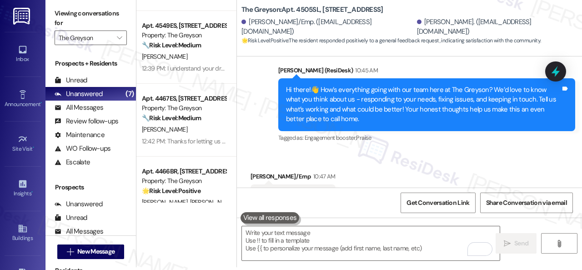
scroll to position [304, 0]
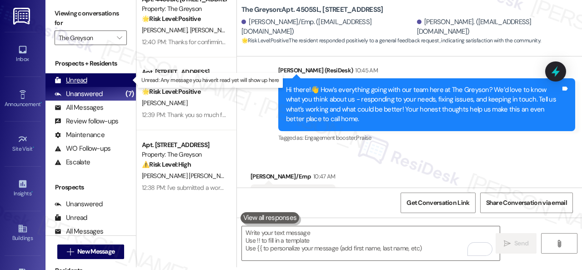
click at [79, 78] on div "Unread" at bounding box center [71, 81] width 33 height 10
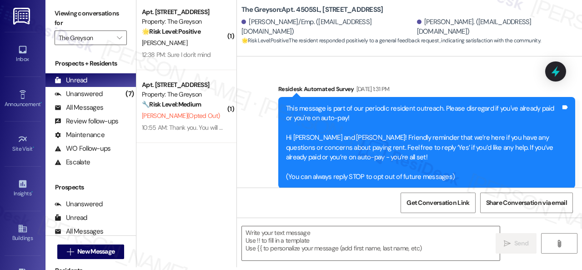
click at [201, 40] on div "[PERSON_NAME]" at bounding box center [184, 42] width 86 height 11
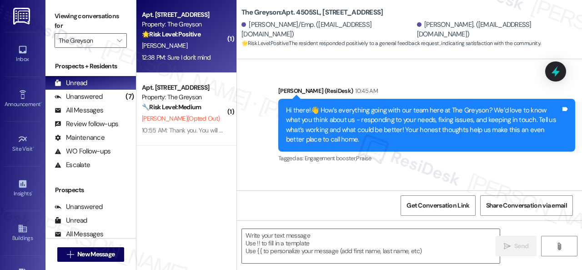
scroll to position [3833, 0]
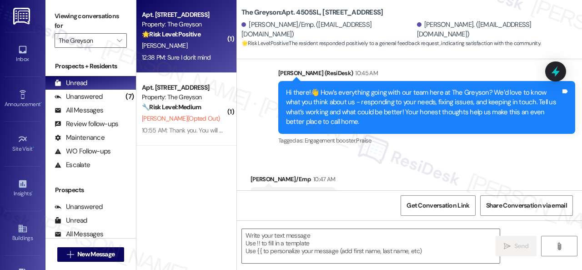
type textarea "Fetching suggested responses. Please feel free to read through the conversation…"
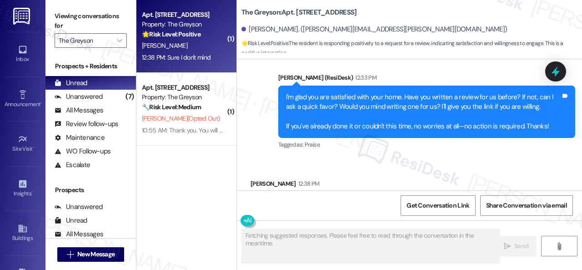
scroll to position [1534, 0]
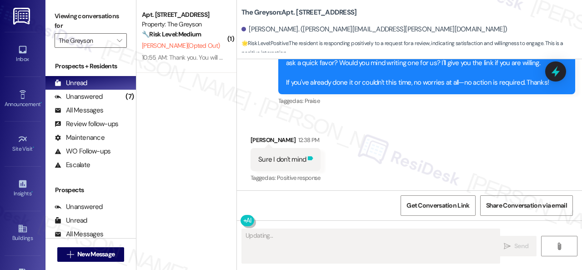
click at [308, 159] on icon at bounding box center [310, 158] width 7 height 7
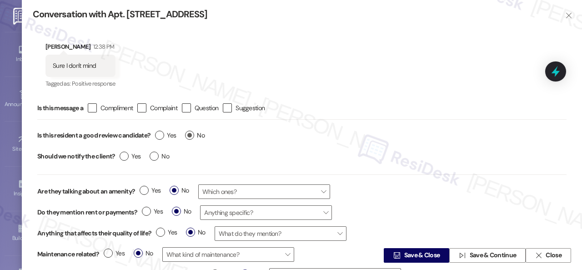
type textarea "Hi Charles, thanks so much! I'm happy to send you the review link. I'll send it…"
click at [167, 138] on span "Yes" at bounding box center [165, 136] width 21 height 10
click at [167, 138] on input "Yes" at bounding box center [165, 137] width 21 height 12
radio input "true"
click at [417, 257] on span "Save & Close" at bounding box center [423, 256] width 36 height 10
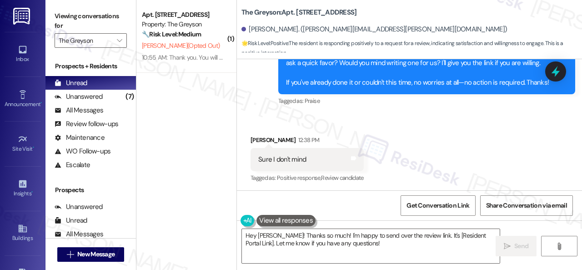
drag, startPoint x: 316, startPoint y: 117, endPoint x: 310, endPoint y: 146, distance: 29.7
click at [315, 119] on div "Received via SMS Charles Carfagna 12:38 PM Sure I don't mind Tags and notes Tag…" at bounding box center [409, 153] width 345 height 77
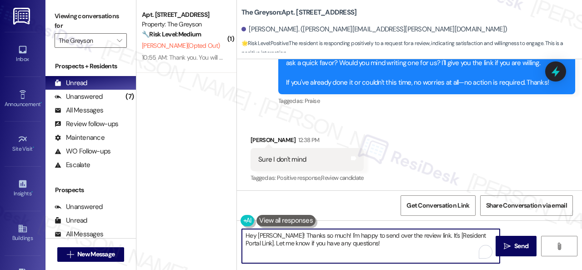
drag, startPoint x: 366, startPoint y: 249, endPoint x: 151, endPoint y: 229, distance: 216.1
click at [153, 232] on div "( 1 ) Apt. 4519PB, 4460 Mountain Laurel Road Property: The Greyson 🔧 Risk Level…" at bounding box center [360, 135] width 446 height 270
paste textarea "Thank you so much! It means a lot to us! Please take a moment to write a review…"
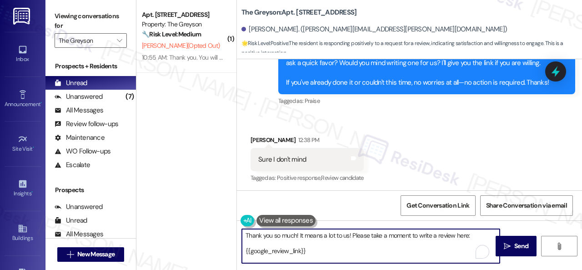
scroll to position [7, 0]
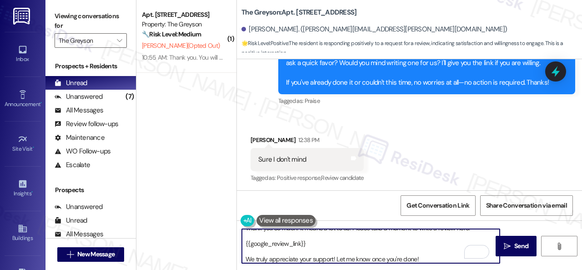
type textarea "Thank you so much! It means a lot to us! Please take a moment to write a review…"
click at [509, 251] on button " Send" at bounding box center [516, 246] width 41 height 20
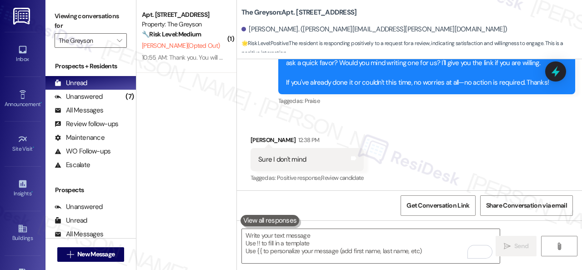
scroll to position [0, 0]
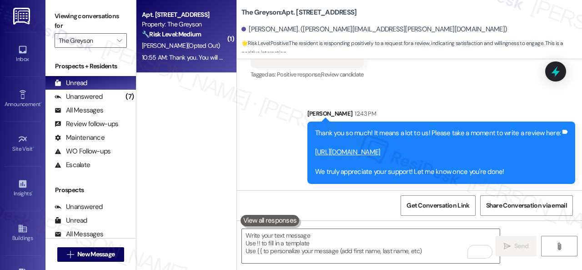
click at [194, 47] on span "J. Shoopman (Opted Out)" at bounding box center [181, 45] width 78 height 8
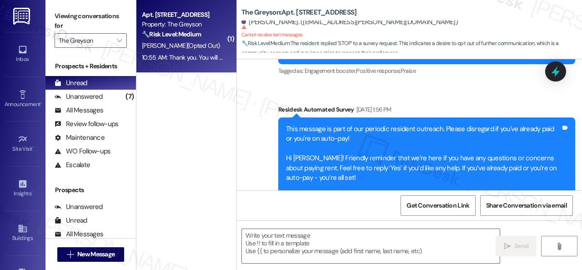
type textarea "Fetching suggested responses. Please feel free to read through the conversation…"
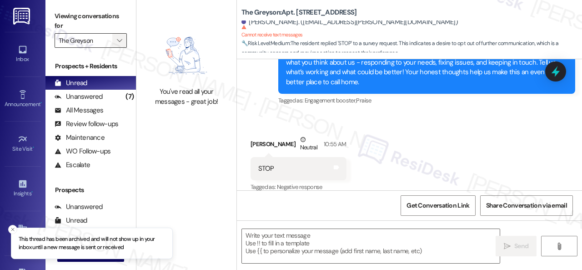
click at [119, 39] on icon "" at bounding box center [119, 40] width 5 height 7
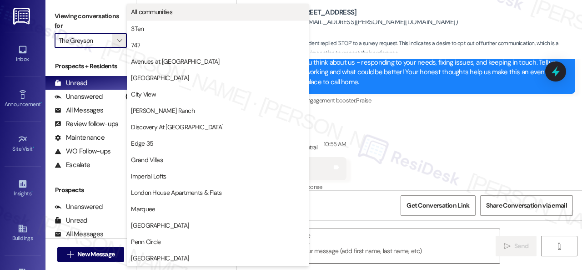
click at [161, 14] on span "All communities" at bounding box center [151, 11] width 41 height 9
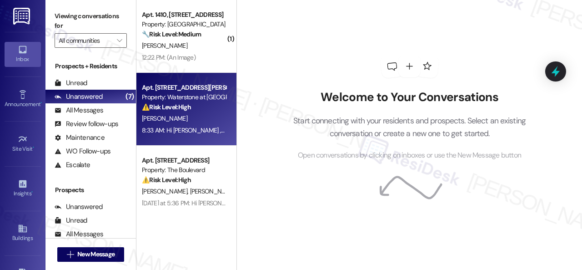
click at [198, 112] on div "⚠️ Risk Level: High The resident reports a malfunctioning dishwasher that won't…" at bounding box center [184, 107] width 84 height 10
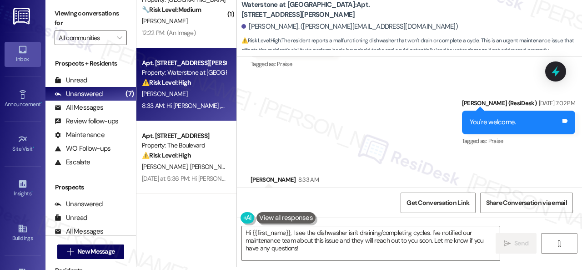
scroll to position [2719, 0]
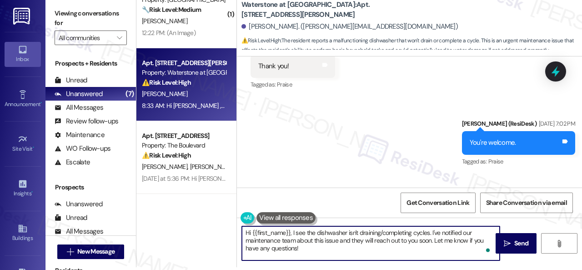
drag, startPoint x: 433, startPoint y: 231, endPoint x: 435, endPoint y: 266, distance: 35.5
click at [435, 266] on div "Hi {{first_name}}, I see the dishwasher isn't draining/completing cycles. I've …" at bounding box center [409, 252] width 345 height 68
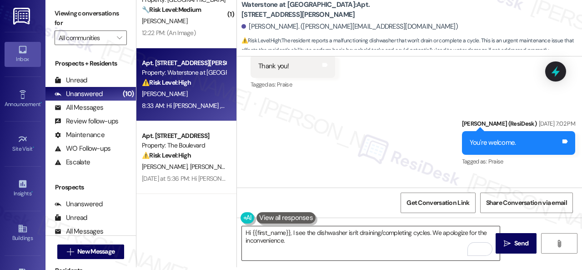
drag, startPoint x: 430, startPoint y: 238, endPoint x: 420, endPoint y: 242, distance: 10.5
click at [430, 238] on textarea "Hi {{first_name}}, I see the dishwasher isn't draining/completing cycles. We ap…" at bounding box center [371, 243] width 258 height 34
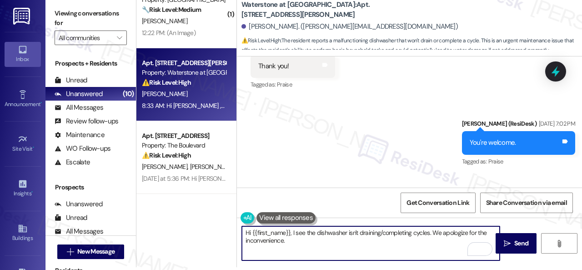
click at [417, 242] on textarea "Hi {{first_name}}, I see the dishwasher isn't draining/completing cycles. We ap…" at bounding box center [371, 243] width 258 height 34
paste textarea "Is there already a work order for the issue? If so, may I have the work order n…"
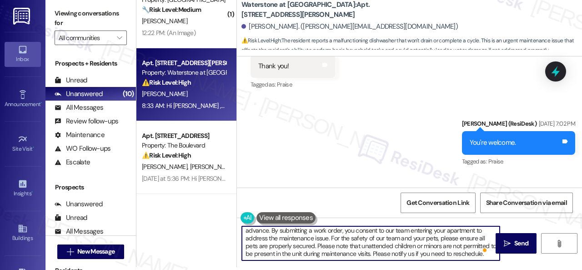
scroll to position [0, 0]
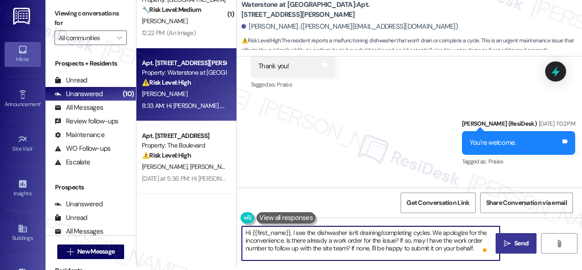
type textarea "Hi {{first_name}}, I see the dishwasher isn't draining/completing cycles. We ap…"
click at [516, 242] on span "Send" at bounding box center [522, 243] width 14 height 10
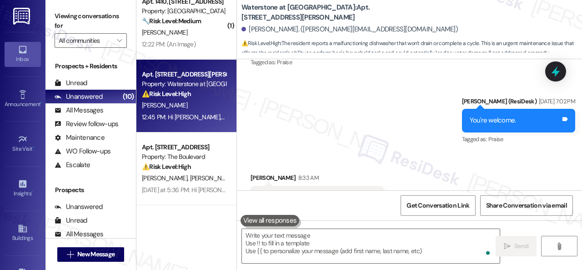
scroll to position [13, 0]
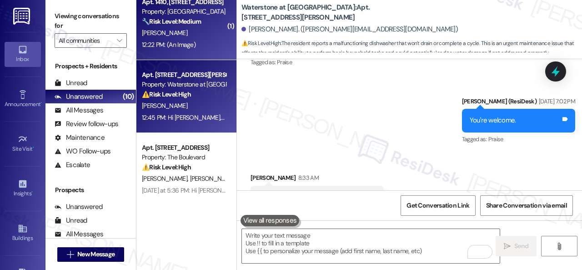
click at [187, 40] on div "12:22 PM: (An Image) 12:22 PM: (An Image)" at bounding box center [184, 44] width 86 height 11
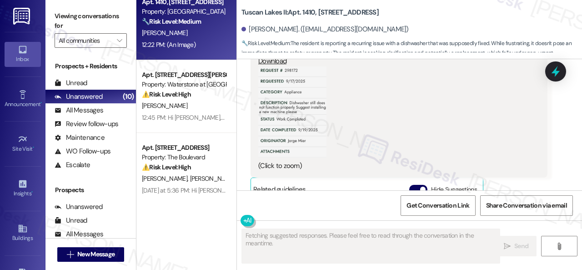
scroll to position [2375, 0]
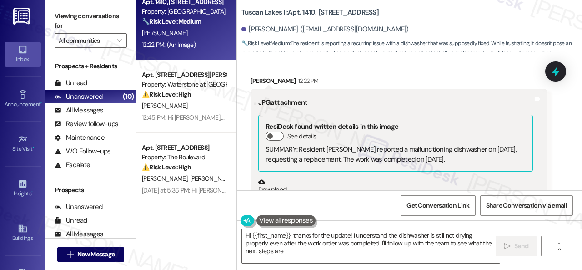
type textarea "Hi {{first_name}}, thanks for the update! I understand the dishwasher is still …"
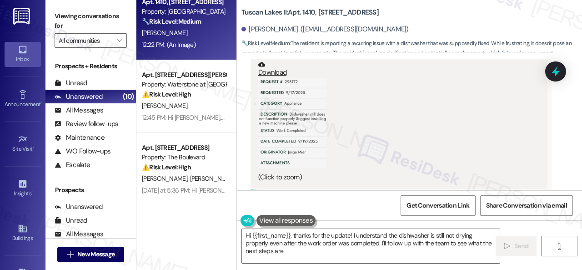
click at [316, 148] on button "Zoom image" at bounding box center [292, 124] width 68 height 92
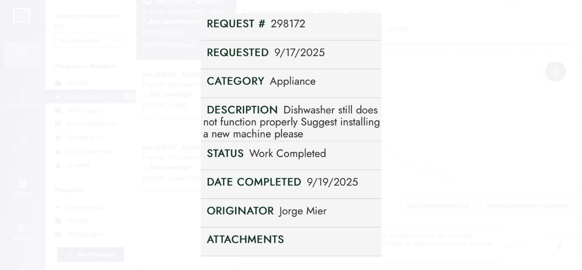
drag, startPoint x: 330, startPoint y: 119, endPoint x: 335, endPoint y: 124, distance: 7.1
click at [335, 124] on button "Unzoom image" at bounding box center [291, 135] width 582 height 270
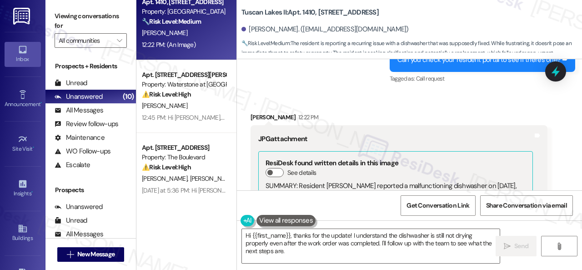
scroll to position [2329, 0]
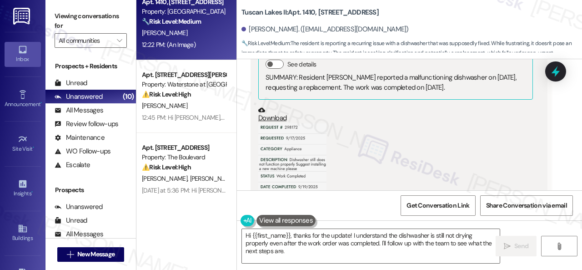
click at [450, 159] on div "(Click to zoom)" at bounding box center [395, 175] width 275 height 105
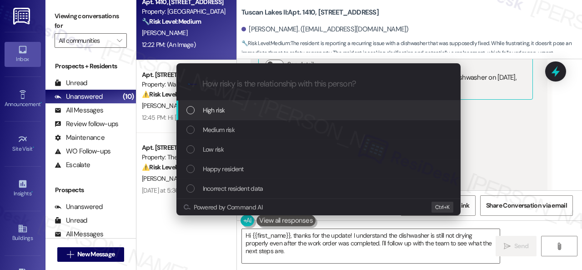
click at [215, 112] on span "High risk" at bounding box center [214, 110] width 22 height 10
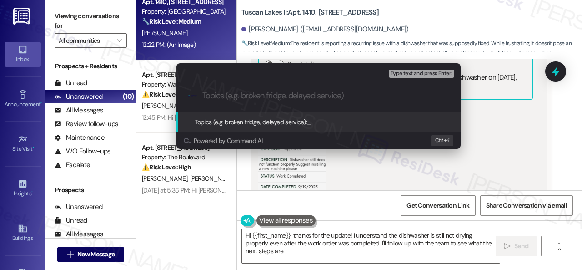
paste input "Follow-up on the closed work order 298172"
type input "Follow-up on the closed work order 298172"
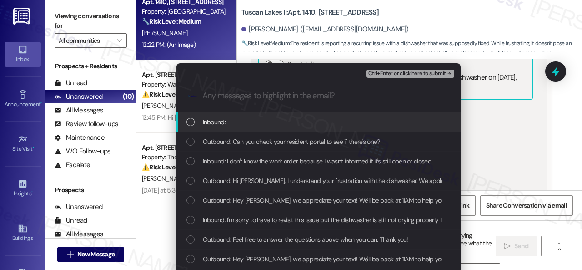
click at [208, 127] on div "Inbound:" at bounding box center [319, 122] width 284 height 20
click at [228, 218] on span "Inbound: I'm sorry to have to revisit this issue but the dishwasher is still no…" at bounding box center [470, 220] width 535 height 10
click at [383, 72] on span "Ctrl+Enter or click here to submit" at bounding box center [408, 74] width 78 height 6
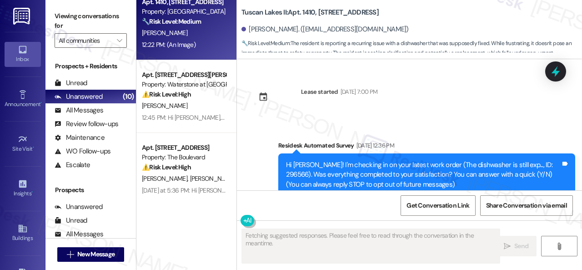
scroll to position [2524, 0]
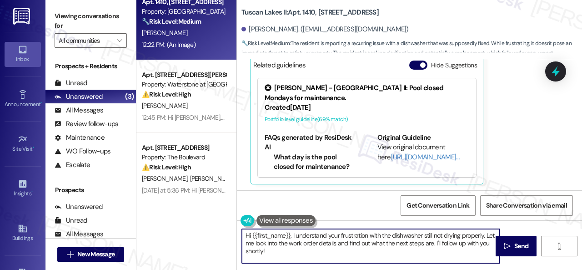
drag, startPoint x: 302, startPoint y: 258, endPoint x: 121, endPoint y: 181, distance: 196.8
click at [147, 214] on div "Apt. 1410, 1805 S Egret Bay Blvd Property: Tuscan Lakes II 🔧 Risk Level: Medium…" at bounding box center [360, 135] width 446 height 270
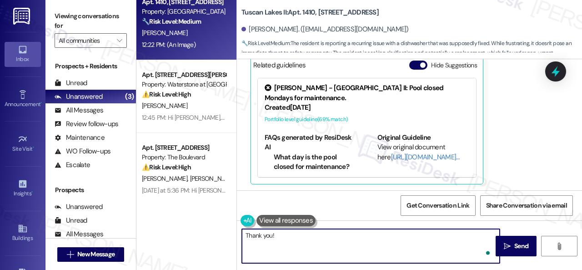
paste textarea "I've followed up with the site team regarding your work order. Let me know when…"
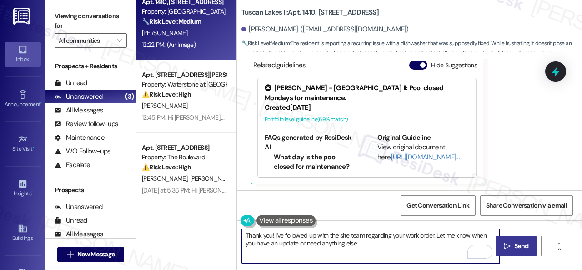
type textarea "Thank you! I've followed up with the site team regarding your work order. Let m…"
click at [515, 248] on span "Send" at bounding box center [522, 246] width 14 height 10
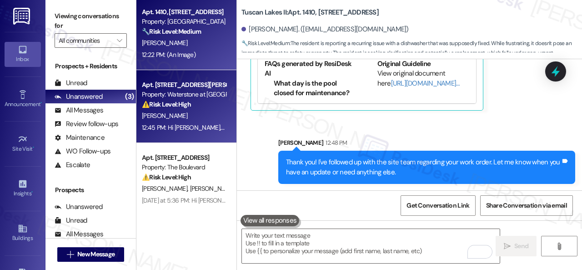
scroll to position [0, 0]
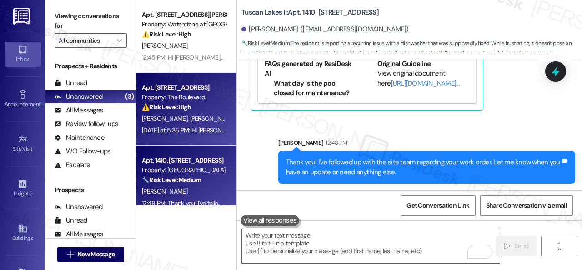
click at [213, 109] on div "⚠️ Risk Level: High The resident responded that the work order has not been sta…" at bounding box center [184, 107] width 84 height 10
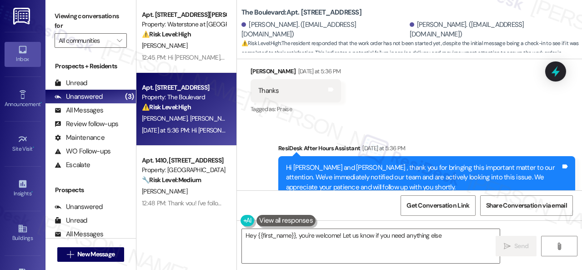
type textarea "Hey {{first_name}}, you're welcome! Let us know if you need anything else!"
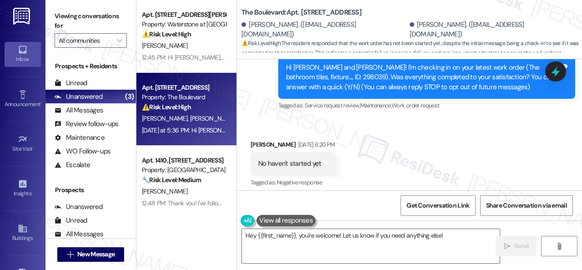
scroll to position [84, 0]
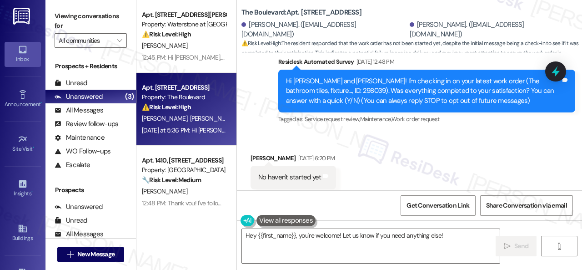
click at [299, 92] on div "Hi Sabeen and Naeem! I'm checking in on your latest work order (The bathroom ti…" at bounding box center [423, 90] width 275 height 29
copy div "298039"
click at [405, 158] on div "Received via SMS Sabeen Khan Sep 20, 2025 at 6:20 PM No haven't started yet Tag…" at bounding box center [409, 171] width 345 height 77
click at [447, 159] on div "Received via SMS Sabeen Khan Sep 20, 2025 at 6:20 PM No haven't started yet Tag…" at bounding box center [409, 171] width 345 height 77
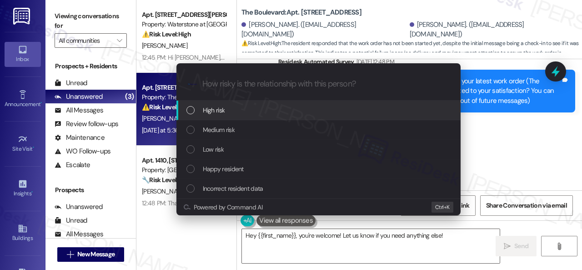
click at [214, 109] on span "High risk" at bounding box center [214, 110] width 22 height 10
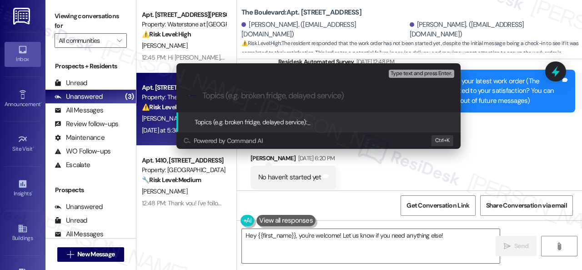
paste input "Follow-up on the closed work order 298039"
type input "Follow-up on the closed work order 298039"
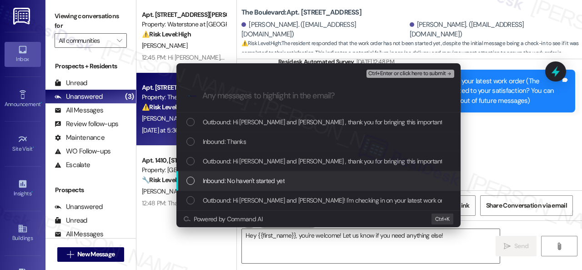
click at [229, 180] on span "Inbound: No haven't started yet" at bounding box center [244, 181] width 82 height 10
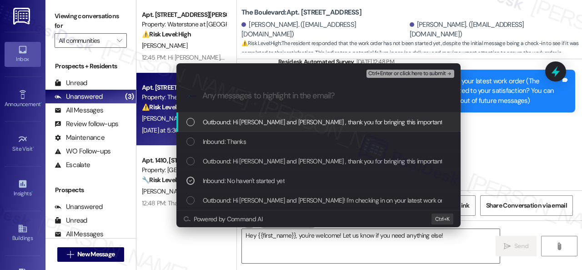
click at [391, 71] on span "Ctrl+Enter or click here to submit" at bounding box center [408, 74] width 78 height 6
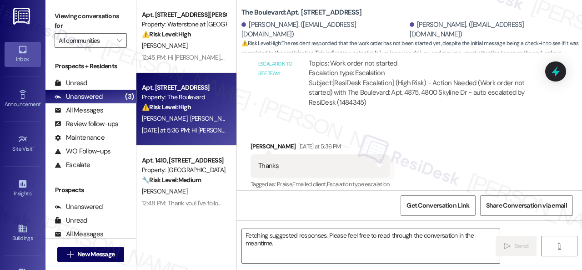
scroll to position [427, 0]
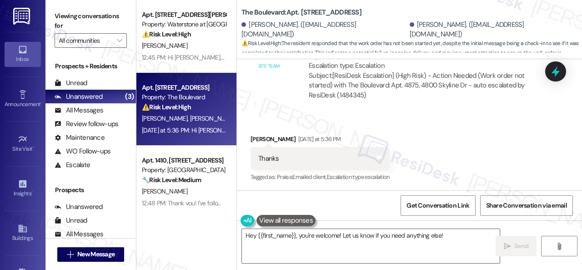
click at [440, 121] on div "Received via SMS Sabeen Khan Yesterday at 5:36 PM Thanks Tags and notes Tagged …" at bounding box center [409, 152] width 345 height 77
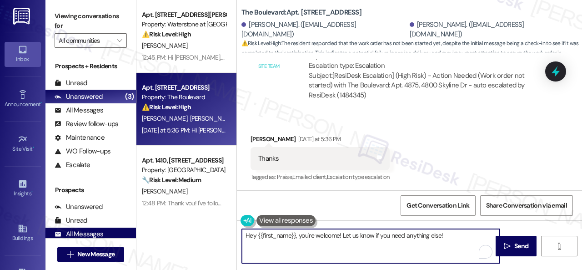
drag, startPoint x: 452, startPoint y: 237, endPoint x: 100, endPoint y: 230, distance: 351.8
click at [119, 234] on div "Viewing conversations for All communities  Prospects + Residents Unread (0) Un…" at bounding box center [314, 135] width 537 height 270
paste textarea "I'm sorry to hear the issue hasn't been resolved yet. We apologize for the dela…"
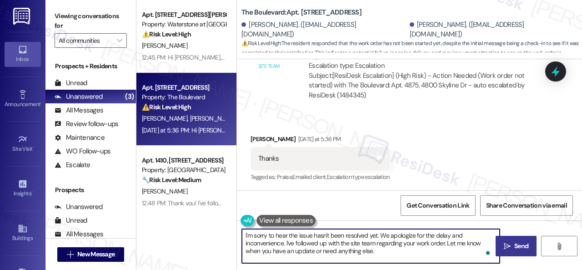
type textarea "I'm sorry to hear the issue hasn't been resolved yet. We apologize for the dela…"
click at [521, 249] on span "Send" at bounding box center [522, 246] width 14 height 10
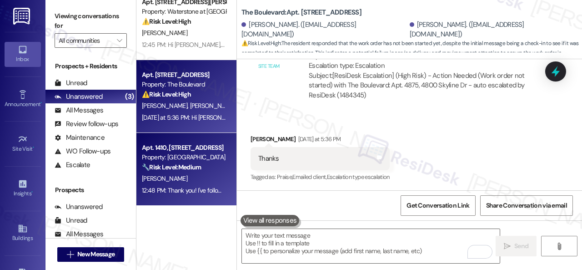
scroll to position [0, 0]
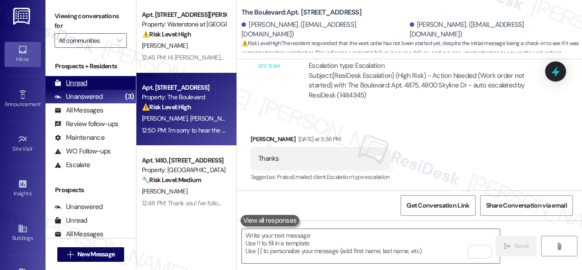
click at [73, 83] on div "Unread" at bounding box center [71, 83] width 33 height 10
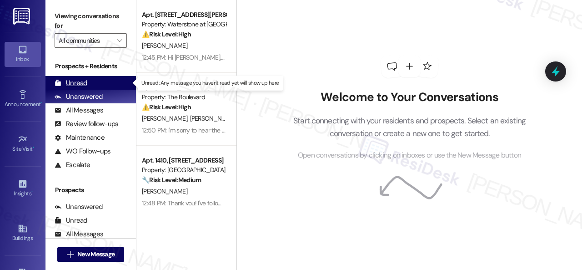
click at [67, 84] on div "Unread" at bounding box center [71, 83] width 33 height 10
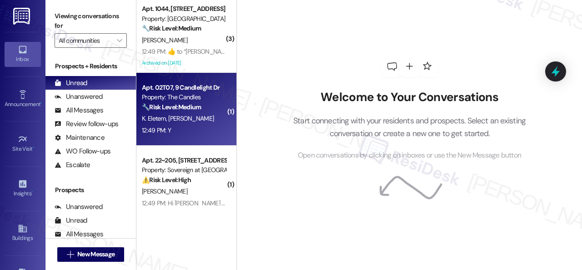
click at [220, 121] on div "K. Eletem [PERSON_NAME]" at bounding box center [184, 118] width 86 height 11
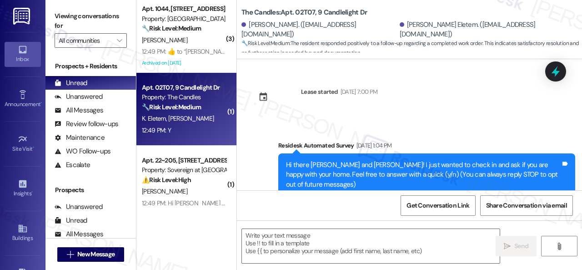
type textarea "Fetching suggested responses. Please feel free to read through the conversation…"
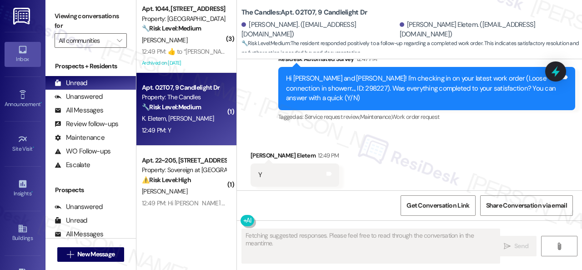
scroll to position [652, 0]
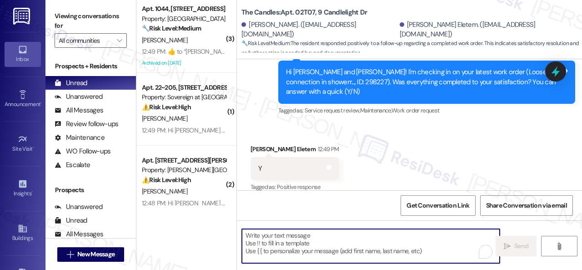
paste textarea "We're glad to hear the issue's been resolved! If {{property}} has met your expe…"
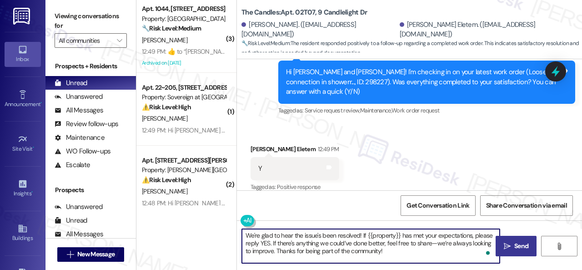
type textarea "We're glad to hear the issue's been resolved! If {{property}} has met your expe…"
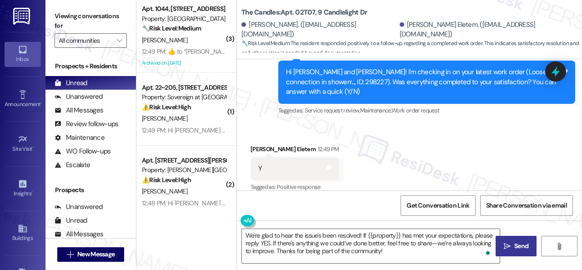
click at [506, 245] on icon "" at bounding box center [507, 246] width 7 height 7
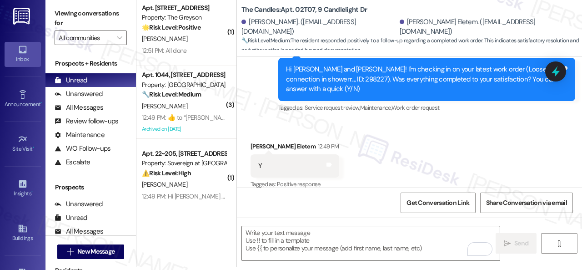
scroll to position [0, 0]
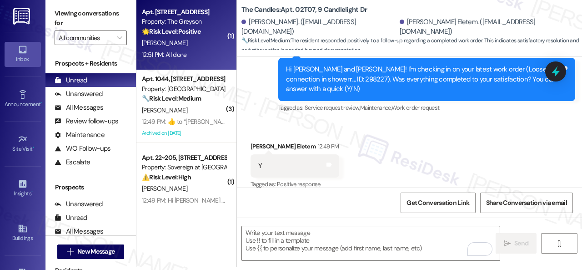
click at [197, 47] on div "[PERSON_NAME]" at bounding box center [184, 42] width 86 height 11
type textarea "Fetching suggested responses. Please feel free to read through the conversation…"
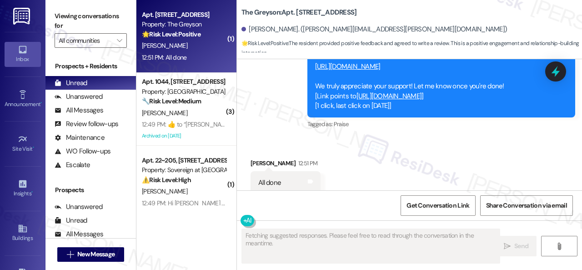
scroll to position [1710, 0]
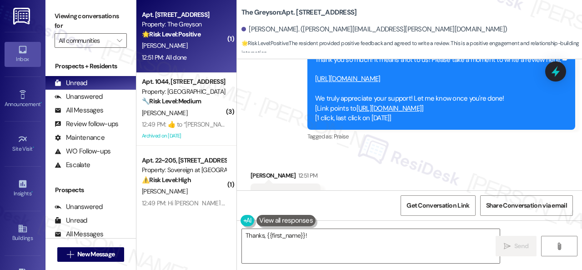
click at [329, 78] on link "[URL][DOMAIN_NAME]" at bounding box center [348, 78] width 66 height 9
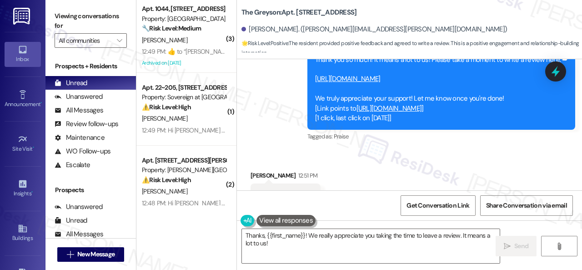
click at [466, 20] on div "The Greyson: Apt. [STREET_ADDRESS][PERSON_NAME]. ([PERSON_NAME][EMAIL_ADDRESS][…" at bounding box center [412, 27] width 341 height 50
click at [365, 74] on link "[URL][DOMAIN_NAME]" at bounding box center [348, 78] width 66 height 9
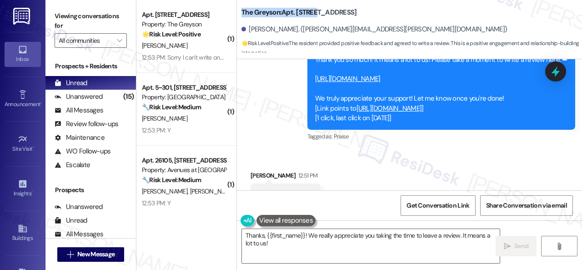
drag, startPoint x: 239, startPoint y: 13, endPoint x: 319, endPoint y: 13, distance: 79.2
click at [319, 13] on div "The Greyson: Apt. [STREET_ADDRESS][PERSON_NAME]. ([PERSON_NAME][EMAIL_ADDRESS][…" at bounding box center [409, 27] width 345 height 50
copy b "The Greyson: Apt. 4598PB"
click at [435, 203] on span "Get Conversation Link" at bounding box center [438, 206] width 63 height 10
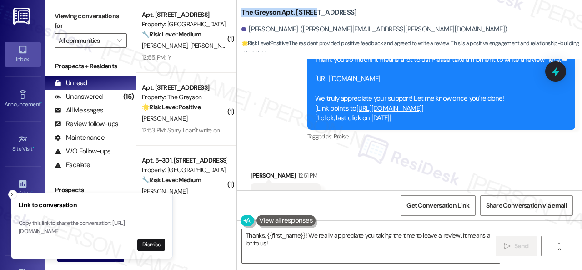
scroll to position [1756, 0]
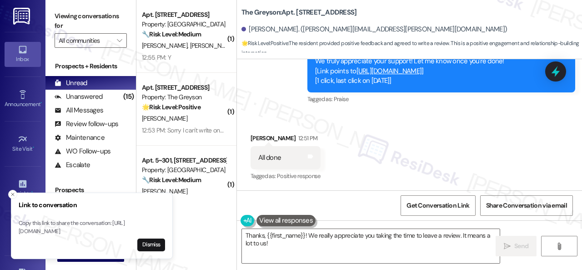
click at [375, 157] on div "Received via SMS [PERSON_NAME] 12:51 PM All done Tags and notes Tagged as: Posi…" at bounding box center [409, 151] width 345 height 77
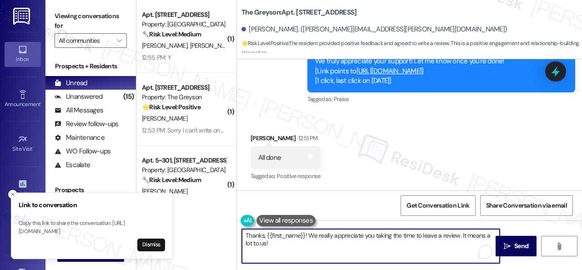
drag, startPoint x: 293, startPoint y: 248, endPoint x: 212, endPoint y: 221, distance: 85.5
click at [212, 221] on div "( 1 ) Apt. 1506, 1805 S Egret Bay Blvd Property: Tuscan Lakes II 🔧 Risk Level: …" at bounding box center [360, 135] width 446 height 270
paste textarea "you so much for the kind words, {{first_name}}! We truly appreciate you taking …"
type textarea "Thank you so much for the kind words, {{first_name}}! We truly appreciate you t…"
click at [11, 192] on icon "Close toast" at bounding box center [12, 194] width 5 height 5
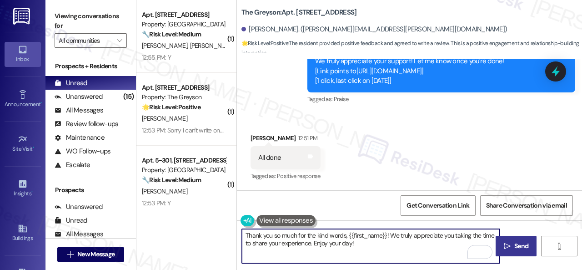
click at [513, 247] on span "Send" at bounding box center [522, 246] width 18 height 10
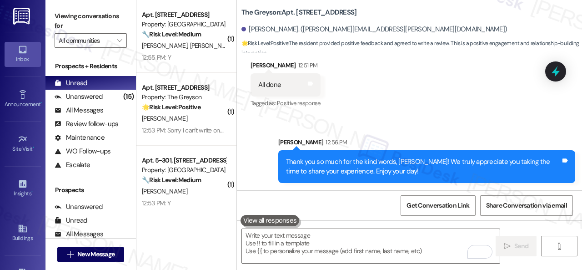
scroll to position [1829, 0]
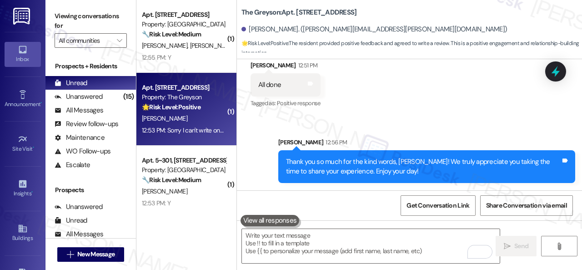
click at [195, 122] on div "T. Connett" at bounding box center [184, 118] width 86 height 11
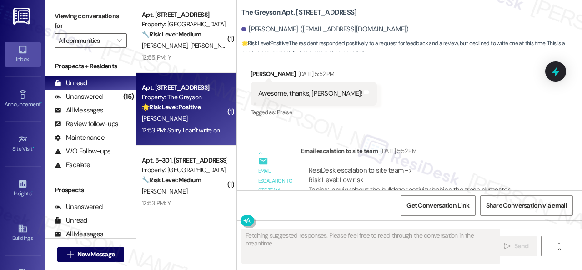
scroll to position [10854, 0]
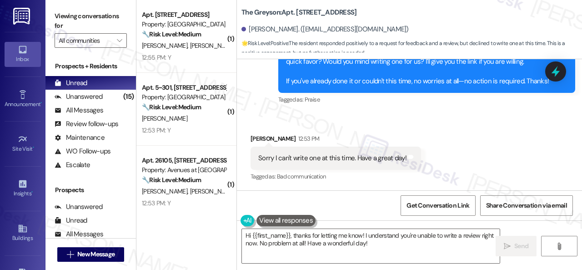
click at [289, 116] on div "Received via SMS Todd Connett 12:53 PM Sorry I can't write one at this time. Ha…" at bounding box center [409, 151] width 345 height 77
click at [305, 235] on textarea "Hi {{first_name}}, thanks for letting me know! I understand you're unable to wr…" at bounding box center [371, 246] width 258 height 34
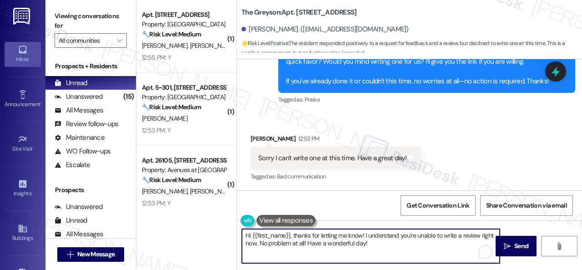
paste textarea "No worries. Thank you. Enjoy your day, {{first_name}}"
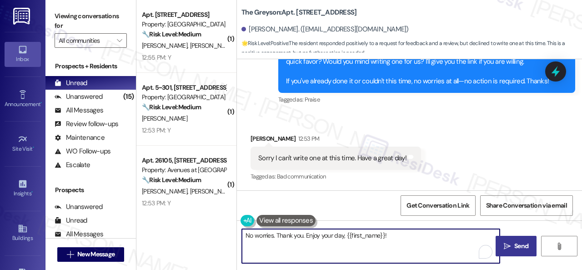
type textarea "No worries. Thank you. Enjoy your day, {{first_name}}!"
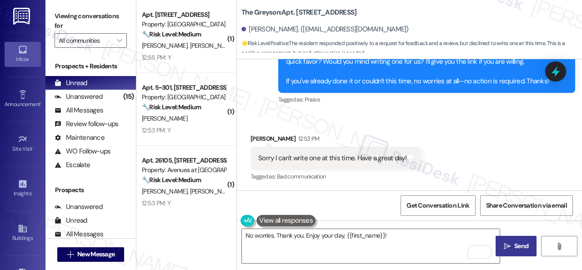
click at [516, 247] on span "Send" at bounding box center [522, 246] width 14 height 10
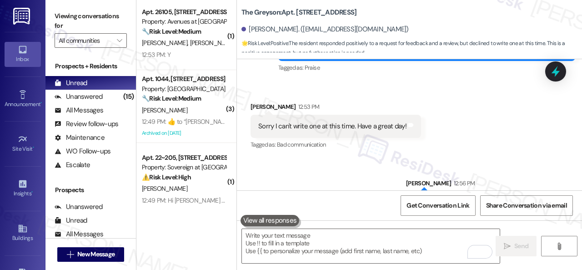
scroll to position [182, 0]
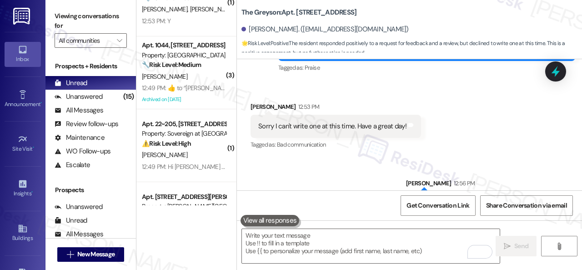
drag, startPoint x: 204, startPoint y: 71, endPoint x: 344, endPoint y: 100, distance: 143.5
click at [208, 80] on div "[PERSON_NAME]" at bounding box center [184, 76] width 86 height 11
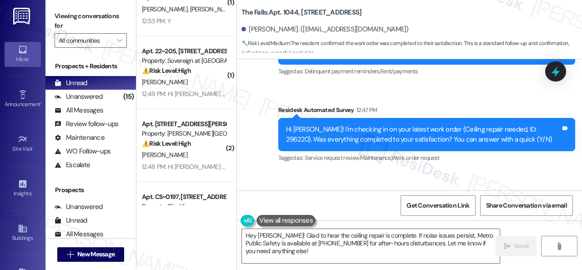
scroll to position [5574, 0]
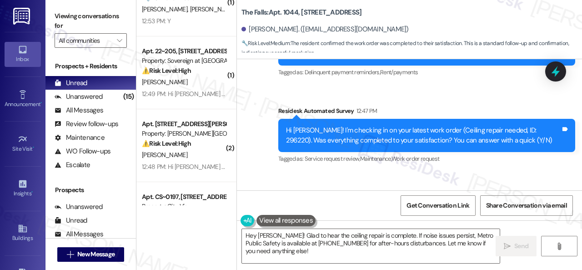
click at [274, 89] on div "Survey, sent via SMS Residesk Automated Survey Sep 03, 2025 at 2:26 PM Hi Eddie…" at bounding box center [409, 85] width 345 height 173
click at [292, 252] on textarea "Hey Eddie! Glad to hear the ceiling repair is complete. If noise issues persist…" at bounding box center [371, 246] width 258 height 34
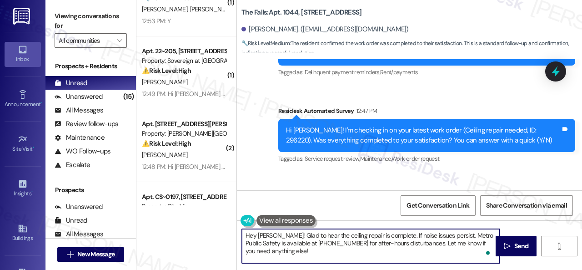
paste textarea "We're glad to hear the issue's been resolved! If {{property}} has met your expe…"
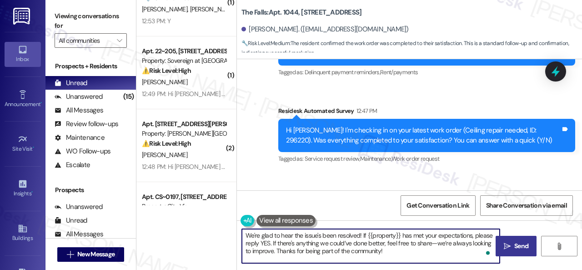
type textarea "We're glad to hear the issue's been resolved! If {{property}} has met your expe…"
drag, startPoint x: 502, startPoint y: 242, endPoint x: 500, endPoint y: 233, distance: 9.9
click at [505, 243] on icon "" at bounding box center [507, 246] width 7 height 7
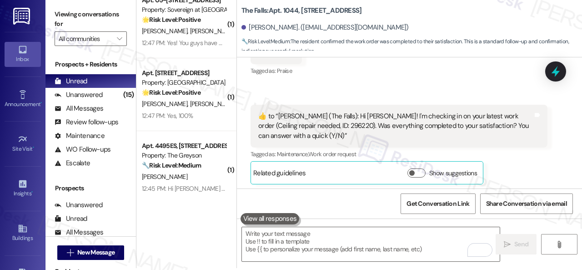
scroll to position [3, 0]
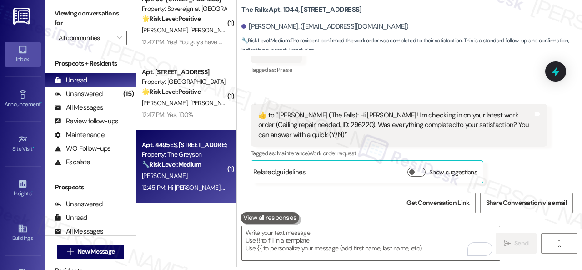
click at [188, 175] on div "[PERSON_NAME]" at bounding box center [184, 175] width 86 height 11
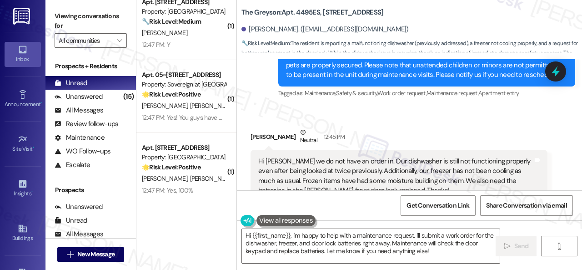
scroll to position [2691, 0]
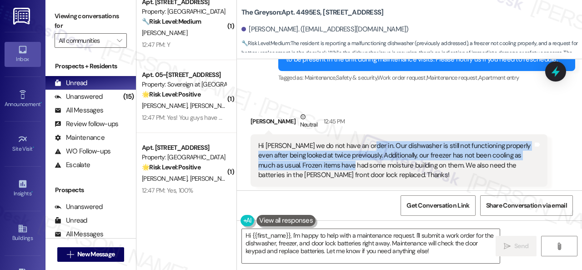
drag, startPoint x: 361, startPoint y: 137, endPoint x: 355, endPoint y: 149, distance: 14.0
click at [355, 149] on div "Hi Sarah we do not have an order in. Our dishwasher is still not functioning pr…" at bounding box center [395, 160] width 275 height 39
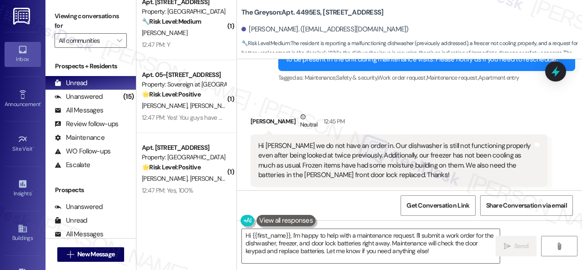
click at [464, 160] on div "Hi Sarah we do not have an order in. Our dishwasher is still not functioning pr…" at bounding box center [395, 160] width 275 height 39
click at [443, 112] on div "Ryan Gordon Neutral 12:45 PM" at bounding box center [399, 123] width 297 height 22
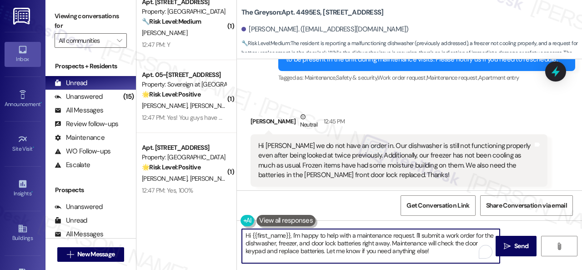
drag, startPoint x: 215, startPoint y: 225, endPoint x: 197, endPoint y: 219, distance: 18.1
click at [197, 220] on div "( 1 ) Apt. 01W09, 9 Candlelight Dr Property: The Candles 🌟 Risk Level: Positive…" at bounding box center [360, 135] width 446 height 270
paste textarea "Please provide as much detail as possible about the issue and include photos if…"
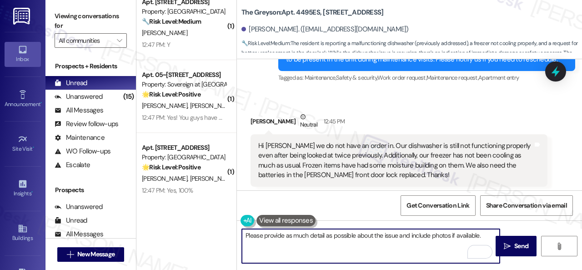
click at [382, 236] on textarea "Please provide as much detail as possible about the issue and include photos if…" at bounding box center [371, 246] width 258 height 34
click at [316, 246] on textarea "Please provide as much detail as possible about the dishwasher issue and includ…" at bounding box center [371, 246] width 258 height 34
type textarea "Please provide as much detail as possible about the dishwasher issue and includ…"
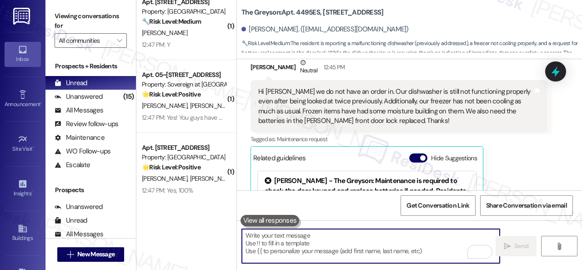
scroll to position [2737, 0]
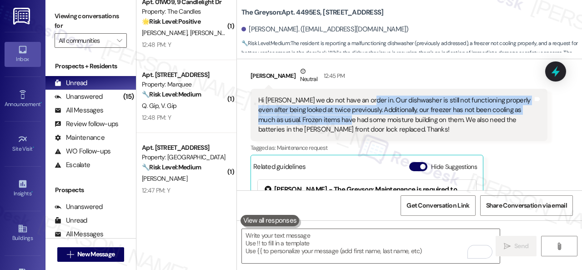
drag, startPoint x: 360, startPoint y: 87, endPoint x: 348, endPoint y: 106, distance: 22.0
click at [348, 106] on div "Hi Sarah we do not have an order in. Our dishwasher is still not functioning pr…" at bounding box center [395, 115] width 275 height 39
click at [390, 99] on div "Hi Sarah we do not have an order in. Our dishwasher is still not functioning pr…" at bounding box center [395, 115] width 275 height 39
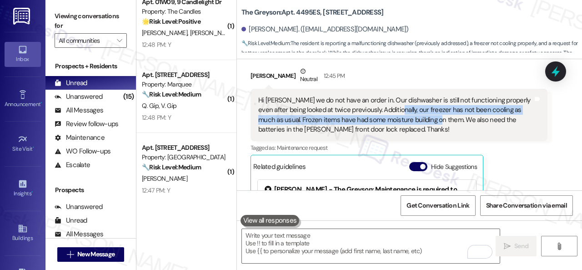
drag, startPoint x: 390, startPoint y: 97, endPoint x: 435, endPoint y: 112, distance: 47.9
click at [435, 112] on div "Hi Sarah we do not have an order in. Our dishwasher is still not functioning pr…" at bounding box center [395, 115] width 275 height 39
copy div "ur freezer has not been cooling as much as usual. Frozen items have had some mo…"
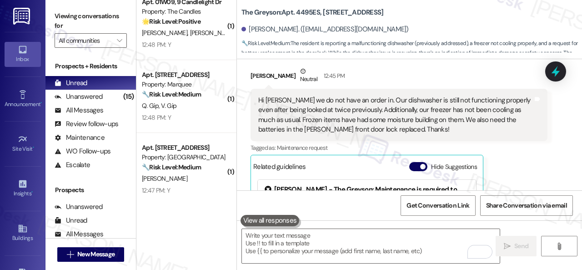
click at [522, 189] on div "Lease started May 25, 2025 at 8:00 PM Received via SMS Ryan Gordon Question Jun…" at bounding box center [409, 194] width 345 height 270
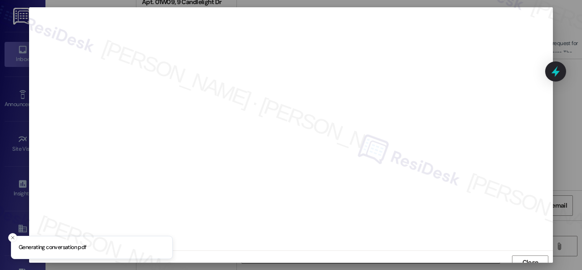
scroll to position [7, 0]
click at [523, 253] on span "Close" at bounding box center [531, 256] width 16 height 10
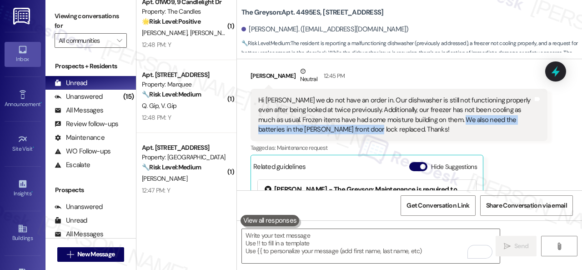
drag, startPoint x: 458, startPoint y: 107, endPoint x: 358, endPoint y: 122, distance: 101.1
click at [358, 122] on div "Hi Sarah we do not have an order in. Our dishwasher is still not functioning pr…" at bounding box center [395, 115] width 275 height 39
copy div "need the batteries in the dwello front door lock replaced."
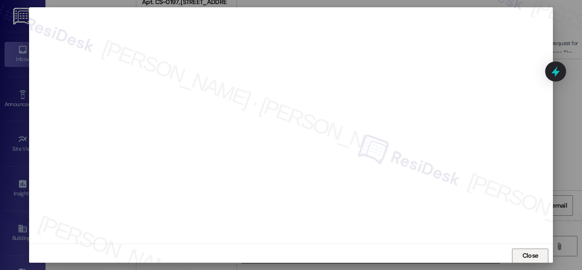
click at [529, 252] on span "Close" at bounding box center [531, 256] width 16 height 10
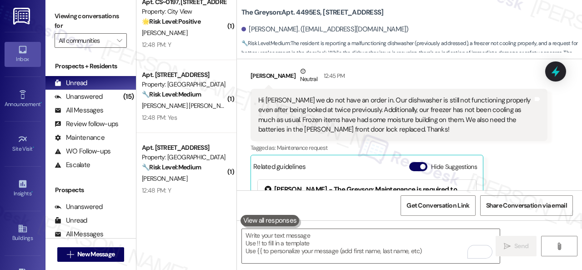
click at [524, 154] on div "Ryan Gordon Neutral 12:45 PM Hi Sarah we do not have an order in. Our dishwashe…" at bounding box center [399, 176] width 297 height 220
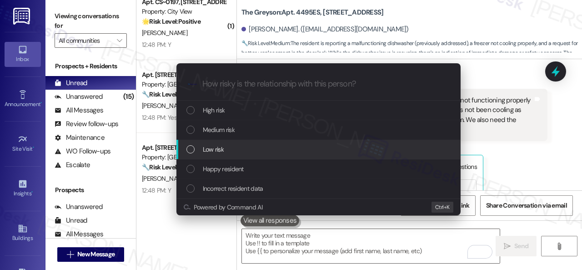
click at [531, 144] on div "Escalate Conversation How risky is the relationship with this person? Topics (e…" at bounding box center [291, 135] width 582 height 270
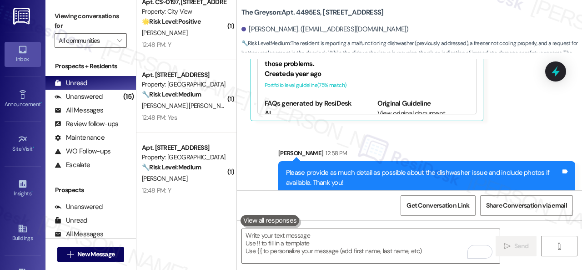
scroll to position [3, 0]
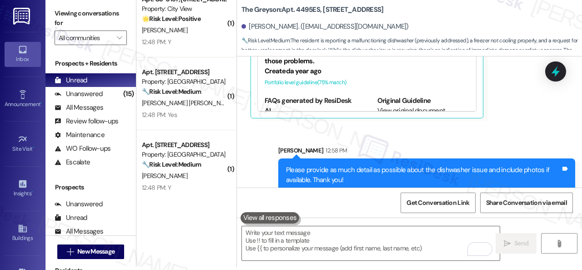
click at [543, 125] on div "Sent via SMS Sarah 12:58 PM Please provide as much detail as possible about the…" at bounding box center [409, 161] width 345 height 73
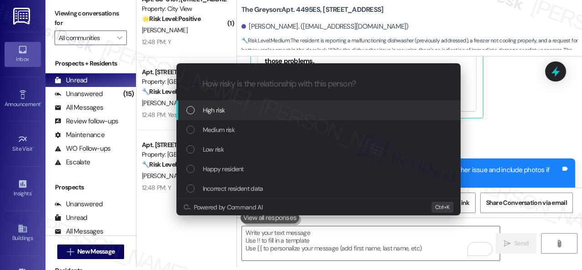
click at [210, 107] on span "High risk" at bounding box center [214, 110] width 22 height 10
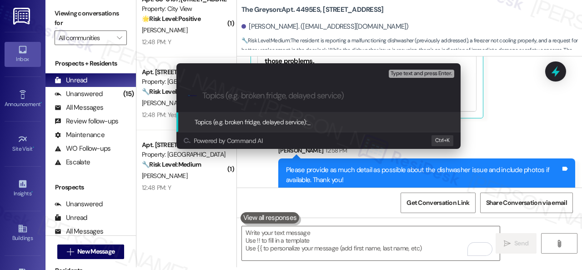
paste input "Work Orders filed by ResiDesk 298688 & 298689"
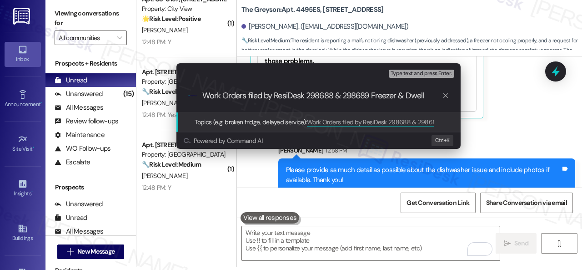
type input "Work Orders filed by ResiDesk 298688 & 298689 Freezer & Dwello"
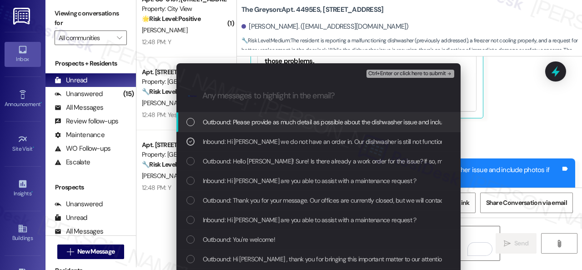
click at [393, 73] on span "Ctrl+Enter or click here to submit" at bounding box center [408, 74] width 78 height 6
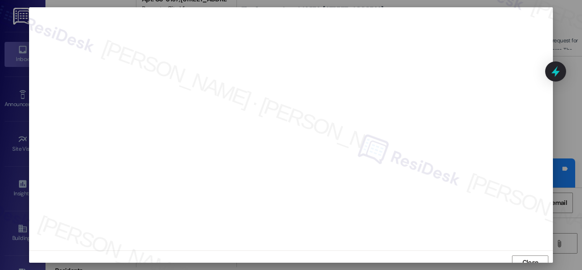
scroll to position [7, 0]
click at [531, 257] on span "Close" at bounding box center [531, 256] width 16 height 10
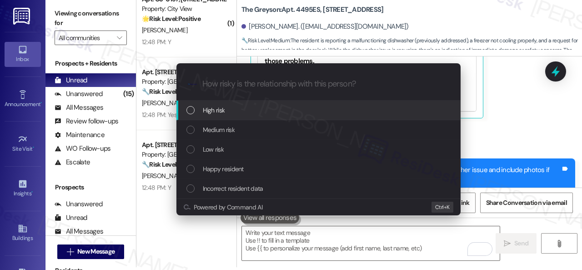
click at [226, 103] on div "High risk" at bounding box center [319, 111] width 284 height 20
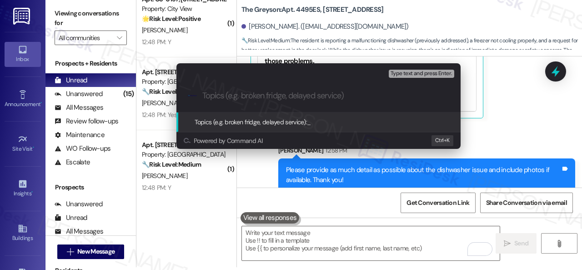
paste input "Work Orders filed by ResiDesk 298688 & 298689 Freezer & Dwello"
type input "Work Orders filed by ResiDesk 298688 & 298689 Freezer & Dwello"
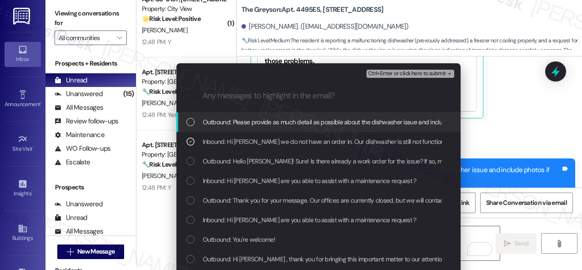
click at [390, 71] on span "Ctrl+Enter or click here to submit" at bounding box center [408, 74] width 78 height 6
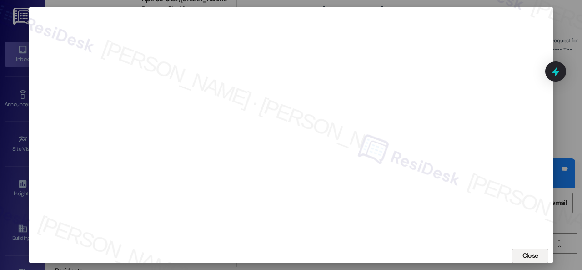
click at [537, 253] on span "Close" at bounding box center [531, 256] width 20 height 10
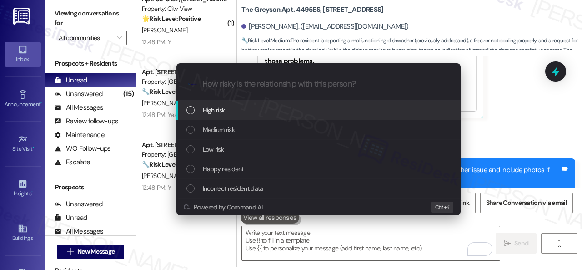
click at [213, 110] on span "High risk" at bounding box center [214, 110] width 22 height 10
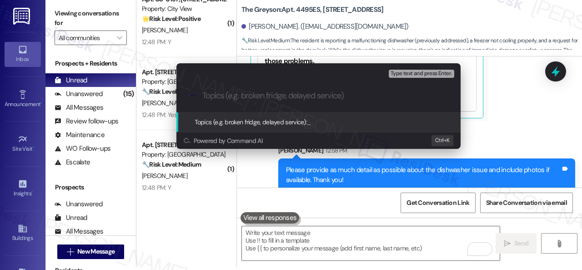
click at [235, 98] on input "Topics (e.g. broken fridge, delayed service)" at bounding box center [326, 96] width 247 height 10
paste input "Work Orders filed by ResiDesk 298688 & 298689 Freezer & Dwello"
type input "Work Orders filed by ResiDesk 298688 & 298689 Freezer & Dwello"
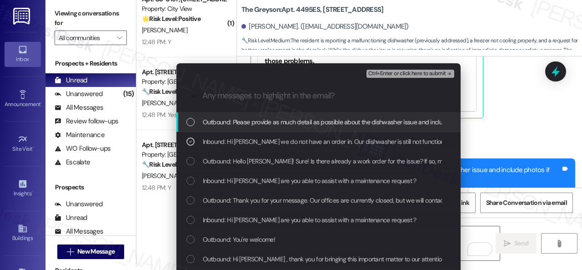
click at [406, 73] on span "Ctrl+Enter or click here to submit" at bounding box center [408, 74] width 78 height 6
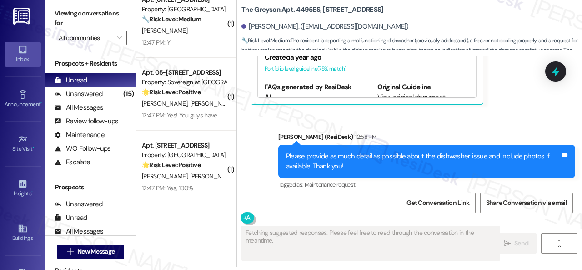
scroll to position [1251, 0]
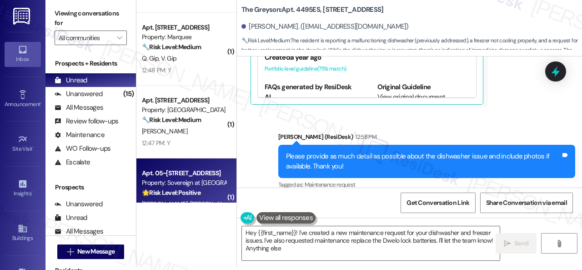
type textarea "Hey {{first_name}}! I've created a new maintenance request for your dishwasher …"
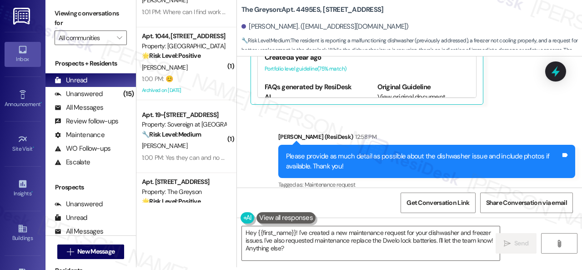
scroll to position [113, 0]
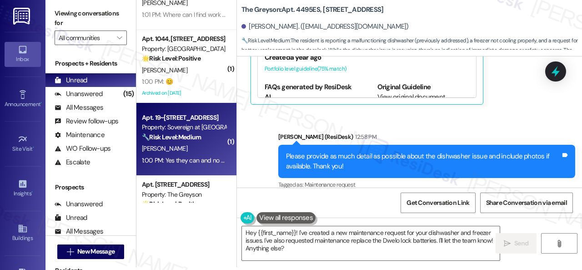
click at [195, 148] on div "C. Tanenbaum" at bounding box center [184, 148] width 86 height 11
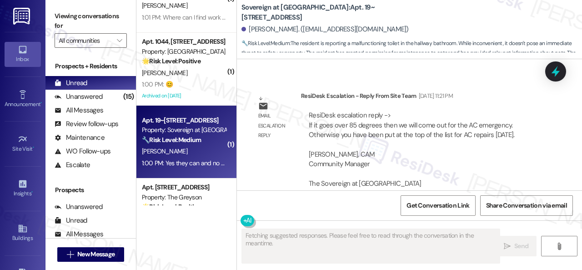
scroll to position [6765, 0]
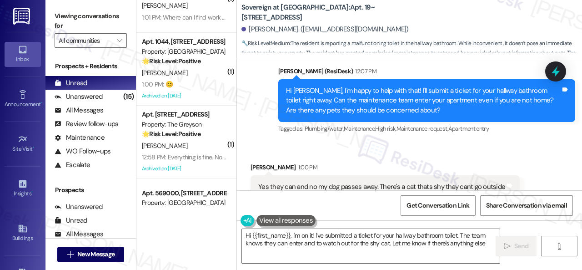
type textarea "Hi {{first_name}}, I'm on it! I've submitted a ticket for your hallway bathroom…"
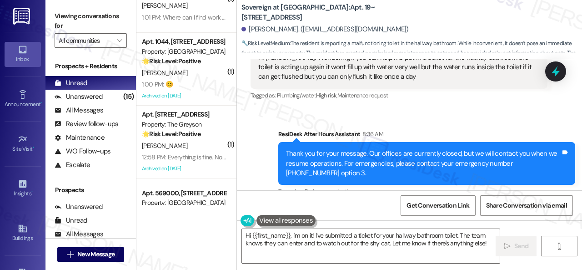
scroll to position [6537, 0]
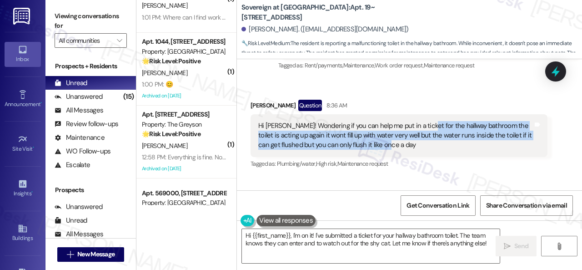
drag, startPoint x: 422, startPoint y: 98, endPoint x: 416, endPoint y: 114, distance: 17.2
click at [416, 121] on div "Hi [PERSON_NAME]! Wondering if you can help me put in a ticket for the hallway …" at bounding box center [395, 135] width 275 height 29
copy div "he hallway bathroom the toilet is acting up again it wont fill up with water ve…"
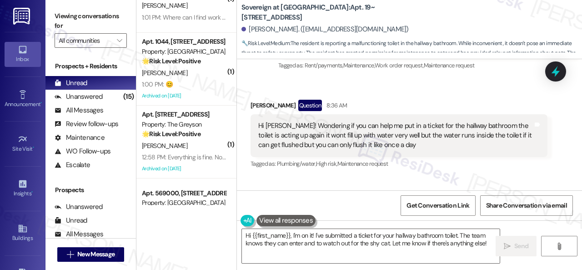
click at [483, 177] on div "Sent via SMS ResiDesk After Hours Assistant 8:36 AM Thank you for your message.…" at bounding box center [409, 273] width 345 height 192
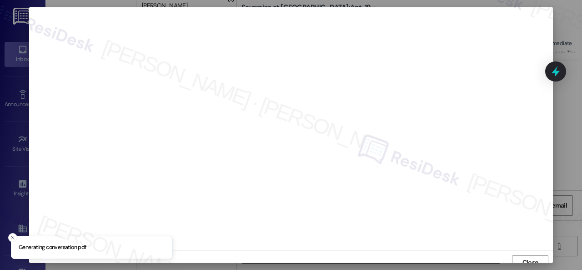
scroll to position [7, 0]
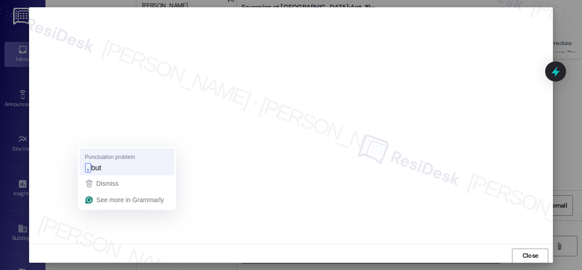
click at [89, 170] on strong "," at bounding box center [88, 168] width 6 height 10
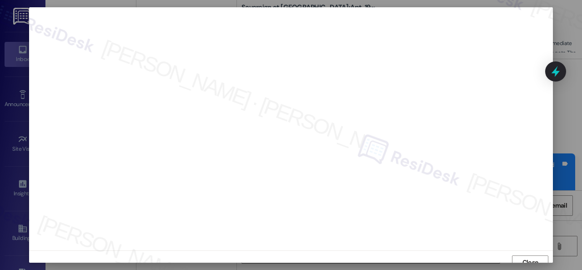
scroll to position [7, 0]
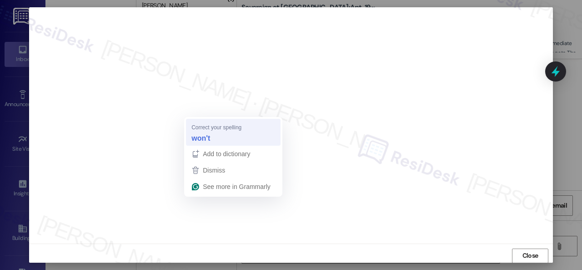
click at [204, 137] on strong "won't" at bounding box center [201, 138] width 19 height 10
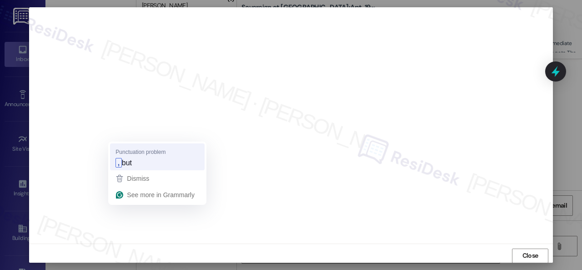
click at [120, 166] on strong "," at bounding box center [119, 163] width 6 height 10
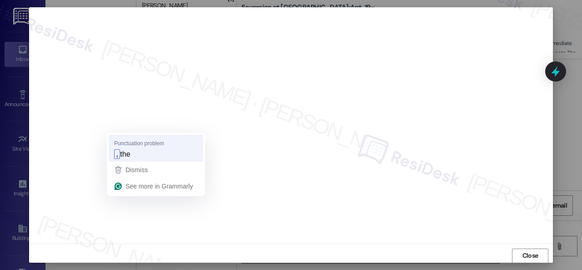
click at [118, 152] on strong "," at bounding box center [117, 154] width 6 height 10
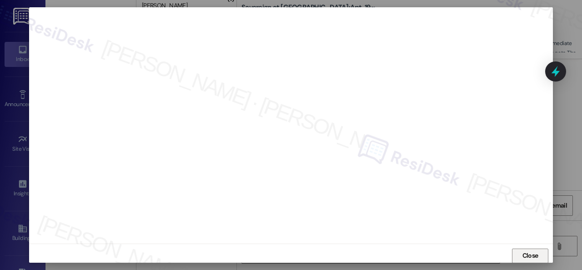
click at [532, 253] on span "Close" at bounding box center [531, 256] width 16 height 10
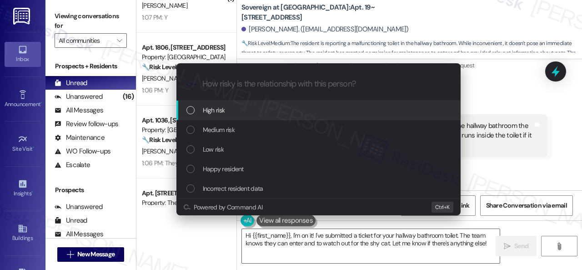
click at [217, 112] on span "High risk" at bounding box center [214, 110] width 22 height 10
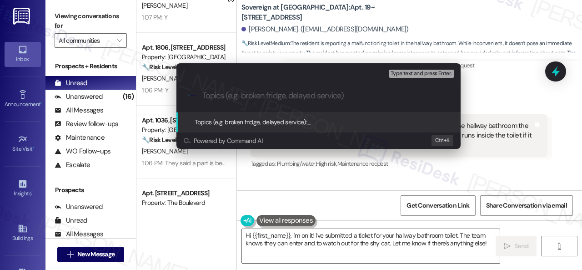
paste input "Work Order filed by ResiDesk 298690"
type input "Work Order filed by ResiDesk 298690"
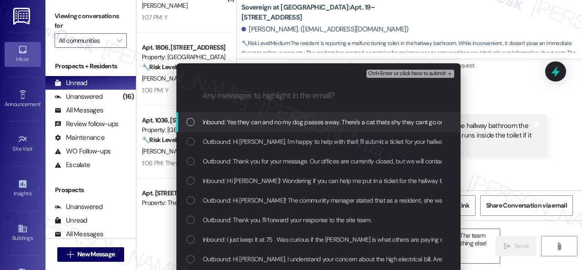
click at [223, 125] on span "Inbound: Yes they can and no my dog passes away. There's a cat thats shy thay c…" at bounding box center [330, 122] width 254 height 10
click at [187, 119] on icon "List of options" at bounding box center [190, 122] width 6 height 6
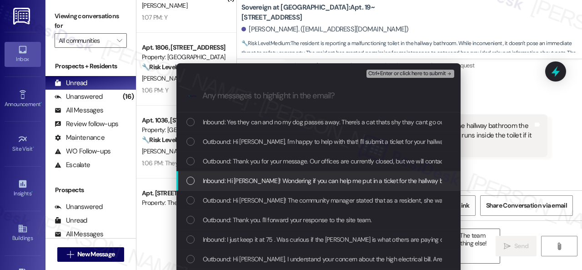
click at [194, 179] on div "Inbound: Hi [PERSON_NAME]! Wondering if you can help me put in a ticket for the…" at bounding box center [320, 181] width 266 height 10
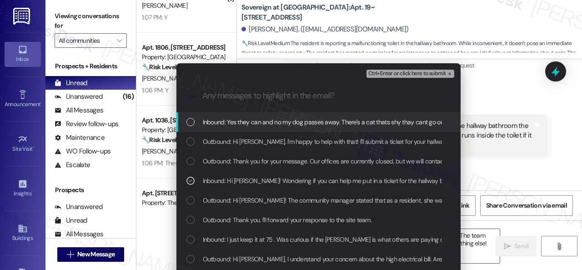
click at [386, 74] on span "Ctrl+Enter or click here to submit" at bounding box center [408, 74] width 78 height 6
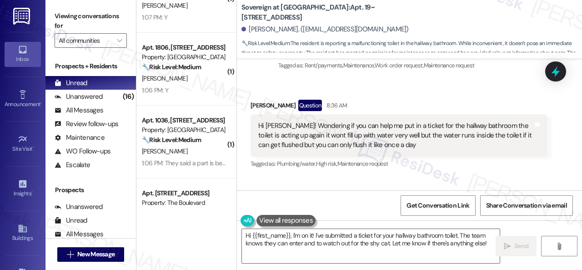
scroll to position [6765, 0]
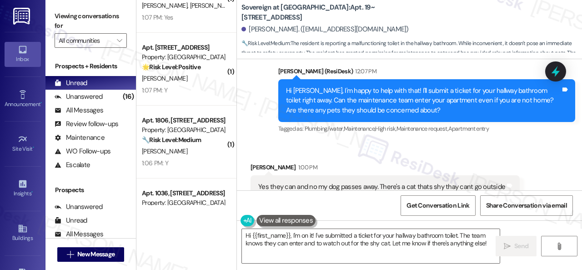
click at [439, 156] on div "Received via SMS [PERSON_NAME] 1:00 PM Yes they can and no my dog passes away. …" at bounding box center [385, 187] width 283 height 63
click at [353, 239] on textarea "Hi {{first_name}}, I'm on it! I've submitted a ticket for your hallway bathroom…" at bounding box center [371, 246] width 258 height 34
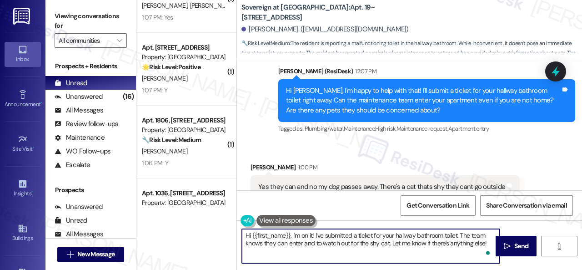
paste textarea "Thank you. I've submitted a work order on your behalf and notified the site tea…"
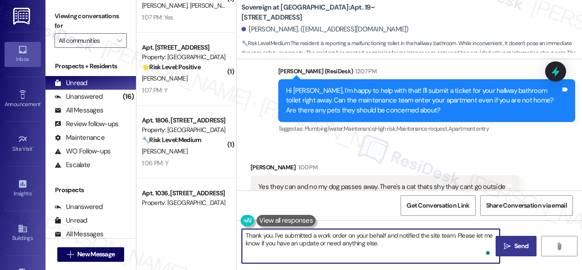
type textarea "Thank you. I've submitted a work order on your behalf and notified the site tea…"
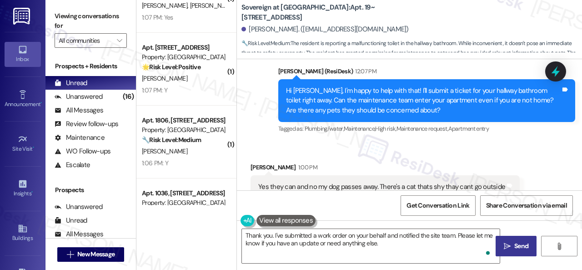
click at [515, 247] on span "Send" at bounding box center [522, 246] width 14 height 10
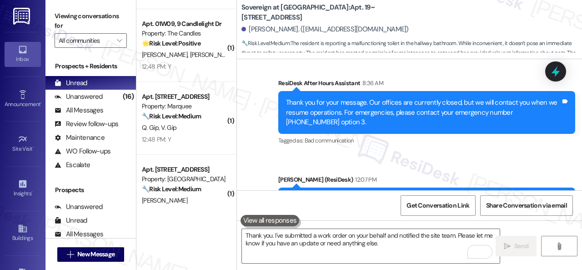
scroll to position [1396, 0]
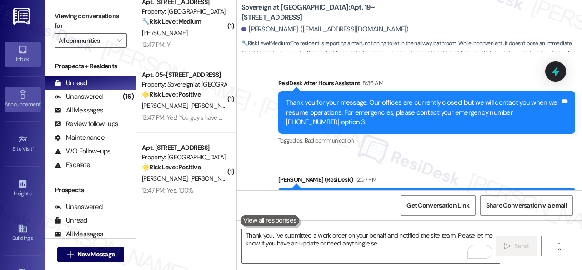
click at [21, 94] on icon at bounding box center [23, 95] width 10 height 10
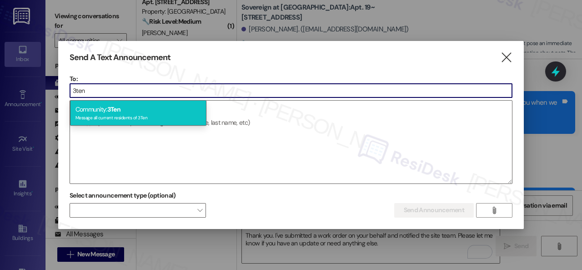
type input "3ten"
click at [113, 115] on div "Message all current residents of 3Ten" at bounding box center [139, 117] width 126 height 8
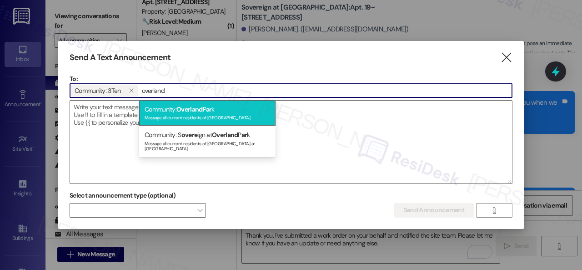
type input "overland"
click at [172, 111] on div "Community: Overland P ar k Message all current residents of [GEOGRAPHIC_DATA]" at bounding box center [207, 113] width 137 height 26
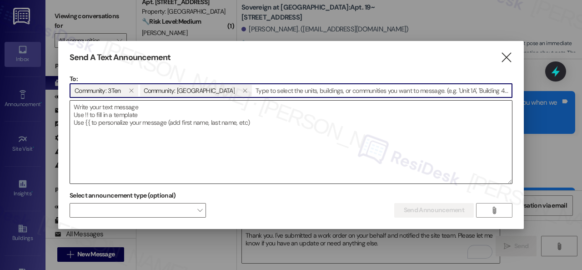
click at [214, 112] on textarea at bounding box center [291, 142] width 442 height 83
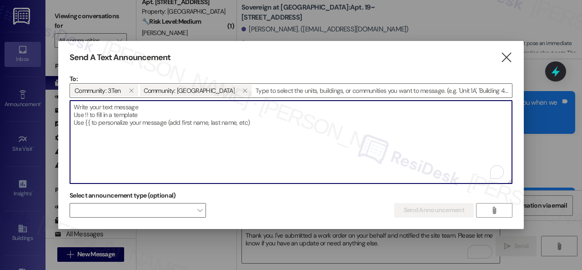
click at [218, 121] on textarea "To enrich screen reader interactions, please activate Accessibility in Grammarl…" at bounding box center [291, 142] width 442 height 83
paste textarea "Hi {{first_name}}, I'm working with {{property}} on a survey to understand how …"
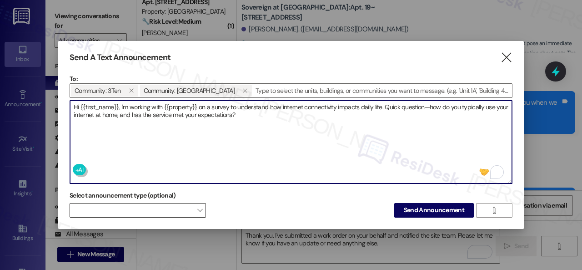
type textarea "Hi {{first_name}}, I'm working with {{property}} on a survey to understand how …"
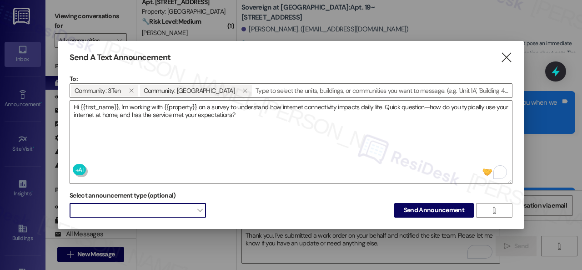
click at [150, 212] on span at bounding box center [138, 210] width 137 height 15
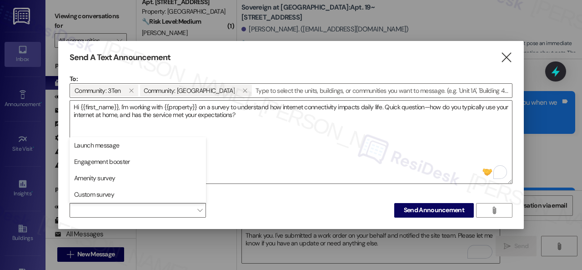
click at [107, 194] on span "Custom survey" at bounding box center [94, 194] width 40 height 9
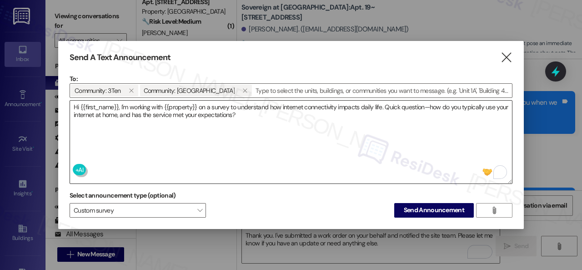
click at [315, 146] on textarea "Hi {{first_name}}, I'm working with {{property}} on a survey to understand how …" at bounding box center [291, 142] width 442 height 83
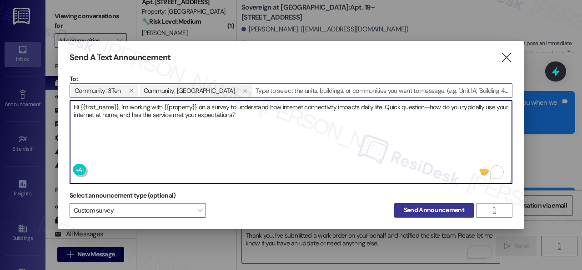
click at [414, 217] on button "Send Announcement" at bounding box center [435, 210] width 80 height 15
